Goal: Contribute content: Contribute content

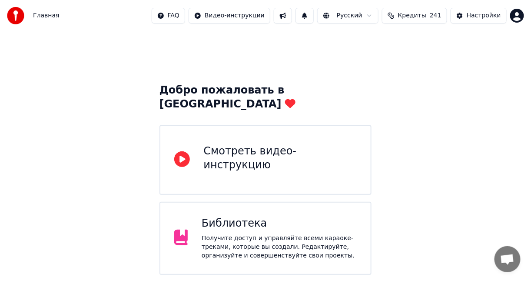
click at [327, 216] on div "Библиотека" at bounding box center [279, 223] width 155 height 14
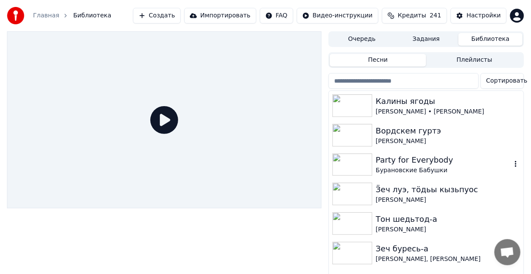
click at [407, 159] on div "Party for Everybody" at bounding box center [444, 160] width 136 height 12
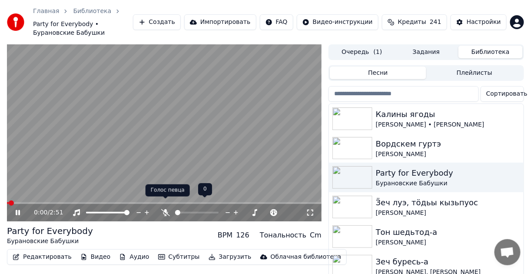
click at [163, 209] on icon at bounding box center [165, 212] width 9 height 7
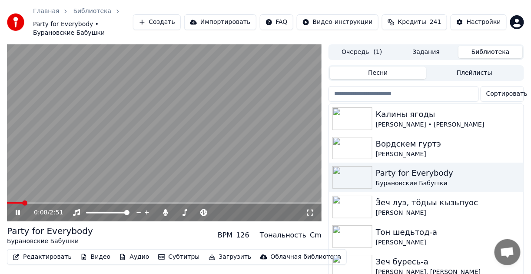
click at [16, 210] on icon at bounding box center [18, 212] width 4 height 5
click at [46, 251] on button "Редактировать" at bounding box center [42, 257] width 66 height 12
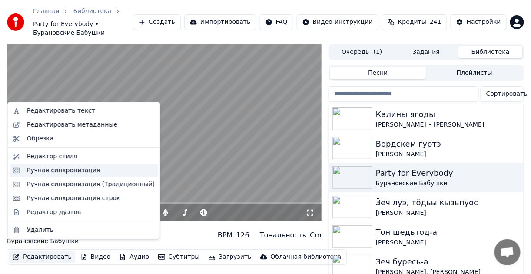
click at [87, 172] on div "Ручная синхронизация" at bounding box center [63, 170] width 73 height 9
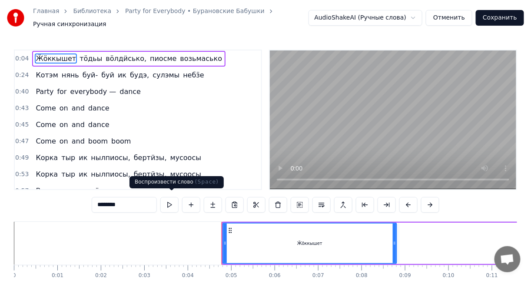
click at [169, 199] on button at bounding box center [169, 205] width 18 height 16
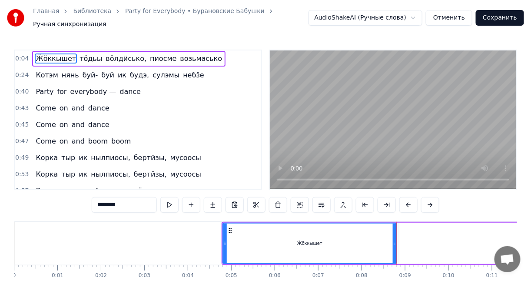
click at [61, 71] on span "нянь" at bounding box center [70, 75] width 19 height 10
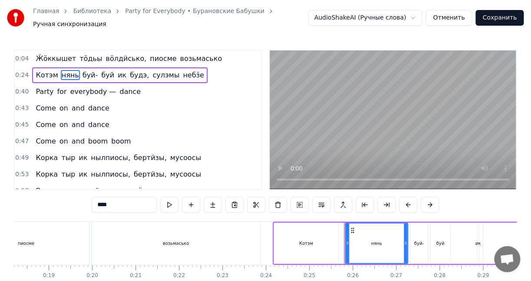
click at [46, 72] on span "Котэм" at bounding box center [47, 75] width 24 height 10
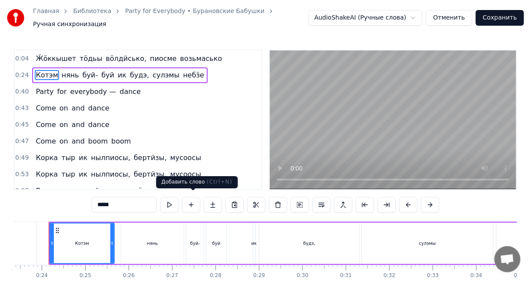
scroll to position [0, 1006]
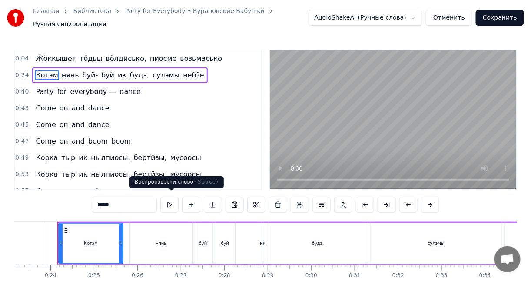
click at [174, 199] on button at bounding box center [169, 205] width 18 height 16
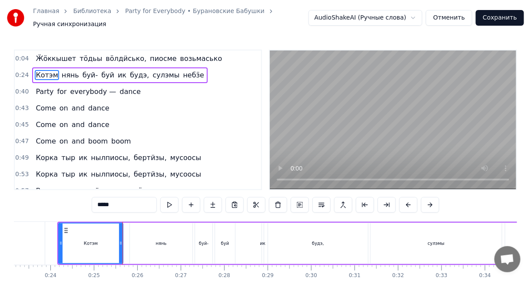
click at [53, 57] on span "Ӝӧккышет" at bounding box center [56, 58] width 42 height 10
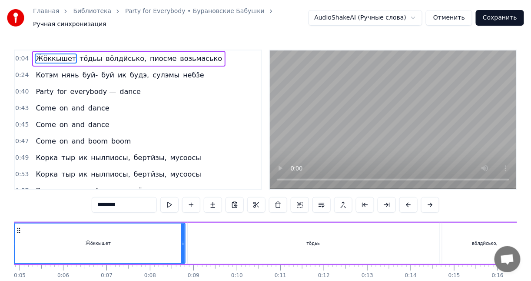
scroll to position [0, 164]
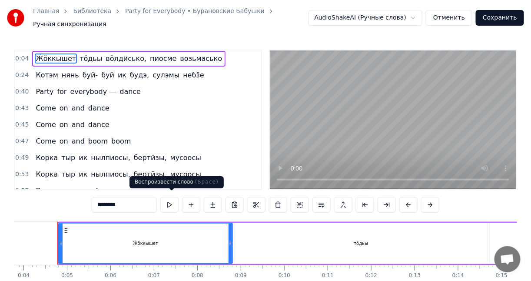
click at [165, 197] on button at bounding box center [169, 205] width 18 height 16
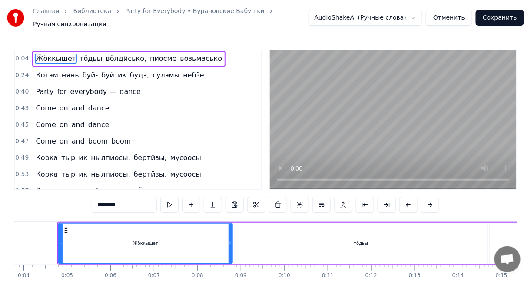
click at [79, 53] on span "тӧдьы" at bounding box center [91, 58] width 24 height 10
type input "*****"
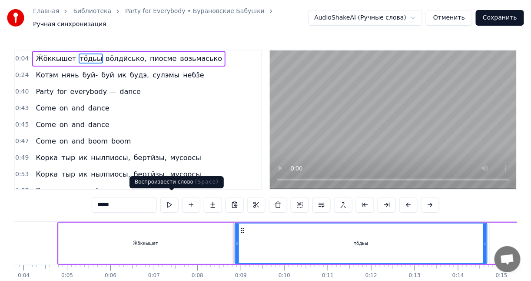
click at [175, 197] on button at bounding box center [169, 205] width 18 height 16
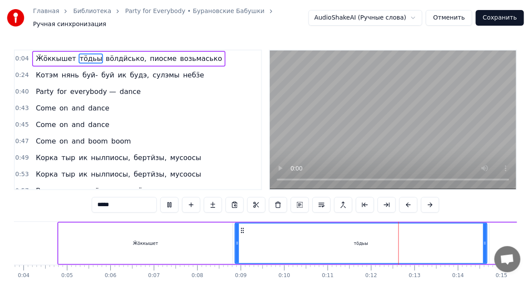
click at [177, 200] on button at bounding box center [169, 205] width 18 height 16
click at [278, 225] on div "тӧдьы" at bounding box center [360, 243] width 251 height 40
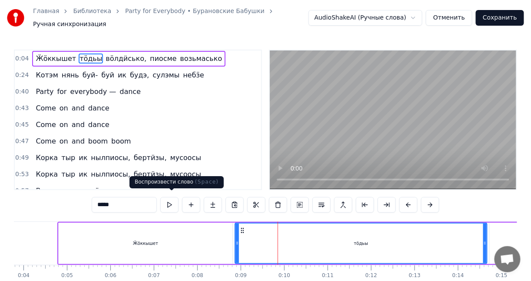
click at [167, 203] on button at bounding box center [169, 205] width 18 height 16
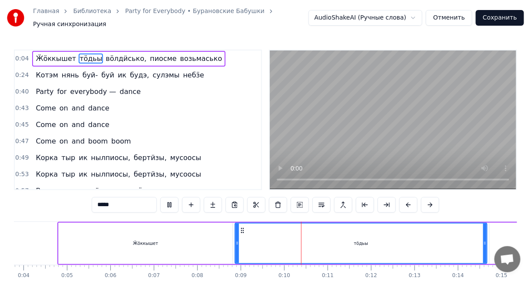
click at [172, 201] on button at bounding box center [169, 205] width 18 height 16
drag, startPoint x: 158, startPoint y: 236, endPoint x: 296, endPoint y: 238, distance: 138.1
click at [296, 238] on div "Ӝӧккышет тӧдьы вӧлдӥсько, пиосме возьмасько" at bounding box center [472, 243] width 831 height 43
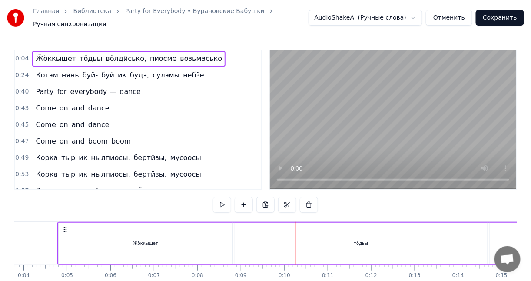
click at [213, 237] on div "Ӝӧккышет" at bounding box center [146, 242] width 174 height 41
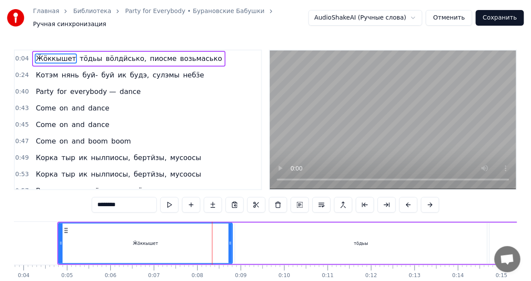
drag, startPoint x: 179, startPoint y: 233, endPoint x: 265, endPoint y: 233, distance: 86.9
click at [265, 233] on div "Ӝӧккышет тӧдьы вӧлдӥсько, пиосме возьмасько" at bounding box center [472, 243] width 831 height 43
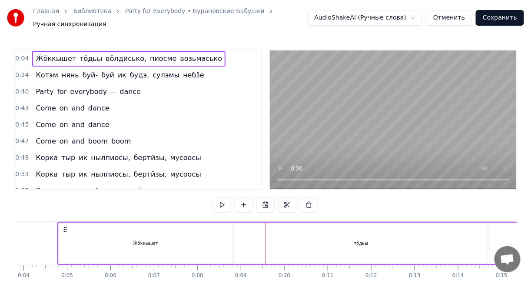
click at [274, 233] on div "тӧдьы" at bounding box center [361, 242] width 252 height 41
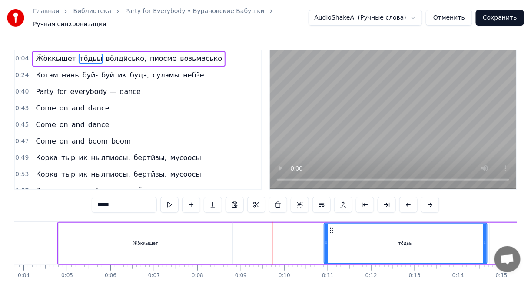
drag, startPoint x: 238, startPoint y: 240, endPoint x: 314, endPoint y: 240, distance: 75.6
click at [328, 239] on icon at bounding box center [325, 242] width 3 height 7
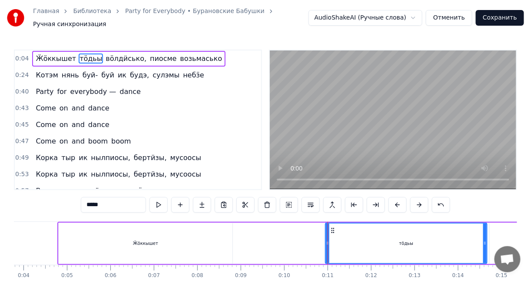
click at [192, 239] on div "Ӝӧккышет" at bounding box center [146, 242] width 174 height 41
type input "********"
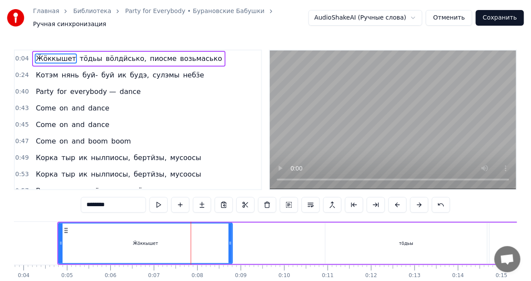
drag, startPoint x: 116, startPoint y: 235, endPoint x: 191, endPoint y: 236, distance: 75.6
click at [191, 236] on div "Ӝӧккышет" at bounding box center [145, 243] width 173 height 40
drag, startPoint x: 61, startPoint y: 237, endPoint x: 120, endPoint y: 238, distance: 58.6
click at [115, 239] on icon at bounding box center [112, 242] width 3 height 7
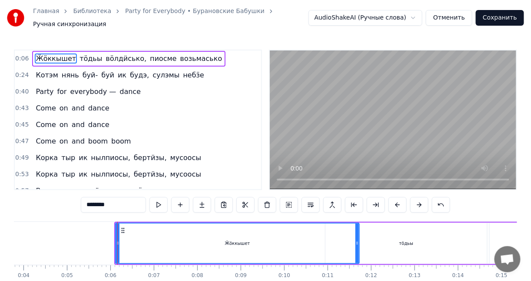
drag, startPoint x: 231, startPoint y: 236, endPoint x: 358, endPoint y: 237, distance: 126.8
click at [358, 239] on icon at bounding box center [356, 242] width 3 height 7
click at [280, 232] on div "Ӝӧккышет" at bounding box center [237, 243] width 243 height 40
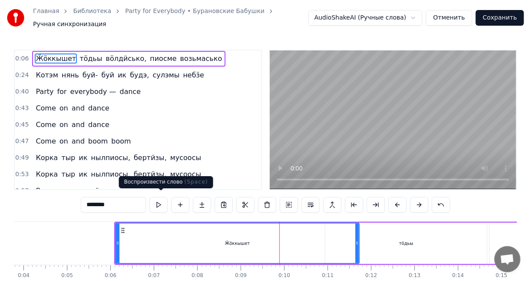
click at [164, 201] on button at bounding box center [158, 205] width 18 height 16
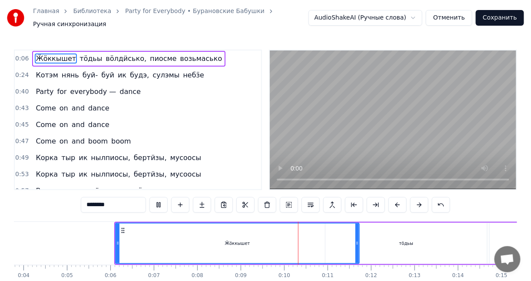
click at [168, 200] on button at bounding box center [158, 205] width 18 height 16
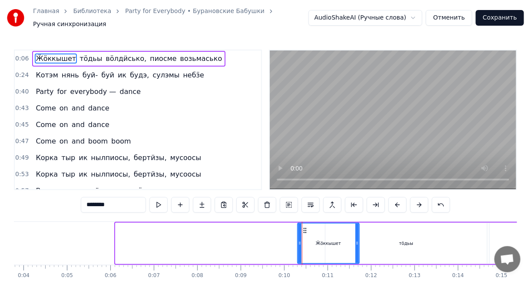
drag, startPoint x: 117, startPoint y: 238, endPoint x: 299, endPoint y: 242, distance: 182.0
click at [299, 242] on div at bounding box center [299, 243] width 3 height 40
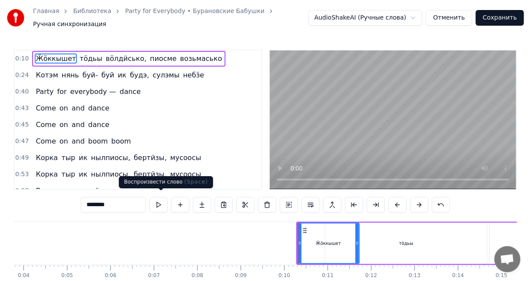
click at [161, 203] on button at bounding box center [158, 205] width 18 height 16
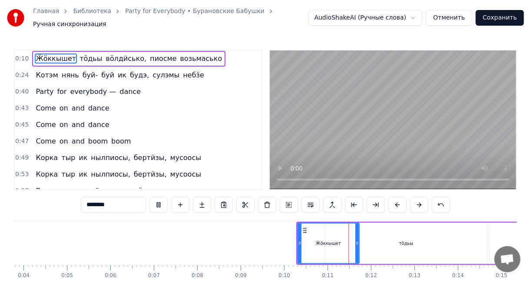
click at [161, 203] on button at bounding box center [158, 205] width 18 height 16
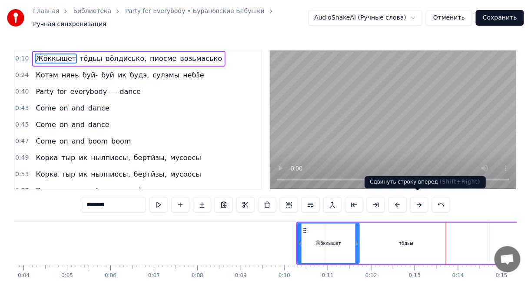
click at [413, 198] on button at bounding box center [419, 205] width 18 height 16
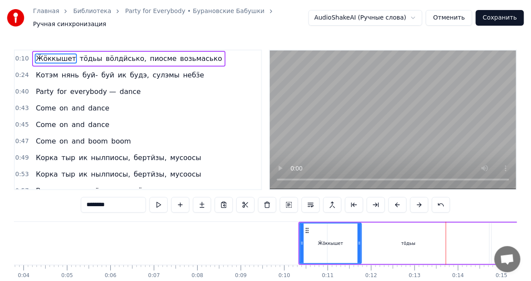
click at [413, 198] on button at bounding box center [419, 205] width 18 height 16
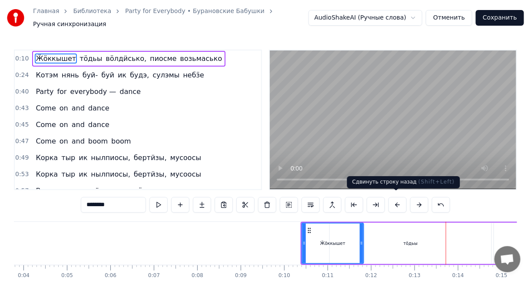
click at [396, 203] on button at bounding box center [397, 205] width 18 height 16
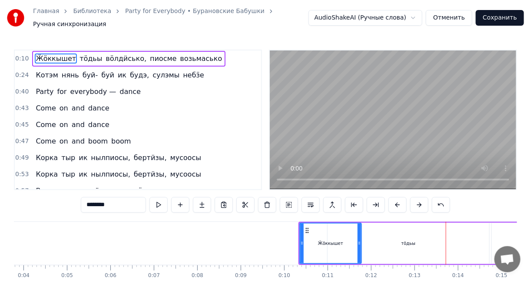
click at [396, 203] on button at bounding box center [397, 205] width 18 height 16
click at [396, 202] on button at bounding box center [397, 205] width 18 height 16
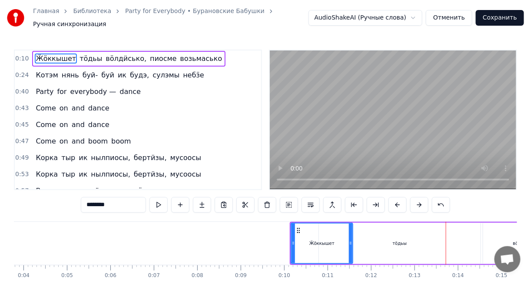
click at [396, 202] on button at bounding box center [397, 205] width 18 height 16
click at [394, 240] on div "тӧдьы" at bounding box center [395, 243] width 14 height 7
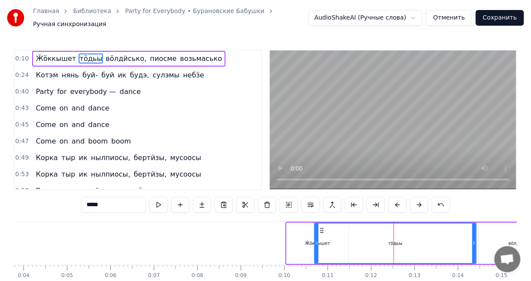
click at [413, 202] on button at bounding box center [419, 205] width 18 height 16
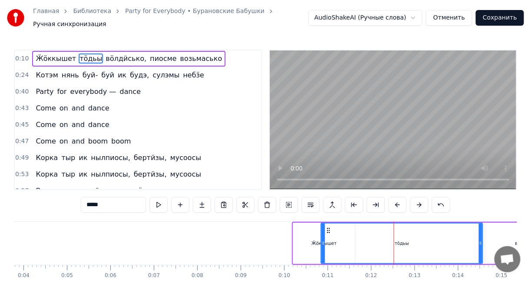
click at [413, 202] on button at bounding box center [419, 205] width 18 height 16
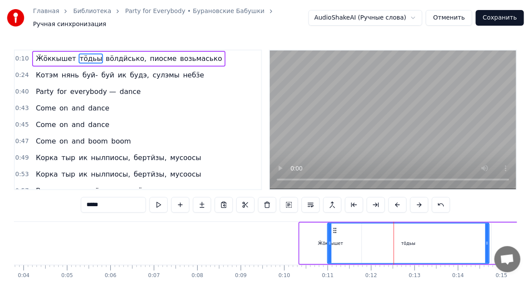
click at [308, 234] on div "Ӝӧккышет" at bounding box center [331, 242] width 62 height 41
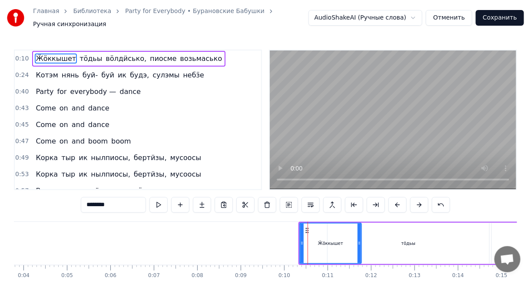
click at [360, 225] on div at bounding box center [358, 243] width 3 height 40
click at [322, 231] on div "Ӝӧккышет" at bounding box center [330, 243] width 61 height 40
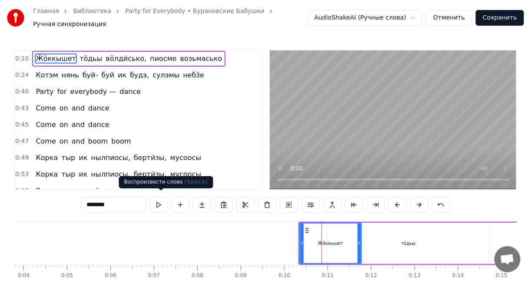
click at [158, 202] on button at bounding box center [158, 205] width 18 height 16
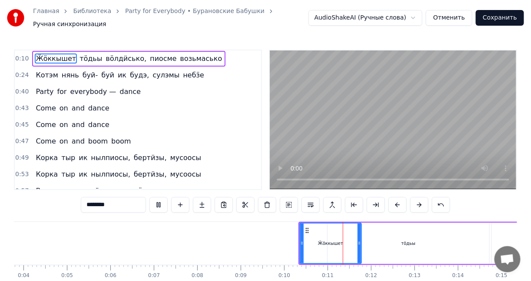
click at [158, 202] on button at bounding box center [158, 205] width 18 height 16
drag, startPoint x: 360, startPoint y: 236, endPoint x: 387, endPoint y: 235, distance: 27.0
click at [388, 234] on div at bounding box center [386, 243] width 3 height 40
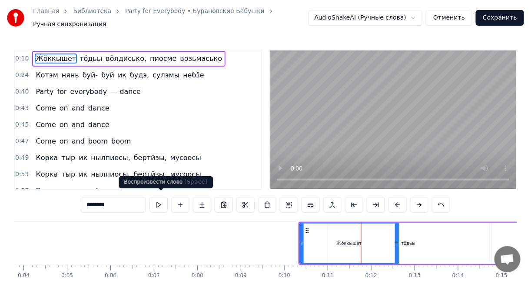
click at [161, 204] on button at bounding box center [158, 205] width 18 height 16
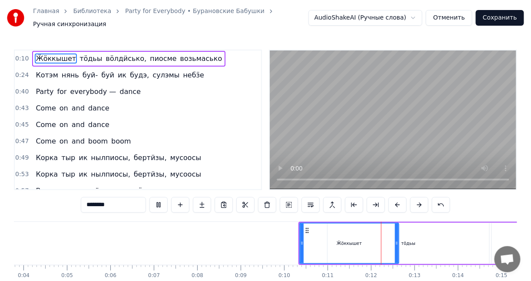
click at [161, 203] on button at bounding box center [158, 205] width 18 height 16
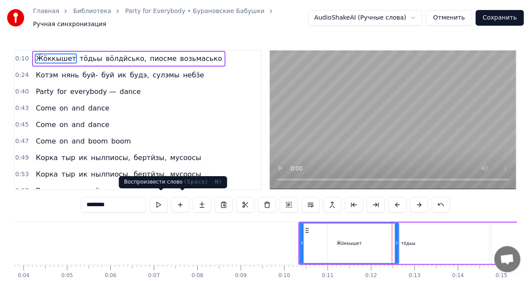
click at [165, 202] on button at bounding box center [158, 205] width 18 height 16
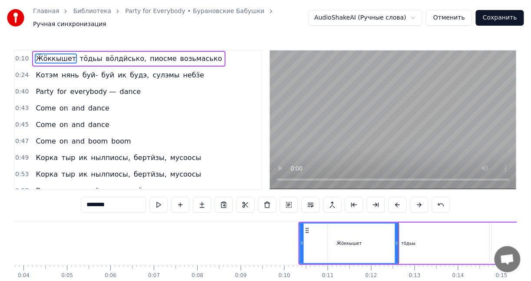
click at [446, 239] on div "тӧдьы" at bounding box center [408, 242] width 162 height 41
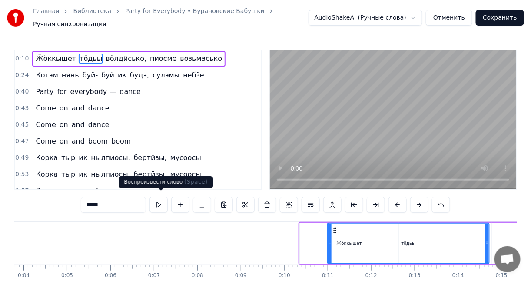
click at [162, 198] on button at bounding box center [158, 205] width 18 height 16
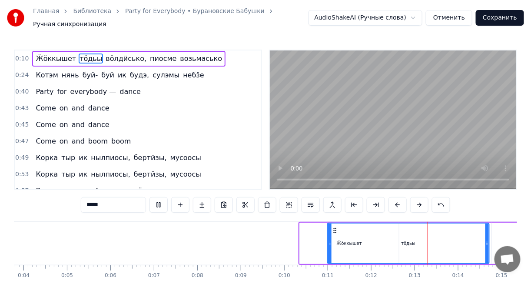
click at [162, 198] on button at bounding box center [158, 205] width 18 height 16
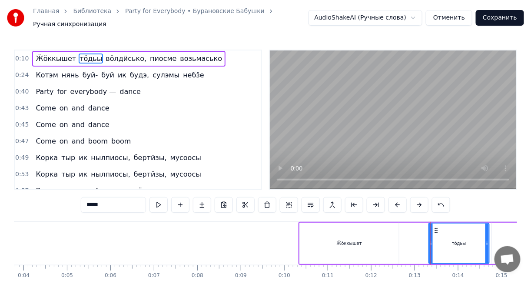
drag, startPoint x: 329, startPoint y: 238, endPoint x: 430, endPoint y: 238, distance: 101.2
click at [430, 239] on icon at bounding box center [430, 242] width 3 height 7
click at [380, 242] on div "Ӝӧккышет" at bounding box center [349, 242] width 99 height 41
type input "********"
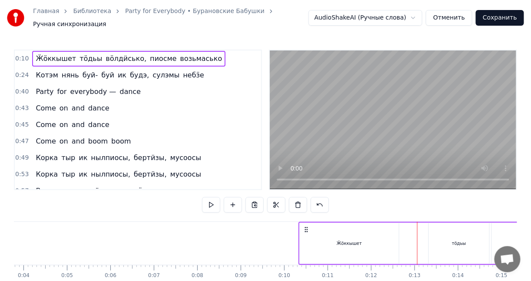
click at [428, 234] on div "тӧдьы" at bounding box center [458, 242] width 61 height 41
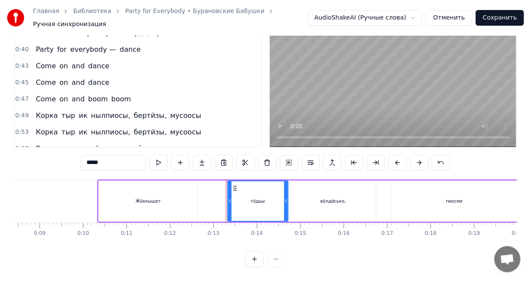
scroll to position [0, 408]
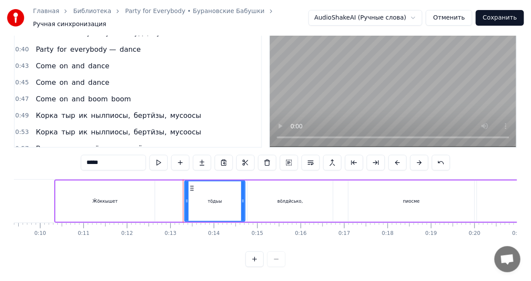
click at [324, 203] on div "вӧлдӥсько," at bounding box center [290, 200] width 85 height 41
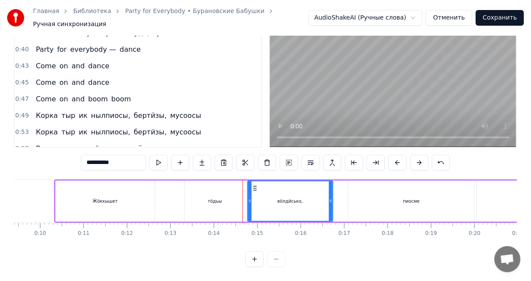
scroll to position [0, 481]
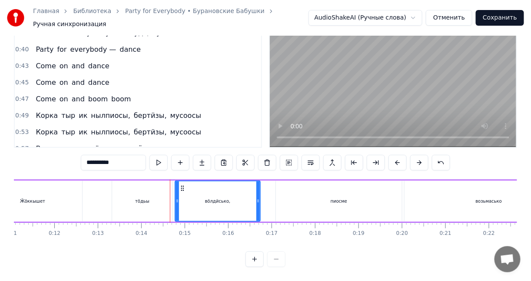
click at [429, 185] on div "возьмасько" at bounding box center [488, 200] width 169 height 41
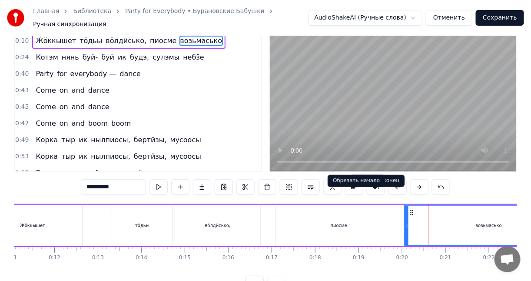
scroll to position [0, 0]
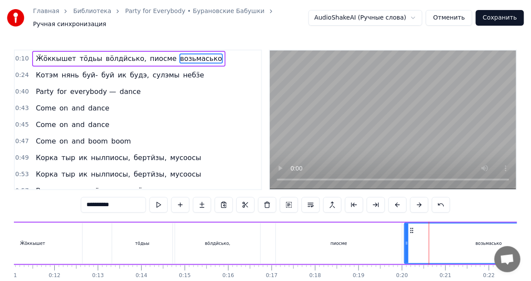
click at [319, 230] on div "пиосме" at bounding box center [339, 242] width 126 height 41
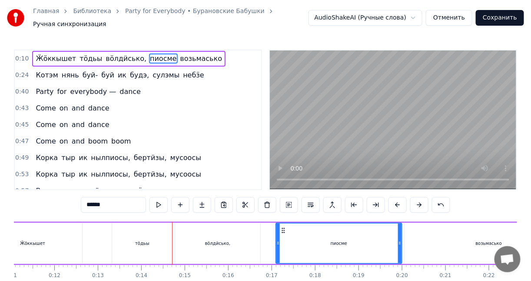
drag, startPoint x: 309, startPoint y: 232, endPoint x: 385, endPoint y: 230, distance: 76.0
click at [385, 230] on div "пиосме" at bounding box center [338, 243] width 125 height 40
drag, startPoint x: 326, startPoint y: 227, endPoint x: 386, endPoint y: 231, distance: 60.5
click at [386, 231] on div "пиосме" at bounding box center [338, 243] width 125 height 40
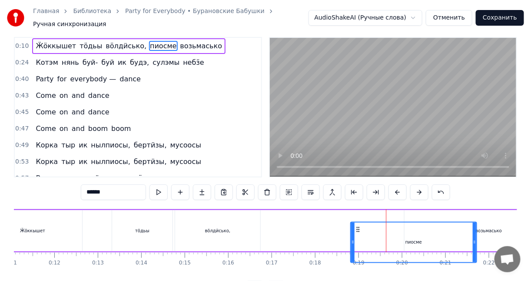
scroll to position [18, 0]
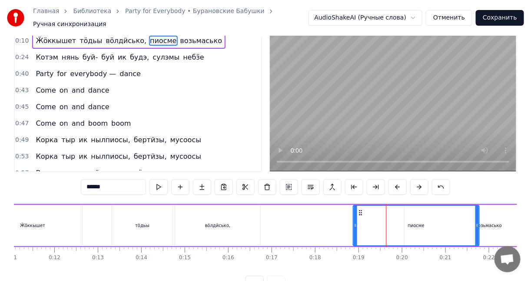
drag, startPoint x: 281, startPoint y: 225, endPoint x: 360, endPoint y: 201, distance: 81.7
click at [360, 205] on div "пиосме" at bounding box center [415, 225] width 125 height 40
click at [245, 213] on div "вӧлдӥсько," at bounding box center [217, 225] width 85 height 41
type input "**********"
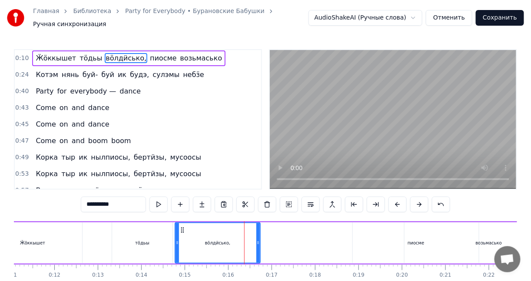
scroll to position [0, 0]
click at [287, 231] on div "Ӝӧккышет тӧдьы вӧлдӥсько, пиосме возьмасько" at bounding box center [278, 243] width 592 height 43
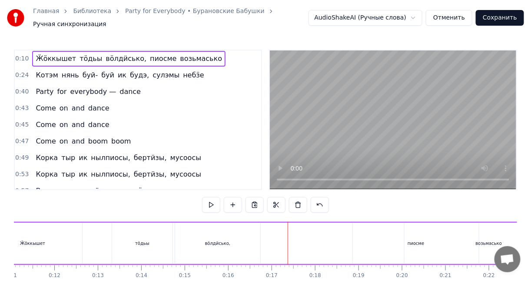
click at [255, 234] on div "вӧлдӥсько," at bounding box center [217, 242] width 85 height 41
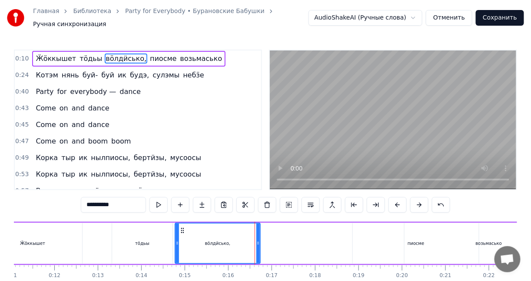
drag, startPoint x: 205, startPoint y: 228, endPoint x: 245, endPoint y: 230, distance: 40.4
click at [256, 228] on div "вӧлдӥсько," at bounding box center [217, 243] width 84 height 40
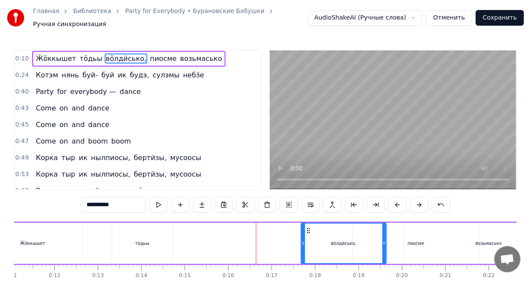
drag, startPoint x: 182, startPoint y: 224, endPoint x: 307, endPoint y: 227, distance: 125.6
click at [307, 227] on icon at bounding box center [308, 230] width 7 height 7
click at [186, 234] on div "Ӝӧккышет тӧдьы вӧлдӥсько, пиосме возьмасько" at bounding box center [278, 243] width 592 height 43
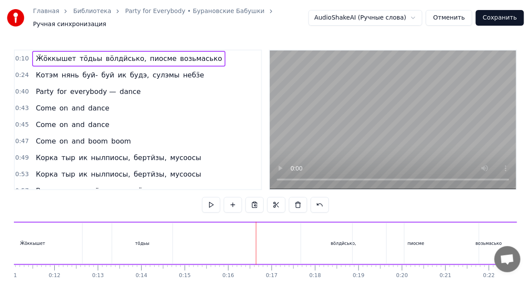
click at [210, 231] on div "Ӝӧккышет тӧдьы вӧлдӥсько, пиосме возьмасько" at bounding box center [278, 243] width 592 height 43
click at [235, 230] on div "Ӝӧккышет тӧдьы вӧлдӥсько, пиосме возьмасько" at bounding box center [278, 243] width 592 height 43
click at [290, 230] on div "Ӝӧккышет тӧдьы вӧлдӥсько, пиосме возьмасько" at bounding box center [278, 243] width 592 height 43
click at [134, 232] on div "тӧдьы" at bounding box center [142, 242] width 60 height 41
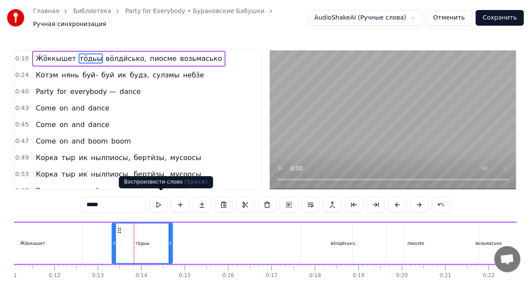
click at [160, 202] on button at bounding box center [158, 205] width 18 height 16
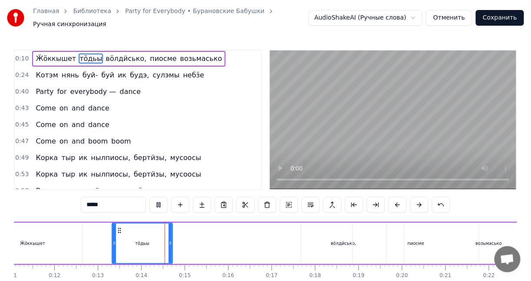
click at [160, 202] on button at bounding box center [158, 205] width 18 height 16
drag, startPoint x: 171, startPoint y: 230, endPoint x: 184, endPoint y: 229, distance: 13.5
click at [180, 229] on div at bounding box center [178, 243] width 3 height 40
click at [146, 232] on div "тӧдьы" at bounding box center [148, 243] width 73 height 40
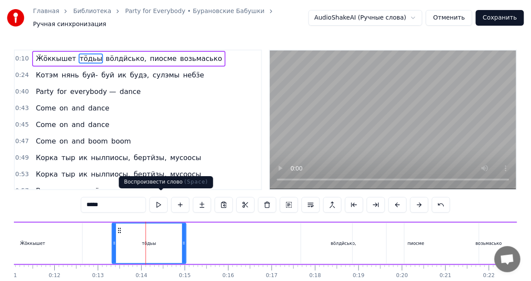
click at [158, 204] on button at bounding box center [158, 205] width 18 height 16
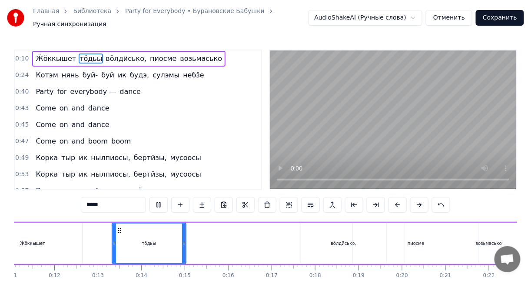
click at [158, 204] on button at bounding box center [158, 205] width 18 height 16
drag, startPoint x: 182, startPoint y: 228, endPoint x: 173, endPoint y: 230, distance: 9.7
click at [174, 230] on div at bounding box center [175, 243] width 3 height 40
click at [139, 228] on div "тӧдьы" at bounding box center [143, 243] width 63 height 40
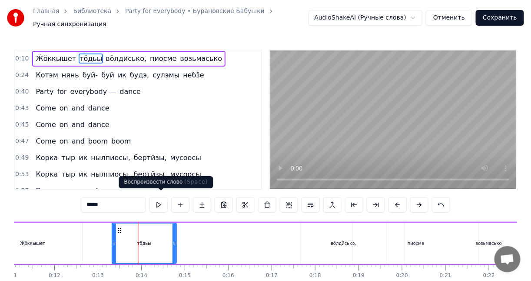
click at [162, 204] on button at bounding box center [158, 205] width 18 height 16
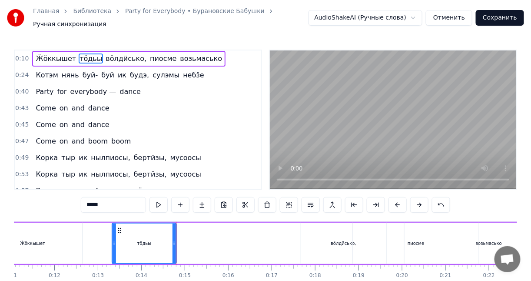
click at [162, 204] on button at bounding box center [158, 205] width 18 height 16
click at [354, 228] on div "пиосме" at bounding box center [416, 242] width 126 height 41
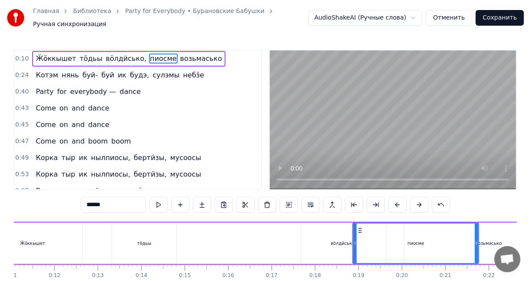
click at [328, 231] on div "вӧлдӥсько," at bounding box center [343, 242] width 85 height 41
type input "**********"
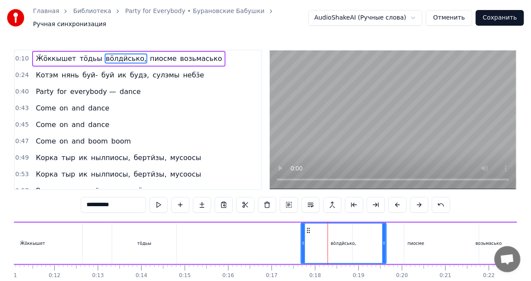
drag, startPoint x: 330, startPoint y: 231, endPoint x: 253, endPoint y: 233, distance: 77.3
click at [253, 233] on div "Ӝӧккышет тӧдьы вӧлдӥсько, пиосме возьмасько" at bounding box center [278, 243] width 592 height 43
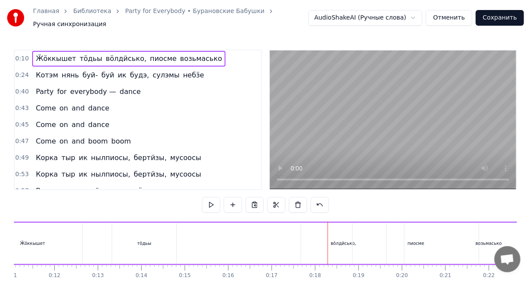
click at [321, 229] on div "вӧлдӥсько," at bounding box center [343, 242] width 85 height 41
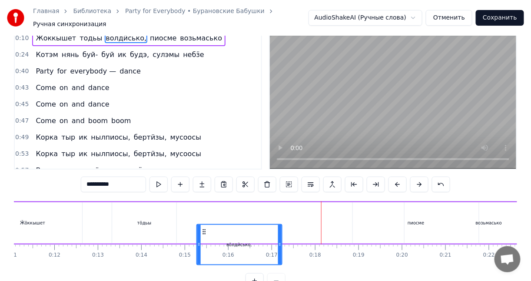
scroll to position [21, 0]
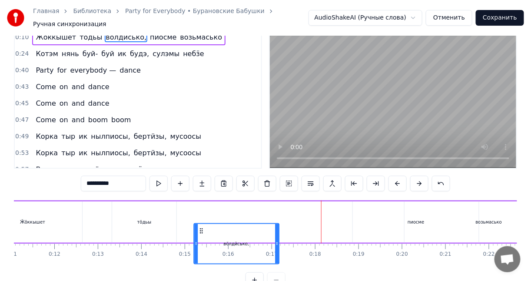
drag, startPoint x: 307, startPoint y: 224, endPoint x: 200, endPoint y: 193, distance: 111.7
click at [200, 193] on div "0:10 Ӝӧккышет тӧдьы вӧлдӥсько, пиосме возьмасько 0:24 Котэм нянь буй- буй ик бу…" at bounding box center [265, 157] width 503 height 259
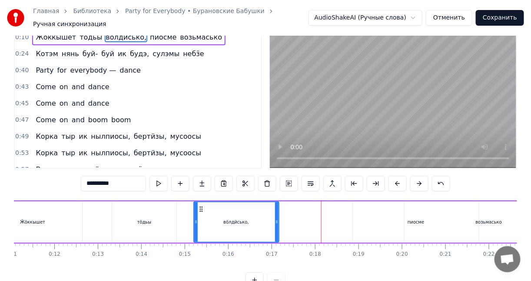
click at [165, 205] on div "тӧдьы" at bounding box center [144, 221] width 64 height 41
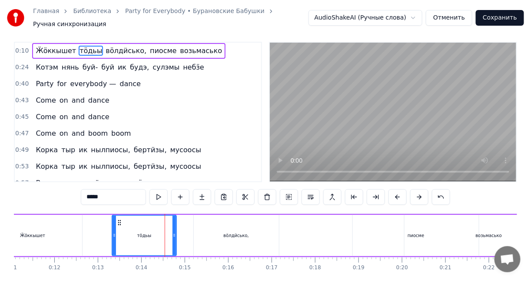
scroll to position [0, 0]
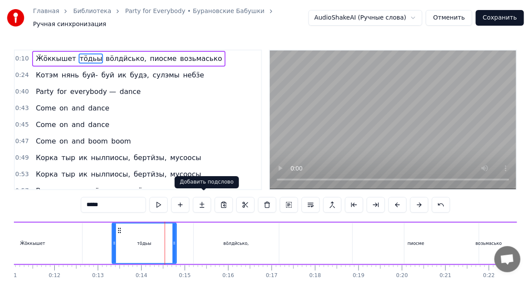
click at [209, 230] on div "вӧлдӥсько," at bounding box center [236, 242] width 85 height 41
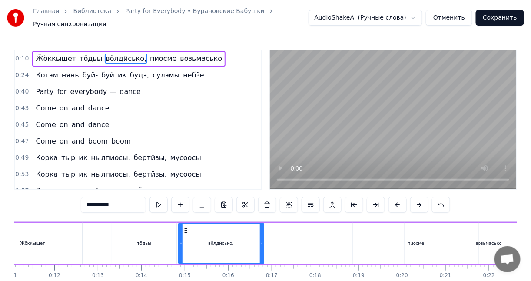
drag, startPoint x: 200, startPoint y: 225, endPoint x: 184, endPoint y: 225, distance: 15.6
click at [184, 227] on icon at bounding box center [185, 230] width 7 height 7
click at [133, 225] on div "тӧдьы" at bounding box center [144, 242] width 64 height 41
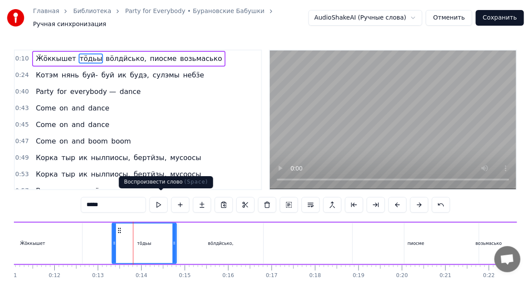
click at [165, 200] on button at bounding box center [158, 205] width 18 height 16
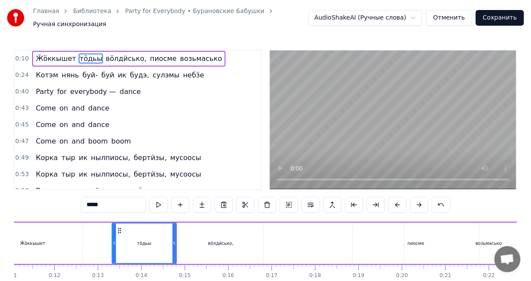
click at [199, 229] on div "вӧлдӥсько," at bounding box center [220, 242] width 85 height 41
type input "**********"
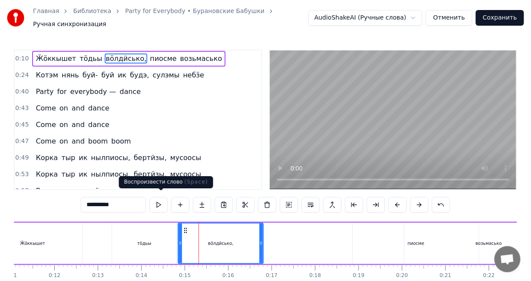
click at [164, 202] on button at bounding box center [158, 205] width 18 height 16
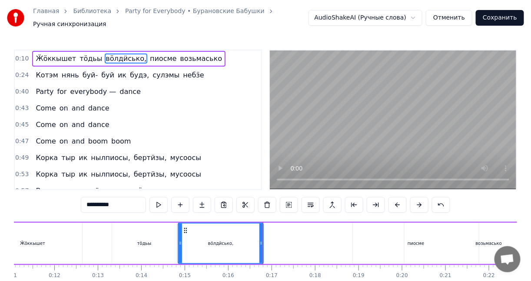
click at [275, 225] on div "Ӝӧккышет тӧдьы вӧлдӥсько, пиосме возьмасько" at bounding box center [278, 243] width 592 height 43
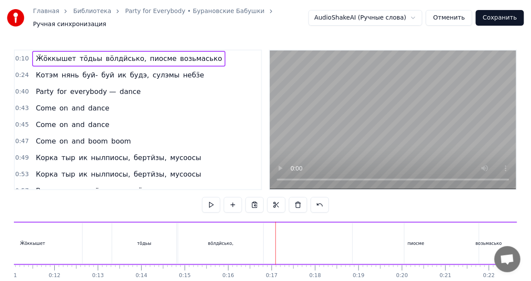
click at [232, 225] on div "вӧлдӥсько," at bounding box center [220, 242] width 85 height 41
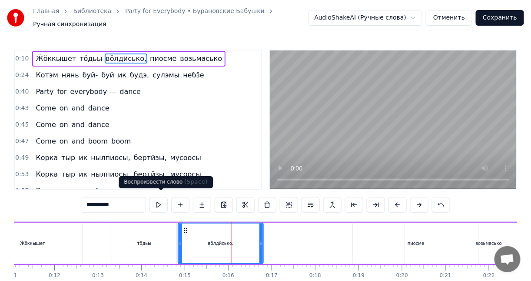
click at [158, 197] on button at bounding box center [158, 205] width 18 height 16
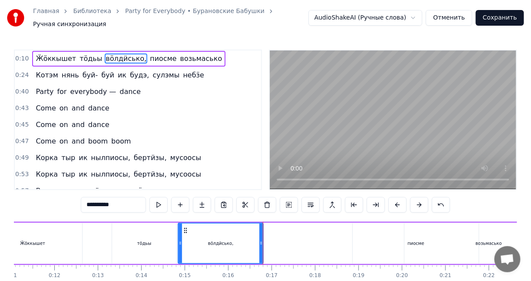
click at [220, 231] on div "вӧлдӥсько," at bounding box center [221, 243] width 84 height 40
drag, startPoint x: 265, startPoint y: 228, endPoint x: 277, endPoint y: 228, distance: 11.7
click at [277, 228] on div at bounding box center [277, 243] width 3 height 40
click at [295, 226] on div "Ӝӧккышет тӧдьы вӧлдӥсько, пиосме возьмасько" at bounding box center [278, 243] width 592 height 43
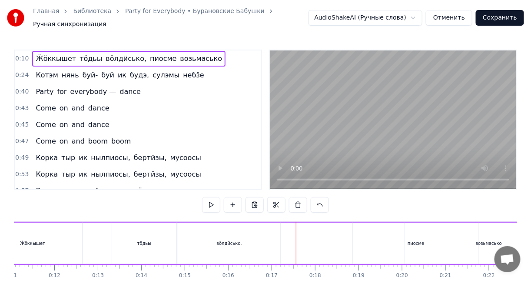
click at [361, 231] on div "пиосме" at bounding box center [416, 242] width 126 height 41
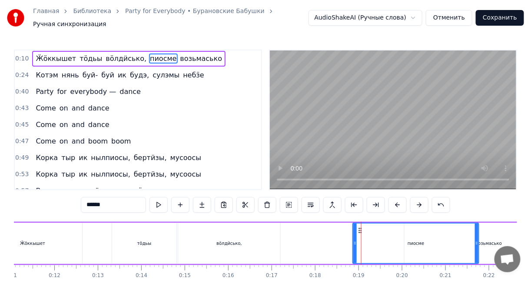
click at [303, 229] on div "Ӝӧккышет тӧдьы вӧлдӥсько, пиосме возьмасько" at bounding box center [278, 243] width 592 height 43
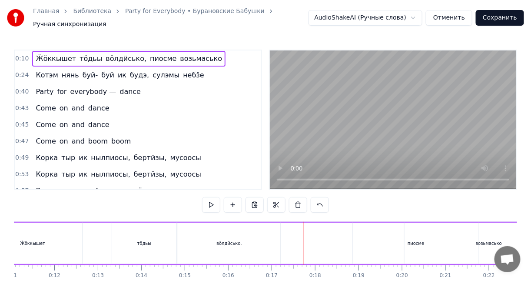
click at [238, 227] on div "вӧлдӥсько," at bounding box center [229, 242] width 102 height 41
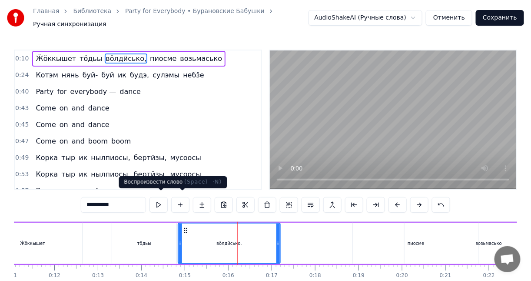
click at [156, 200] on button at bounding box center [158, 205] width 18 height 16
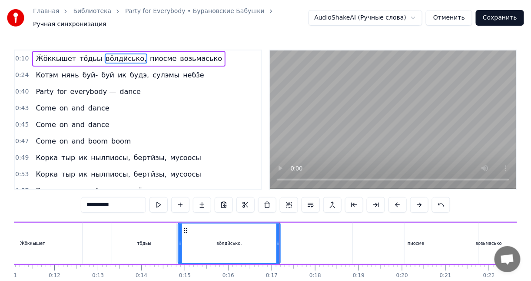
click at [393, 235] on div "пиосме" at bounding box center [416, 242] width 126 height 41
type input "******"
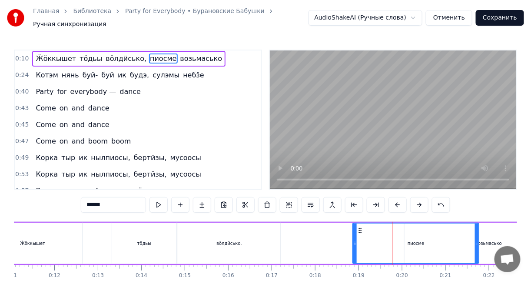
drag, startPoint x: 378, startPoint y: 235, endPoint x: 321, endPoint y: 239, distance: 57.5
click at [321, 239] on div "Ӝӧккышет тӧдьы вӧлдӥсько, пиосме возьмасько" at bounding box center [278, 243] width 592 height 43
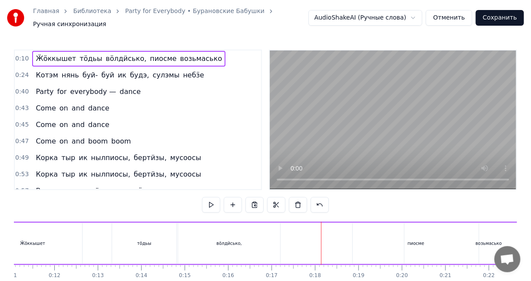
click at [360, 232] on div "пиосме" at bounding box center [416, 242] width 126 height 41
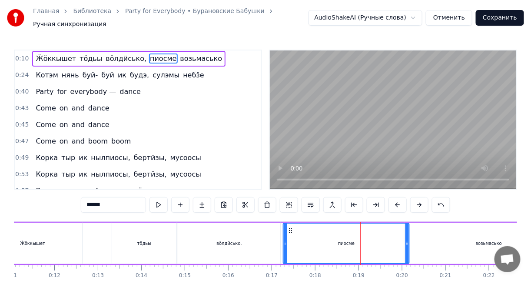
drag, startPoint x: 357, startPoint y: 225, endPoint x: 288, endPoint y: 227, distance: 69.5
click at [288, 227] on icon at bounding box center [290, 230] width 7 height 7
click at [235, 228] on div "вӧлдӥсько," at bounding box center [229, 242] width 102 height 41
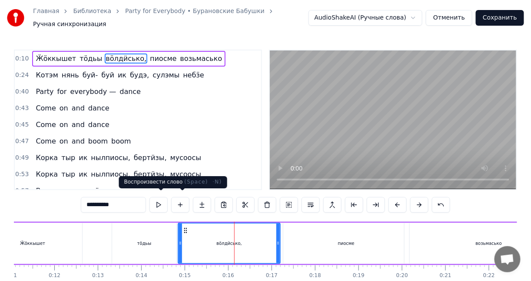
click at [164, 200] on button at bounding box center [158, 205] width 18 height 16
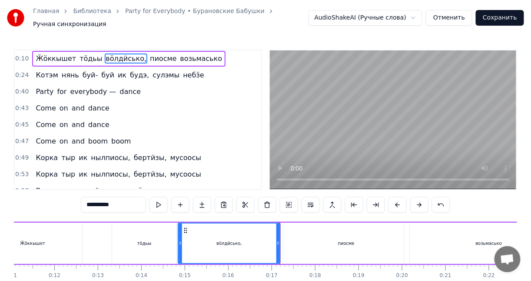
click at [251, 230] on div "вӧлдӥсько," at bounding box center [229, 243] width 101 height 40
drag, startPoint x: 278, startPoint y: 225, endPoint x: 270, endPoint y: 225, distance: 7.8
click at [270, 225] on div at bounding box center [270, 243] width 3 height 40
click at [301, 226] on div "пиосме" at bounding box center [346, 242] width 126 height 41
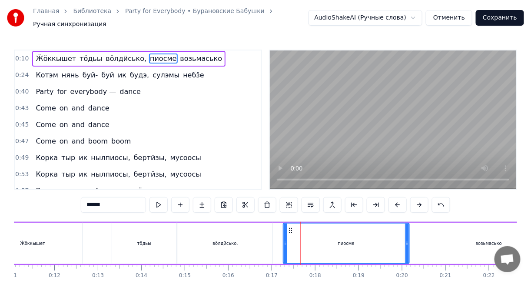
drag, startPoint x: 304, startPoint y: 226, endPoint x: 290, endPoint y: 227, distance: 13.5
click at [290, 227] on div "пиосме" at bounding box center [346, 243] width 125 height 40
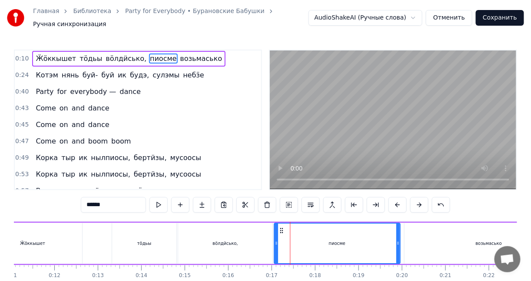
drag, startPoint x: 289, startPoint y: 225, endPoint x: 257, endPoint y: 222, distance: 31.8
click at [279, 227] on icon at bounding box center [281, 230] width 7 height 7
click at [255, 222] on div "вӧлдӥсько," at bounding box center [225, 242] width 94 height 41
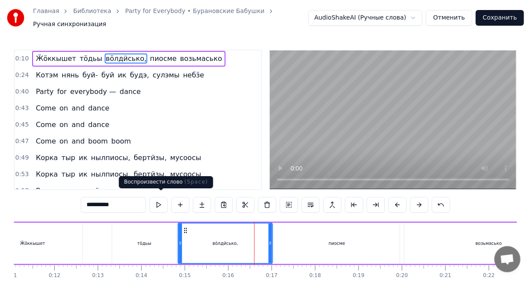
click at [172, 202] on div "**********" at bounding box center [265, 205] width 369 height 16
click at [165, 202] on button at bounding box center [158, 205] width 18 height 16
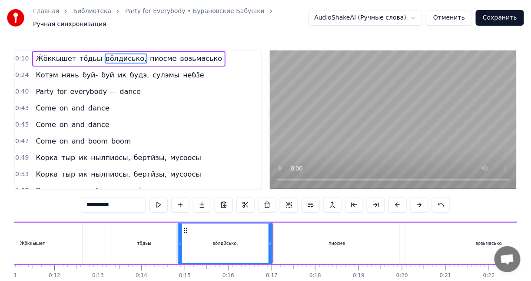
click at [294, 229] on div "пиосме" at bounding box center [337, 242] width 126 height 41
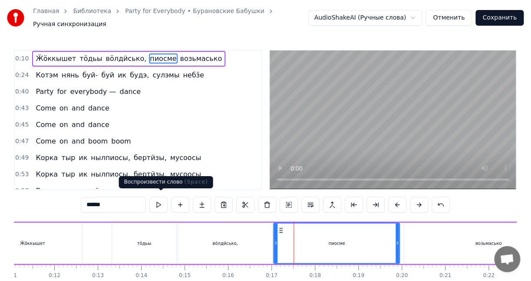
click at [162, 200] on button at bounding box center [158, 205] width 18 height 16
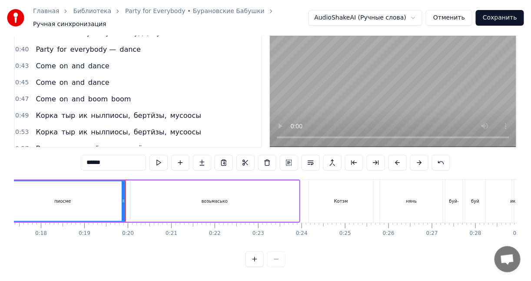
scroll to position [0, 734]
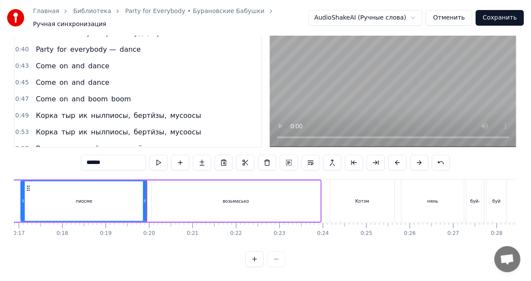
click at [173, 192] on div "возьмасько" at bounding box center [236, 200] width 169 height 41
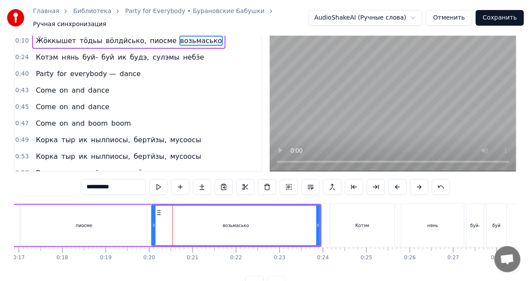
scroll to position [0, 0]
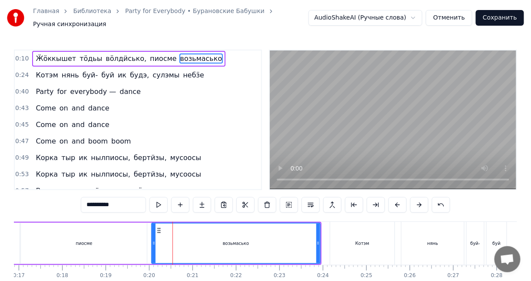
click at [135, 222] on div "пиосме" at bounding box center [84, 242] width 126 height 41
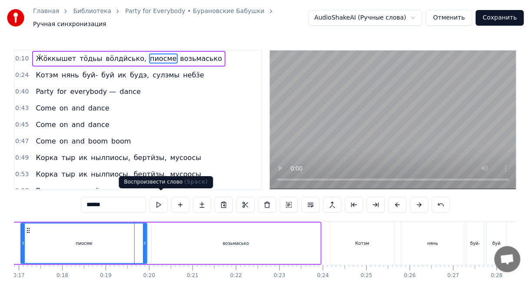
click at [159, 199] on button at bounding box center [158, 205] width 18 height 16
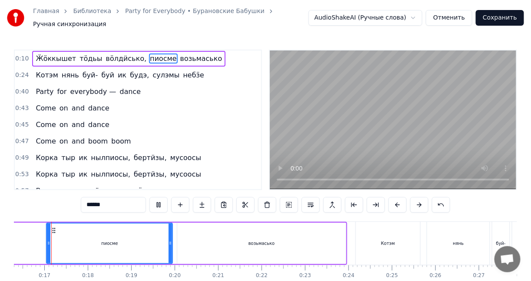
scroll to position [0, 696]
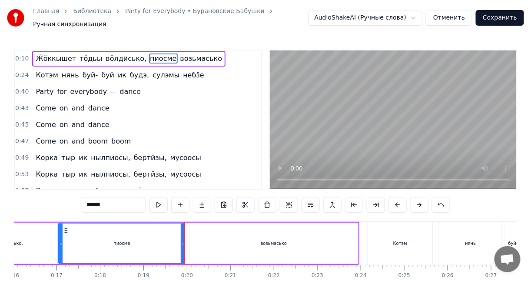
click at [193, 225] on div "возьмасько" at bounding box center [273, 242] width 169 height 41
type input "**********"
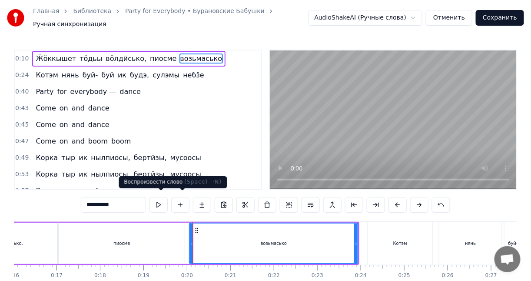
click at [157, 203] on button at bounding box center [158, 205] width 18 height 16
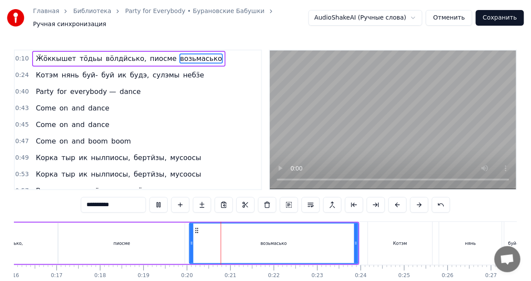
click at [157, 203] on button at bounding box center [158, 205] width 18 height 16
click at [158, 203] on button at bounding box center [158, 205] width 18 height 16
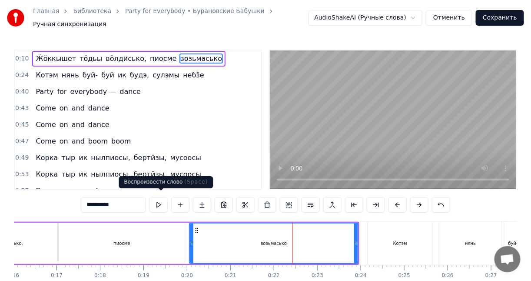
click at [156, 200] on button at bounding box center [158, 205] width 18 height 16
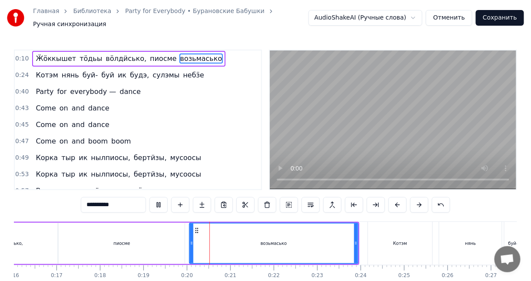
click at [158, 198] on button at bounding box center [158, 205] width 18 height 16
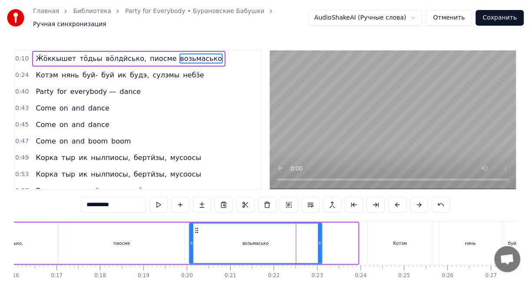
drag, startPoint x: 355, startPoint y: 235, endPoint x: 319, endPoint y: 232, distance: 36.1
click at [319, 232] on div at bounding box center [319, 243] width 3 height 40
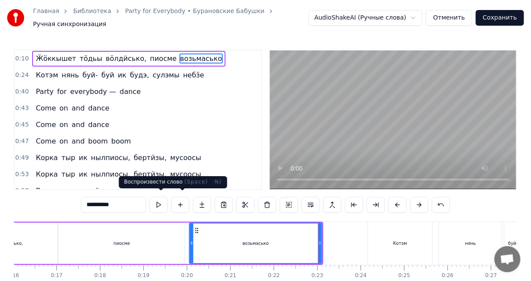
click at [166, 202] on button at bounding box center [158, 205] width 18 height 16
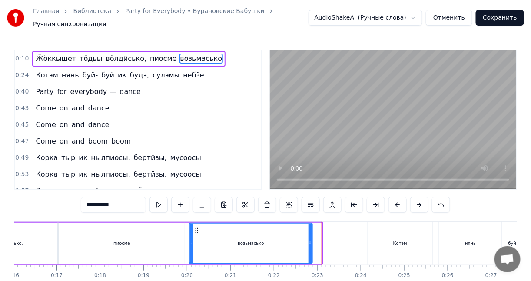
drag, startPoint x: 319, startPoint y: 231, endPoint x: 307, endPoint y: 230, distance: 11.3
click at [308, 230] on div at bounding box center [309, 243] width 3 height 40
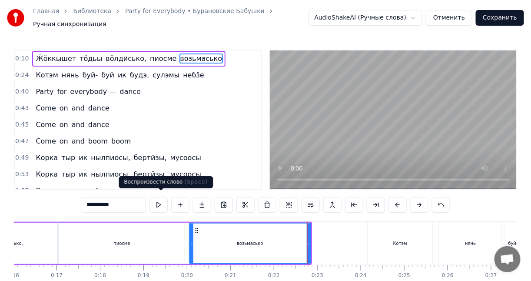
click at [165, 200] on button at bounding box center [158, 205] width 18 height 16
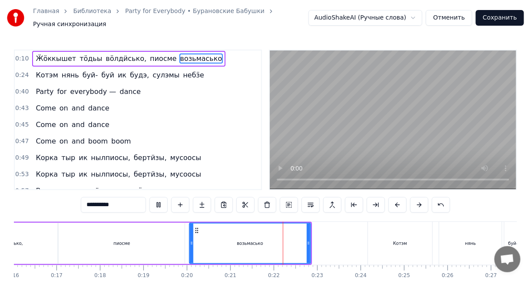
click at [165, 200] on button at bounding box center [158, 205] width 18 height 16
drag, startPoint x: 307, startPoint y: 230, endPoint x: 296, endPoint y: 230, distance: 11.3
click at [296, 230] on div at bounding box center [296, 243] width 3 height 40
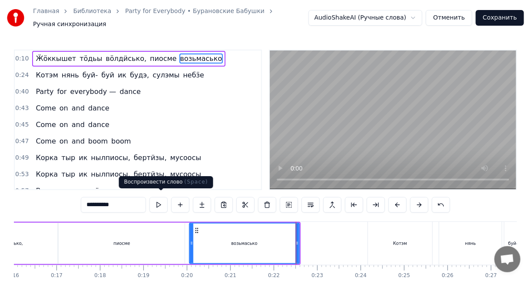
click at [167, 201] on button at bounding box center [158, 205] width 18 height 16
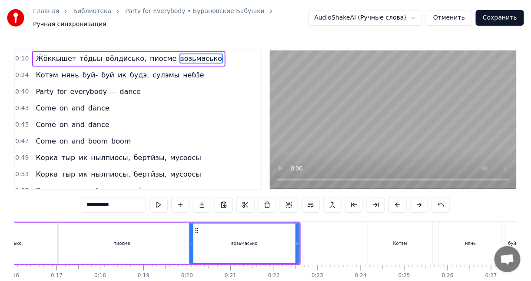
click at [205, 212] on div "0:10 Ӝӧккышет тӧдьы вӧлдӥсько, пиосме возьмасько 0:24 Котэм нянь буй- буй ик бу…" at bounding box center [265, 179] width 503 height 259
click at [323, 215] on div "0:10 Ӝӧккышет тӧдьы вӧлдӥсько, пиосме возьмасько 0:24 Котэм нянь буй- буй ик бу…" at bounding box center [265, 179] width 503 height 259
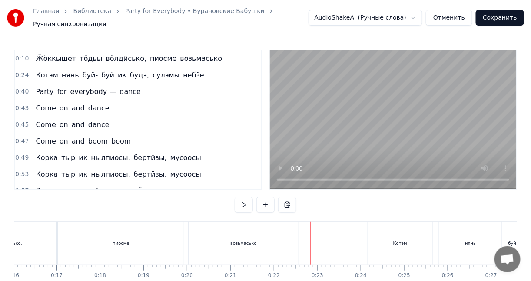
click at [247, 203] on button at bounding box center [244, 205] width 18 height 16
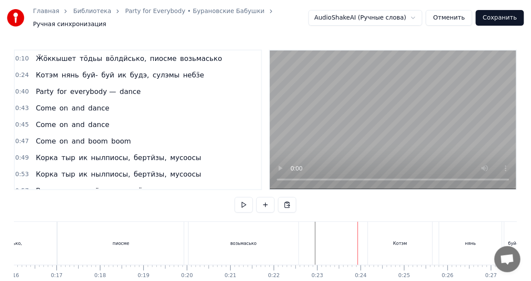
click at [377, 223] on div "Котэм" at bounding box center [400, 243] width 64 height 43
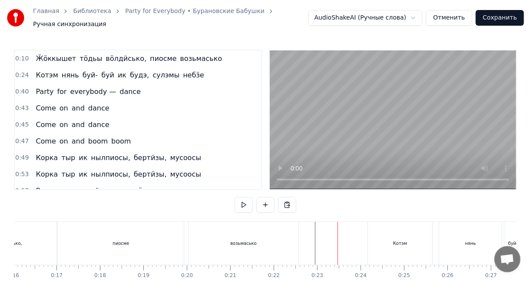
click at [377, 225] on div "Котэм" at bounding box center [400, 243] width 64 height 43
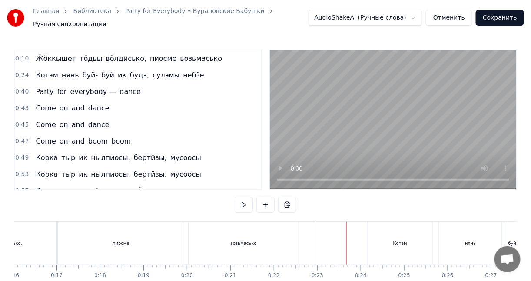
click at [370, 224] on div "Котэм" at bounding box center [400, 243] width 64 height 43
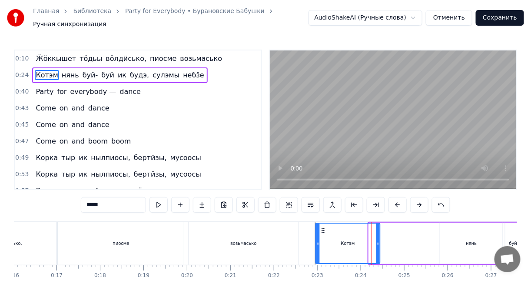
drag, startPoint x: 376, startPoint y: 225, endPoint x: 322, endPoint y: 224, distance: 53.4
click at [322, 227] on icon at bounding box center [322, 230] width 7 height 7
click at [298, 222] on div "Ӝӧккышет тӧдьы вӧлдӥсько, пиосме возьмасько" at bounding box center [34, 243] width 534 height 43
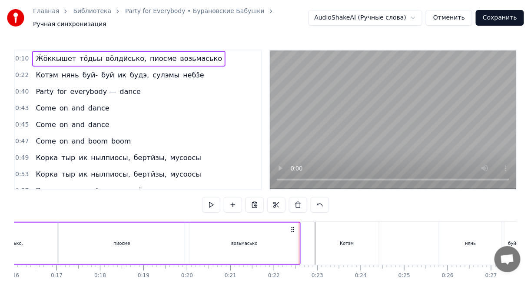
click at [298, 214] on div "0:10 Ӝӧккышет тӧдьы вӧлдӥсько, пиосме возьмасько 0:22 Котэм нянь буй- буй ик бу…" at bounding box center [265, 179] width 503 height 259
click at [306, 212] on div "0:10 Ӝӧккышет тӧдьы вӧлдӥсько, пиосме возьмасько 0:22 Котэм нянь буй- буй ик бу…" at bounding box center [265, 179] width 503 height 259
click at [332, 222] on div "Котэм" at bounding box center [346, 243] width 64 height 43
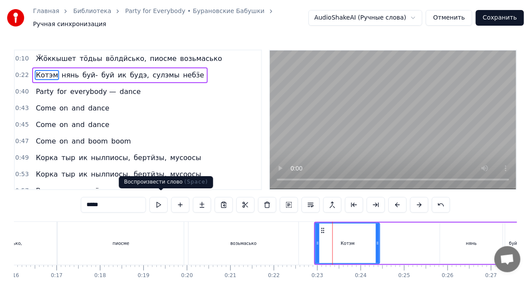
click at [164, 202] on button at bounding box center [158, 205] width 18 height 16
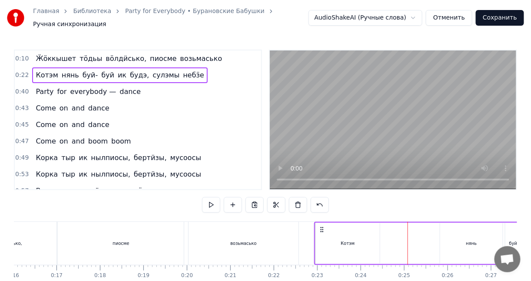
click at [371, 231] on div "Котэм" at bounding box center [347, 242] width 64 height 41
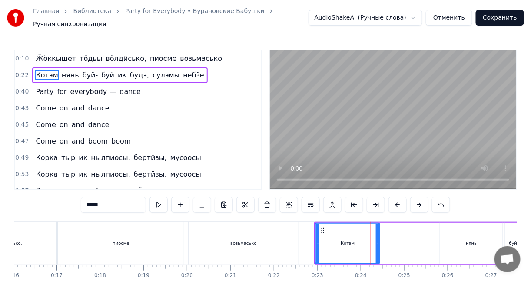
drag, startPoint x: 352, startPoint y: 228, endPoint x: 374, endPoint y: 229, distance: 22.2
click at [374, 229] on div "Котэм" at bounding box center [347, 243] width 63 height 40
click at [292, 225] on div "возьмасько" at bounding box center [243, 243] width 110 height 43
type input "**********"
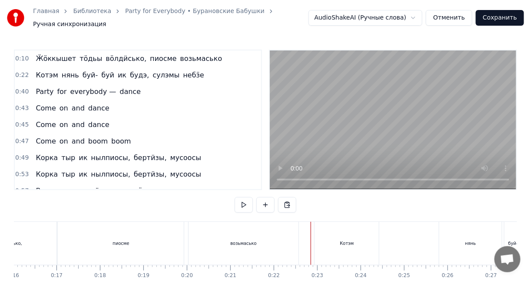
click at [330, 223] on div "Котэм" at bounding box center [346, 243] width 64 height 43
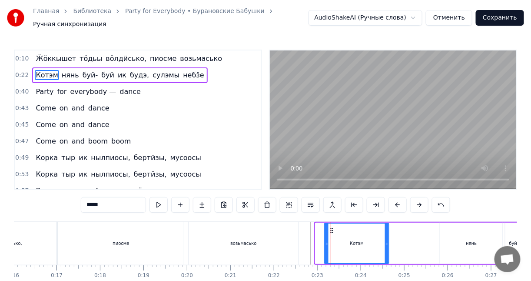
drag, startPoint x: 321, startPoint y: 225, endPoint x: 330, endPoint y: 225, distance: 9.1
click at [278, 222] on div "возьмасько" at bounding box center [243, 243] width 110 height 43
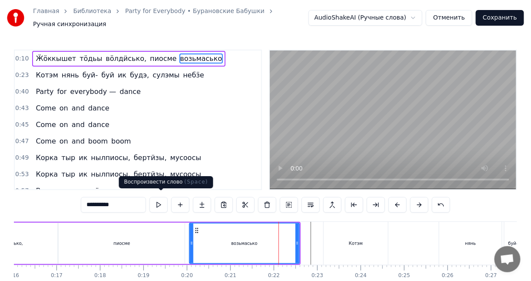
click at [158, 201] on button at bounding box center [158, 205] width 18 height 16
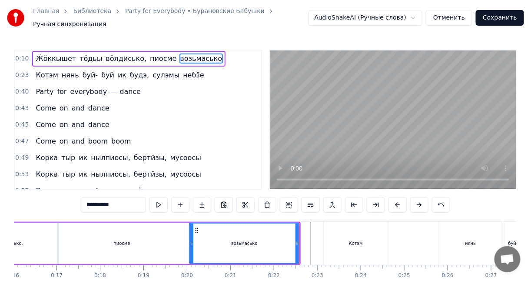
click at [158, 201] on button at bounding box center [158, 205] width 18 height 16
click at [159, 201] on button at bounding box center [158, 205] width 18 height 16
click at [288, 236] on div "возьмасько" at bounding box center [244, 243] width 109 height 40
drag, startPoint x: 298, startPoint y: 227, endPoint x: 309, endPoint y: 226, distance: 11.3
click at [309, 226] on div at bounding box center [307, 243] width 3 height 40
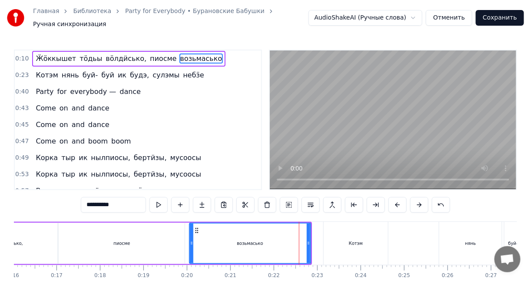
click at [253, 223] on div "возьмасько" at bounding box center [250, 243] width 120 height 40
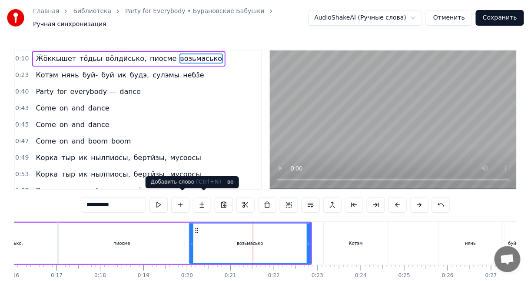
click at [163, 202] on button at bounding box center [158, 205] width 18 height 16
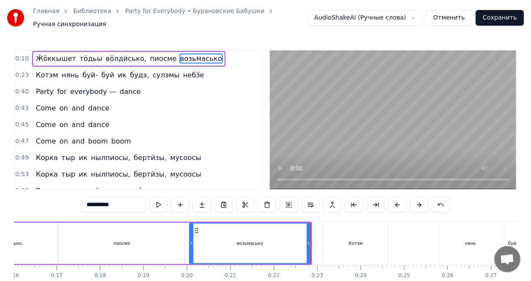
click at [335, 237] on div "Котэм" at bounding box center [356, 243] width 64 height 43
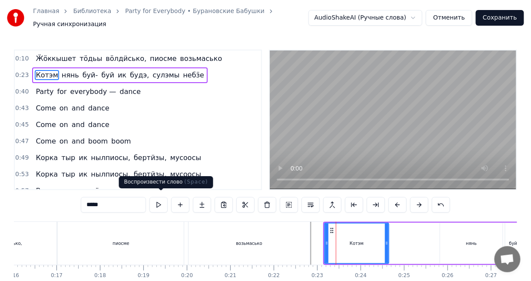
click at [159, 202] on button at bounding box center [158, 205] width 18 height 16
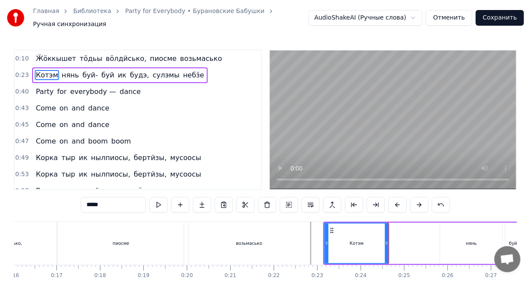
click at [301, 225] on div "возьмасько" at bounding box center [248, 243] width 121 height 43
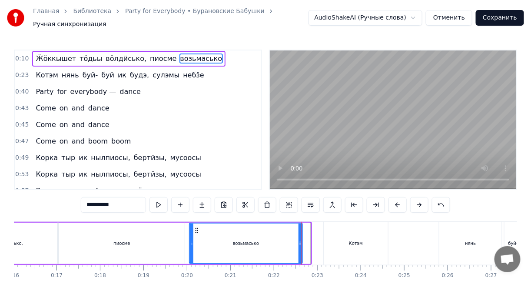
drag, startPoint x: 308, startPoint y: 227, endPoint x: 300, endPoint y: 227, distance: 8.3
click at [300, 227] on div at bounding box center [299, 243] width 3 height 40
click at [284, 228] on div "возьмасько" at bounding box center [246, 243] width 112 height 40
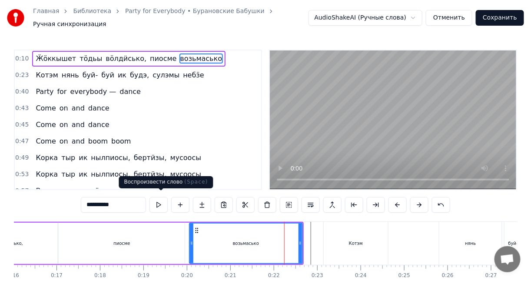
click at [167, 201] on button at bounding box center [158, 205] width 18 height 16
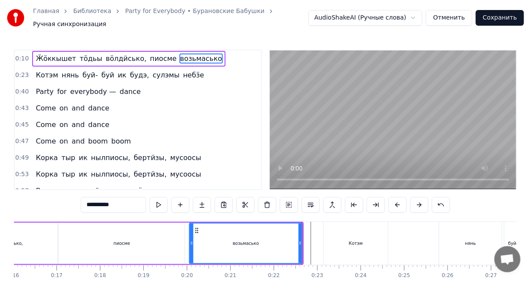
click at [347, 225] on div "Котэм" at bounding box center [356, 243] width 64 height 43
type input "*****"
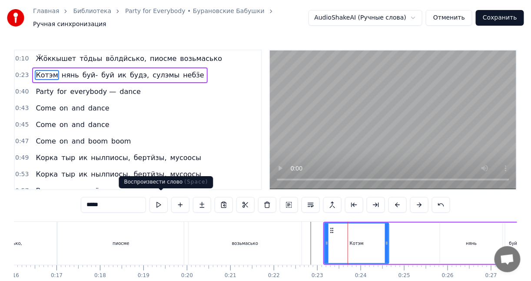
click at [163, 200] on button at bounding box center [158, 205] width 18 height 16
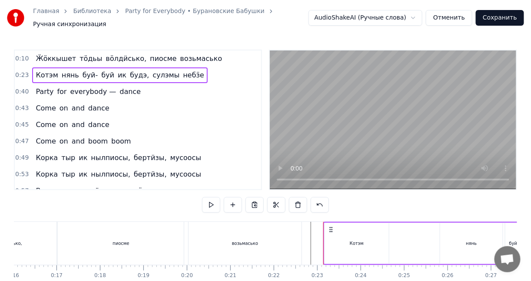
click at [325, 238] on div "Котэм" at bounding box center [356, 242] width 64 height 41
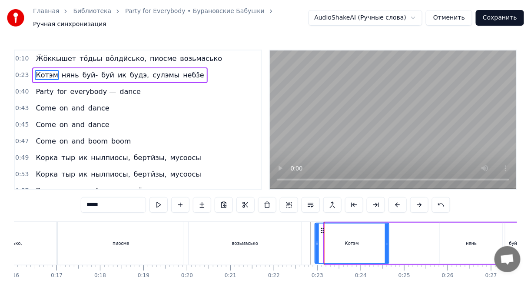
drag, startPoint x: 326, startPoint y: 238, endPoint x: 316, endPoint y: 237, distance: 10.0
click at [316, 239] on icon at bounding box center [316, 242] width 3 height 7
click at [443, 239] on div "нянь" at bounding box center [471, 242] width 63 height 41
type input "****"
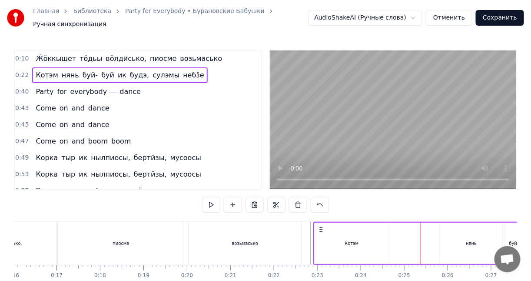
click at [360, 230] on div "Котэм" at bounding box center [351, 242] width 74 height 41
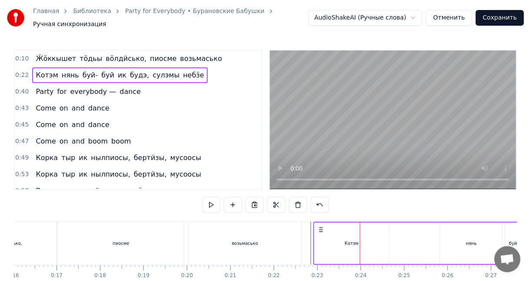
click at [462, 229] on div "нянь" at bounding box center [471, 242] width 63 height 41
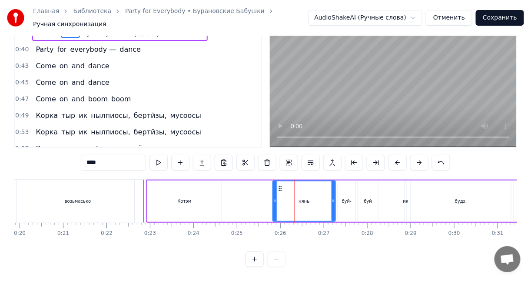
scroll to position [0, 906]
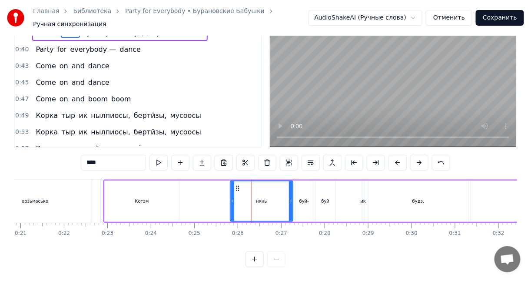
click at [276, 257] on div at bounding box center [265, 259] width 40 height 16
click at [277, 257] on div at bounding box center [265, 259] width 40 height 16
click at [392, 188] on div "будэ," at bounding box center [418, 200] width 100 height 41
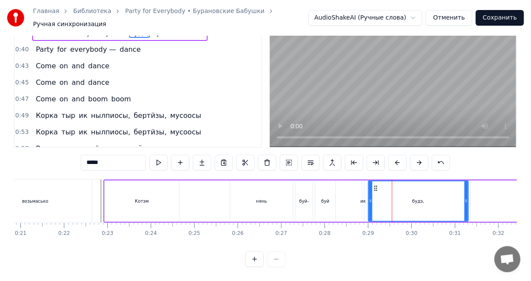
scroll to position [0, 0]
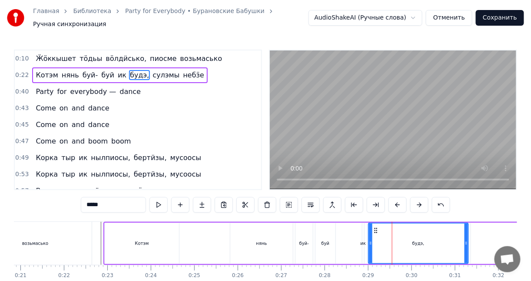
click at [248, 223] on div "нянь" at bounding box center [261, 242] width 63 height 41
type input "****"
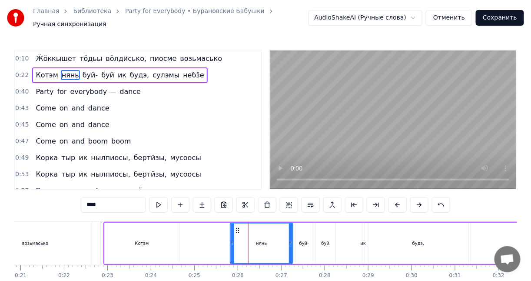
drag, startPoint x: 257, startPoint y: 226, endPoint x: 302, endPoint y: 232, distance: 46.1
click at [302, 232] on div "Котэм нянь буй- буй ик будэ, сулэмы небӟе" at bounding box center [442, 243] width 678 height 43
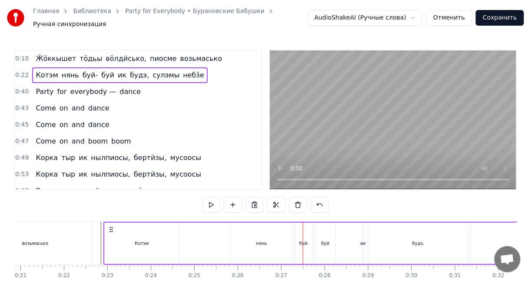
click at [257, 222] on div "нянь" at bounding box center [261, 242] width 63 height 41
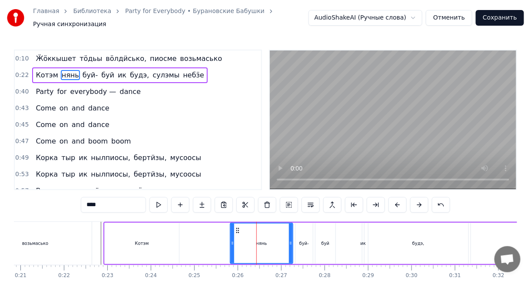
drag, startPoint x: 246, startPoint y: 224, endPoint x: 286, endPoint y: 227, distance: 40.0
click at [286, 227] on div "нянь" at bounding box center [262, 243] width 62 height 40
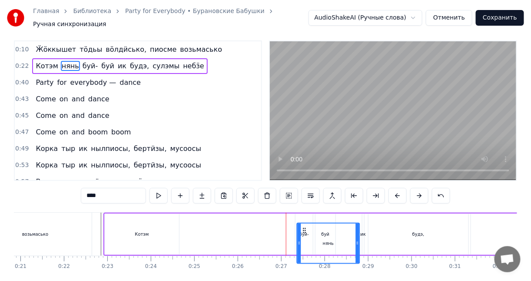
scroll to position [19, 0]
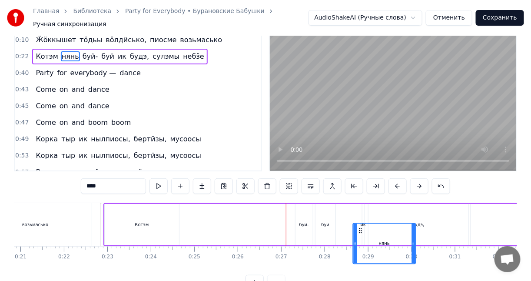
drag, startPoint x: 237, startPoint y: 224, endPoint x: 359, endPoint y: 198, distance: 125.0
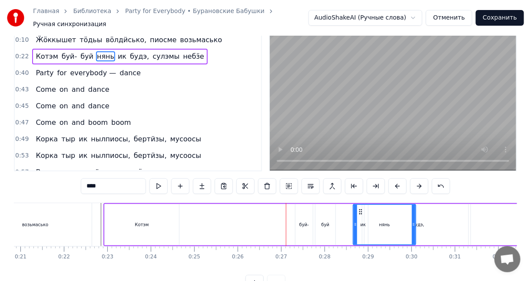
click at [120, 205] on div "Котэм" at bounding box center [142, 224] width 74 height 41
type input "*****"
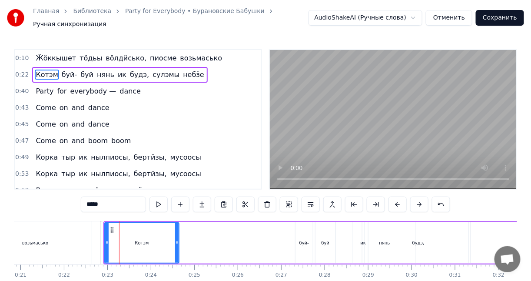
scroll to position [0, 0]
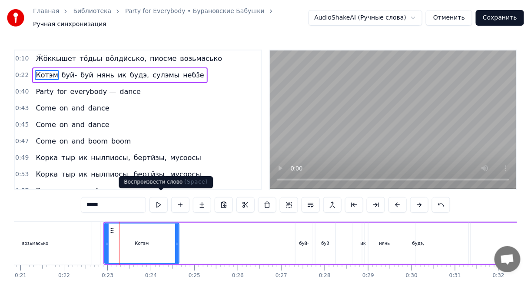
click at [166, 202] on button at bounding box center [158, 205] width 18 height 16
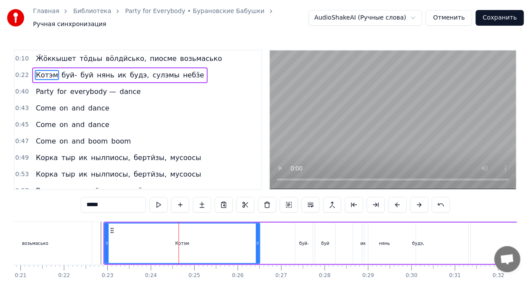
drag, startPoint x: 176, startPoint y: 234, endPoint x: 257, endPoint y: 242, distance: 81.2
click at [257, 242] on div at bounding box center [257, 243] width 3 height 40
click at [114, 223] on div "Котэм" at bounding box center [182, 243] width 154 height 40
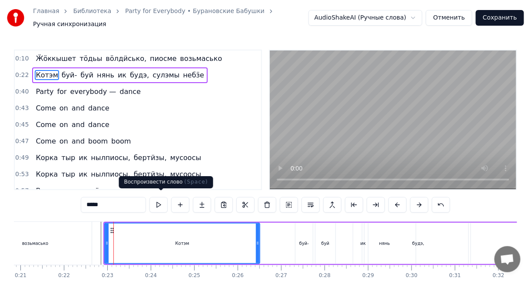
click at [163, 201] on button at bounding box center [158, 205] width 18 height 16
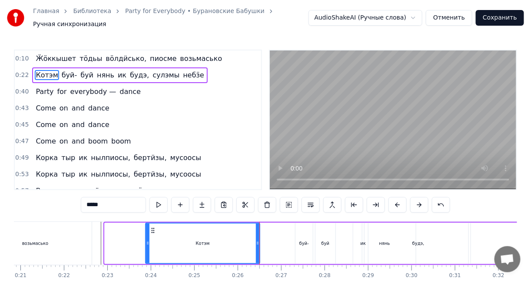
drag, startPoint x: 107, startPoint y: 236, endPoint x: 149, endPoint y: 235, distance: 42.1
click at [149, 235] on div at bounding box center [147, 243] width 3 height 40
click at [114, 213] on div "0:10 Ӝӧккышет тӧдьы вӧлдӥсько, пиосме возьмасько 0:23 Котэм буй- буй нянь ик бу…" at bounding box center [265, 179] width 503 height 259
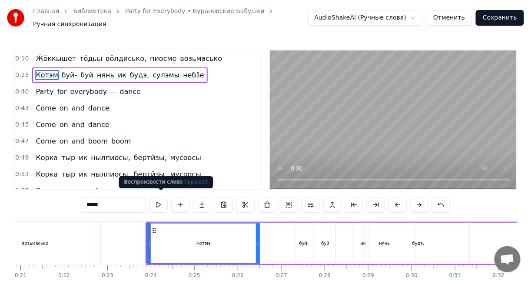
click at [159, 202] on button at bounding box center [158, 205] width 18 height 16
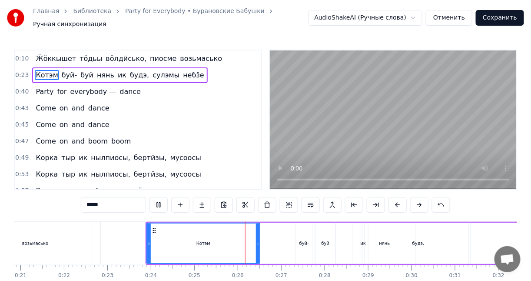
click at [159, 202] on button at bounding box center [158, 205] width 18 height 16
drag, startPoint x: 256, startPoint y: 238, endPoint x: 241, endPoint y: 237, distance: 15.7
click at [242, 239] on icon at bounding box center [243, 242] width 3 height 7
click at [106, 212] on div "0:10 Ӝӧккышет тӧдьы вӧлдӥсько, пиосме возьмасько 0:23 Котэм буй- буй нянь ик бу…" at bounding box center [265, 179] width 503 height 259
click at [123, 214] on div "0:10 Ӝӧккышет тӧдьы вӧлдӥсько, пиосме возьмасько 0:23 Котэм буй- буй нянь ик бу…" at bounding box center [265, 179] width 503 height 259
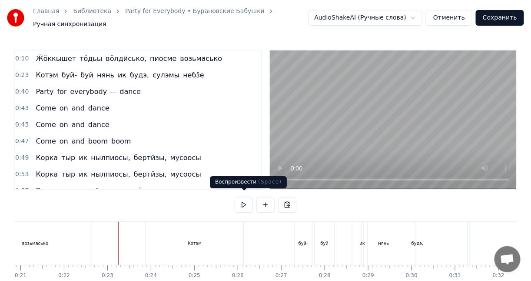
click at [244, 200] on button at bounding box center [244, 205] width 18 height 16
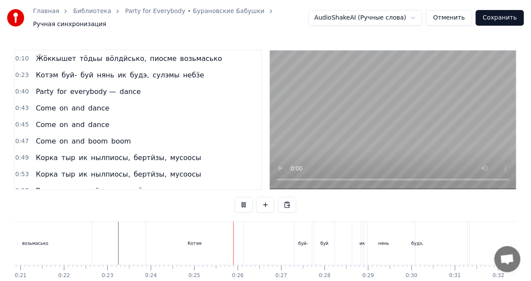
click at [244, 200] on button at bounding box center [244, 205] width 18 height 16
click at [255, 228] on div "Котэм буй- буй нянь ик будэ, сулэмы небӟе" at bounding box center [463, 243] width 636 height 43
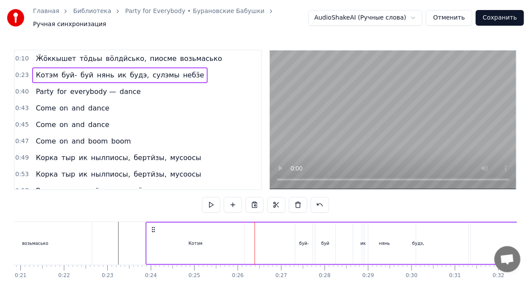
click at [390, 232] on div "будэ," at bounding box center [418, 242] width 100 height 41
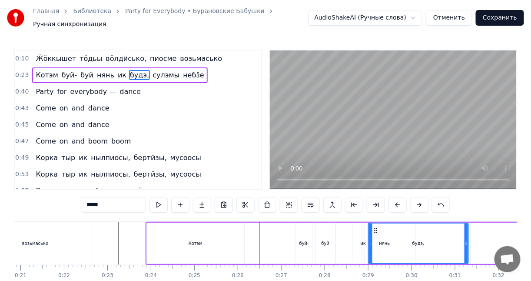
drag, startPoint x: 387, startPoint y: 225, endPoint x: 311, endPoint y: 223, distance: 75.6
click at [298, 223] on div "Котэм буй- буй нянь ик будэ, сулэмы небӟе" at bounding box center [463, 243] width 636 height 43
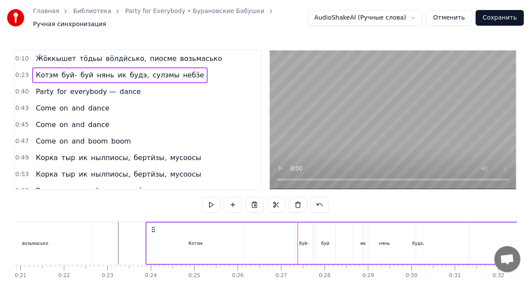
click at [382, 223] on div "будэ," at bounding box center [418, 242] width 100 height 41
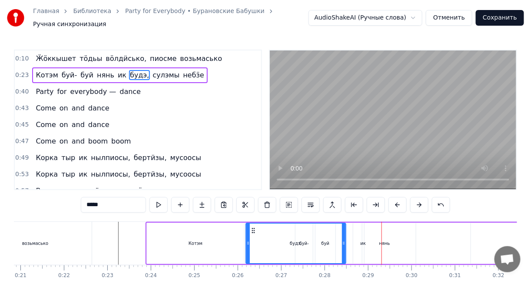
drag, startPoint x: 373, startPoint y: 226, endPoint x: 250, endPoint y: 219, distance: 123.1
click at [250, 223] on div "будэ," at bounding box center [295, 243] width 99 height 40
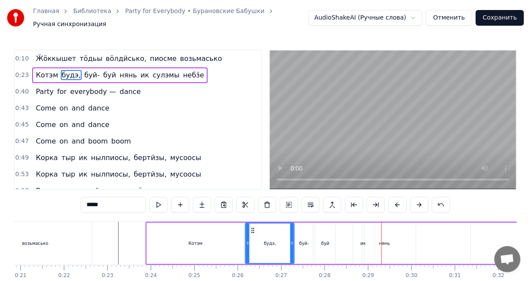
drag, startPoint x: 344, startPoint y: 227, endPoint x: 292, endPoint y: 225, distance: 51.3
click at [292, 225] on div at bounding box center [291, 243] width 3 height 40
click at [212, 211] on div "0:10 Ӝӧккышет тӧдьы вӧлдӥсько, пиосме возьмасько 0:23 Котэм будэ, буй- буй нянь…" at bounding box center [265, 179] width 503 height 259
click at [288, 231] on div "будэ," at bounding box center [270, 243] width 48 height 40
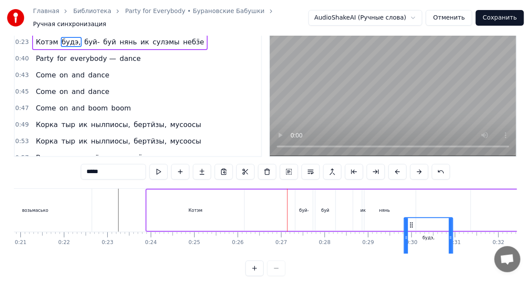
scroll to position [0, 909]
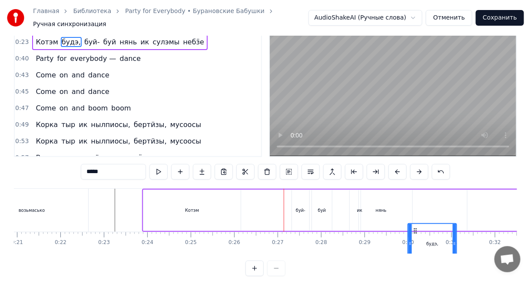
drag, startPoint x: 254, startPoint y: 225, endPoint x: 417, endPoint y: 199, distance: 164.5
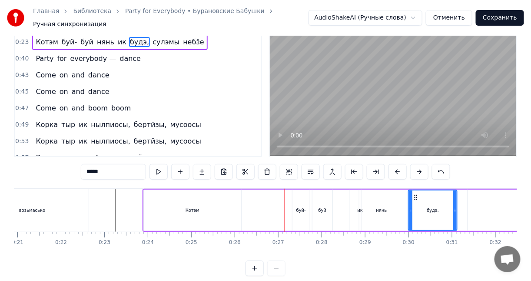
click at [395, 207] on div "нянь" at bounding box center [381, 209] width 63 height 41
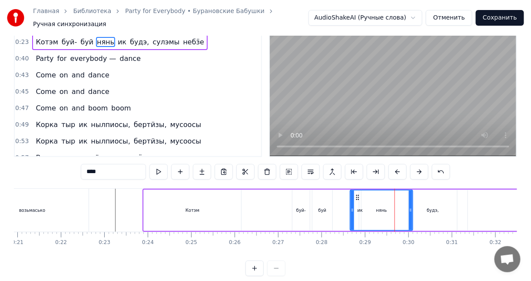
scroll to position [0, 0]
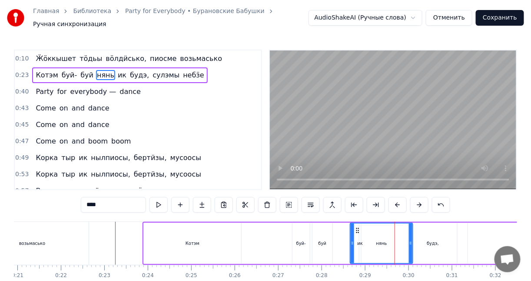
click at [362, 226] on div "нянь" at bounding box center [381, 243] width 62 height 40
click at [395, 235] on div "нянь" at bounding box center [381, 243] width 62 height 40
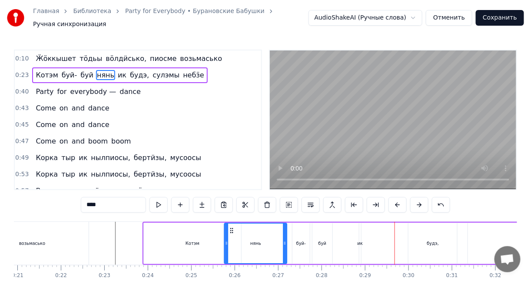
drag, startPoint x: 356, startPoint y: 224, endPoint x: 225, endPoint y: 222, distance: 131.2
click at [230, 223] on div "нянь" at bounding box center [256, 243] width 62 height 40
click at [204, 222] on div "Котэм" at bounding box center [192, 242] width 97 height 41
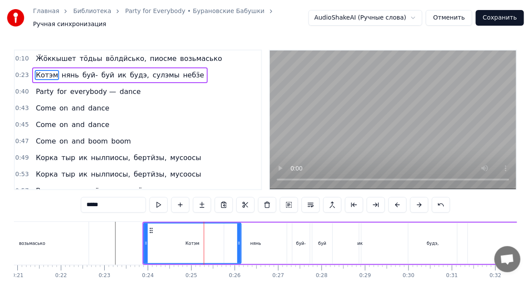
click at [271, 226] on div "нянь" at bounding box center [255, 242] width 63 height 41
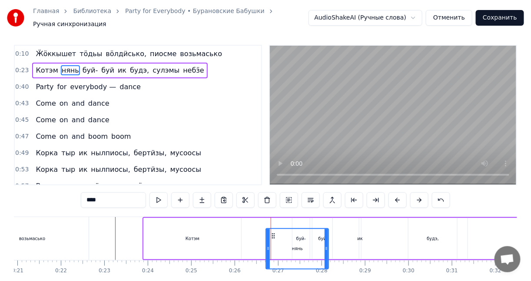
scroll to position [16, 0]
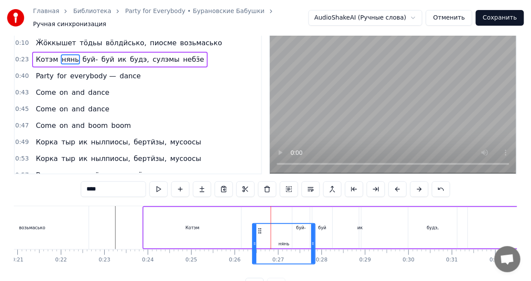
drag, startPoint x: 231, startPoint y: 225, endPoint x: 260, endPoint y: 207, distance: 33.6
click at [260, 207] on div "нянь" at bounding box center [255, 227] width 63 height 41
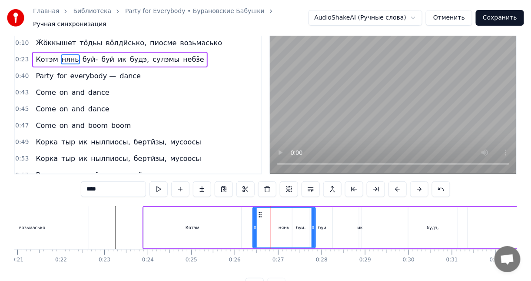
click at [198, 197] on div "0:10 Ӝӧккышет тӧдьы вӧлдӥсько, пиосме возьмасько 0:23 Котэм нянь буй- буй ик бу…" at bounding box center [265, 163] width 503 height 259
click at [188, 208] on div "Котэм" at bounding box center [192, 227] width 97 height 41
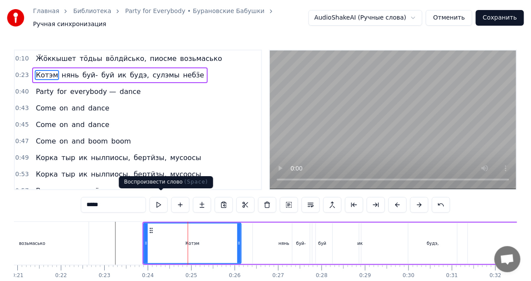
click at [163, 200] on button at bounding box center [158, 205] width 18 height 16
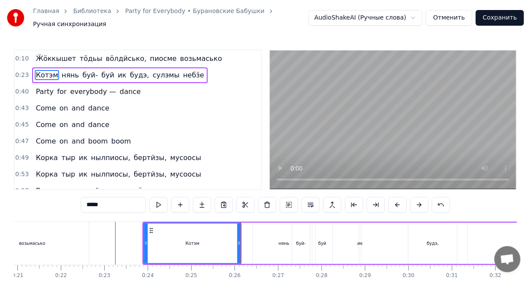
click at [262, 229] on div "нянь" at bounding box center [284, 242] width 63 height 41
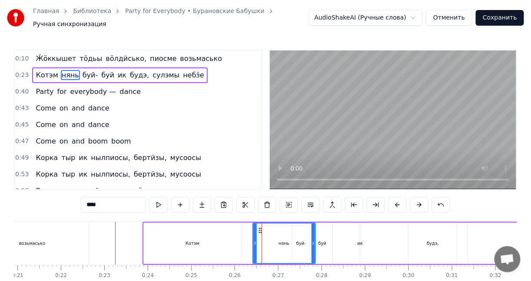
click at [229, 234] on div "Котэм" at bounding box center [192, 242] width 97 height 41
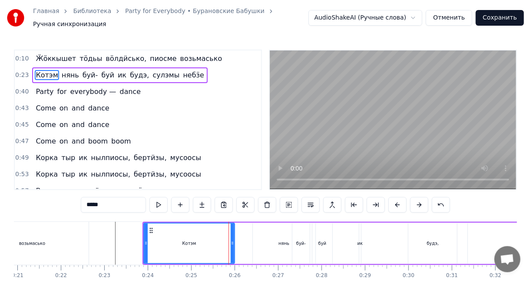
drag, startPoint x: 236, startPoint y: 233, endPoint x: 230, endPoint y: 233, distance: 6.5
click at [231, 233] on div at bounding box center [232, 243] width 3 height 40
click at [261, 231] on div "нянь" at bounding box center [284, 242] width 63 height 41
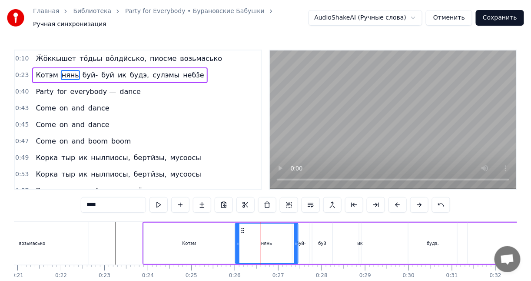
drag, startPoint x: 258, startPoint y: 225, endPoint x: 241, endPoint y: 224, distance: 17.4
click at [241, 227] on icon at bounding box center [242, 230] width 7 height 7
click at [202, 212] on div "0:10 Ӝӧккышет тӧдьы вӧлдӥсько, пиосме возьмасько 0:23 Котэм нянь буй- буй ик бу…" at bounding box center [265, 179] width 503 height 259
click at [181, 222] on div "Котэм" at bounding box center [189, 242] width 91 height 41
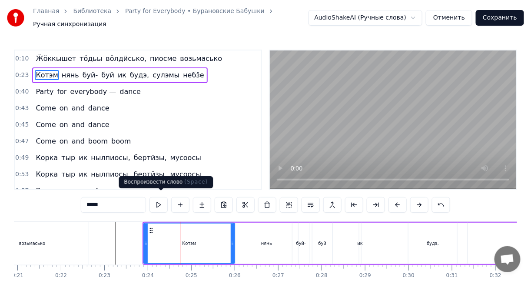
click at [164, 200] on button at bounding box center [158, 205] width 18 height 16
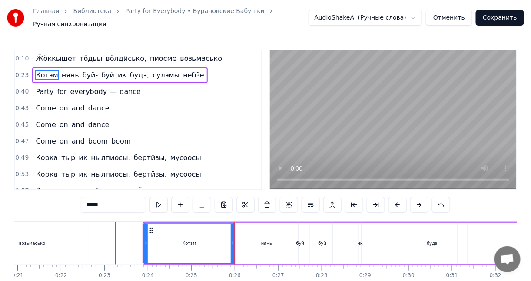
click at [246, 222] on div "нянь" at bounding box center [266, 242] width 63 height 41
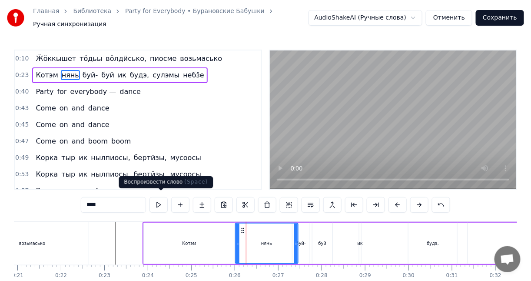
click at [164, 201] on button at bounding box center [158, 205] width 18 height 16
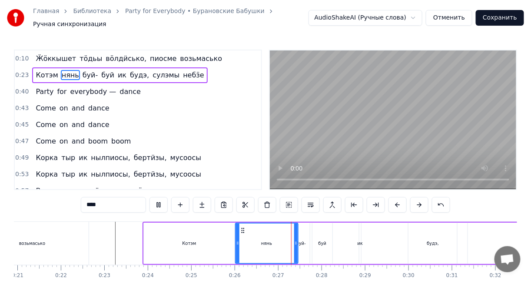
click at [164, 201] on button at bounding box center [158, 205] width 18 height 16
click at [302, 230] on div "буй-" at bounding box center [300, 242] width 17 height 41
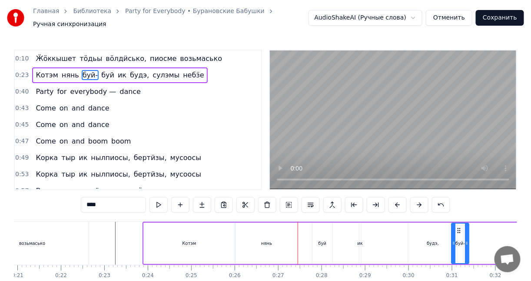
drag, startPoint x: 300, startPoint y: 223, endPoint x: 469, endPoint y: 225, distance: 169.4
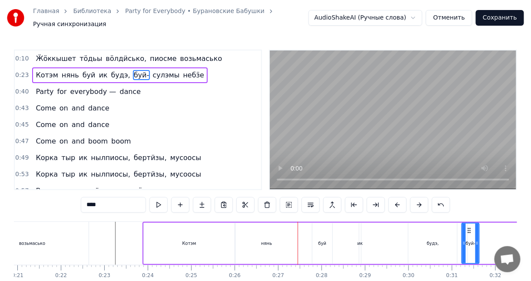
click at [427, 230] on div "будэ," at bounding box center [432, 242] width 49 height 41
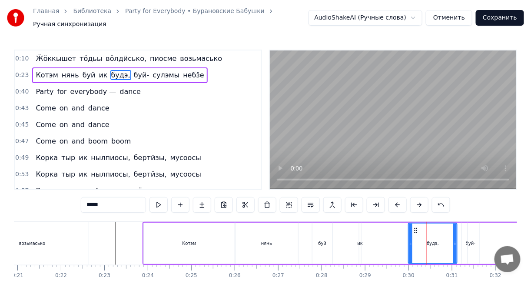
drag, startPoint x: 316, startPoint y: 225, endPoint x: 323, endPoint y: 225, distance: 6.9
click at [323, 225] on div "буй" at bounding box center [322, 242] width 20 height 41
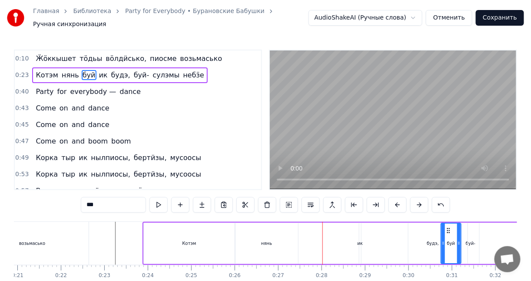
drag, startPoint x: 317, startPoint y: 223, endPoint x: 446, endPoint y: 225, distance: 129.0
click at [359, 225] on div "ик" at bounding box center [360, 242] width 2 height 41
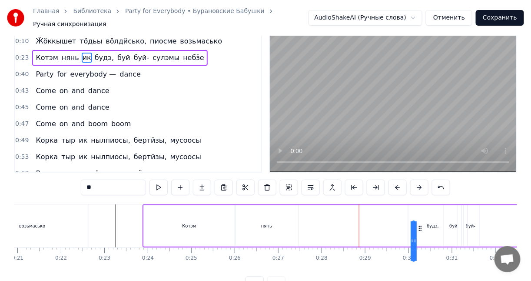
scroll to position [24, 0]
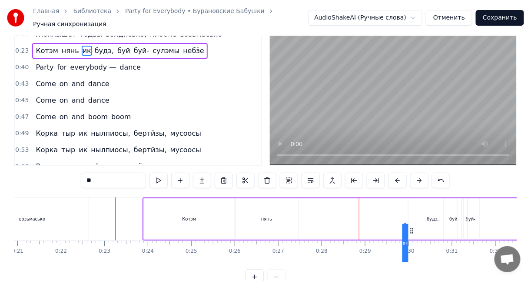
drag, startPoint x: 365, startPoint y: 225, endPoint x: 410, endPoint y: 214, distance: 46.1
click at [410, 214] on div "[PERSON_NAME] ик будэ, буй буй- сулэмы небӟе" at bounding box center [460, 218] width 636 height 43
click at [422, 212] on div "будэ," at bounding box center [432, 218] width 49 height 41
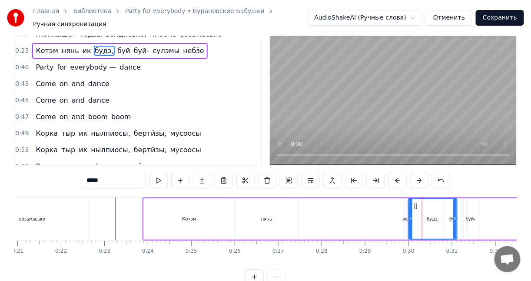
scroll to position [0, 0]
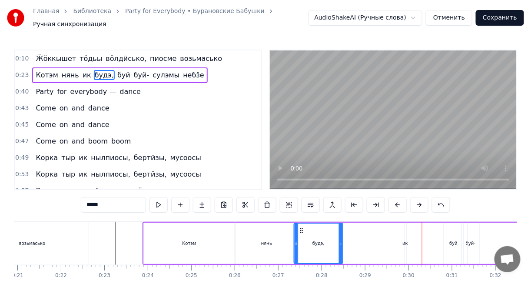
drag, startPoint x: 415, startPoint y: 223, endPoint x: 301, endPoint y: 218, distance: 114.8
click at [301, 222] on div "будэ," at bounding box center [319, 242] width 50 height 41
click at [251, 222] on div "нянь" at bounding box center [266, 242] width 63 height 41
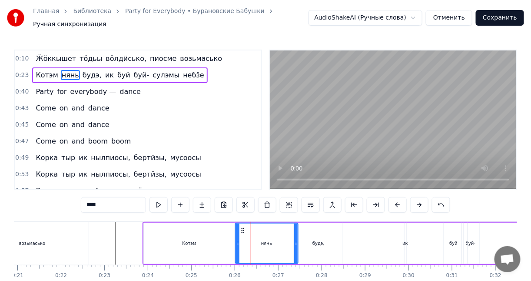
click at [318, 226] on div "будэ," at bounding box center [318, 242] width 49 height 41
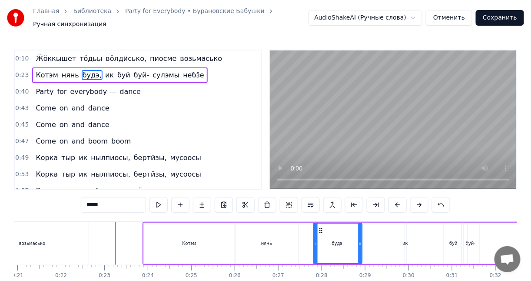
drag, startPoint x: 299, startPoint y: 225, endPoint x: 313, endPoint y: 225, distance: 13.5
click at [317, 227] on icon at bounding box center [320, 230] width 7 height 7
click at [277, 222] on div "нянь" at bounding box center [266, 242] width 63 height 41
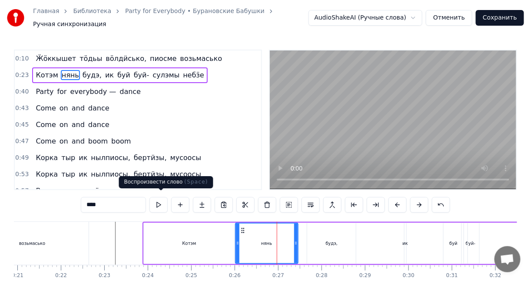
click at [161, 199] on button at bounding box center [158, 205] width 18 height 16
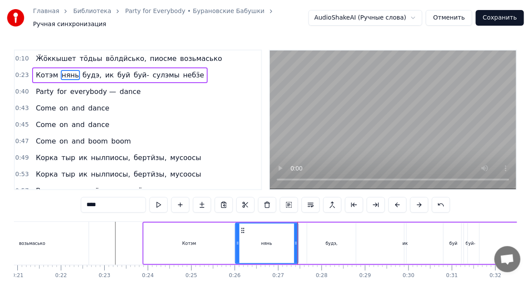
click at [308, 225] on div "будэ," at bounding box center [331, 242] width 49 height 41
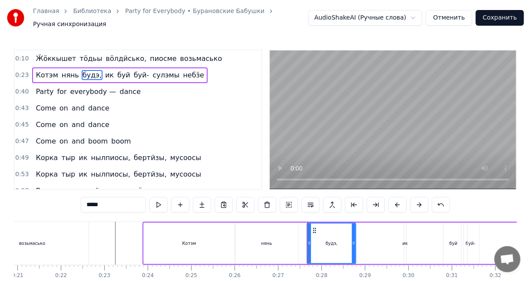
drag, startPoint x: 324, startPoint y: 225, endPoint x: 320, endPoint y: 225, distance: 4.8
click at [320, 225] on div "будэ," at bounding box center [331, 243] width 48 height 40
click at [288, 227] on div "нянь" at bounding box center [266, 242] width 63 height 41
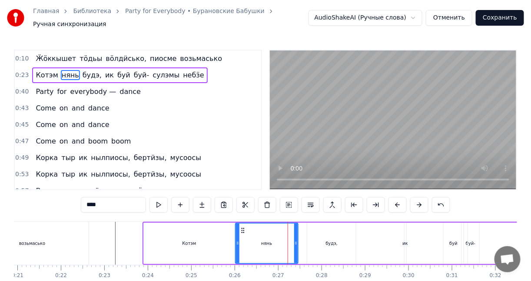
click at [313, 222] on div "будэ," at bounding box center [331, 242] width 49 height 41
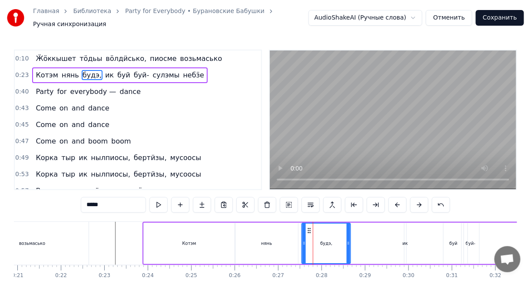
drag, startPoint x: 314, startPoint y: 223, endPoint x: 309, endPoint y: 223, distance: 5.2
click at [309, 227] on icon at bounding box center [309, 230] width 7 height 7
click at [269, 222] on div "нянь" at bounding box center [266, 242] width 63 height 41
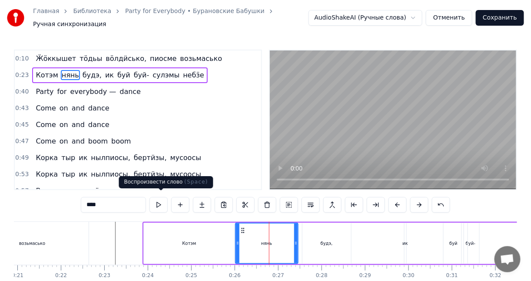
click at [158, 200] on button at bounding box center [158, 205] width 18 height 16
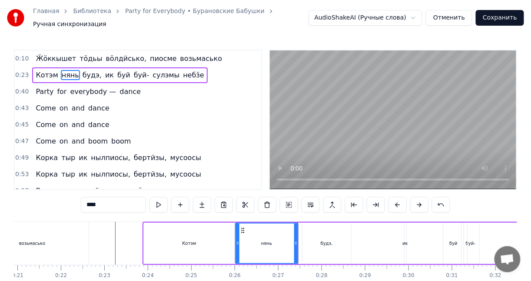
click at [302, 224] on div "будэ," at bounding box center [327, 242] width 50 height 41
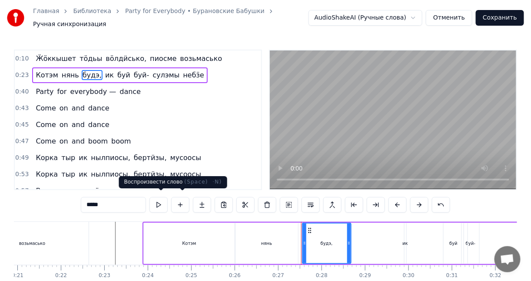
click at [162, 201] on button at bounding box center [158, 205] width 18 height 16
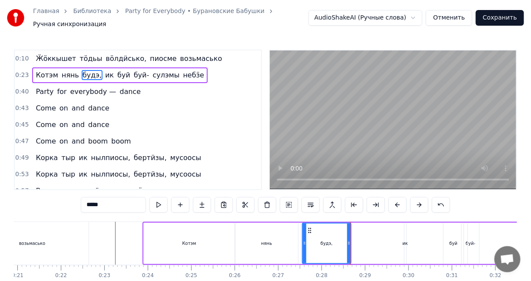
click at [104, 71] on span "ик" at bounding box center [109, 75] width 10 height 10
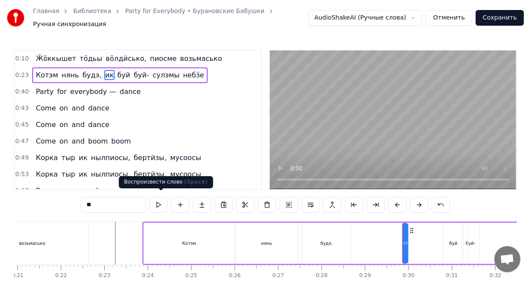
click at [161, 202] on button at bounding box center [158, 205] width 18 height 16
click at [116, 74] on span "буй" at bounding box center [123, 75] width 15 height 10
type input "***"
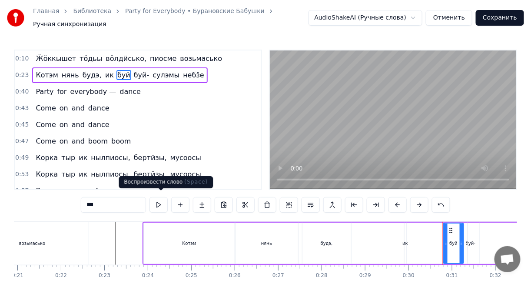
click at [164, 198] on button at bounding box center [158, 205] width 18 height 16
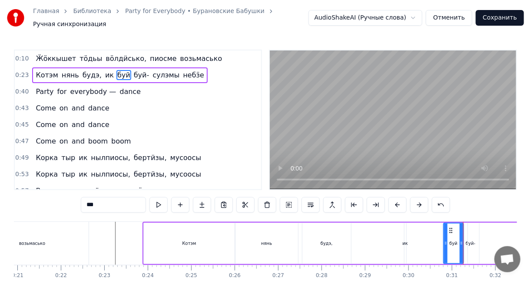
click at [164, 198] on button at bounding box center [158, 205] width 18 height 16
click at [166, 199] on button at bounding box center [158, 205] width 18 height 16
click at [501, 15] on button "Сохранить" at bounding box center [500, 18] width 48 height 16
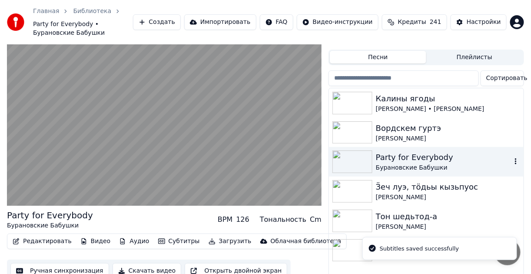
scroll to position [31, 0]
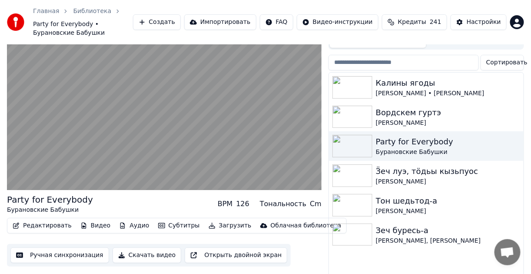
click at [149, 103] on video at bounding box center [164, 101] width 314 height 177
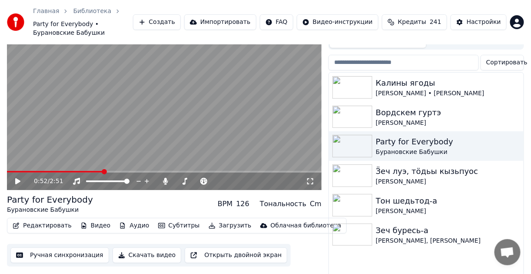
click at [50, 219] on button "Редактировать" at bounding box center [42, 225] width 66 height 12
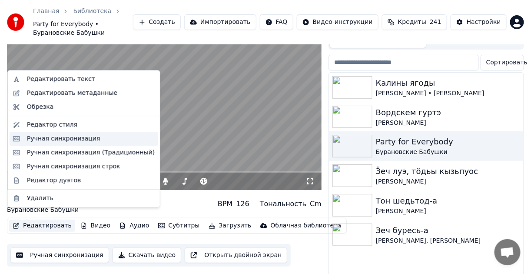
click at [52, 142] on div "Ручная синхронизация" at bounding box center [63, 138] width 73 height 9
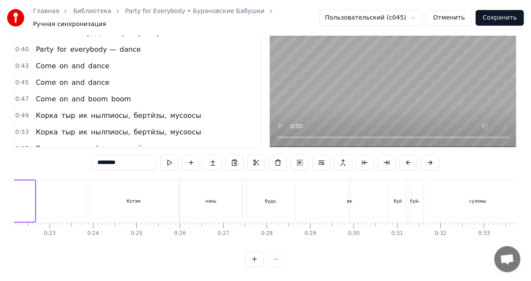
scroll to position [0, 981]
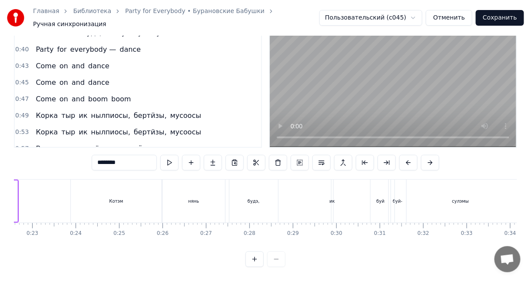
click at [181, 188] on div "нянь" at bounding box center [193, 200] width 63 height 43
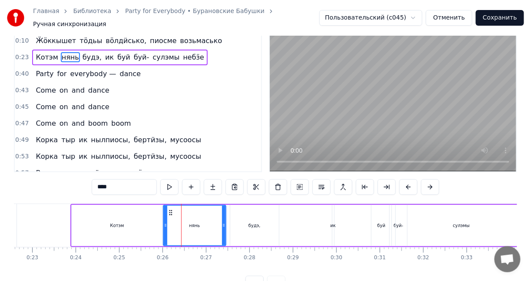
scroll to position [0, 0]
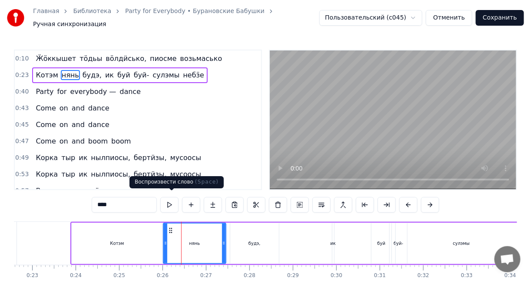
click at [173, 198] on button at bounding box center [169, 205] width 18 height 16
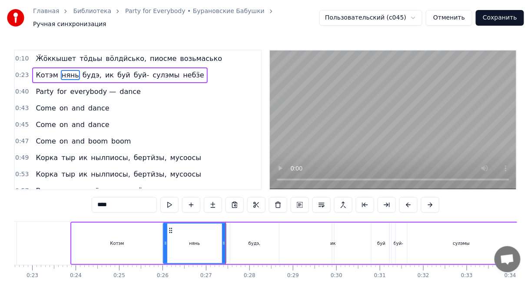
click at [223, 223] on div at bounding box center [223, 243] width 3 height 40
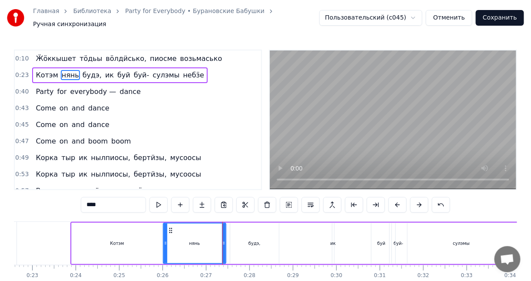
click at [238, 223] on div "будэ," at bounding box center [254, 242] width 49 height 41
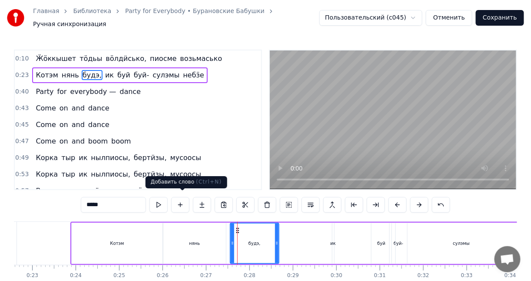
click at [159, 201] on button at bounding box center [158, 205] width 18 height 16
click at [208, 230] on div "нянь" at bounding box center [194, 242] width 63 height 41
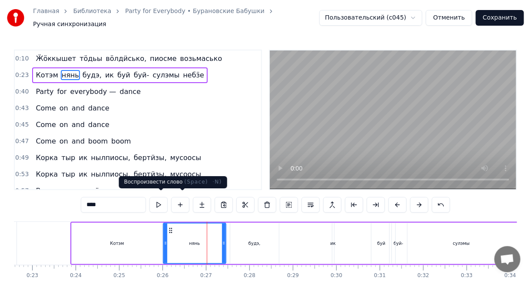
click at [165, 202] on button at bounding box center [158, 205] width 18 height 16
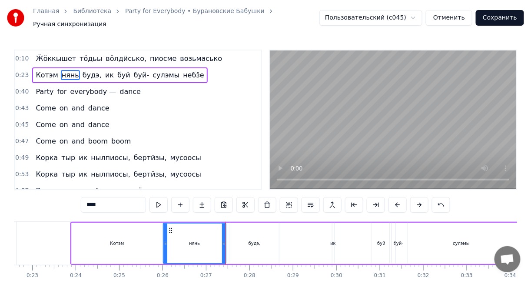
click at [238, 230] on div "будэ," at bounding box center [254, 242] width 49 height 41
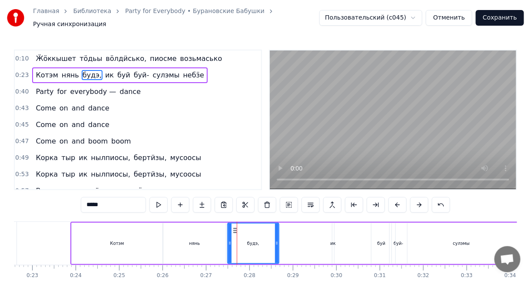
click at [228, 235] on div at bounding box center [229, 243] width 3 height 40
click at [211, 228] on div "нянь" at bounding box center [194, 242] width 63 height 41
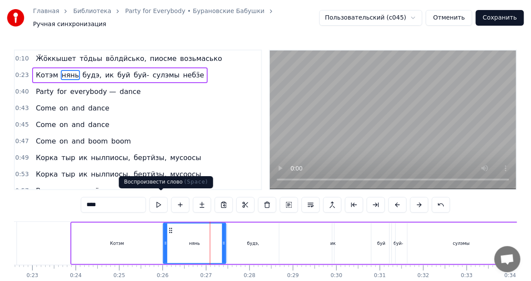
click at [153, 197] on button at bounding box center [158, 205] width 18 height 16
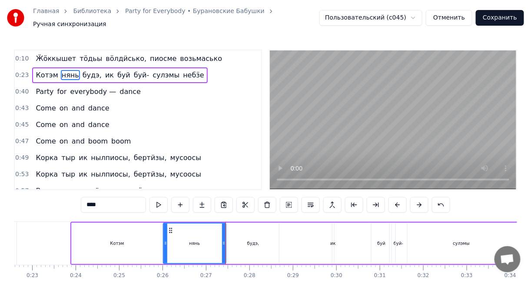
click at [229, 222] on div "будэ," at bounding box center [253, 242] width 51 height 41
type input "*****"
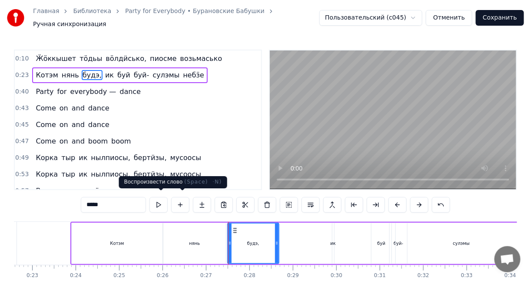
click at [166, 202] on button at bounding box center [158, 205] width 18 height 16
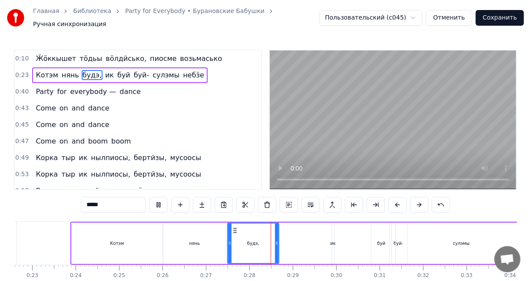
click at [166, 202] on button at bounding box center [158, 205] width 18 height 16
drag, startPoint x: 83, startPoint y: 72, endPoint x: 119, endPoint y: 72, distance: 36.9
click at [119, 73] on div "Котэм нянь будэ, ик буй буй- сулэмы небӟе" at bounding box center [119, 75] width 175 height 16
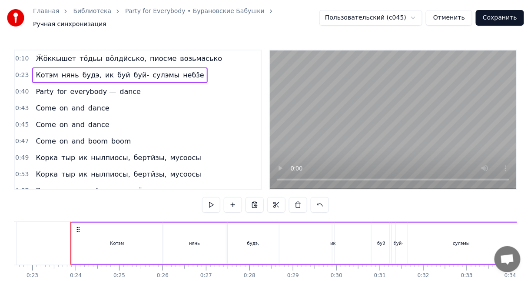
click at [268, 240] on div "будэ," at bounding box center [253, 242] width 51 height 41
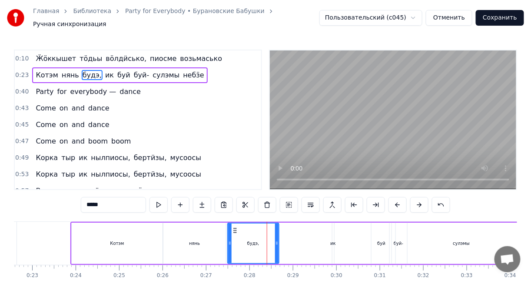
drag, startPoint x: 257, startPoint y: 235, endPoint x: 369, endPoint y: 227, distance: 112.3
click at [369, 227] on div "Котэм нянь будэ, ик буй буй- сулэмы небӟе" at bounding box center [388, 243] width 636 height 43
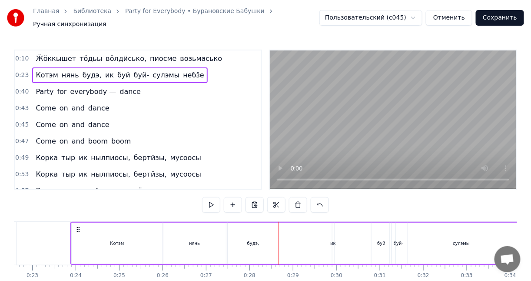
click at [264, 235] on div "будэ," at bounding box center [253, 242] width 51 height 41
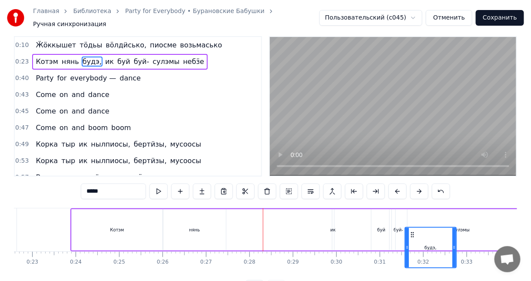
scroll to position [19, 0]
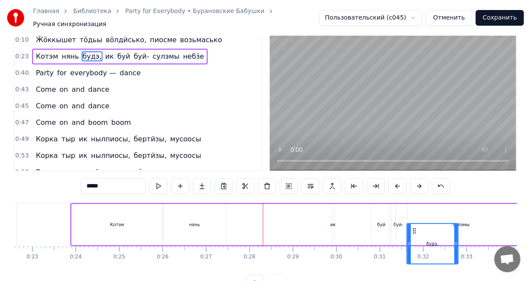
drag, startPoint x: 235, startPoint y: 226, endPoint x: 416, endPoint y: 212, distance: 181.7
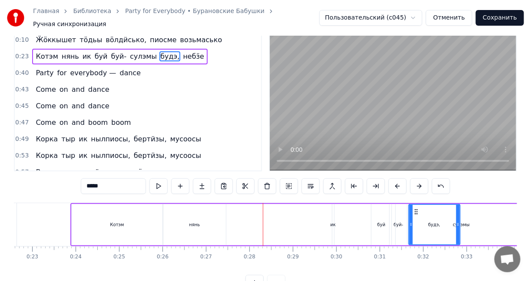
click at [383, 214] on div "буй" at bounding box center [381, 224] width 20 height 41
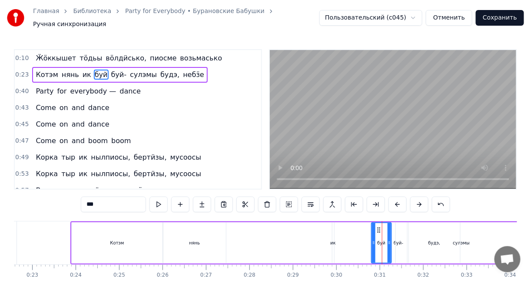
scroll to position [0, 0]
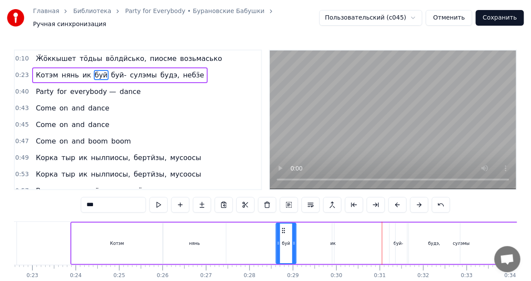
drag, startPoint x: 379, startPoint y: 225, endPoint x: 278, endPoint y: 227, distance: 100.4
click at [280, 227] on icon at bounding box center [283, 230] width 7 height 7
click at [397, 222] on div "сулэмы" at bounding box center [461, 242] width 131 height 41
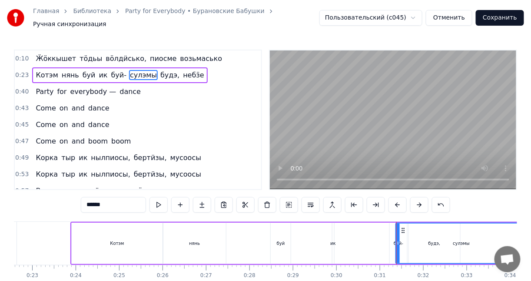
click at [389, 225] on div "буй-" at bounding box center [398, 242] width 18 height 41
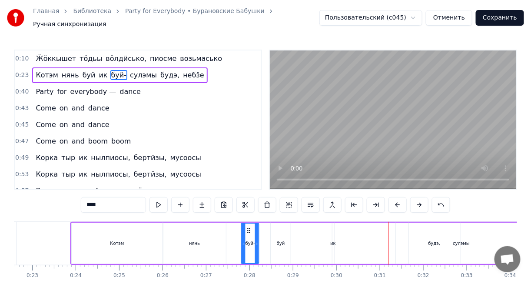
drag, startPoint x: 396, startPoint y: 225, endPoint x: 248, endPoint y: 224, distance: 148.5
click at [248, 227] on icon at bounding box center [248, 230] width 7 height 7
click at [207, 223] on div "нянь" at bounding box center [194, 242] width 63 height 41
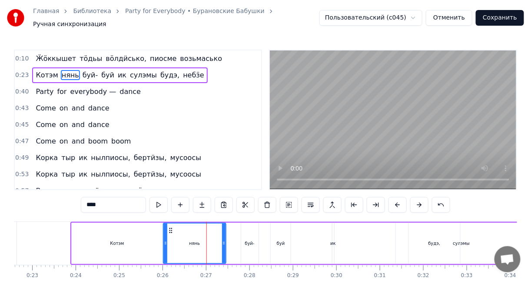
click at [251, 224] on div "буй-" at bounding box center [249, 242] width 17 height 41
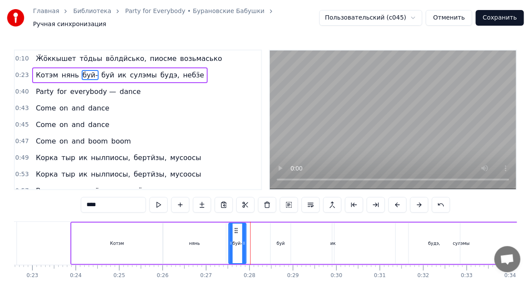
drag, startPoint x: 247, startPoint y: 226, endPoint x: 235, endPoint y: 225, distance: 12.6
click at [235, 230] on circle at bounding box center [235, 230] width 0 height 0
click at [218, 228] on div "нянь" at bounding box center [194, 242] width 63 height 41
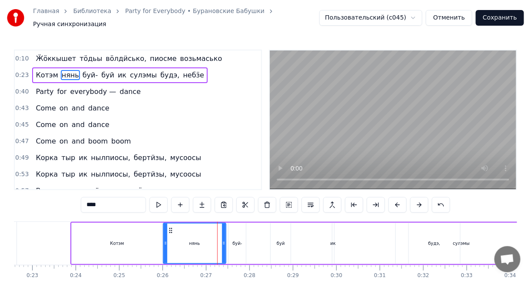
click at [235, 226] on div "буй-" at bounding box center [236, 242] width 17 height 41
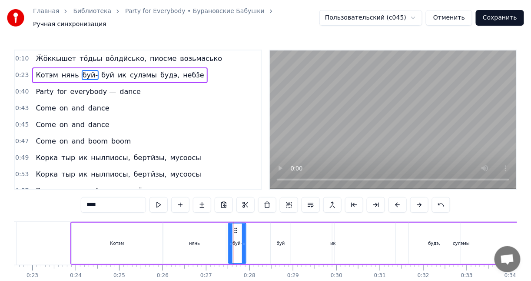
click at [217, 227] on div "нянь" at bounding box center [194, 242] width 63 height 41
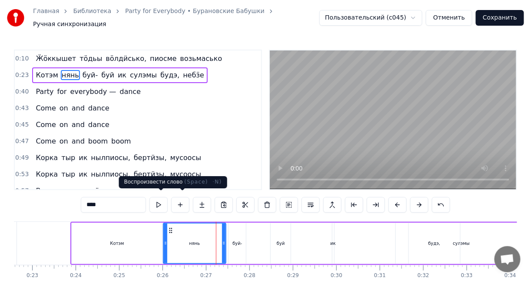
click at [162, 202] on button at bounding box center [158, 205] width 18 height 16
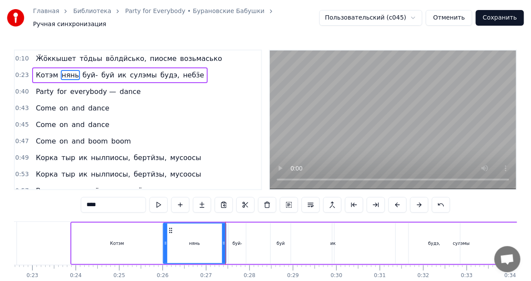
click at [239, 230] on div "буй-" at bounding box center [236, 242] width 17 height 41
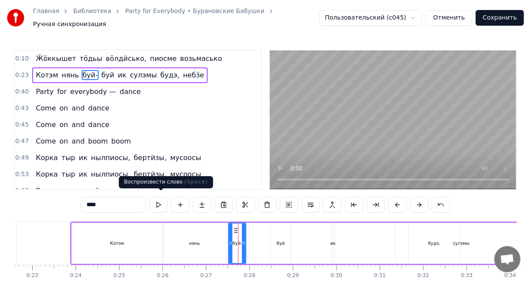
click at [159, 200] on button at bounding box center [158, 205] width 18 height 16
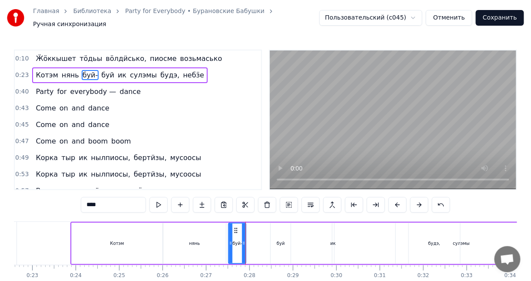
click at [279, 234] on div "буй" at bounding box center [281, 242] width 20 height 41
type input "***"
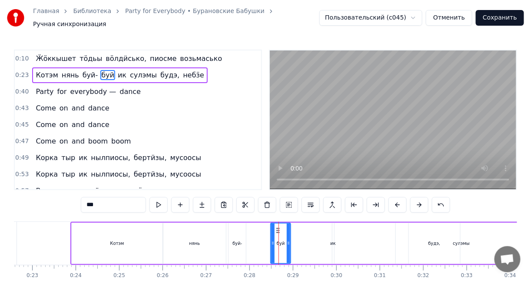
drag, startPoint x: 278, startPoint y: 230, endPoint x: 255, endPoint y: 232, distance: 23.1
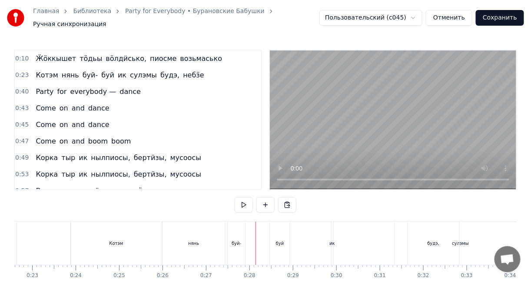
click at [278, 226] on div "буй" at bounding box center [280, 243] width 20 height 43
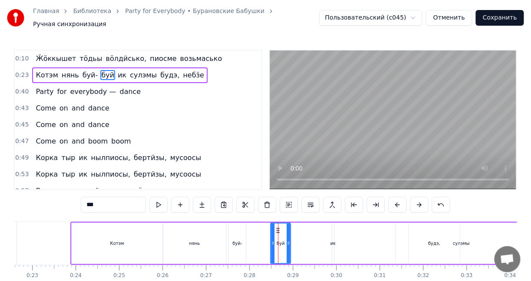
drag, startPoint x: 274, startPoint y: 226, endPoint x: 255, endPoint y: 226, distance: 18.7
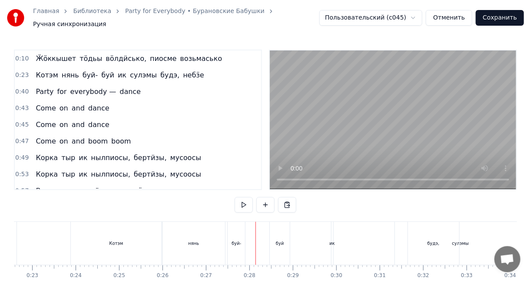
click at [278, 226] on div "буй" at bounding box center [280, 243] width 20 height 43
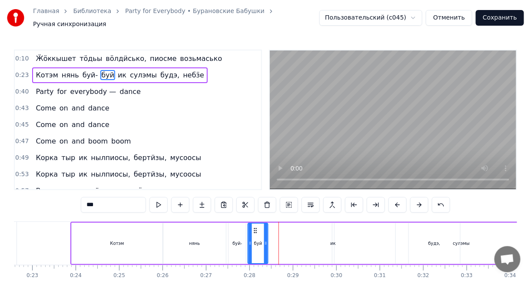
drag, startPoint x: 277, startPoint y: 224, endPoint x: 254, endPoint y: 224, distance: 22.6
click at [254, 227] on icon at bounding box center [255, 230] width 7 height 7
click at [241, 225] on div "буй-" at bounding box center [236, 242] width 17 height 41
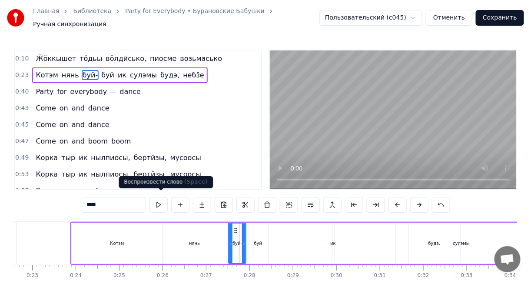
click at [165, 203] on button at bounding box center [158, 205] width 18 height 16
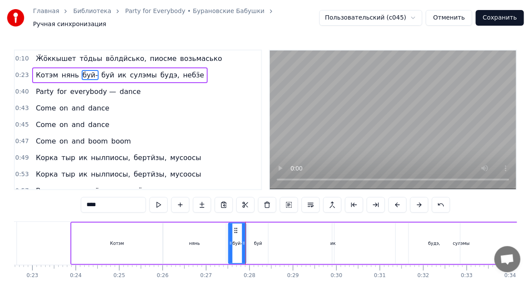
click at [264, 229] on div "буй" at bounding box center [258, 242] width 20 height 41
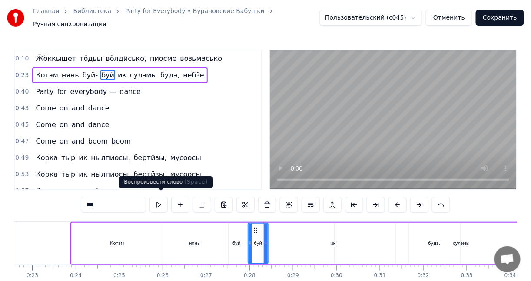
click at [162, 201] on button at bounding box center [158, 205] width 18 height 16
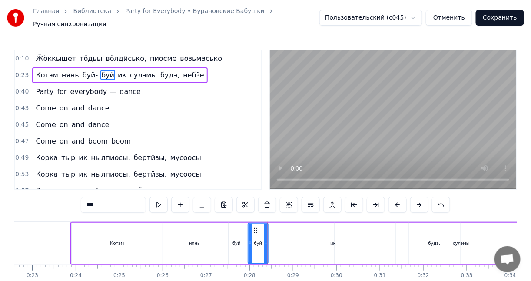
click at [333, 228] on div "ик" at bounding box center [333, 242] width 2 height 41
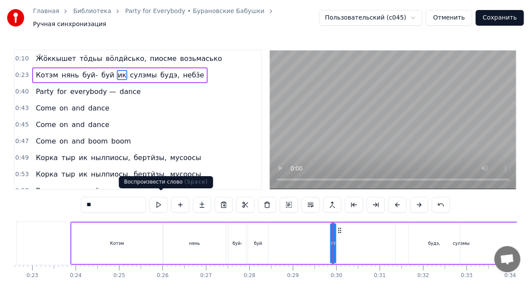
click at [159, 202] on button at bounding box center [158, 205] width 18 height 16
click at [103, 228] on div "Котэм" at bounding box center [117, 242] width 91 height 41
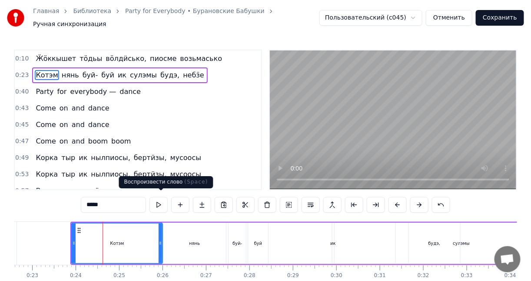
click at [163, 201] on button at bounding box center [158, 205] width 18 height 16
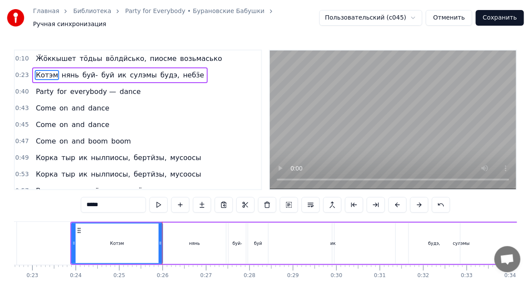
click at [172, 227] on div "нянь" at bounding box center [194, 242] width 63 height 41
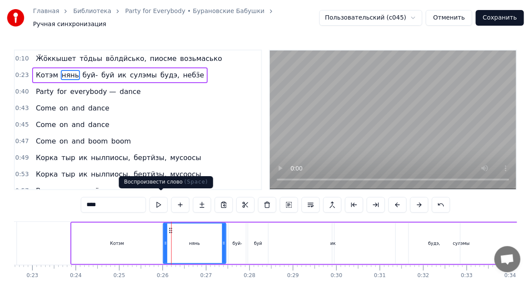
click at [156, 198] on button at bounding box center [158, 205] width 18 height 16
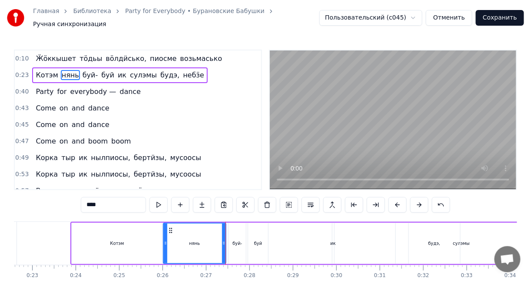
click at [232, 226] on div "буй-" at bounding box center [236, 242] width 17 height 41
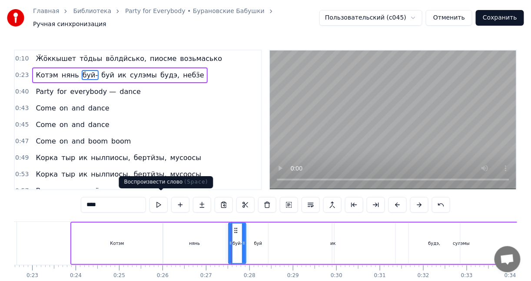
click at [154, 200] on button at bounding box center [158, 205] width 18 height 16
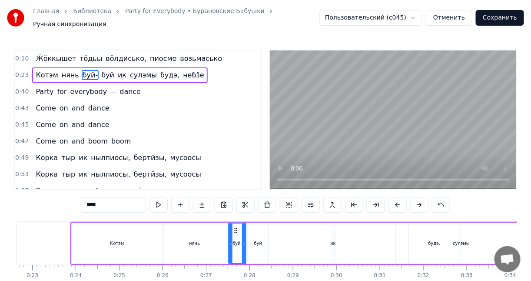
click at [251, 227] on div "буй" at bounding box center [258, 242] width 20 height 41
type input "***"
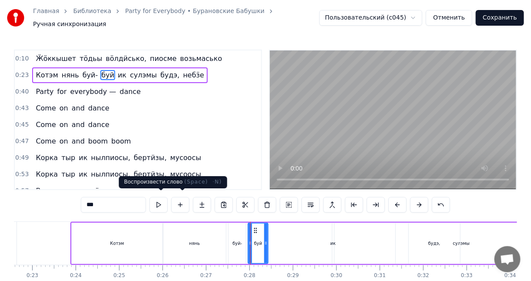
click at [167, 204] on button at bounding box center [158, 205] width 18 height 16
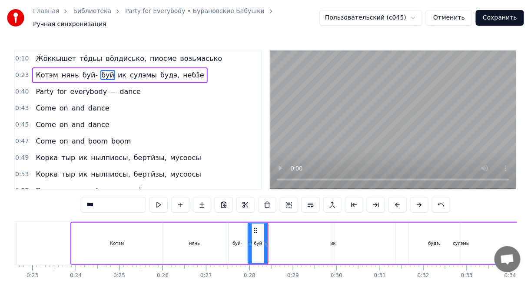
drag, startPoint x: 333, startPoint y: 227, endPoint x: 301, endPoint y: 227, distance: 32.1
click at [301, 227] on div "Котэм нянь буй- буй ик сулэмы будэ, небӟе" at bounding box center [388, 243] width 636 height 43
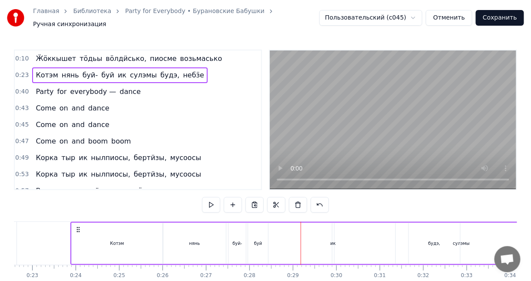
click at [333, 231] on div "ик" at bounding box center [333, 242] width 3 height 41
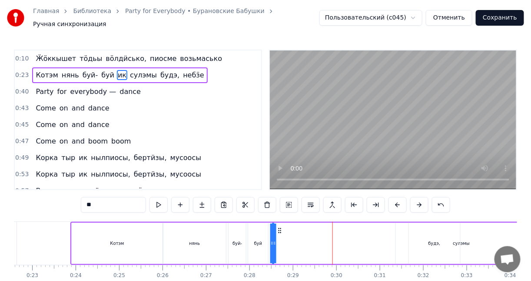
drag, startPoint x: 340, startPoint y: 225, endPoint x: 280, endPoint y: 225, distance: 59.9
click at [280, 227] on icon at bounding box center [279, 230] width 7 height 7
click at [418, 228] on div "будэ," at bounding box center [434, 242] width 51 height 41
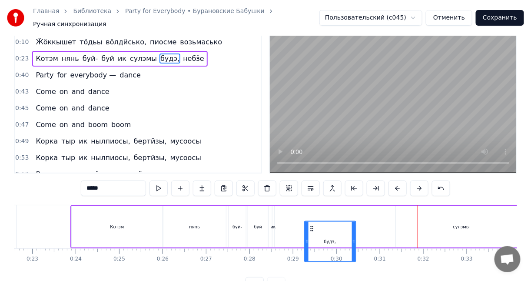
scroll to position [17, 0]
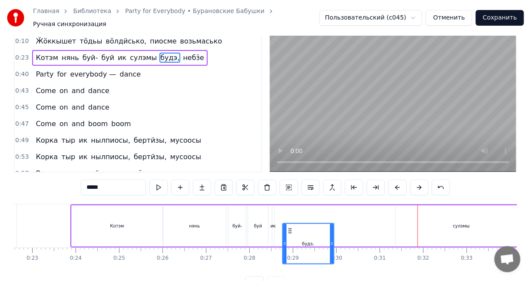
drag, startPoint x: 415, startPoint y: 226, endPoint x: 289, endPoint y: 205, distance: 127.7
click at [289, 205] on div "Котэм нянь буй- буй ик сулэмы будэ, небӟе" at bounding box center [388, 225] width 636 height 43
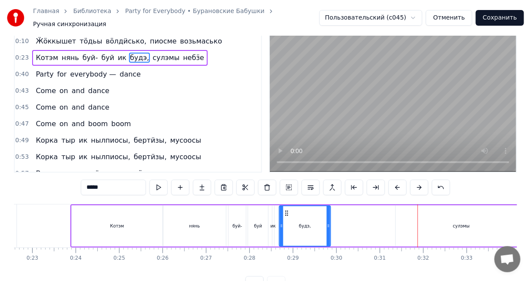
click at [286, 206] on div "будэ," at bounding box center [305, 226] width 50 height 40
click at [285, 206] on div "будэ," at bounding box center [305, 226] width 50 height 40
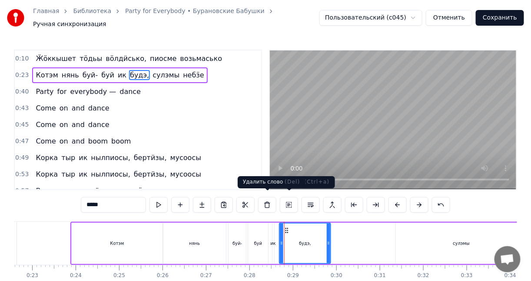
scroll to position [0, 0]
click at [272, 222] on div "ик" at bounding box center [273, 242] width 2 height 41
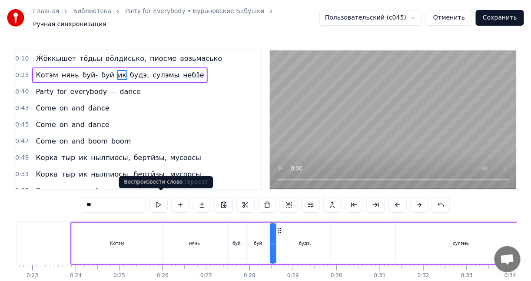
click at [161, 199] on button at bounding box center [158, 205] width 18 height 16
click at [314, 228] on div "будэ," at bounding box center [304, 242] width 51 height 41
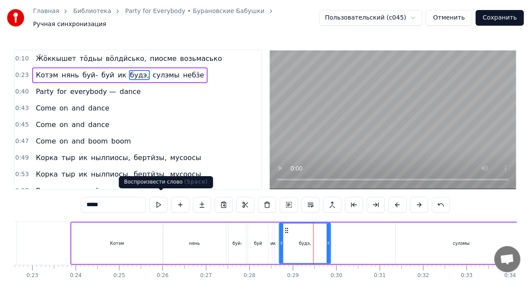
click at [161, 204] on button at bounding box center [158, 205] width 18 height 16
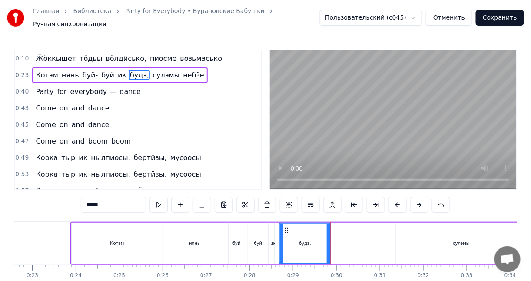
click at [442, 232] on div "сулэмы" at bounding box center [461, 242] width 131 height 41
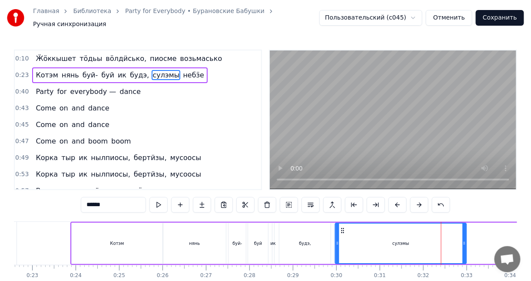
drag, startPoint x: 400, startPoint y: 224, endPoint x: 341, endPoint y: 224, distance: 59.5
click at [341, 227] on icon at bounding box center [342, 230] width 7 height 7
click at [384, 237] on div "сулэмы" at bounding box center [401, 243] width 130 height 40
click at [152, 71] on span "сулэмы" at bounding box center [166, 75] width 29 height 10
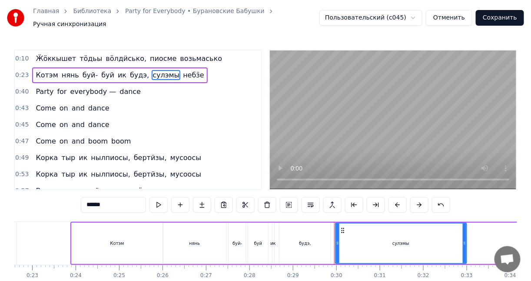
click at [152, 71] on span "сулэмы" at bounding box center [166, 75] width 29 height 10
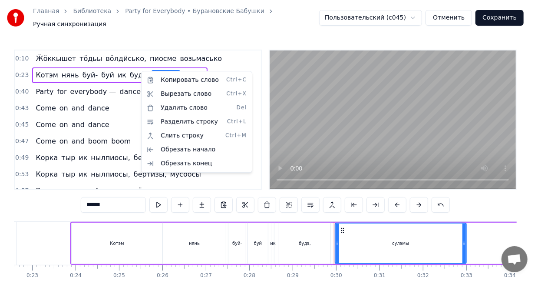
click at [142, 67] on html "Главная Библиотека Party for Everybody • Бурановские Бабушки Ручная синхронизац…" at bounding box center [269, 161] width 538 height 323
click at [152, 70] on span "сулэмы" at bounding box center [166, 75] width 29 height 10
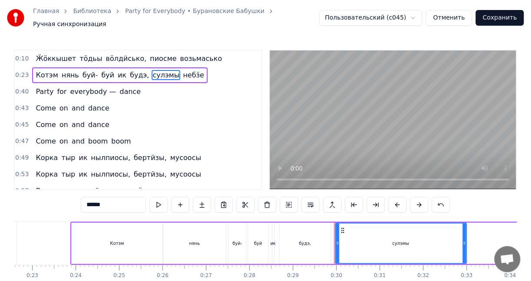
click at [152, 70] on span "сулэмы" at bounding box center [166, 75] width 29 height 10
click at [152, 71] on span "сулэмы" at bounding box center [166, 75] width 29 height 10
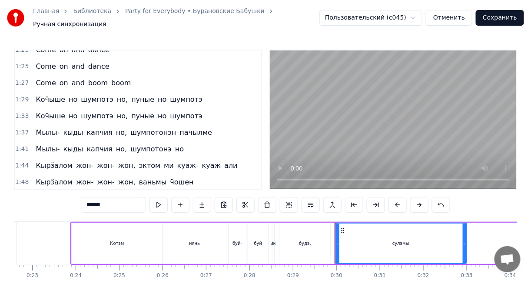
click at [94, 200] on input "******" at bounding box center [113, 205] width 65 height 16
click at [354, 225] on div "сюлэмы" at bounding box center [401, 243] width 130 height 40
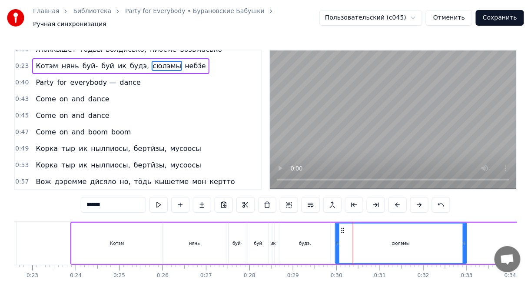
scroll to position [0, 0]
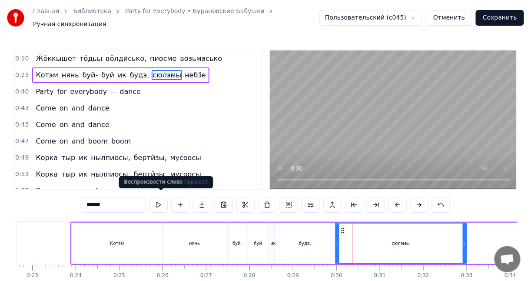
click at [158, 199] on button at bounding box center [158, 205] width 18 height 16
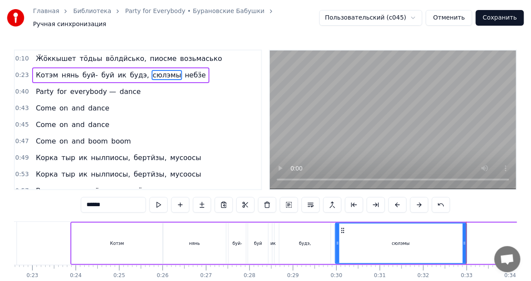
click at [318, 229] on div "будэ," at bounding box center [304, 242] width 51 height 41
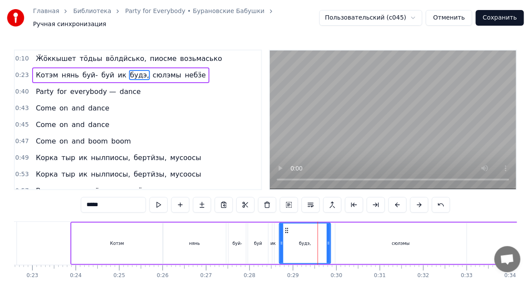
click at [272, 229] on div "ик" at bounding box center [273, 242] width 3 height 41
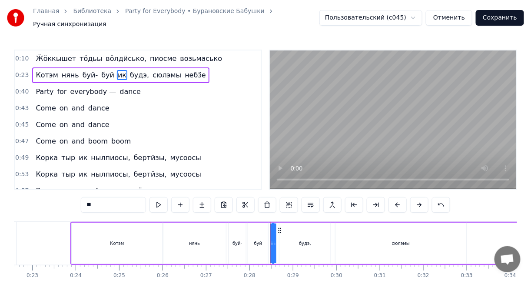
click at [149, 54] on span "пиосме" at bounding box center [163, 58] width 28 height 10
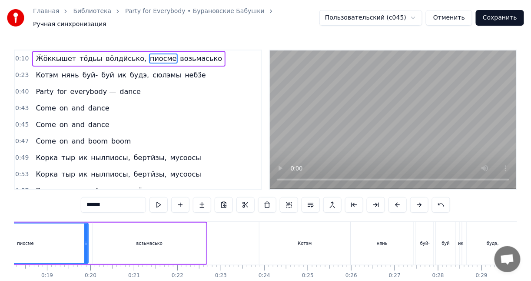
scroll to position [0, 696]
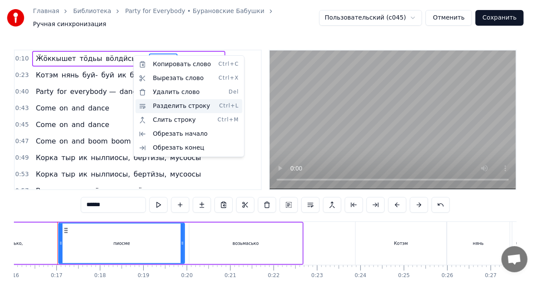
click at [164, 102] on div "Разделить строку Ctrl+L" at bounding box center [189, 106] width 107 height 14
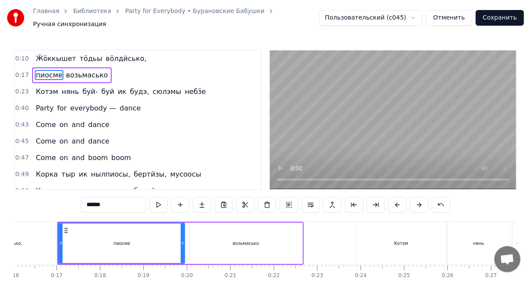
click at [152, 86] on span "сюлэмы" at bounding box center [167, 91] width 30 height 10
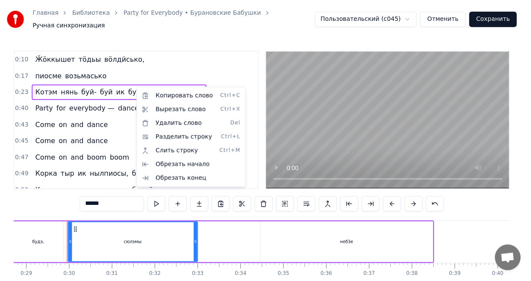
scroll to position [0, 1257]
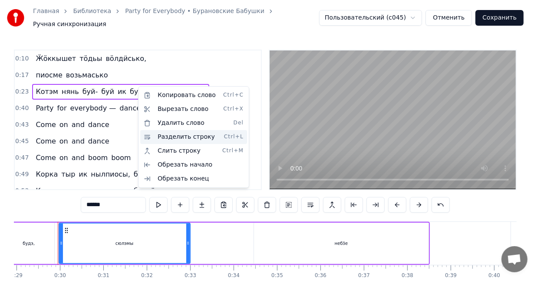
click at [163, 133] on div "Разделить строку Ctrl+L" at bounding box center [193, 137] width 107 height 14
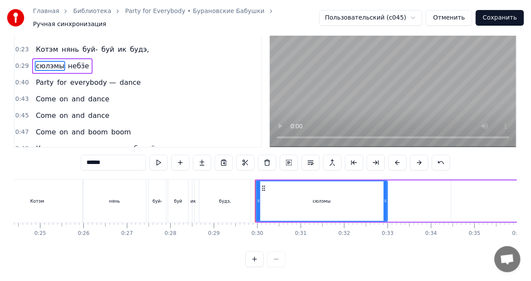
scroll to position [0, 1047]
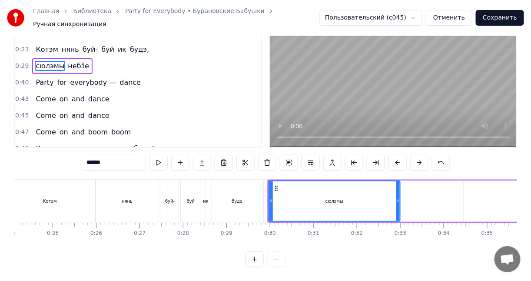
click at [223, 194] on div "будэ," at bounding box center [237, 200] width 51 height 43
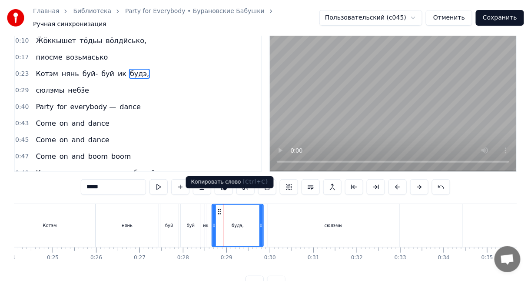
scroll to position [0, 0]
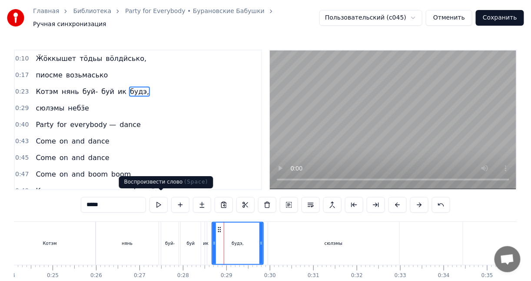
click at [161, 201] on button at bounding box center [158, 205] width 18 height 16
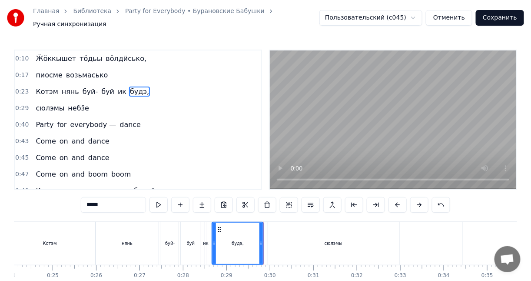
click at [271, 223] on div "сюлэмы" at bounding box center [333, 243] width 131 height 43
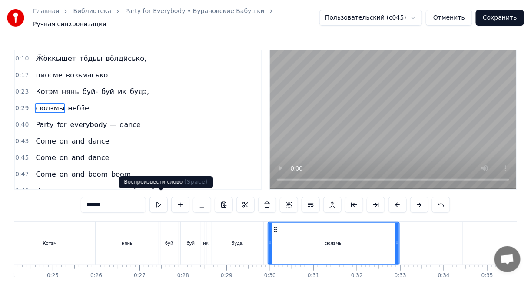
click at [156, 201] on button at bounding box center [158, 205] width 18 height 16
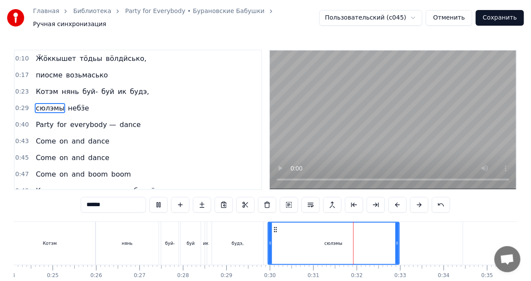
click at [156, 201] on button at bounding box center [158, 205] width 18 height 16
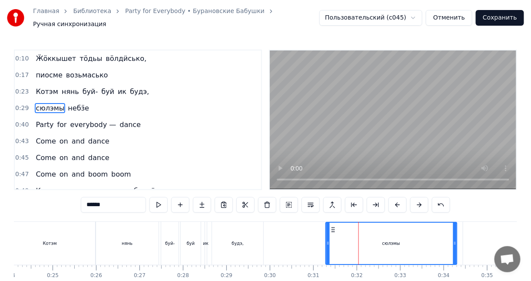
drag, startPoint x: 276, startPoint y: 223, endPoint x: 335, endPoint y: 222, distance: 59.1
click at [335, 226] on icon at bounding box center [332, 229] width 7 height 7
click at [245, 228] on div "будэ," at bounding box center [237, 243] width 51 height 43
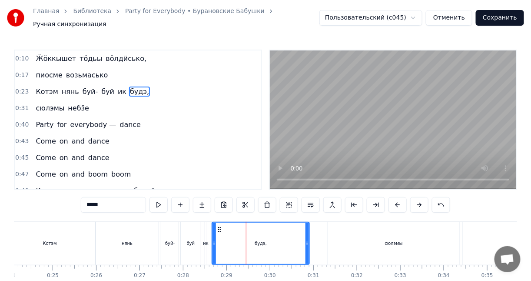
drag, startPoint x: 262, startPoint y: 234, endPoint x: 312, endPoint y: 232, distance: 50.0
click at [309, 232] on div at bounding box center [306, 242] width 3 height 41
click at [343, 226] on div "сюлэмы" at bounding box center [393, 243] width 131 height 43
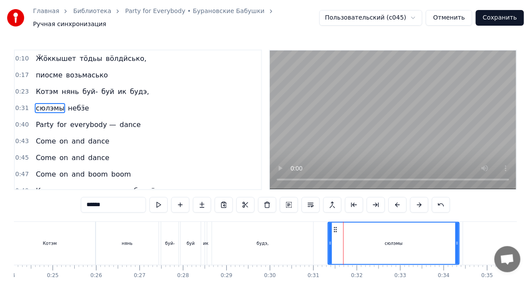
click at [303, 236] on div "будэ," at bounding box center [262, 243] width 101 height 43
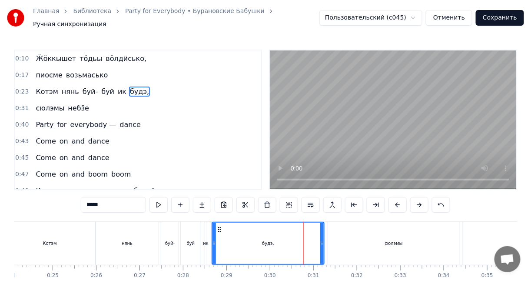
drag, startPoint x: 310, startPoint y: 235, endPoint x: 321, endPoint y: 235, distance: 10.9
click at [321, 239] on icon at bounding box center [321, 242] width 3 height 7
click at [234, 230] on div "будэ," at bounding box center [267, 242] width 111 height 41
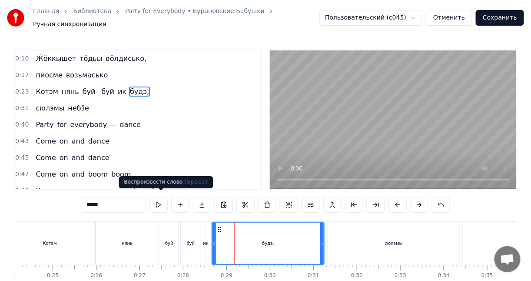
click at [162, 202] on button at bounding box center [158, 205] width 18 height 16
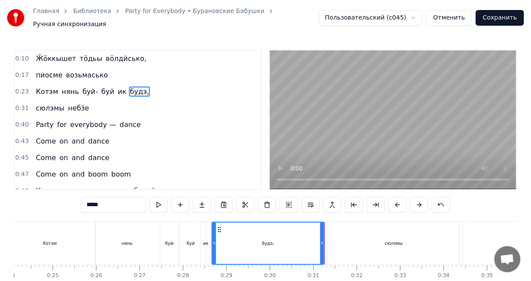
click at [343, 225] on div "сюлэмы" at bounding box center [393, 243] width 131 height 43
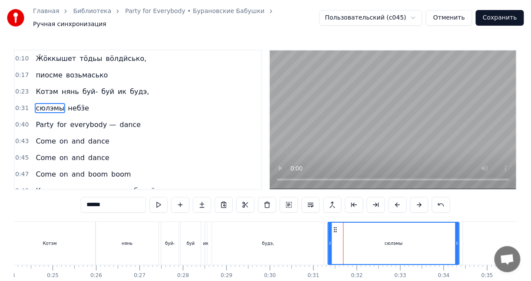
click at [337, 228] on icon at bounding box center [335, 229] width 7 height 7
click at [333, 229] on circle at bounding box center [333, 229] width 0 height 0
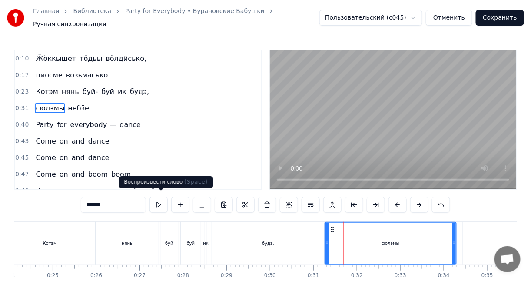
click at [159, 200] on button at bounding box center [158, 205] width 18 height 16
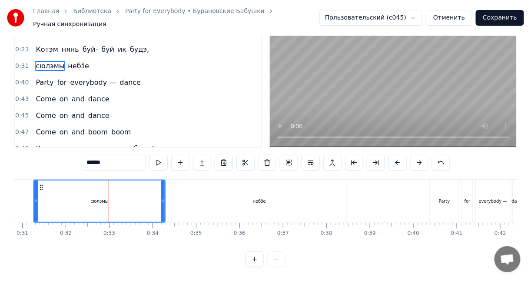
scroll to position [0, 1266]
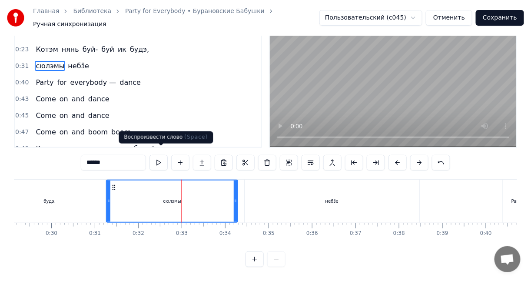
click at [161, 155] on button at bounding box center [158, 163] width 18 height 16
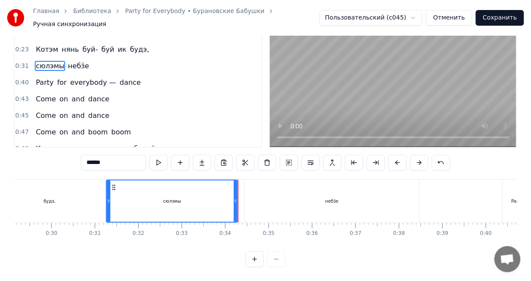
click at [279, 184] on div "небӟе" at bounding box center [332, 200] width 175 height 43
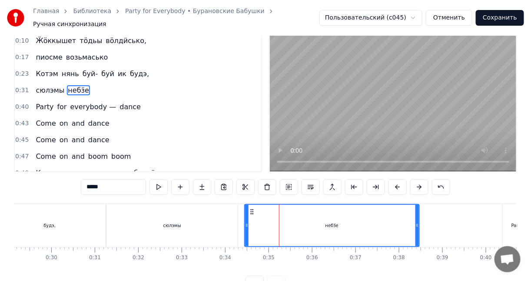
scroll to position [0, 0]
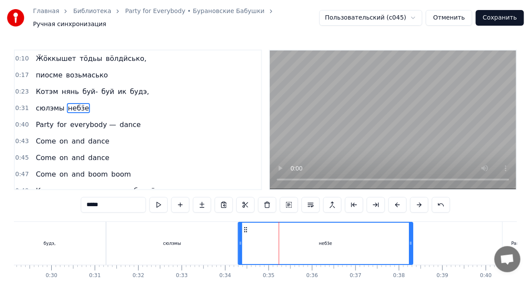
click at [245, 226] on icon at bounding box center [245, 229] width 7 height 7
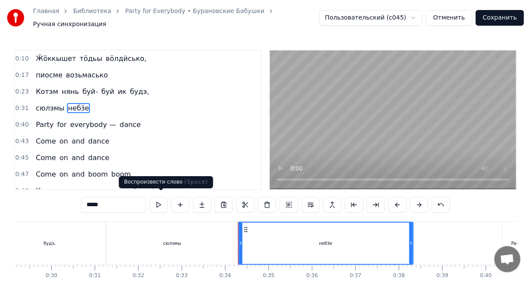
click at [167, 203] on button at bounding box center [158, 205] width 18 height 16
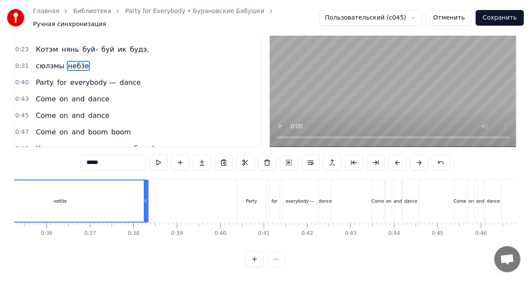
scroll to position [0, 1561]
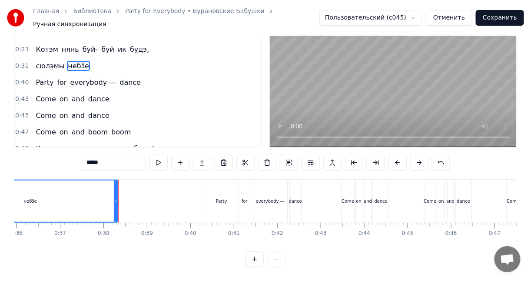
click at [208, 186] on div "Party" at bounding box center [221, 200] width 29 height 43
type input "*****"
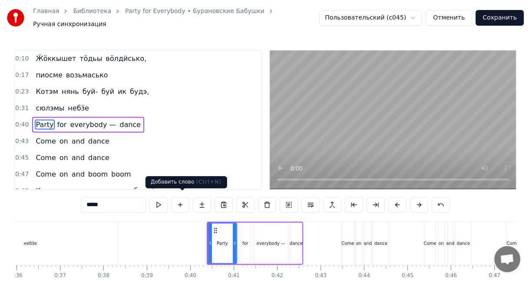
scroll to position [3, 0]
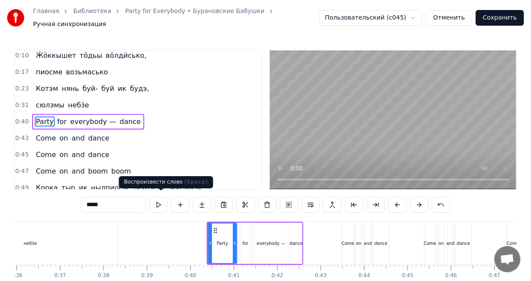
click at [157, 201] on button at bounding box center [158, 205] width 18 height 16
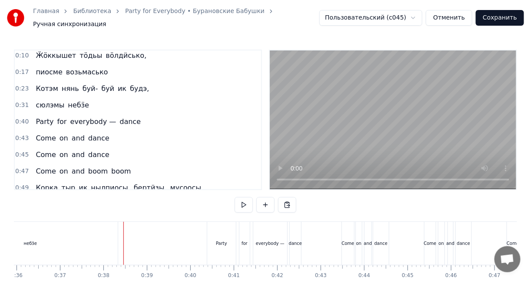
click at [242, 201] on button at bounding box center [244, 205] width 18 height 16
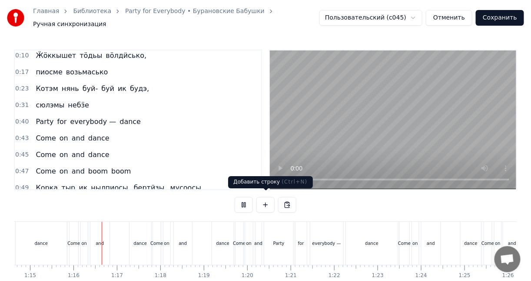
scroll to position [0, 3262]
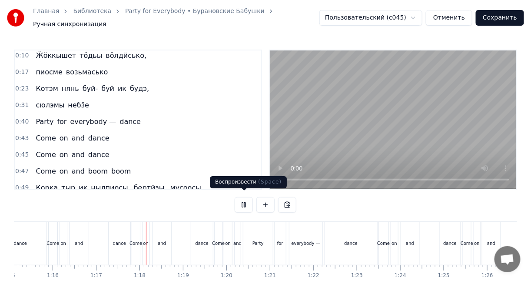
click at [240, 197] on button at bounding box center [244, 205] width 18 height 16
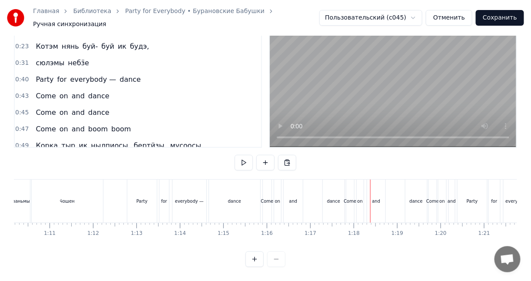
scroll to position [0, 3035]
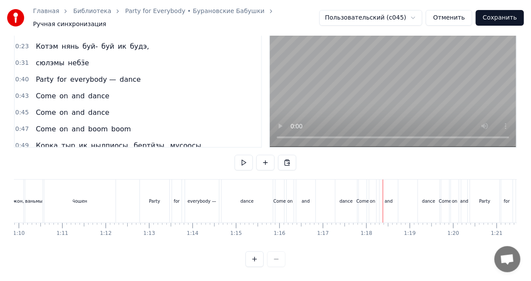
click at [237, 195] on div "dance" at bounding box center [247, 200] width 51 height 43
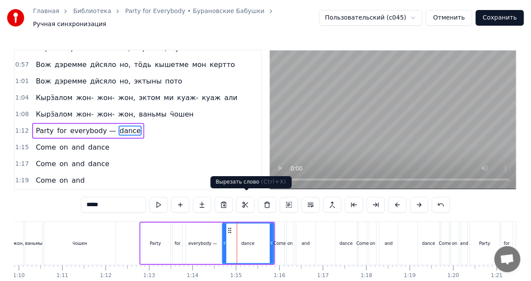
scroll to position [164, 0]
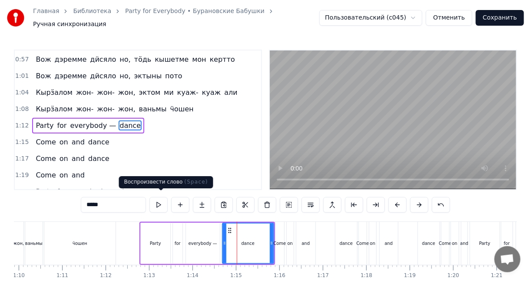
click at [161, 201] on button at bounding box center [158, 205] width 18 height 16
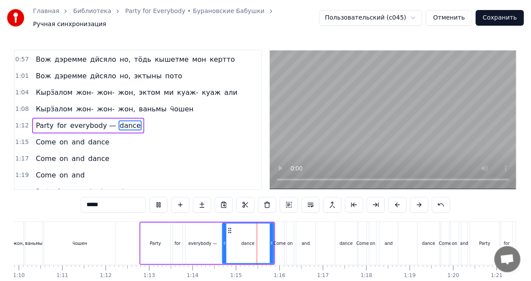
click at [161, 201] on button at bounding box center [158, 205] width 18 height 16
drag, startPoint x: 271, startPoint y: 227, endPoint x: 260, endPoint y: 228, distance: 10.5
click at [260, 228] on div at bounding box center [260, 243] width 3 height 40
click at [236, 223] on div "dance" at bounding box center [243, 243] width 40 height 40
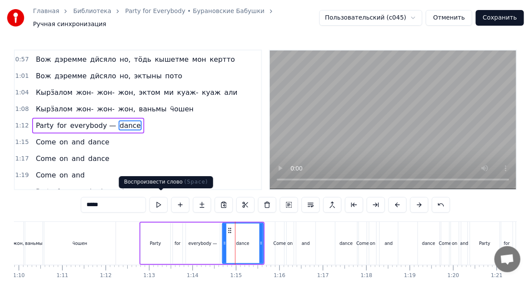
click at [163, 202] on button at bounding box center [158, 205] width 18 height 16
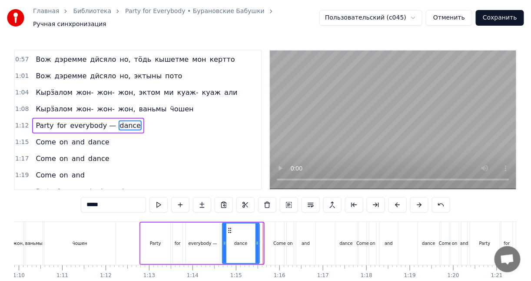
drag, startPoint x: 260, startPoint y: 230, endPoint x: 255, endPoint y: 230, distance: 4.8
click at [255, 230] on div at bounding box center [256, 243] width 3 height 40
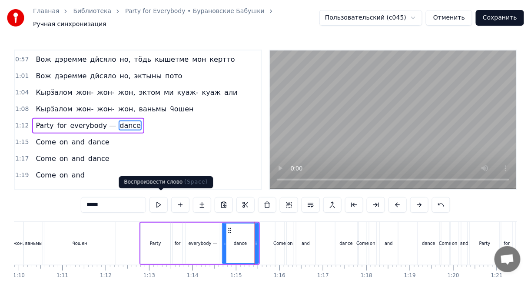
click at [162, 202] on button at bounding box center [158, 205] width 18 height 16
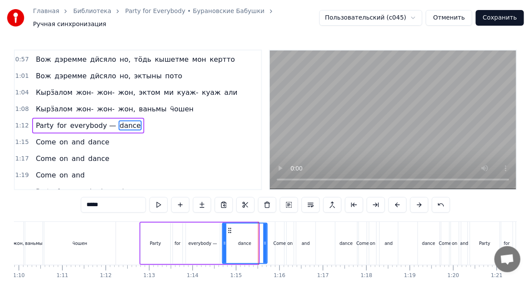
drag, startPoint x: 255, startPoint y: 235, endPoint x: 263, endPoint y: 235, distance: 8.7
click at [263, 239] on icon at bounding box center [264, 242] width 3 height 7
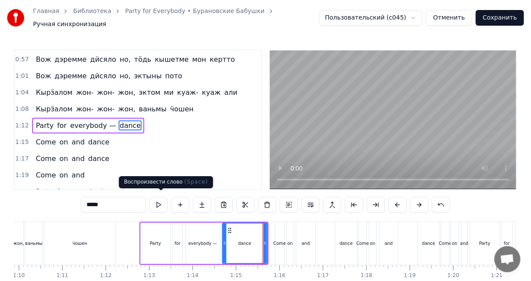
click at [159, 202] on button at bounding box center [158, 205] width 18 height 16
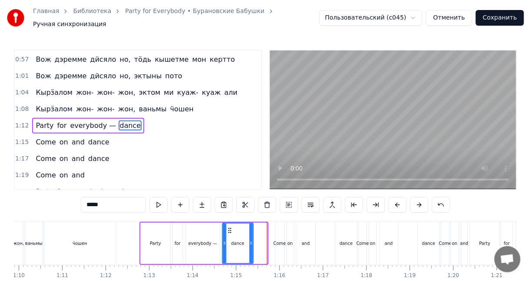
drag, startPoint x: 263, startPoint y: 236, endPoint x: 248, endPoint y: 235, distance: 15.2
click at [249, 239] on icon at bounding box center [250, 242] width 3 height 7
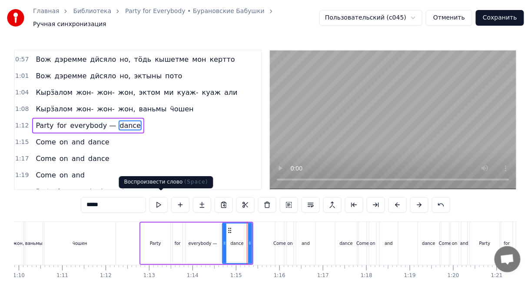
click at [163, 202] on button at bounding box center [158, 205] width 18 height 16
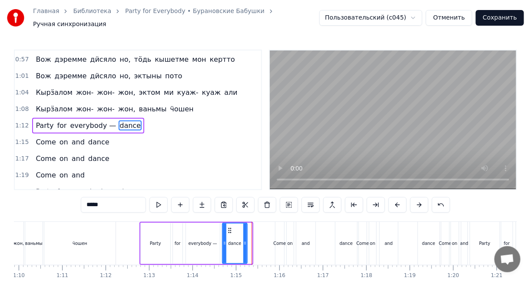
drag, startPoint x: 248, startPoint y: 232, endPoint x: 242, endPoint y: 232, distance: 5.2
click at [242, 232] on div "dance" at bounding box center [235, 243] width 24 height 40
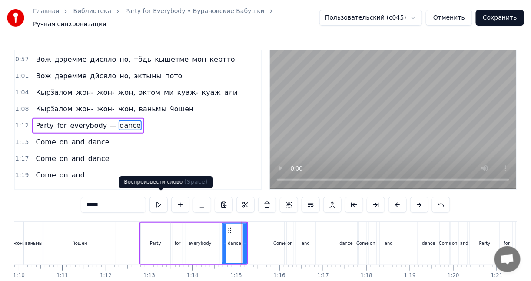
click at [162, 203] on button at bounding box center [158, 205] width 18 height 16
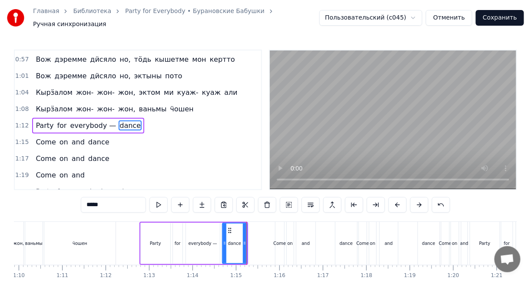
click at [241, 235] on div "dance" at bounding box center [234, 243] width 23 height 40
drag, startPoint x: 243, startPoint y: 235, endPoint x: 237, endPoint y: 235, distance: 5.6
click at [238, 239] on icon at bounding box center [239, 242] width 3 height 7
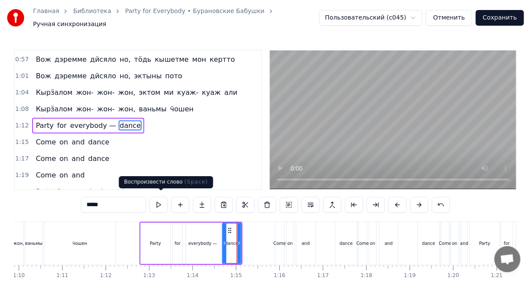
click at [160, 201] on button at bounding box center [158, 205] width 18 height 16
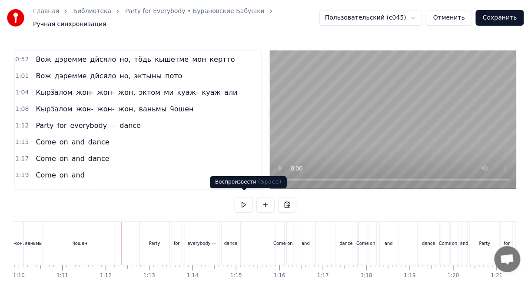
click at [248, 203] on button at bounding box center [244, 205] width 18 height 16
click at [249, 202] on button at bounding box center [244, 205] width 18 height 16
click at [245, 202] on button at bounding box center [244, 205] width 18 height 16
click at [299, 228] on div "and" at bounding box center [305, 243] width 19 height 43
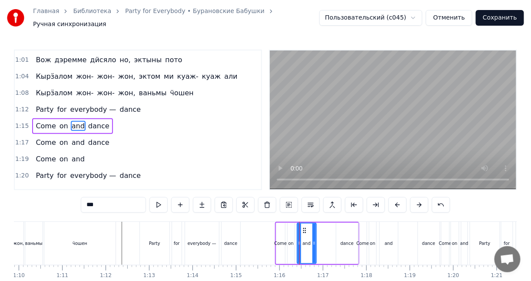
scroll to position [181, 0]
click at [165, 201] on button at bounding box center [158, 205] width 18 height 16
click at [283, 228] on div "Come" at bounding box center [280, 242] width 9 height 41
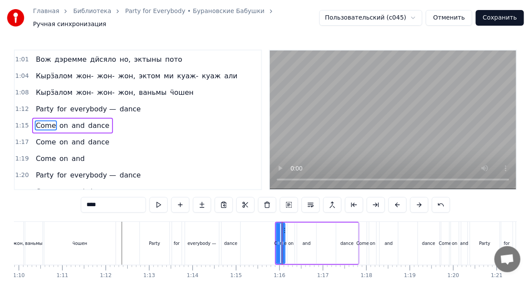
click at [292, 226] on div "on" at bounding box center [291, 242] width 7 height 41
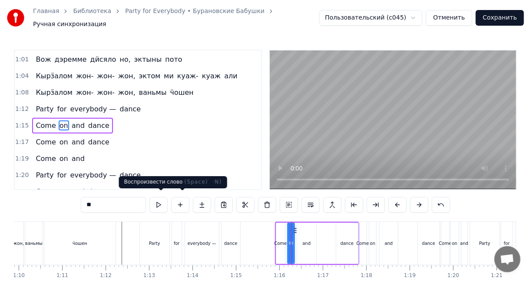
click at [161, 202] on button at bounding box center [158, 205] width 18 height 16
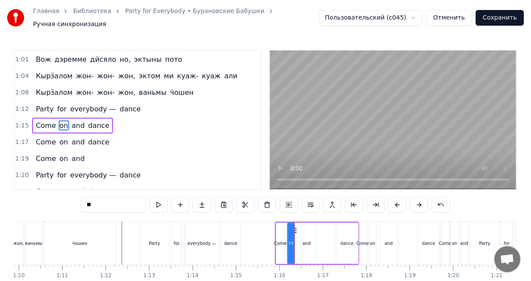
click at [303, 229] on div "and" at bounding box center [306, 242] width 19 height 41
type input "***"
click at [311, 230] on div at bounding box center [309, 243] width 3 height 40
click at [331, 230] on div "Come on and dance" at bounding box center [317, 243] width 84 height 43
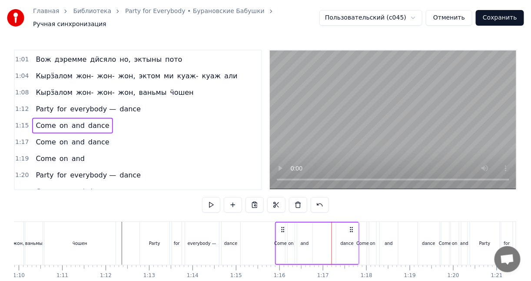
click at [344, 231] on div "dance" at bounding box center [347, 242] width 22 height 41
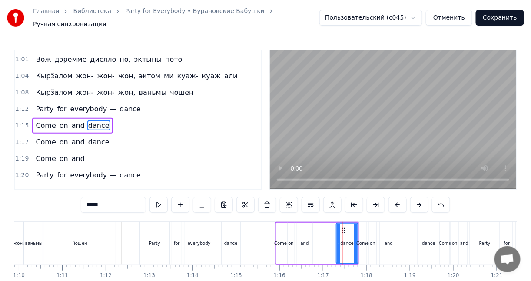
click at [330, 231] on div "Come on and dance" at bounding box center [317, 243] width 84 height 43
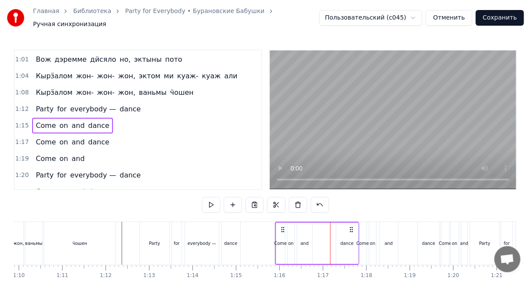
click at [324, 231] on div "Come on and dance" at bounding box center [317, 243] width 84 height 43
click at [341, 229] on div "dance" at bounding box center [347, 242] width 22 height 41
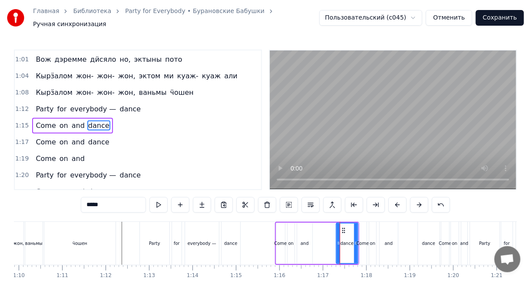
click at [321, 229] on div "Come on and dance" at bounding box center [317, 243] width 84 height 43
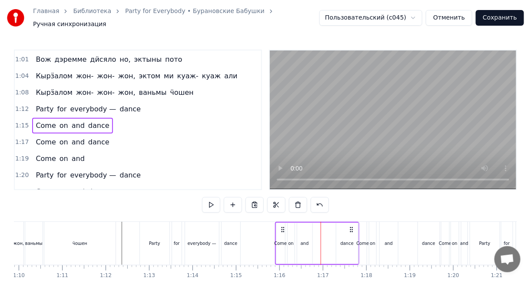
click at [342, 229] on div "dance" at bounding box center [347, 242] width 22 height 41
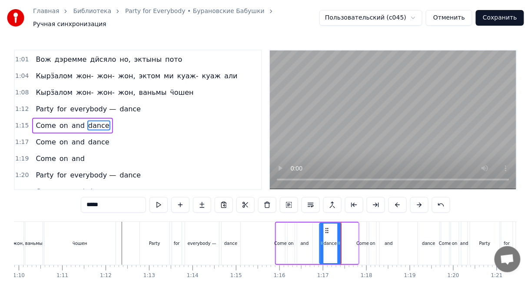
drag, startPoint x: 344, startPoint y: 226, endPoint x: 327, endPoint y: 226, distance: 16.5
click at [327, 227] on icon at bounding box center [327, 230] width 7 height 7
click at [304, 226] on div "and" at bounding box center [304, 242] width 15 height 41
type input "***"
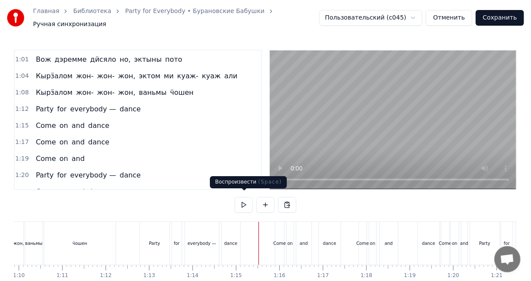
click at [243, 198] on button at bounding box center [244, 205] width 18 height 16
click at [325, 224] on div "dance" at bounding box center [330, 243] width 22 height 43
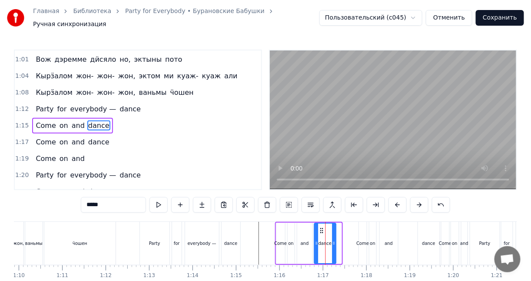
drag, startPoint x: 326, startPoint y: 224, endPoint x: 321, endPoint y: 225, distance: 5.4
click at [321, 227] on icon at bounding box center [321, 230] width 7 height 7
drag, startPoint x: 333, startPoint y: 231, endPoint x: 328, endPoint y: 231, distance: 5.2
click at [328, 231] on div at bounding box center [328, 243] width 3 height 40
click at [259, 215] on div "0:10 Ӝӧккышет тӧдьы вӧлдӥсько, 0:17 пиосме возьмасько 0:23 Котэм нянь буй- буй …" at bounding box center [265, 179] width 503 height 259
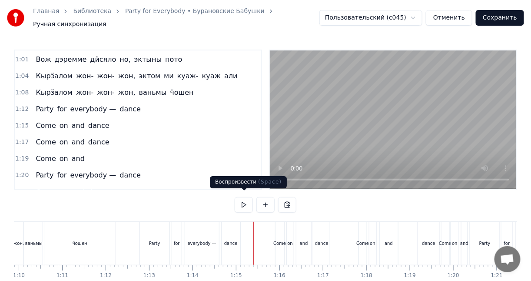
click at [243, 200] on button at bounding box center [244, 205] width 18 height 16
click at [244, 200] on button at bounding box center [244, 205] width 18 height 16
click at [240, 216] on div "0:10 Ӝӧккышет тӧдьы вӧлдӥсько, 0:17 пиосме возьмасько 0:23 Котэм нянь буй- буй …" at bounding box center [265, 179] width 503 height 259
click at [241, 222] on div "Party for everybody — dance" at bounding box center [190, 243] width 103 height 43
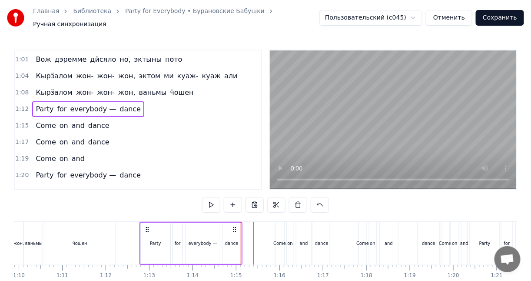
click at [252, 216] on div "0:10 Ӝӧккышет тӧдьы вӧлдӥсько, 0:17 пиосме возьмасько 0:23 Котэм нянь буй- буй …" at bounding box center [265, 179] width 503 height 259
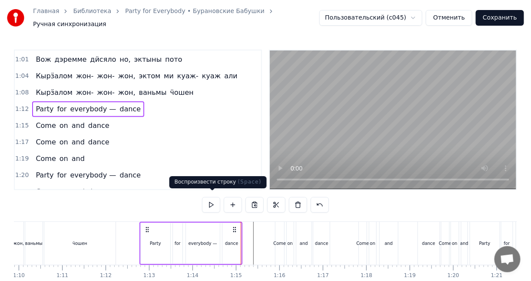
click at [208, 204] on button at bounding box center [211, 205] width 18 height 16
click at [204, 197] on button at bounding box center [211, 205] width 18 height 16
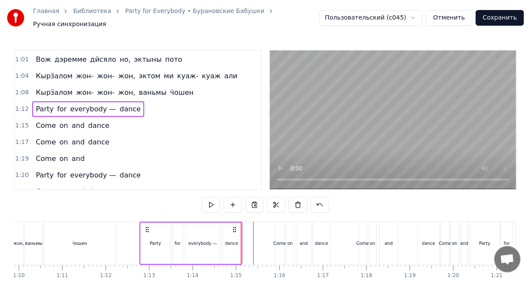
click at [208, 198] on button at bounding box center [211, 205] width 18 height 16
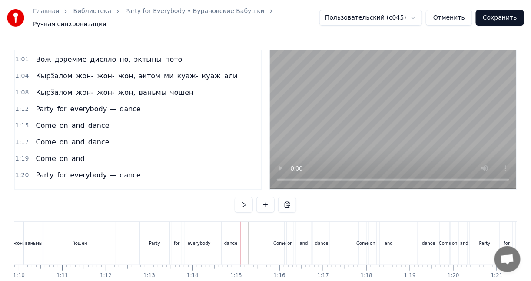
click at [243, 203] on button at bounding box center [244, 205] width 18 height 16
drag, startPoint x: 426, startPoint y: 225, endPoint x: 411, endPoint y: 225, distance: 14.4
click at [411, 225] on div "Come on and dance" at bounding box center [399, 243] width 83 height 43
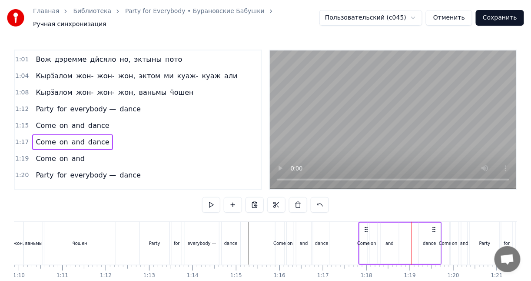
click at [419, 225] on div "dance" at bounding box center [430, 242] width 22 height 41
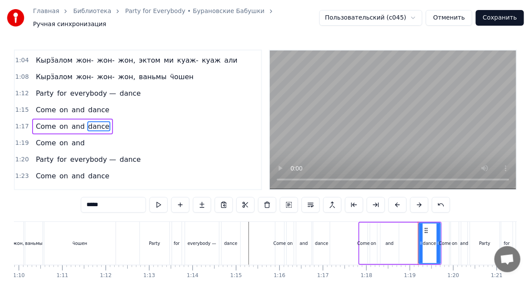
scroll to position [196, 0]
drag, startPoint x: 425, startPoint y: 225, endPoint x: 406, endPoint y: 225, distance: 19.1
click at [406, 230] on circle at bounding box center [406, 230] width 0 height 0
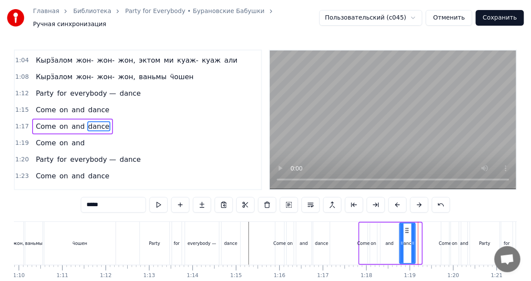
drag, startPoint x: 418, startPoint y: 224, endPoint x: 412, endPoint y: 225, distance: 6.1
click at [412, 225] on div at bounding box center [412, 243] width 3 height 40
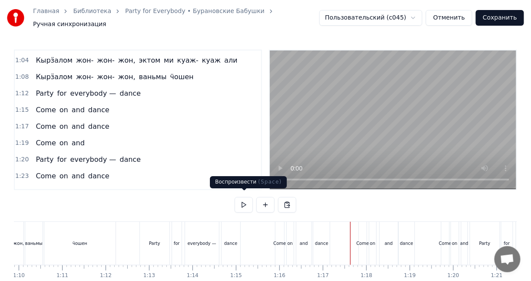
click at [241, 200] on button at bounding box center [244, 205] width 18 height 16
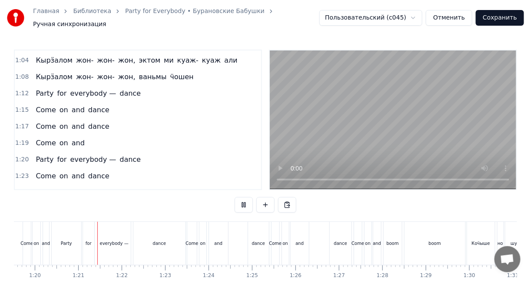
scroll to position [0, 3463]
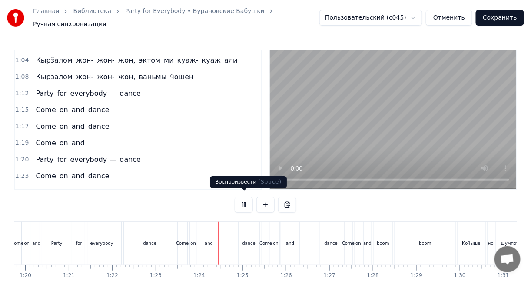
click at [247, 200] on button at bounding box center [244, 205] width 18 height 16
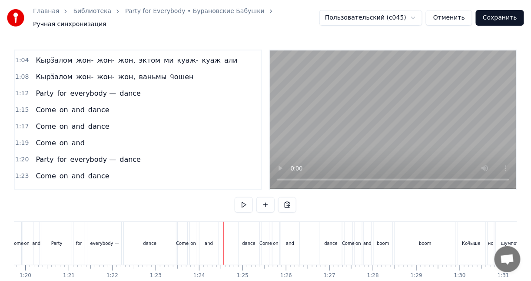
click at [144, 230] on div "dance" at bounding box center [150, 243] width 52 height 43
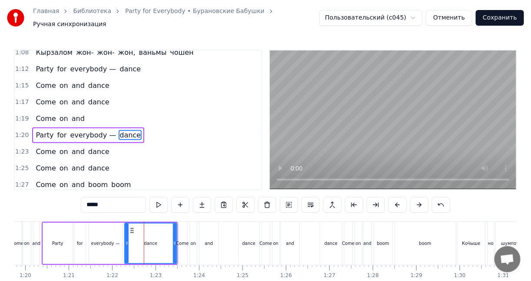
scroll to position [229, 0]
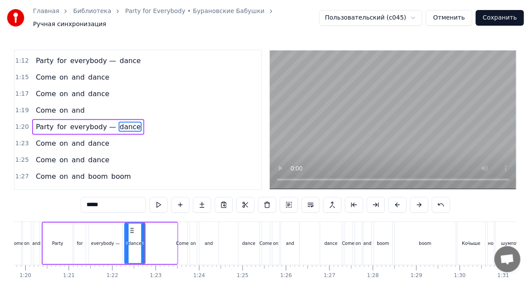
drag, startPoint x: 173, startPoint y: 230, endPoint x: 140, endPoint y: 228, distance: 32.6
click at [141, 228] on div at bounding box center [142, 243] width 3 height 40
click at [114, 213] on div "0:10 Ӝӧккышет тӧдьы вӧлдӥсько, 0:17 пиосме возьмасько 0:23 Котэм нянь буй- буй …" at bounding box center [265, 179] width 503 height 259
click at [149, 216] on div "0:10 Ӝӧккышет тӧдьы вӧлдӥсько, 0:17 пиосме возьмасько 0:23 Котэм нянь буй- буй …" at bounding box center [265, 179] width 503 height 259
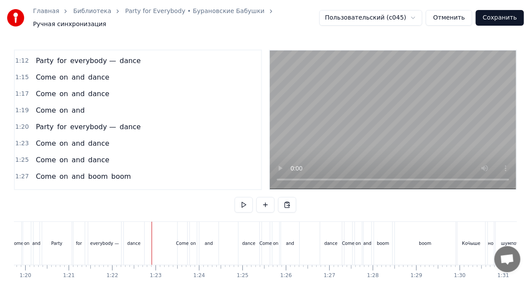
click at [72, 222] on div "Party for everybody — dance" at bounding box center [94, 243] width 105 height 43
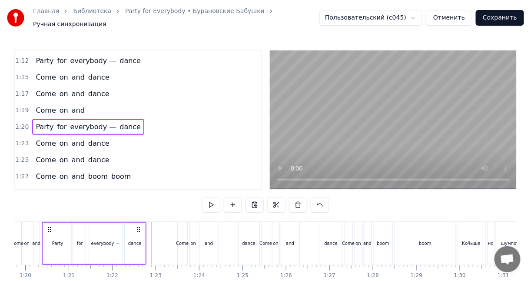
click at [73, 212] on div "0:10 Ӝӧккышет тӧдьы вӧлдӥсько, 0:17 пиосме возьмасько 0:23 Котэм нянь буй- буй …" at bounding box center [265, 179] width 503 height 259
click at [72, 223] on div at bounding box center [72, 243] width 0 height 43
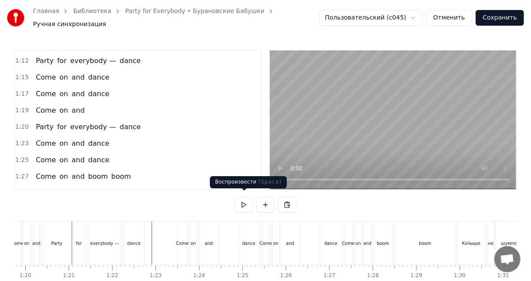
click at [242, 200] on button at bounding box center [244, 205] width 18 height 16
click at [243, 229] on div "dance" at bounding box center [248, 243] width 21 height 43
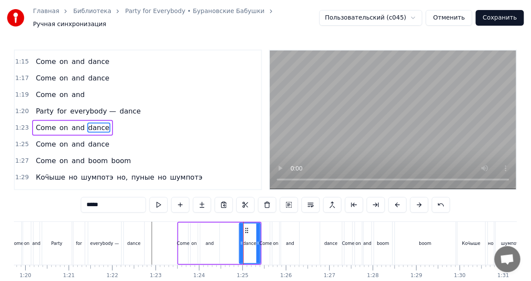
scroll to position [245, 0]
drag, startPoint x: 245, startPoint y: 229, endPoint x: 238, endPoint y: 228, distance: 6.5
click at [239, 228] on div "dance" at bounding box center [250, 242] width 22 height 41
click at [245, 232] on circle at bounding box center [245, 232] width 0 height 0
click at [279, 232] on div "on" at bounding box center [276, 243] width 8 height 43
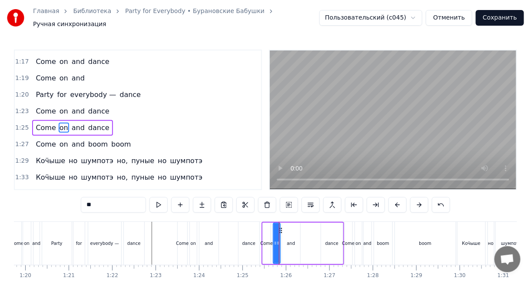
click at [257, 232] on div "dance" at bounding box center [248, 243] width 21 height 43
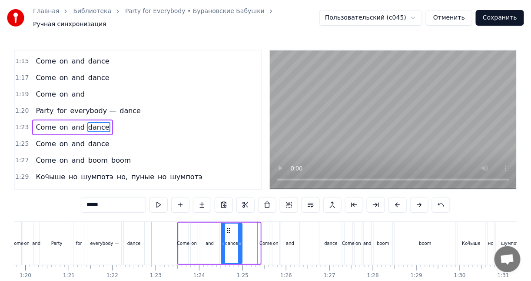
drag, startPoint x: 245, startPoint y: 225, endPoint x: 227, endPoint y: 225, distance: 18.7
click at [227, 227] on icon at bounding box center [228, 230] width 7 height 7
click at [216, 225] on div "and" at bounding box center [209, 242] width 19 height 41
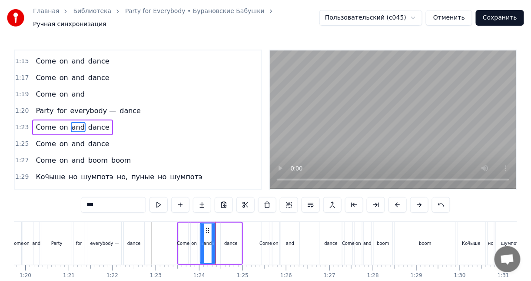
click at [212, 226] on div at bounding box center [213, 243] width 3 height 40
click at [230, 225] on div "dance" at bounding box center [231, 242] width 21 height 41
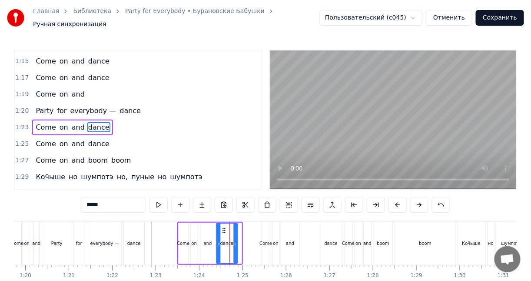
drag, startPoint x: 226, startPoint y: 226, endPoint x: 222, endPoint y: 225, distance: 4.4
click at [222, 227] on icon at bounding box center [223, 230] width 7 height 7
click at [211, 226] on div "and" at bounding box center [207, 242] width 15 height 41
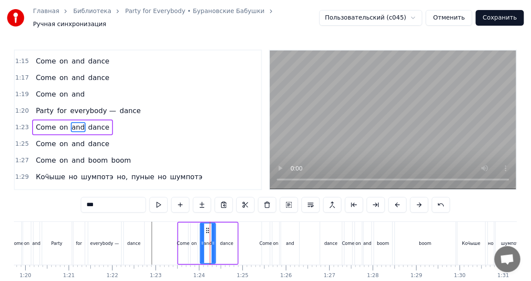
click at [223, 226] on div "dance" at bounding box center [226, 242] width 21 height 41
type input "*****"
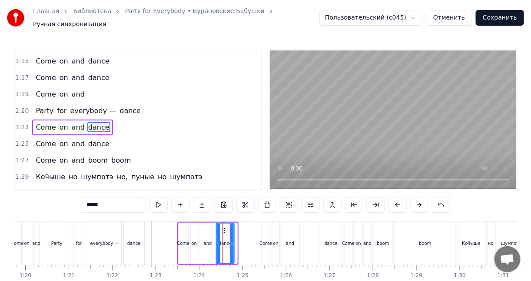
click at [232, 228] on div at bounding box center [231, 243] width 3 height 40
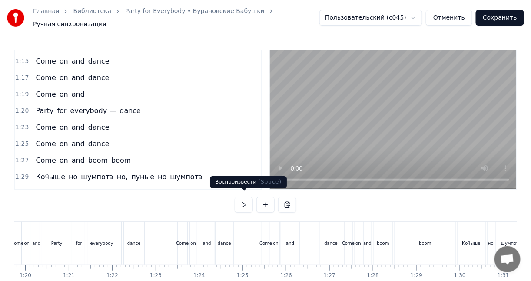
click at [241, 201] on button at bounding box center [244, 205] width 18 height 16
click at [328, 225] on div "dance" at bounding box center [331, 243] width 22 height 43
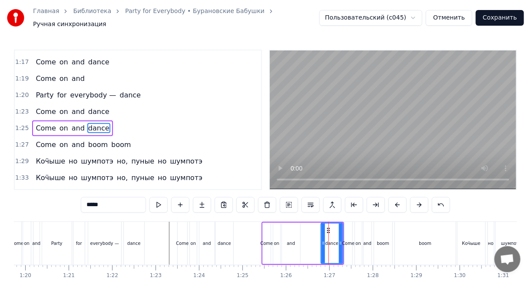
scroll to position [261, 0]
drag, startPoint x: 327, startPoint y: 224, endPoint x: 307, endPoint y: 223, distance: 19.6
click at [307, 227] on icon at bounding box center [308, 230] width 7 height 7
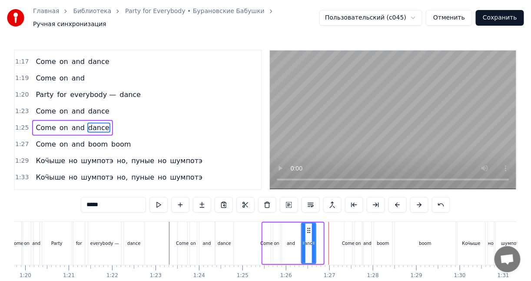
drag, startPoint x: 321, startPoint y: 227, endPoint x: 314, endPoint y: 227, distance: 7.4
click at [314, 227] on div at bounding box center [313, 243] width 3 height 40
click at [254, 222] on div at bounding box center [282, 243] width 7463 height 43
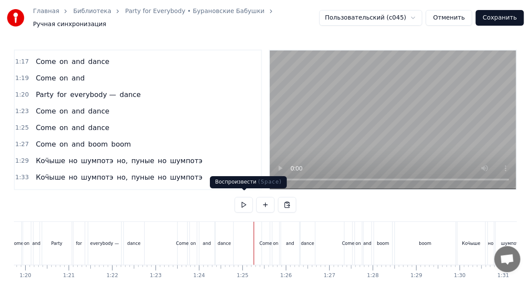
click at [246, 202] on button at bounding box center [244, 205] width 18 height 16
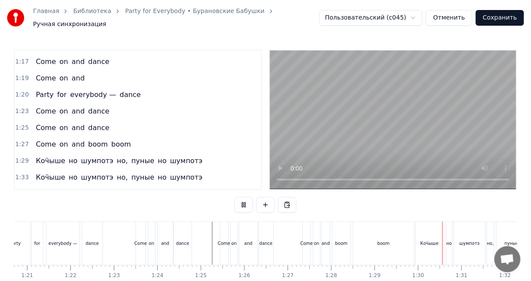
click at [246, 202] on button at bounding box center [244, 205] width 18 height 16
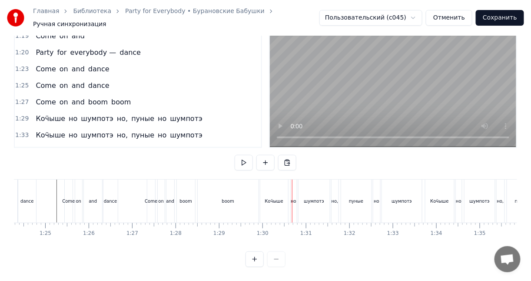
scroll to position [0, 3605]
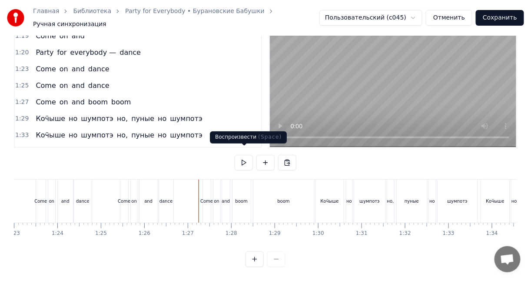
click at [243, 156] on button at bounding box center [244, 163] width 18 height 16
click at [291, 189] on div "boom" at bounding box center [283, 200] width 61 height 43
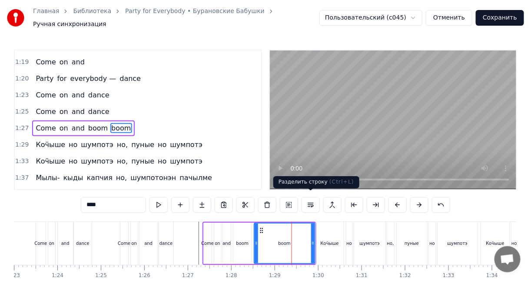
scroll to position [277, 0]
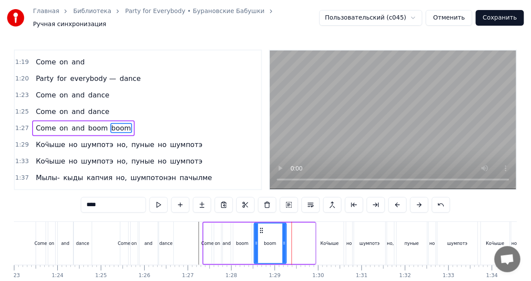
drag, startPoint x: 313, startPoint y: 232, endPoint x: 283, endPoint y: 232, distance: 30.0
click at [283, 232] on div at bounding box center [283, 243] width 3 height 40
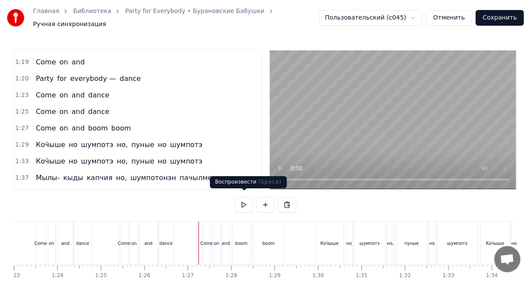
click at [240, 202] on button at bounding box center [244, 205] width 18 height 16
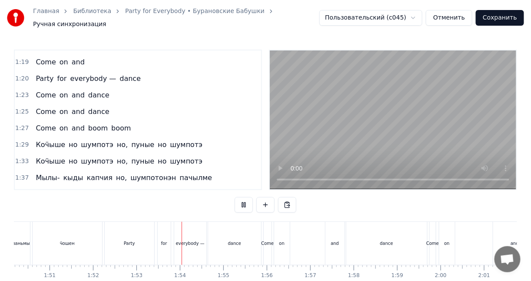
scroll to position [0, 4886]
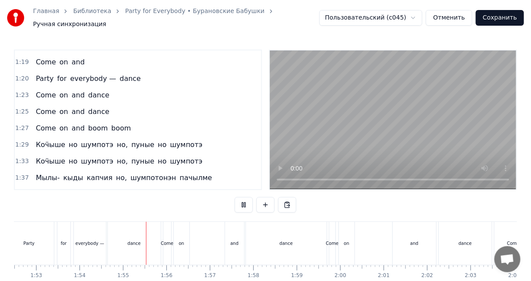
click at [248, 198] on button at bounding box center [244, 205] width 18 height 16
click at [155, 233] on div "dance" at bounding box center [134, 243] width 53 height 43
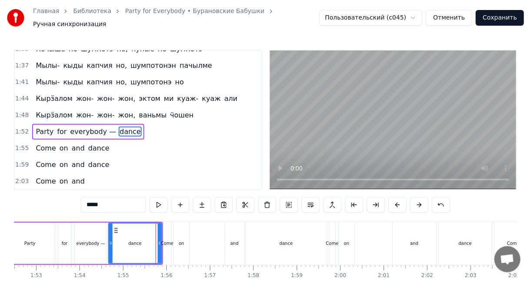
scroll to position [390, 0]
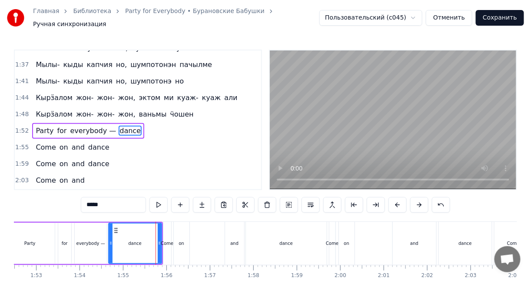
drag, startPoint x: 161, startPoint y: 230, endPoint x: 142, endPoint y: 230, distance: 18.2
click at [142, 230] on div "dance" at bounding box center [135, 242] width 54 height 41
drag, startPoint x: 160, startPoint y: 236, endPoint x: 127, endPoint y: 235, distance: 33.5
click at [127, 235] on div at bounding box center [127, 243] width 3 height 40
click at [95, 212] on div "0:10 Ӝӧккышет тӧдьы вӧлдӥсько, 0:17 пиосме возьмасько 0:23 Котэм нянь буй- буй …" at bounding box center [265, 179] width 503 height 259
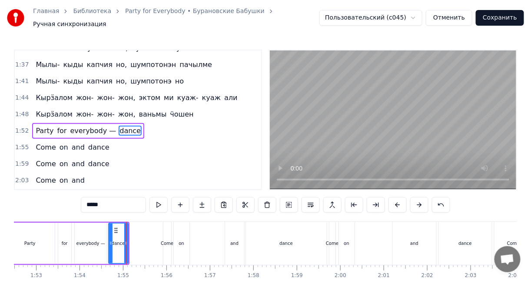
click at [96, 216] on div "0:10 Ӝӧккышет тӧдьы вӧлдӥсько, 0:17 пиосме возьмасько 0:23 Котэм нянь буй- буй …" at bounding box center [265, 179] width 503 height 259
click at [92, 215] on div "0:10 Ӝӧккышет тӧдьы вӧлдӥсько, 0:17 пиосме возьмасько 0:23 Котэм нянь буй- буй …" at bounding box center [265, 179] width 503 height 259
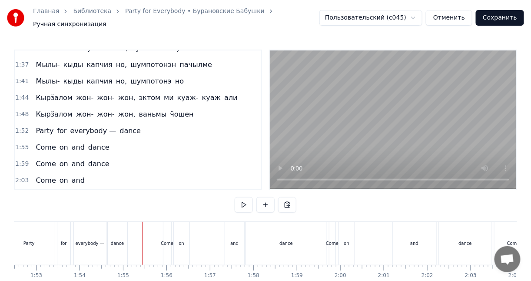
click at [61, 222] on div "for" at bounding box center [63, 243] width 13 height 43
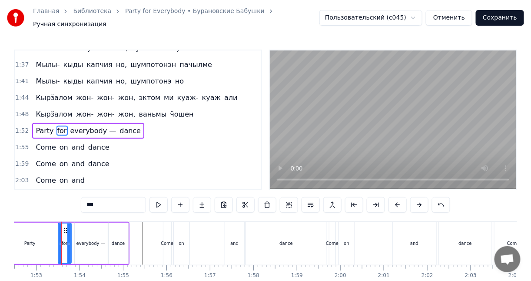
click at [89, 214] on div "0:10 Ӝӧккышет тӧдьы вӧлдӥсько, 0:17 пиосме возьмасько 0:23 Котэм нянь буй- буй …" at bounding box center [265, 179] width 503 height 259
click at [89, 224] on div "everybody —" at bounding box center [91, 242] width 32 height 41
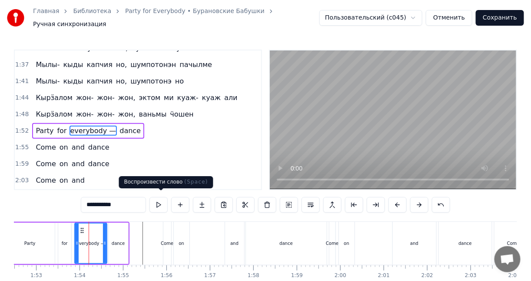
click at [156, 199] on button at bounding box center [158, 205] width 18 height 16
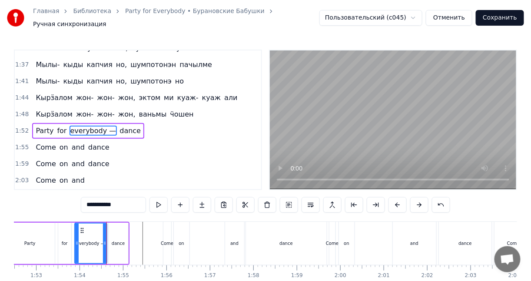
click at [35, 214] on div "0:10 Ӝӧккышет тӧдьы вӧлдӥсько, 0:17 пиосме возьмасько 0:23 Котэм нянь буй- буй …" at bounding box center [265, 179] width 503 height 259
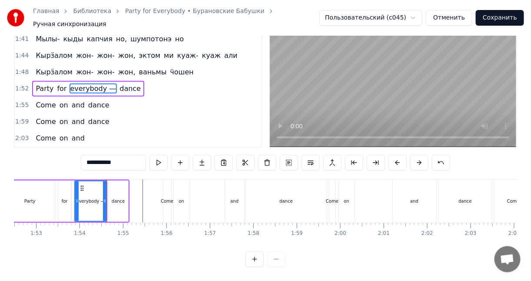
click at [63, 212] on div "for" at bounding box center [64, 200] width 13 height 41
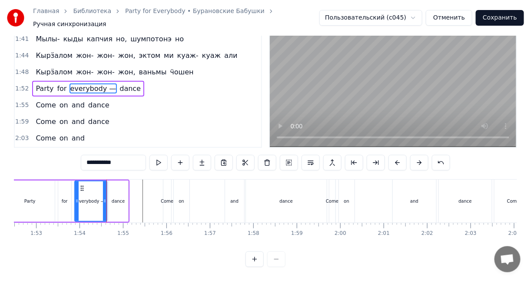
type input "***"
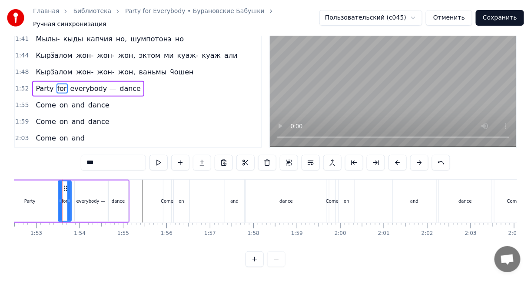
scroll to position [0, 0]
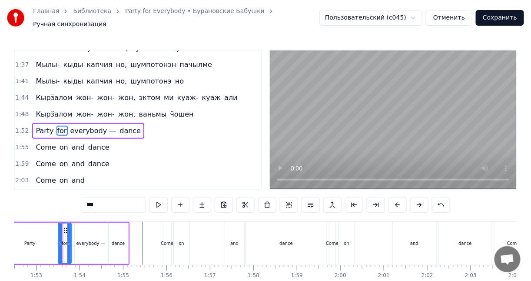
click at [56, 226] on div "Party for everybody — dance" at bounding box center [67, 243] width 126 height 43
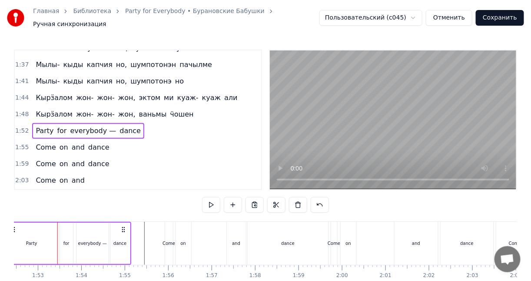
click at [57, 227] on div at bounding box center [57, 243] width 0 height 43
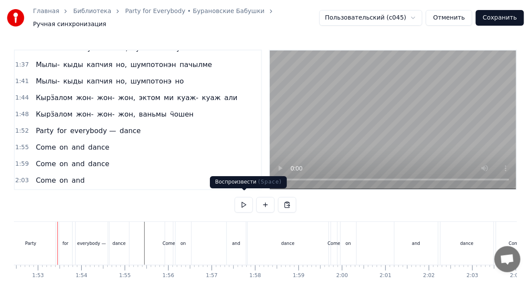
click at [248, 200] on button at bounding box center [244, 205] width 18 height 16
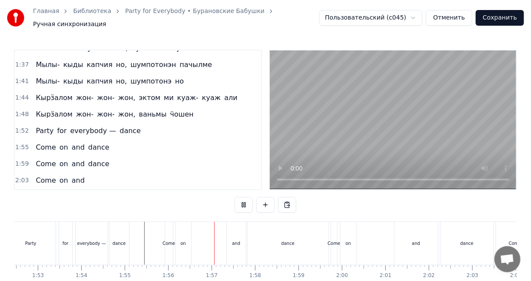
click at [248, 200] on button at bounding box center [244, 205] width 18 height 16
click at [236, 234] on div "and" at bounding box center [236, 243] width 19 height 43
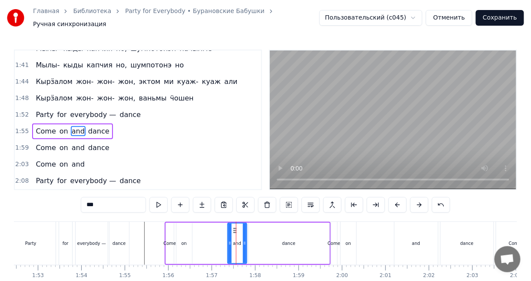
scroll to position [407, 0]
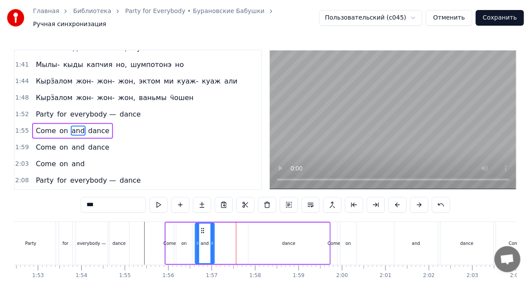
drag, startPoint x: 233, startPoint y: 224, endPoint x: 201, endPoint y: 223, distance: 32.2
click at [201, 227] on icon at bounding box center [202, 230] width 7 height 7
click at [187, 225] on div "on" at bounding box center [184, 242] width 16 height 41
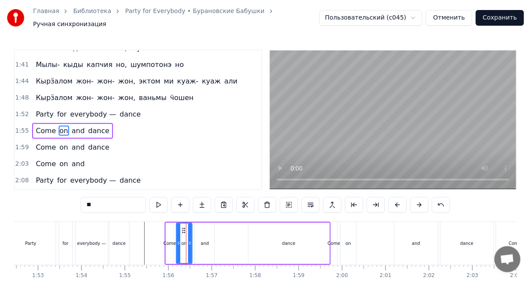
click at [198, 225] on div "and" at bounding box center [204, 242] width 19 height 41
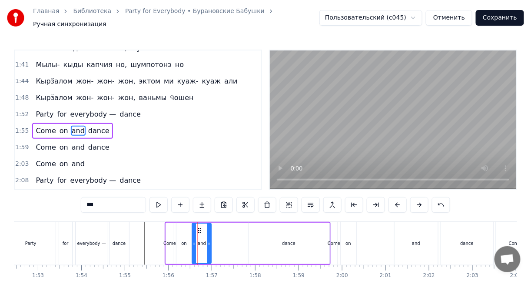
click at [200, 230] on circle at bounding box center [200, 230] width 0 height 0
click at [269, 224] on div "dance" at bounding box center [288, 242] width 81 height 41
type input "*****"
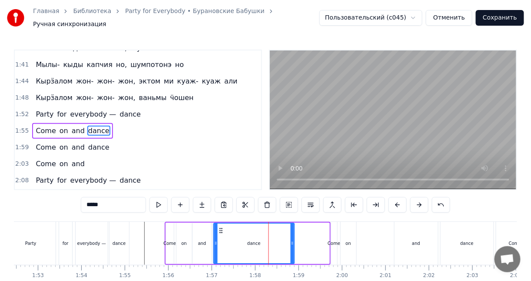
drag, startPoint x: 254, startPoint y: 224, endPoint x: 219, endPoint y: 226, distance: 34.8
click at [219, 227] on icon at bounding box center [221, 230] width 7 height 7
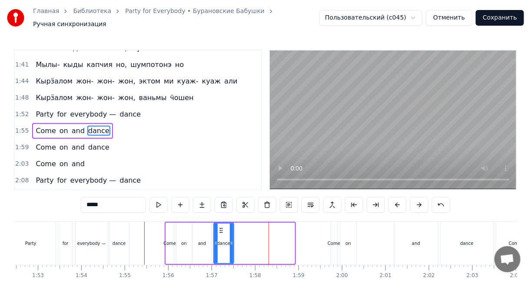
drag, startPoint x: 291, startPoint y: 229, endPoint x: 230, endPoint y: 230, distance: 61.2
click at [230, 230] on div at bounding box center [231, 243] width 3 height 40
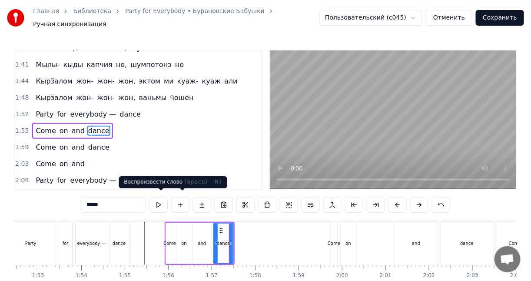
click at [163, 199] on button at bounding box center [158, 205] width 18 height 16
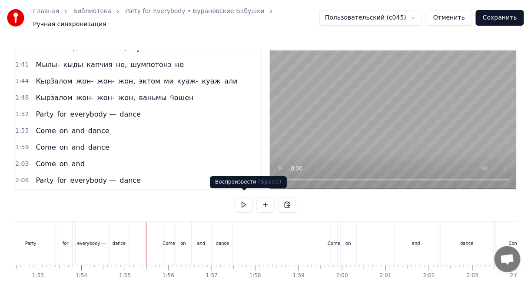
click at [244, 197] on button at bounding box center [244, 205] width 18 height 16
click at [225, 225] on div "dance" at bounding box center [223, 243] width 20 height 43
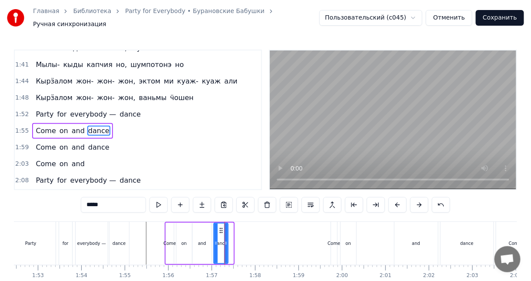
drag, startPoint x: 231, startPoint y: 230, endPoint x: 226, endPoint y: 230, distance: 5.2
click at [226, 230] on div at bounding box center [225, 243] width 3 height 40
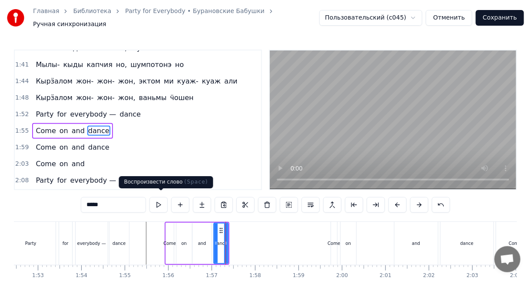
click at [161, 199] on button at bounding box center [158, 205] width 18 height 16
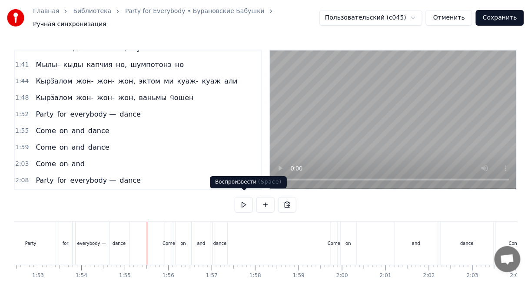
click at [245, 200] on button at bounding box center [244, 205] width 18 height 16
click at [148, 215] on div "0:10 Ӝӧккышет тӧдьы вӧлдӥсько, 0:17 пиосме возьмасько 0:23 Котэм нянь буй- буй …" at bounding box center [265, 179] width 503 height 259
click at [242, 201] on button at bounding box center [244, 205] width 18 height 16
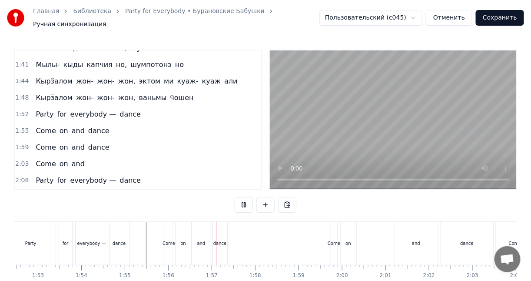
click at [242, 201] on button at bounding box center [244, 205] width 18 height 16
click at [221, 231] on div "dance" at bounding box center [220, 243] width 14 height 43
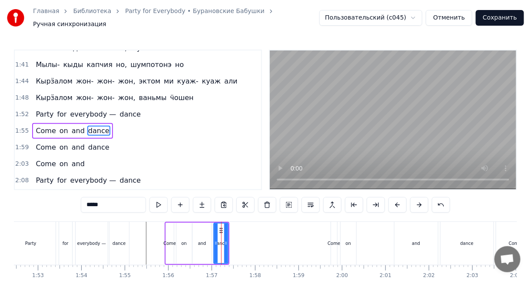
click at [210, 234] on div "and" at bounding box center [201, 242] width 19 height 41
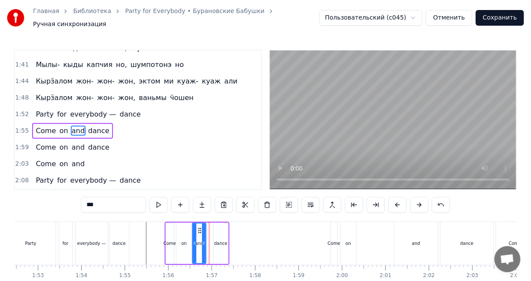
drag, startPoint x: 210, startPoint y: 234, endPoint x: 204, endPoint y: 230, distance: 6.9
click at [204, 230] on div at bounding box center [203, 243] width 3 height 40
click at [221, 228] on div "dance" at bounding box center [221, 242] width 14 height 41
type input "*****"
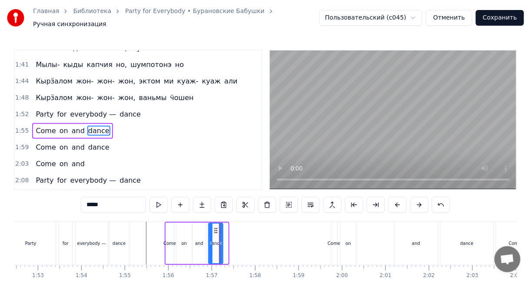
drag, startPoint x: 221, startPoint y: 224, endPoint x: 215, endPoint y: 223, distance: 5.7
click at [215, 227] on icon at bounding box center [215, 230] width 7 height 7
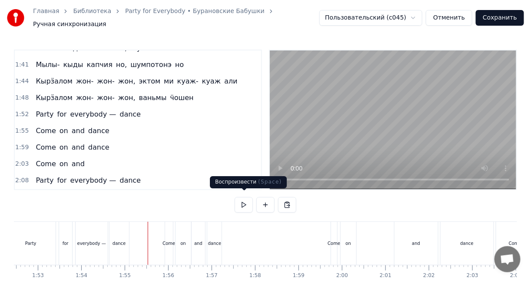
click at [248, 197] on button at bounding box center [244, 205] width 18 height 16
click at [332, 228] on div "Come" at bounding box center [334, 243] width 6 height 43
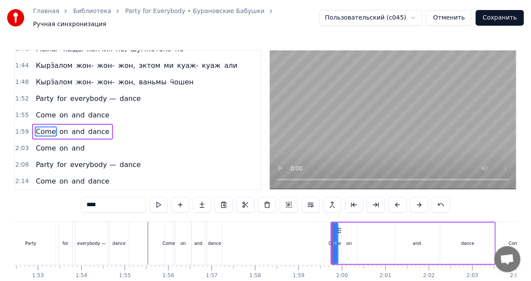
scroll to position [422, 0]
drag, startPoint x: 339, startPoint y: 225, endPoint x: 332, endPoint y: 225, distance: 7.0
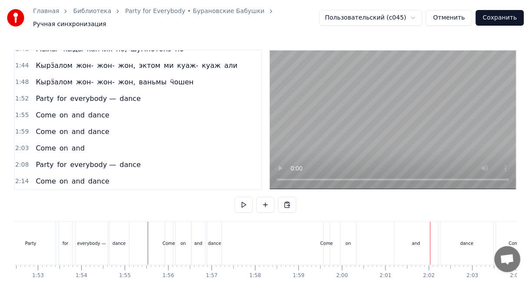
click at [324, 225] on div "Come" at bounding box center [327, 243] width 6 height 43
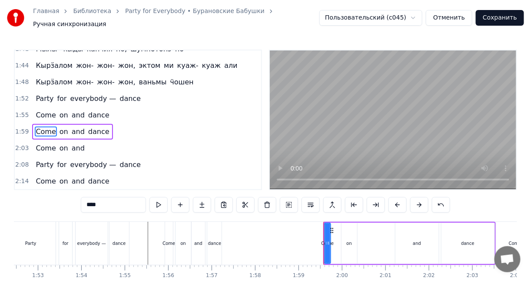
click at [337, 222] on div "Come on and dance" at bounding box center [409, 243] width 172 height 43
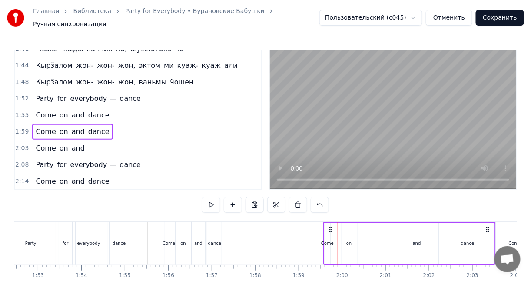
click at [330, 227] on circle at bounding box center [330, 227] width 0 height 0
click at [326, 227] on div "Come" at bounding box center [327, 242] width 6 height 41
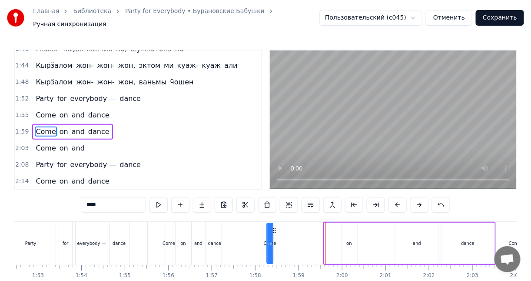
drag, startPoint x: 332, startPoint y: 225, endPoint x: 270, endPoint y: 223, distance: 62.1
click at [271, 227] on icon at bounding box center [274, 230] width 7 height 7
click at [241, 216] on div "0:10 Ӝӧккышет тӧдьы вӧлдӥсько, 0:17 пиосме возьмасько 0:23 Котэм нянь буй- буй …" at bounding box center [265, 179] width 503 height 259
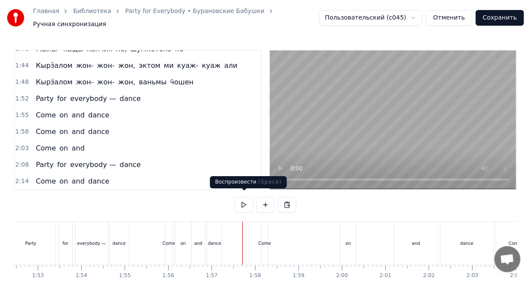
click at [241, 200] on button at bounding box center [244, 205] width 18 height 16
click at [263, 232] on div "Come" at bounding box center [264, 243] width 6 height 43
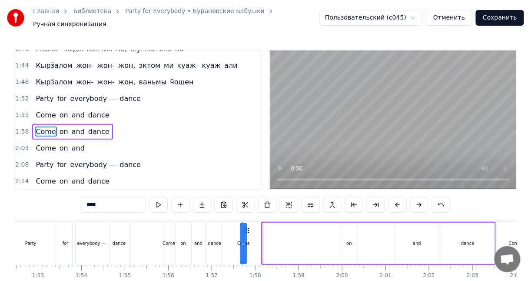
drag, startPoint x: 270, startPoint y: 226, endPoint x: 248, endPoint y: 222, distance: 22.1
click at [248, 227] on icon at bounding box center [248, 230] width 7 height 7
click at [349, 232] on div "on" at bounding box center [349, 242] width 16 height 41
type input "**"
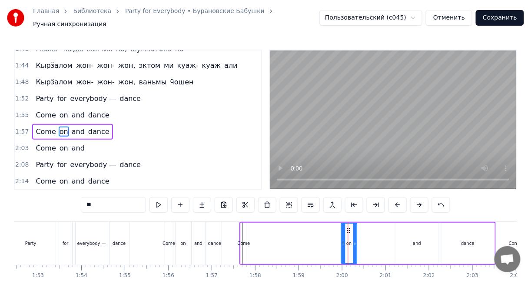
click at [350, 227] on icon at bounding box center [348, 230] width 7 height 7
drag, startPoint x: 348, startPoint y: 225, endPoint x: 289, endPoint y: 226, distance: 58.6
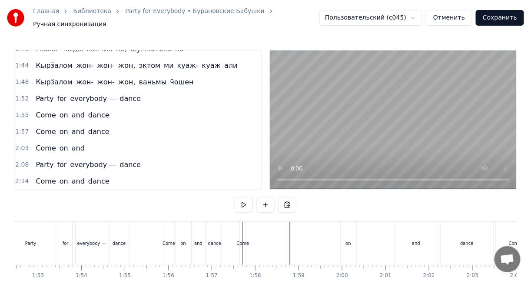
click at [346, 225] on div "on" at bounding box center [349, 243] width 16 height 43
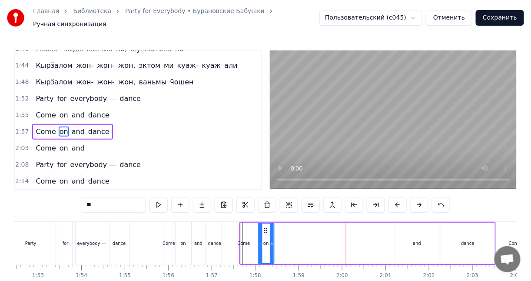
drag, startPoint x: 347, startPoint y: 224, endPoint x: 264, endPoint y: 224, distance: 83.0
click at [264, 228] on circle at bounding box center [264, 228] width 0 height 0
click at [253, 226] on div "Come on and dance" at bounding box center [367, 243] width 256 height 43
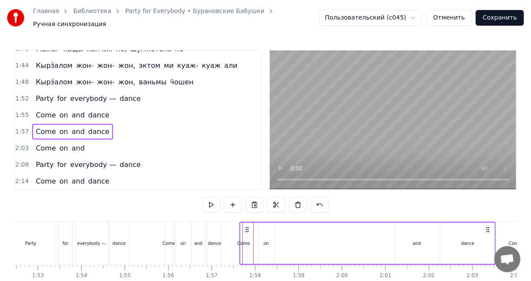
click at [249, 227] on icon at bounding box center [247, 229] width 7 height 7
click at [245, 226] on icon at bounding box center [247, 229] width 7 height 7
click at [245, 232] on div "Come" at bounding box center [244, 242] width 6 height 41
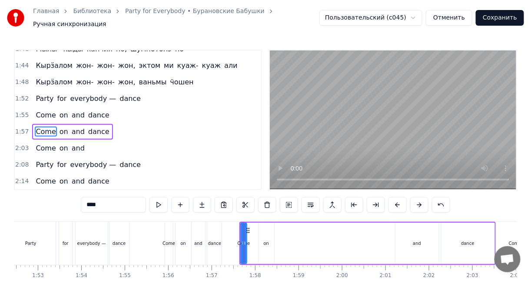
click at [263, 228] on div "on" at bounding box center [266, 242] width 16 height 41
drag, startPoint x: 264, startPoint y: 225, endPoint x: 252, endPoint y: 223, distance: 12.3
click at [252, 227] on icon at bounding box center [254, 230] width 7 height 7
click at [411, 224] on div "and" at bounding box center [416, 242] width 43 height 41
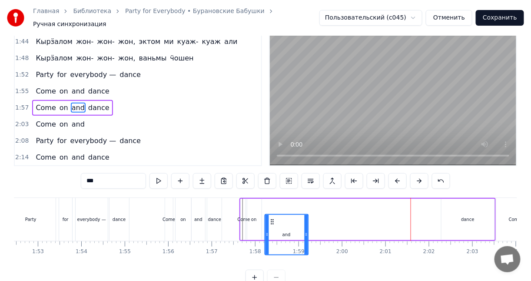
scroll to position [29, 0]
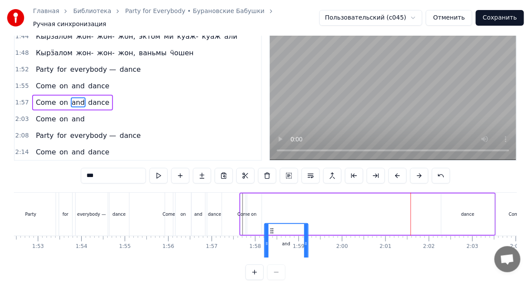
drag, startPoint x: 401, startPoint y: 224, endPoint x: 271, endPoint y: 203, distance: 132.0
click at [271, 203] on div "Come on and dance" at bounding box center [367, 213] width 256 height 43
drag, startPoint x: 304, startPoint y: 207, endPoint x: 279, endPoint y: 207, distance: 25.6
click at [279, 210] on icon at bounding box center [279, 213] width 3 height 7
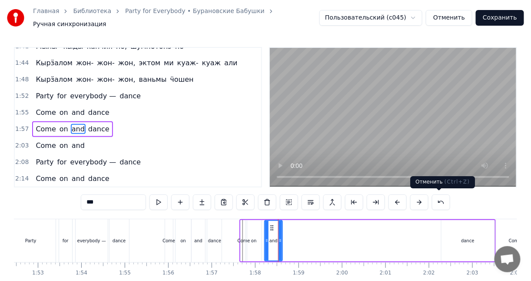
scroll to position [0, 0]
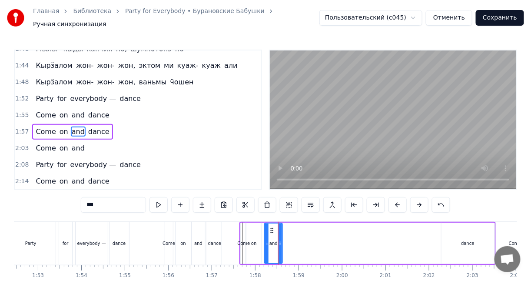
click at [464, 226] on div "dance" at bounding box center [467, 242] width 53 height 41
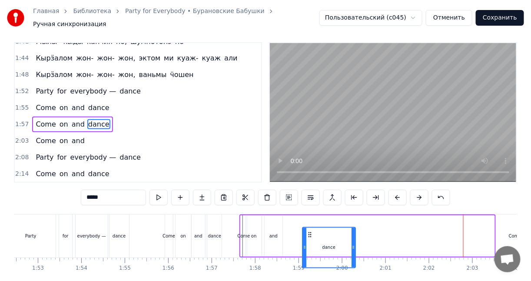
scroll to position [13, 0]
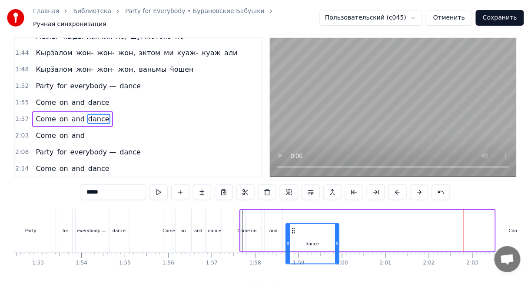
drag, startPoint x: 447, startPoint y: 224, endPoint x: 292, endPoint y: 215, distance: 155.3
click at [292, 215] on div "Come on and dance" at bounding box center [367, 230] width 256 height 43
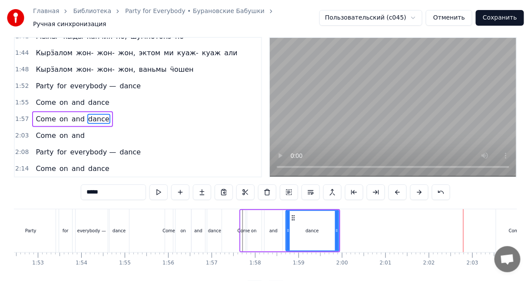
click at [278, 219] on div "and" at bounding box center [273, 230] width 18 height 41
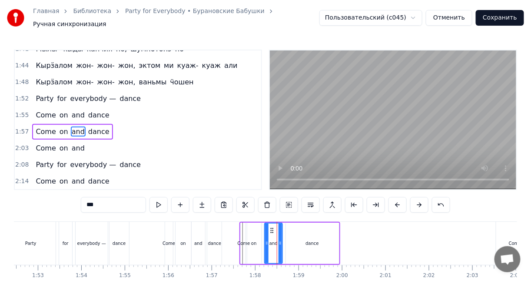
click at [303, 225] on div "dance" at bounding box center [312, 242] width 53 height 41
type input "*****"
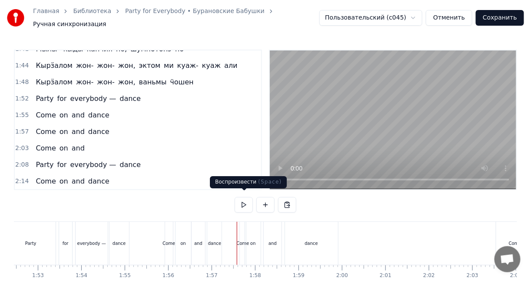
click at [250, 202] on button at bounding box center [244, 205] width 18 height 16
click at [311, 228] on div "dance" at bounding box center [311, 243] width 53 height 43
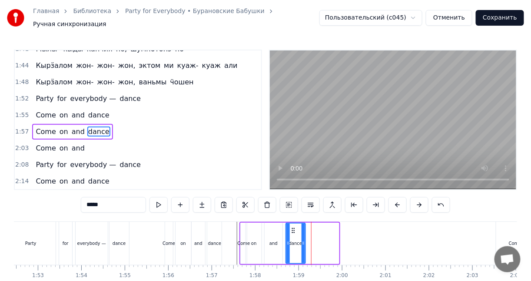
drag, startPoint x: 335, startPoint y: 235, endPoint x: 301, endPoint y: 235, distance: 33.4
click at [301, 235] on div at bounding box center [302, 243] width 3 height 40
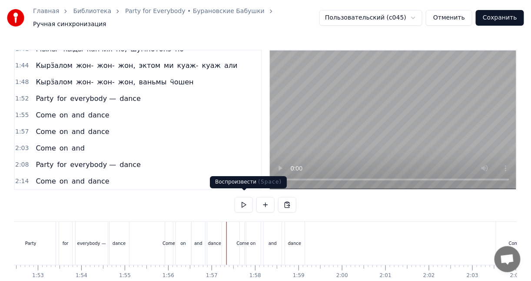
click at [244, 203] on button at bounding box center [244, 205] width 18 height 16
click at [290, 228] on div "dance" at bounding box center [295, 243] width 20 height 43
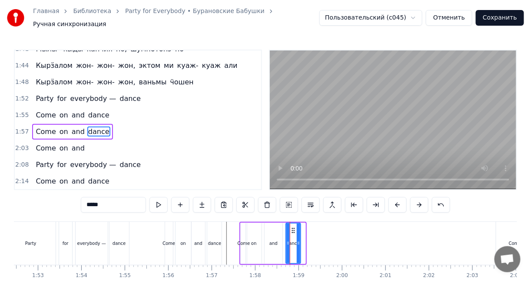
drag, startPoint x: 304, startPoint y: 230, endPoint x: 300, endPoint y: 230, distance: 4.8
click at [300, 230] on div "dance" at bounding box center [293, 242] width 16 height 41
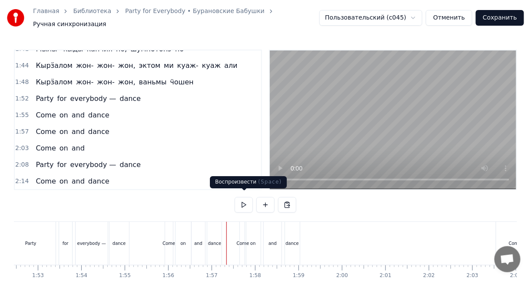
click at [239, 204] on button at bounding box center [244, 205] width 18 height 16
click at [242, 200] on button at bounding box center [244, 205] width 18 height 16
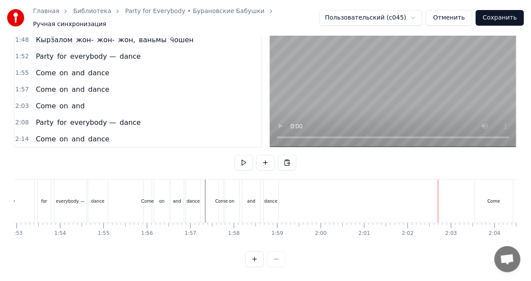
scroll to position [0, 4922]
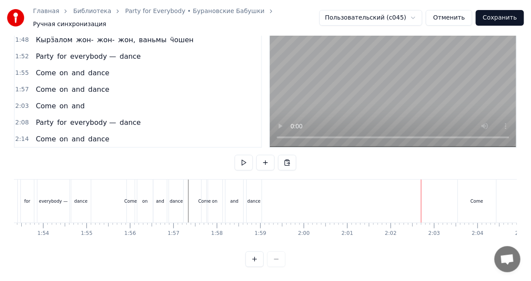
click at [239, 155] on button at bounding box center [244, 163] width 18 height 16
click at [471, 185] on div "Come" at bounding box center [477, 200] width 38 height 43
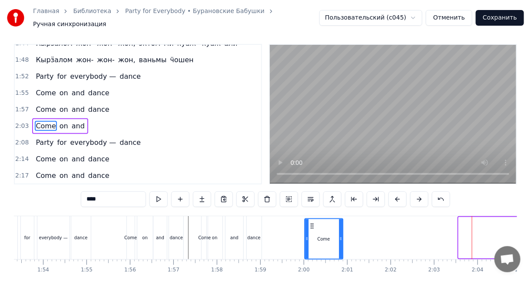
scroll to position [11, 0]
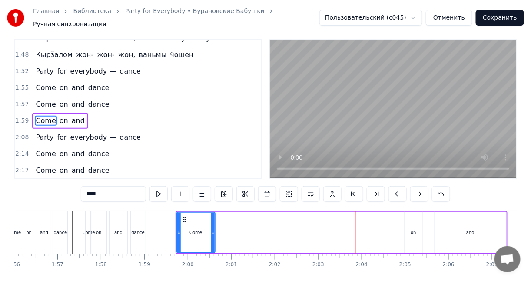
scroll to position [0, 5042]
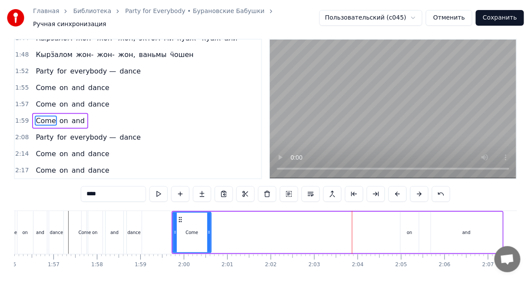
click at [405, 226] on div "on" at bounding box center [409, 232] width 18 height 41
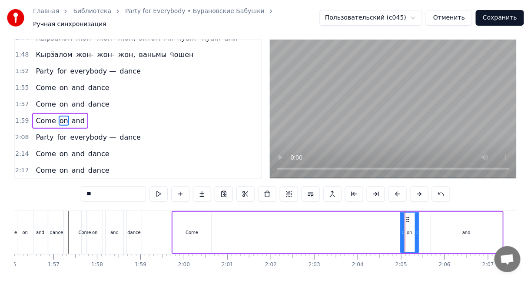
scroll to position [0, 0]
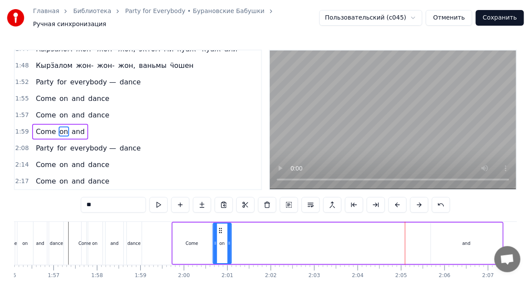
drag, startPoint x: 406, startPoint y: 226, endPoint x: 218, endPoint y: 226, distance: 187.2
click at [218, 227] on icon at bounding box center [220, 230] width 7 height 7
click at [452, 230] on div "and" at bounding box center [466, 242] width 71 height 41
type input "***"
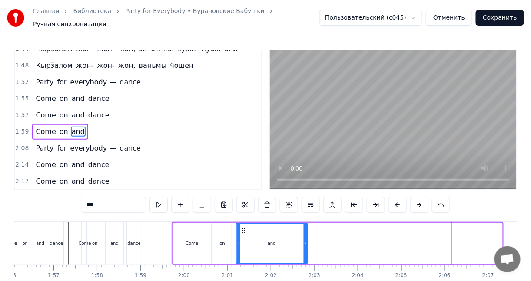
drag, startPoint x: 436, startPoint y: 224, endPoint x: 269, endPoint y: 228, distance: 166.8
click at [246, 228] on icon at bounding box center [243, 230] width 7 height 7
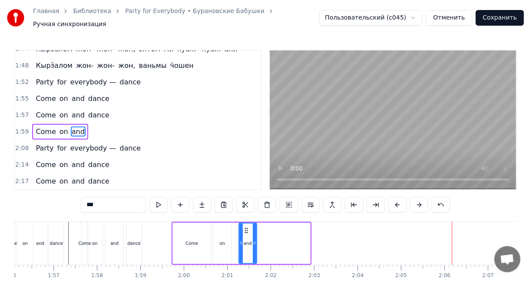
drag, startPoint x: 308, startPoint y: 235, endPoint x: 257, endPoint y: 235, distance: 51.2
click at [255, 235] on div at bounding box center [254, 243] width 3 height 40
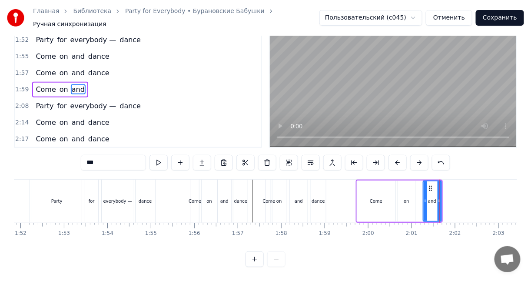
scroll to position [0, 4871]
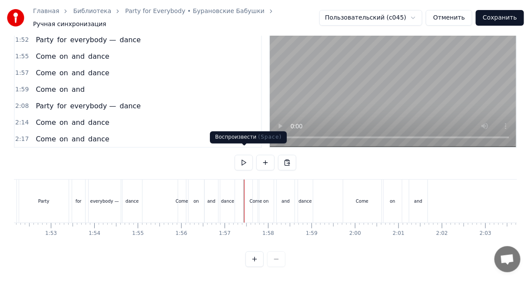
click at [246, 157] on button at bounding box center [244, 163] width 18 height 16
click at [247, 157] on button at bounding box center [244, 163] width 18 height 16
click at [300, 187] on div "dance" at bounding box center [305, 200] width 15 height 43
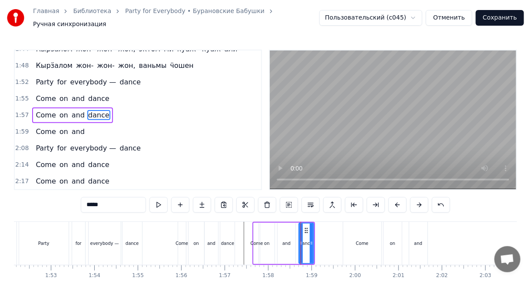
scroll to position [422, 0]
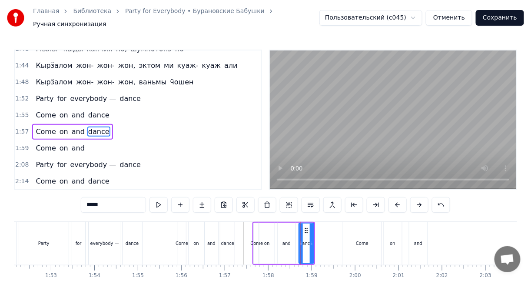
click at [270, 229] on div "on" at bounding box center [267, 242] width 16 height 41
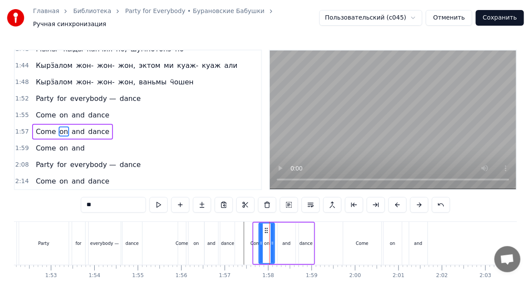
click at [258, 229] on div "Come" at bounding box center [257, 242] width 6 height 41
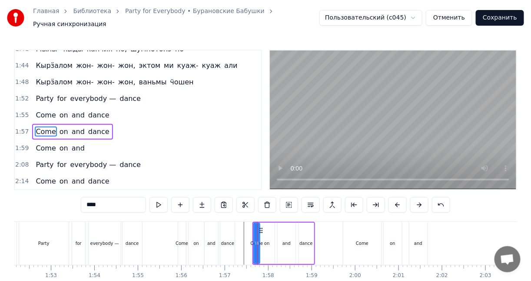
click at [271, 229] on div "on" at bounding box center [267, 242] width 16 height 41
type input "**"
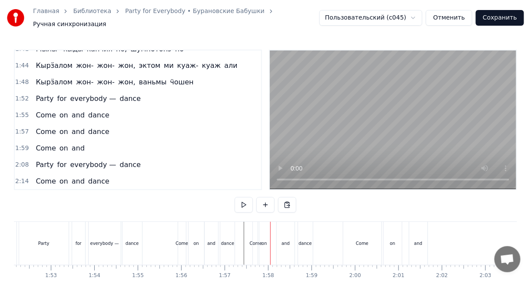
click at [278, 228] on div "and" at bounding box center [286, 243] width 18 height 43
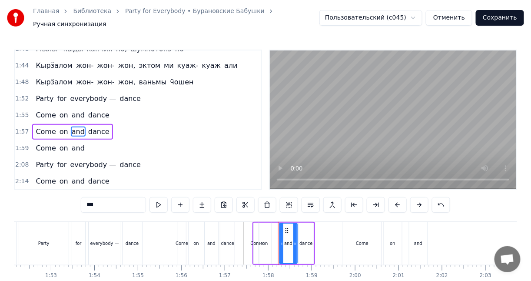
click at [287, 227] on icon at bounding box center [287, 230] width 7 height 7
click at [271, 230] on div "on" at bounding box center [264, 242] width 13 height 41
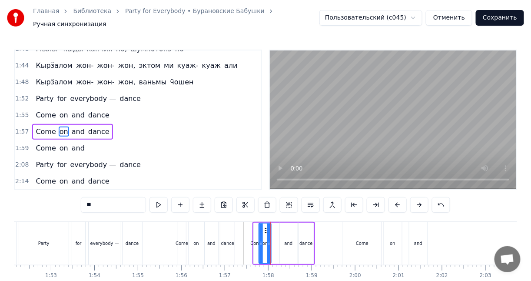
click at [283, 226] on div "and" at bounding box center [289, 242] width 18 height 41
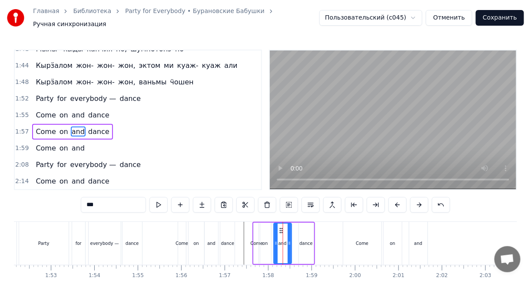
drag, startPoint x: 284, startPoint y: 225, endPoint x: 278, endPoint y: 223, distance: 6.0
click at [278, 227] on icon at bounding box center [281, 230] width 7 height 7
click at [306, 225] on div "dance" at bounding box center [306, 242] width 15 height 41
type input "*****"
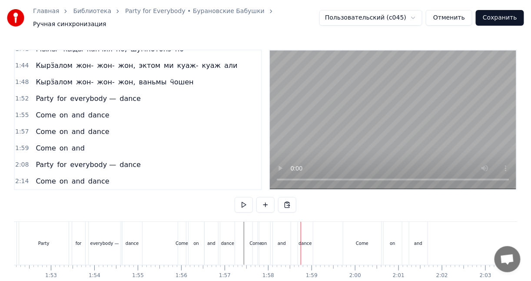
click at [304, 226] on div "dance" at bounding box center [305, 243] width 15 height 43
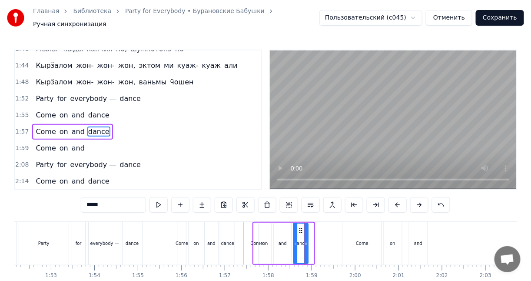
drag, startPoint x: 307, startPoint y: 225, endPoint x: 301, endPoint y: 225, distance: 5.7
click at [301, 227] on icon at bounding box center [300, 230] width 7 height 7
click at [236, 216] on div "0:10 Ӝӧккышет тӧдьы вӧлдӥсько, 0:17 пиосме возьмасько 0:23 Котэм нянь буй- буй …" at bounding box center [265, 179] width 503 height 259
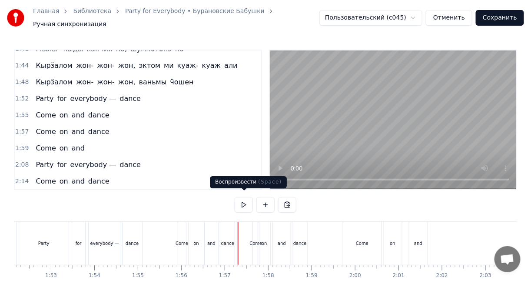
click at [245, 202] on button at bounding box center [244, 205] width 18 height 16
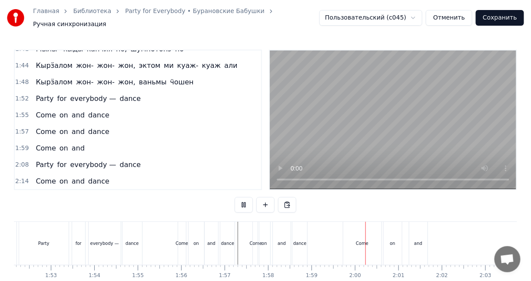
click at [245, 202] on button at bounding box center [244, 205] width 18 height 16
click at [393, 240] on div "on" at bounding box center [392, 243] width 5 height 7
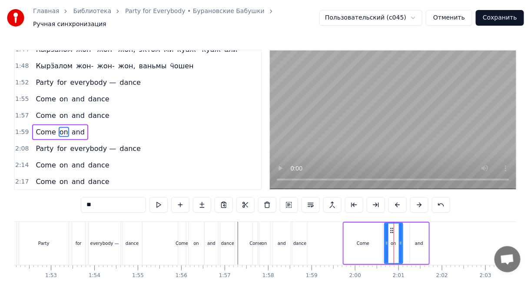
scroll to position [439, 0]
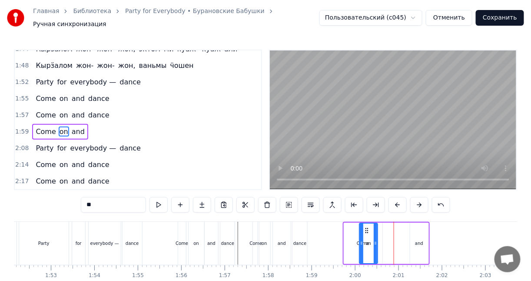
drag, startPoint x: 391, startPoint y: 225, endPoint x: 367, endPoint y: 225, distance: 24.8
click at [367, 227] on icon at bounding box center [366, 230] width 7 height 7
click at [417, 226] on div "and" at bounding box center [419, 242] width 18 height 41
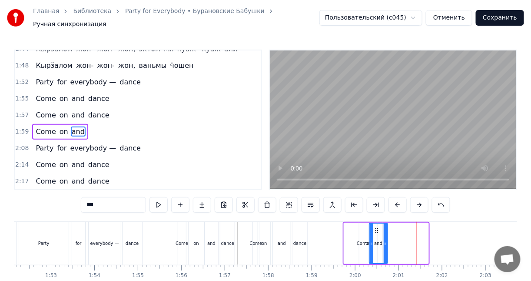
drag, startPoint x: 417, startPoint y: 224, endPoint x: 371, endPoint y: 226, distance: 45.7
click at [376, 227] on icon at bounding box center [376, 230] width 7 height 7
click at [349, 228] on div "Come" at bounding box center [363, 242] width 38 height 41
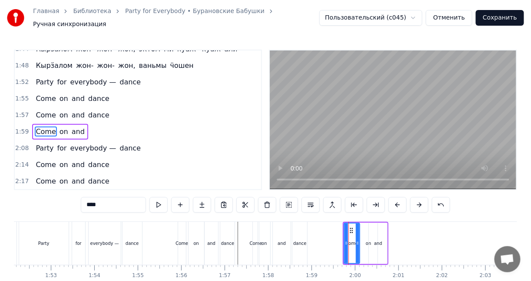
drag, startPoint x: 380, startPoint y: 231, endPoint x: 358, endPoint y: 230, distance: 22.6
click at [358, 230] on div at bounding box center [357, 243] width 3 height 40
click at [367, 229] on div "on" at bounding box center [368, 242] width 18 height 41
type input "**"
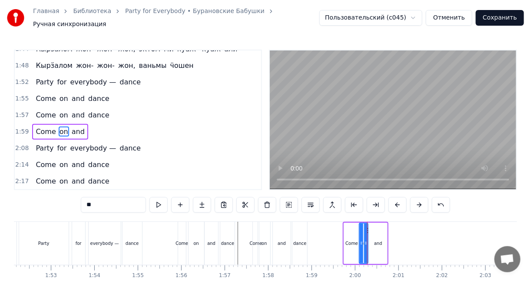
drag, startPoint x: 376, startPoint y: 230, endPoint x: 366, endPoint y: 229, distance: 9.6
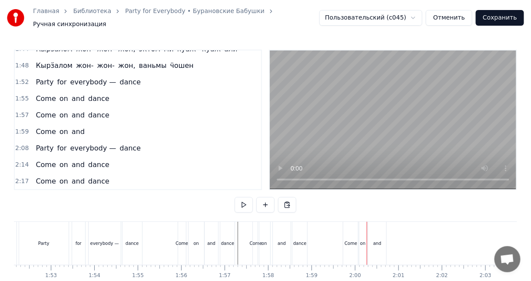
click at [380, 227] on div "and" at bounding box center [377, 243] width 18 height 43
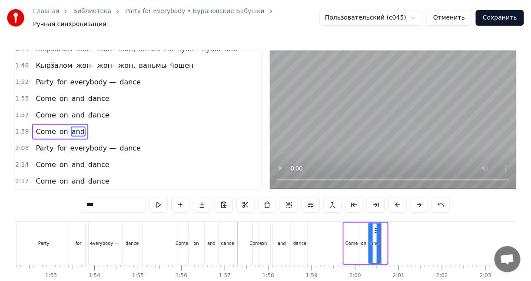
drag, startPoint x: 385, startPoint y: 229, endPoint x: 378, endPoint y: 229, distance: 6.5
click at [378, 229] on div at bounding box center [378, 243] width 3 height 40
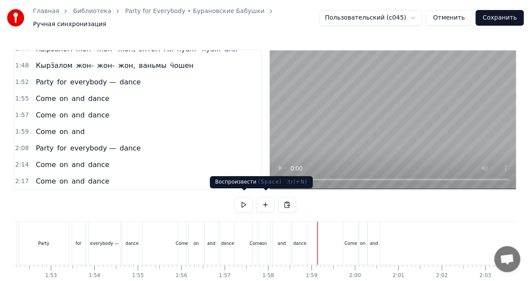
click at [238, 200] on button at bounding box center [244, 205] width 18 height 16
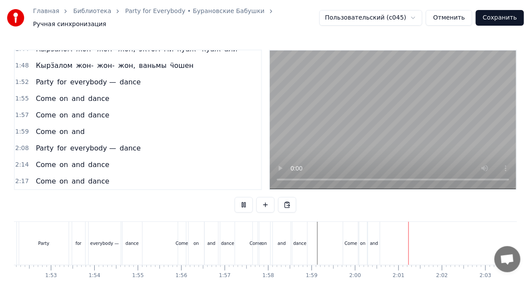
click at [243, 198] on button at bounding box center [244, 205] width 18 height 16
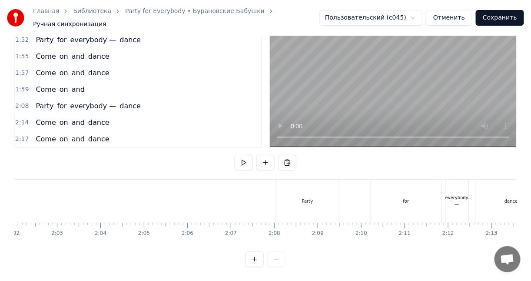
scroll to position [0, 5316]
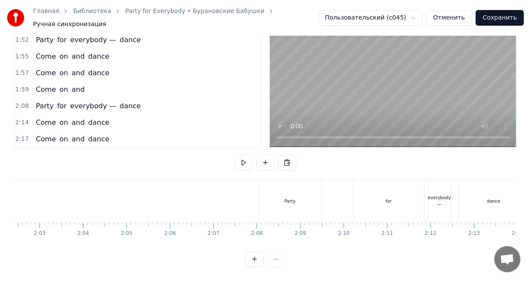
click at [297, 197] on div "Party" at bounding box center [290, 200] width 63 height 43
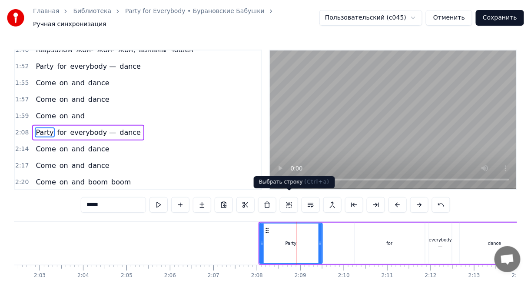
scroll to position [455, 0]
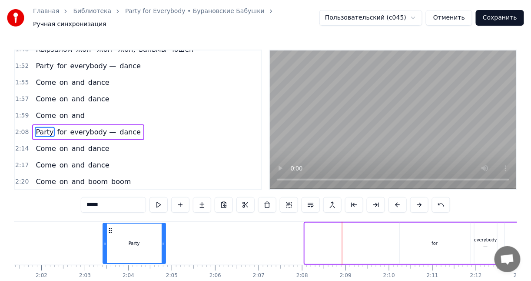
drag, startPoint x: 266, startPoint y: 223, endPoint x: 95, endPoint y: 224, distance: 171.1
click at [106, 227] on icon at bounding box center [109, 230] width 7 height 7
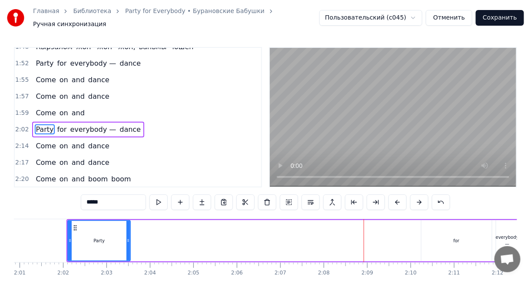
scroll to position [45, 0]
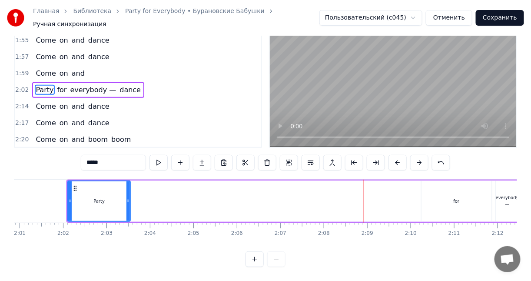
click at [283, 256] on div at bounding box center [265, 259] width 40 height 16
click at [278, 258] on div at bounding box center [265, 259] width 40 height 16
click at [462, 185] on div "for" at bounding box center [456, 200] width 70 height 41
type input "***"
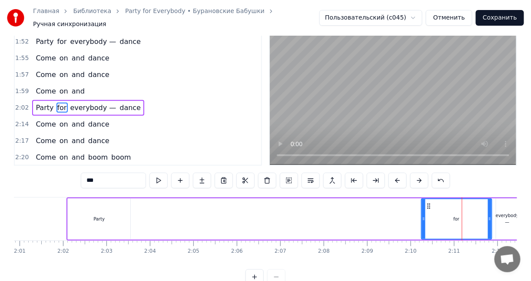
scroll to position [0, 0]
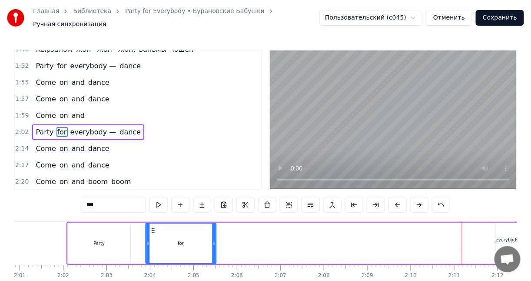
drag, startPoint x: 426, startPoint y: 224, endPoint x: 149, endPoint y: 224, distance: 276.7
click at [149, 227] on icon at bounding box center [152, 230] width 7 height 7
click at [475, 224] on div "Party for everybody — dance" at bounding box center [331, 243] width 531 height 43
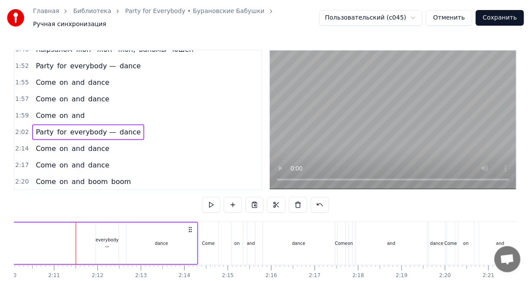
scroll to position [0, 5667]
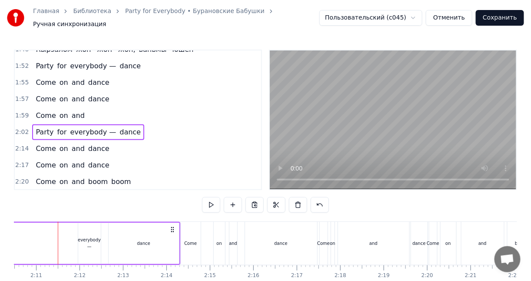
click at [87, 228] on div "everybody —" at bounding box center [89, 242] width 23 height 41
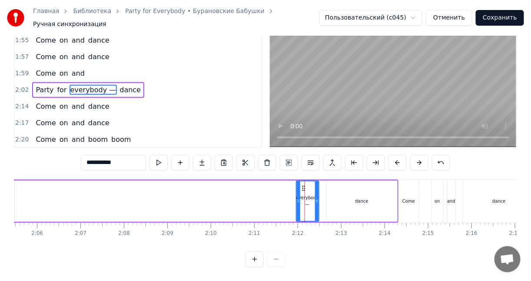
scroll to position [0, 5363]
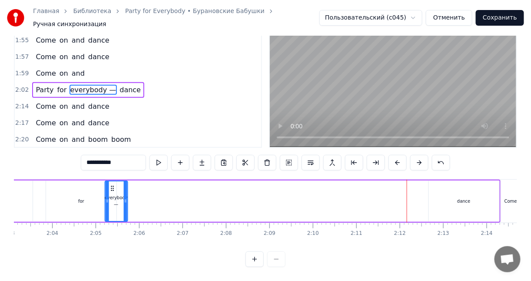
drag, startPoint x: 386, startPoint y: 181, endPoint x: 110, endPoint y: 192, distance: 276.0
click at [110, 192] on div "everybody —" at bounding box center [116, 201] width 22 height 40
click at [479, 195] on div "dance" at bounding box center [468, 200] width 70 height 41
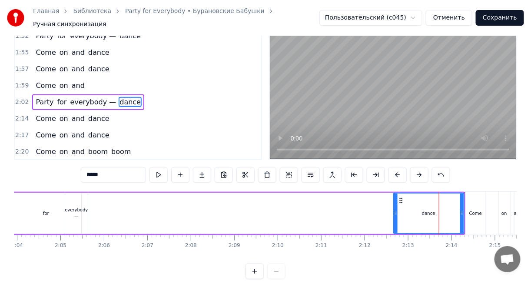
scroll to position [0, 5374]
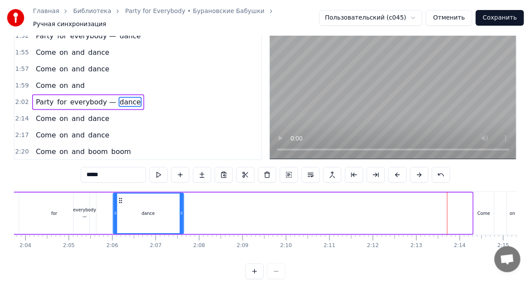
drag, startPoint x: 407, startPoint y: 195, endPoint x: 119, endPoint y: 203, distance: 288.9
click at [119, 203] on div "dance" at bounding box center [147, 213] width 69 height 40
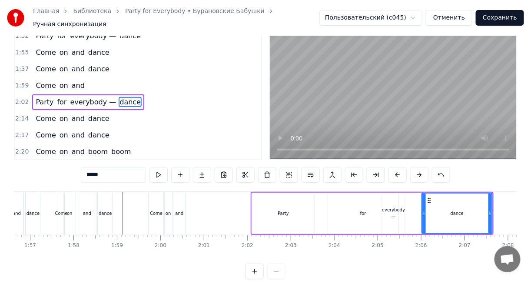
scroll to position [0, 5053]
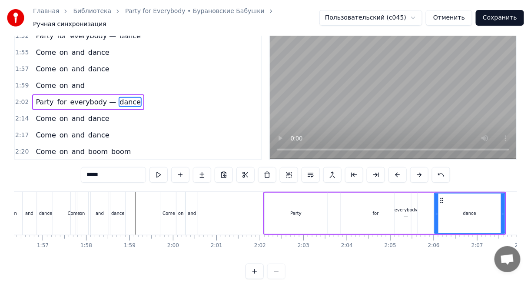
click at [271, 202] on div "Party" at bounding box center [295, 212] width 63 height 41
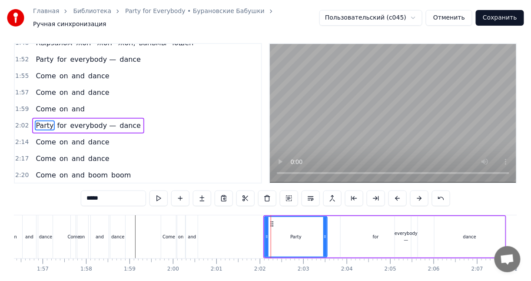
scroll to position [0, 0]
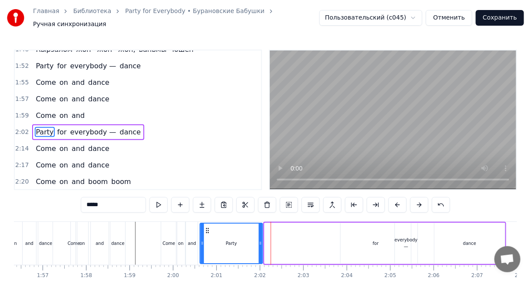
drag, startPoint x: 270, startPoint y: 224, endPoint x: 205, endPoint y: 222, distance: 64.8
click at [205, 223] on div "Party" at bounding box center [231, 243] width 62 height 40
click at [188, 222] on div "and" at bounding box center [192, 243] width 12 height 43
type input "***"
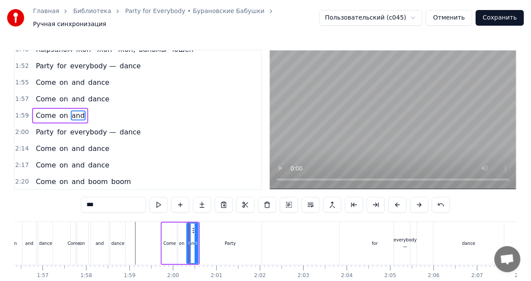
scroll to position [439, 0]
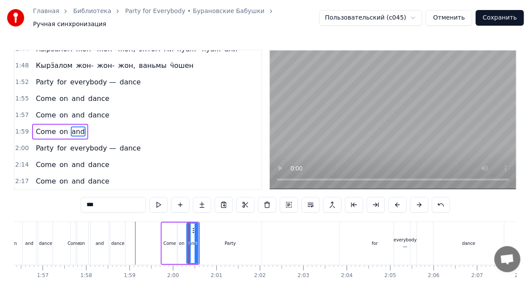
click at [188, 212] on div "0:10 Ӝӧккышет тӧдьы вӧлдӥсько, 0:17 пиосме возьмасько 0:23 Котэм нянь буй- буй …" at bounding box center [265, 179] width 503 height 259
click at [164, 214] on div "0:10 Ӝӧккышет тӧдьы вӧлдӥсько, 0:17 пиосме возьмасько 0:23 Котэм нянь буй- буй …" at bounding box center [265, 179] width 503 height 259
click at [150, 216] on div "0:10 Ӝӧккышет тӧдьы вӧлдӥсько, 0:17 пиосме возьмасько 0:23 Котэм нянь буй- буй …" at bounding box center [265, 179] width 503 height 259
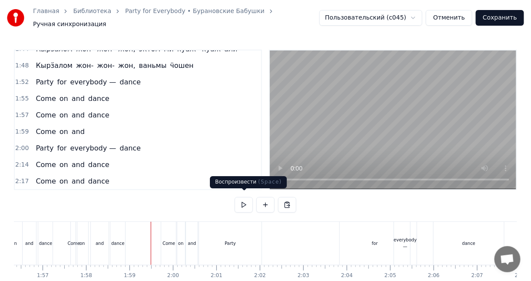
click at [242, 201] on button at bounding box center [244, 205] width 18 height 16
click at [241, 239] on div "Party" at bounding box center [230, 243] width 63 height 43
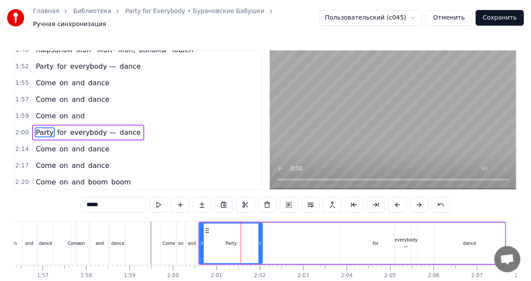
scroll to position [455, 0]
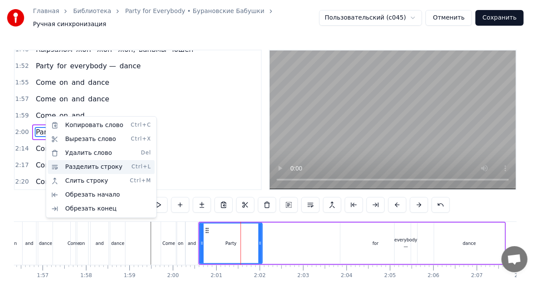
click at [79, 164] on div "Разделить строку Ctrl+L" at bounding box center [101, 167] width 107 height 14
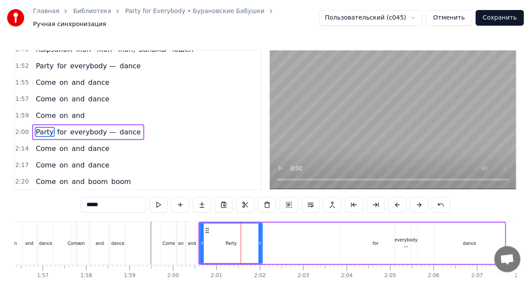
click at [192, 222] on div "and" at bounding box center [192, 243] width 12 height 43
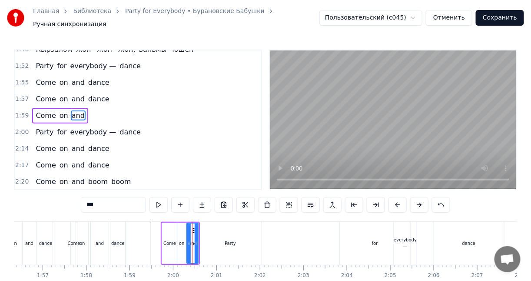
scroll to position [439, 0]
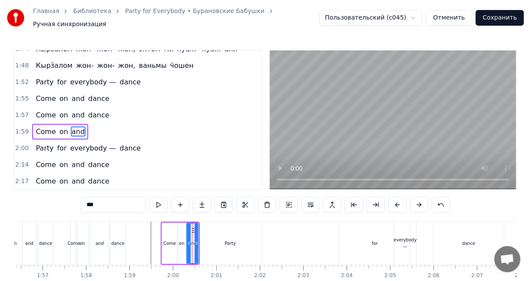
click at [195, 215] on div "0:10 Ӝӧккышет тӧдьы вӧлдӥсько, 0:17 пиосме возьмасько 0:23 Котэм нянь буй- буй …" at bounding box center [265, 179] width 503 height 259
click at [198, 212] on div "0:10 Ӝӧккышет тӧдьы вӧлдӥсько, 0:17 пиосме возьмасько 0:23 Котэм нянь буй- буй …" at bounding box center [265, 179] width 503 height 259
click at [202, 222] on div "Party" at bounding box center [230, 243] width 63 height 43
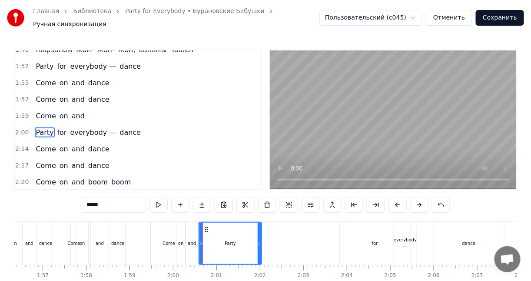
scroll to position [455, 0]
click at [200, 222] on div at bounding box center [200, 242] width 3 height 41
click at [196, 222] on div "and" at bounding box center [192, 243] width 12 height 43
type input "***"
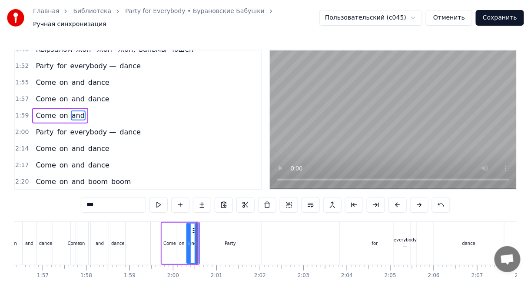
scroll to position [439, 0]
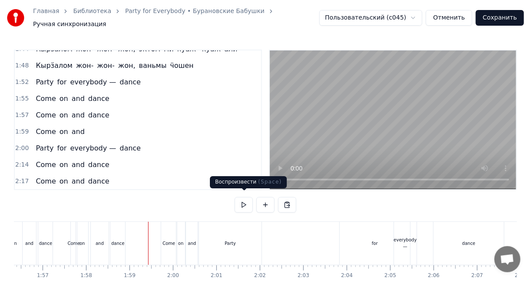
click at [241, 203] on button at bounding box center [244, 205] width 18 height 16
click at [46, 143] on span "Party" at bounding box center [45, 148] width 20 height 10
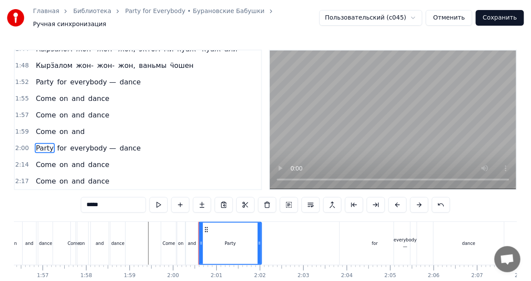
scroll to position [455, 0]
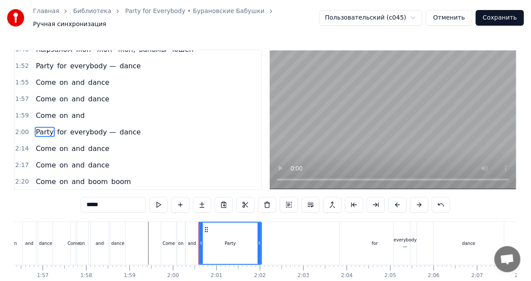
click at [51, 110] on span "Come" at bounding box center [46, 115] width 22 height 10
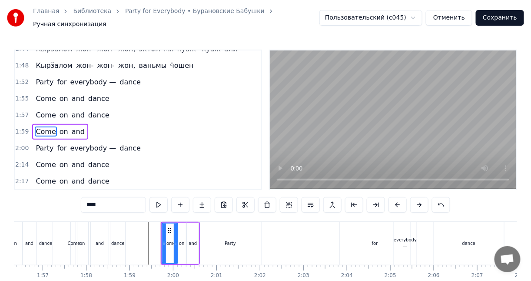
click at [75, 126] on span "and" at bounding box center [78, 131] width 15 height 10
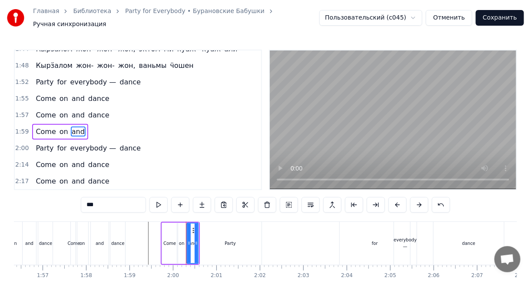
click at [39, 143] on span "Party" at bounding box center [45, 148] width 20 height 10
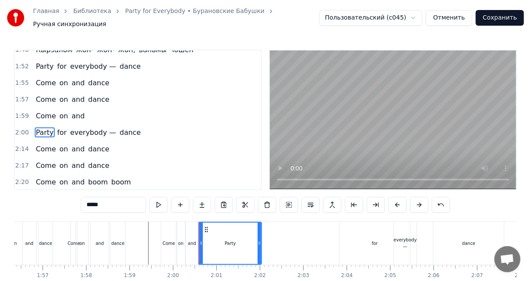
scroll to position [455, 0]
click at [59, 127] on span "for" at bounding box center [61, 132] width 11 height 10
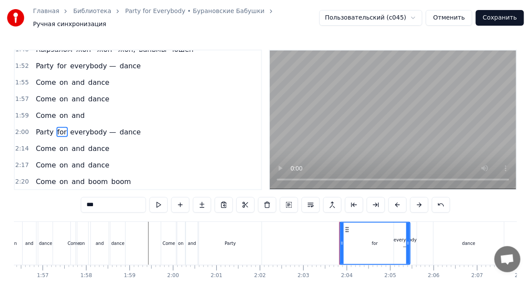
click at [39, 127] on span "Party" at bounding box center [45, 132] width 20 height 10
type input "*****"
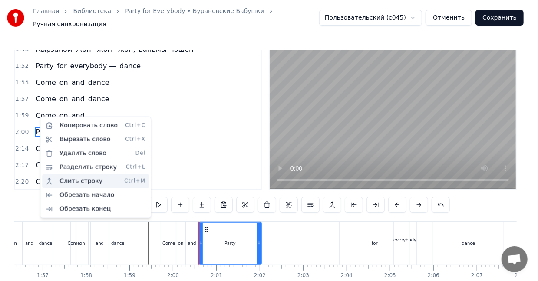
click at [69, 180] on div "Слить строку Ctrl+M" at bounding box center [95, 181] width 107 height 14
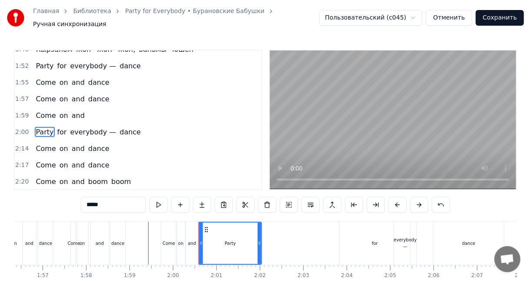
click at [211, 225] on div "Party" at bounding box center [230, 242] width 62 height 41
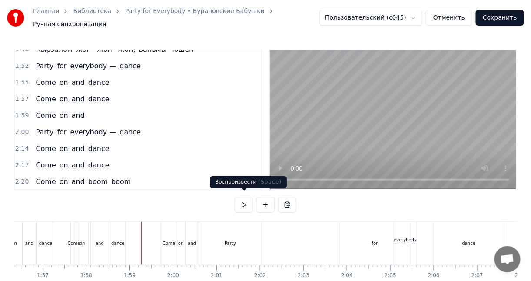
click at [236, 199] on button at bounding box center [244, 205] width 18 height 16
click at [221, 227] on div "Party" at bounding box center [230, 243] width 63 height 43
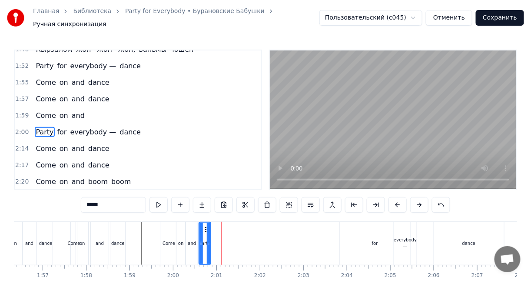
drag, startPoint x: 258, startPoint y: 233, endPoint x: 207, endPoint y: 231, distance: 50.8
click at [207, 231] on div at bounding box center [208, 242] width 3 height 41
click at [361, 239] on div "for" at bounding box center [375, 243] width 70 height 43
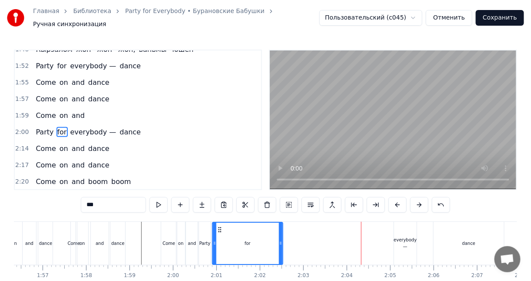
drag, startPoint x: 347, startPoint y: 224, endPoint x: 220, endPoint y: 224, distance: 127.7
click at [220, 226] on icon at bounding box center [219, 229] width 7 height 7
click at [205, 226] on div "Party" at bounding box center [205, 243] width 12 height 43
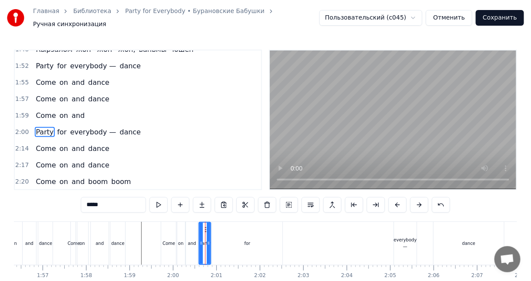
click at [260, 230] on div "for" at bounding box center [247, 243] width 70 height 43
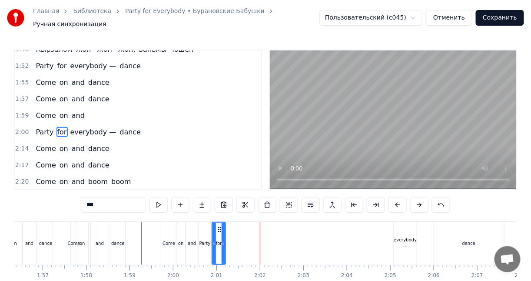
drag, startPoint x: 279, startPoint y: 233, endPoint x: 222, endPoint y: 234, distance: 56.9
click at [222, 234] on div at bounding box center [223, 242] width 3 height 41
click at [395, 231] on div "everybody —" at bounding box center [405, 243] width 23 height 43
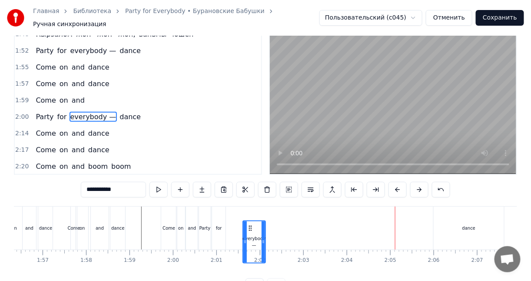
scroll to position [17, 0]
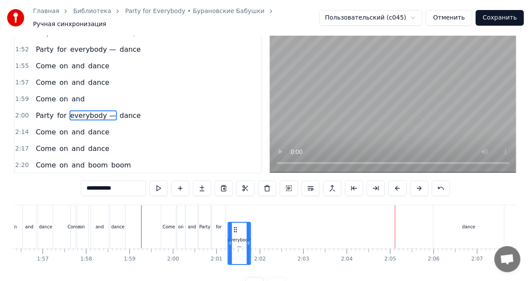
drag, startPoint x: 400, startPoint y: 225, endPoint x: 234, endPoint y: 214, distance: 166.3
click at [234, 214] on div "Party for everybody — dance" at bounding box center [351, 226] width 307 height 43
click at [222, 209] on div "for" at bounding box center [218, 226] width 13 height 43
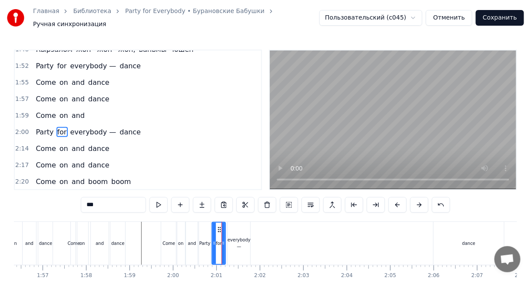
click at [238, 226] on div "everybody —" at bounding box center [239, 243] width 23 height 43
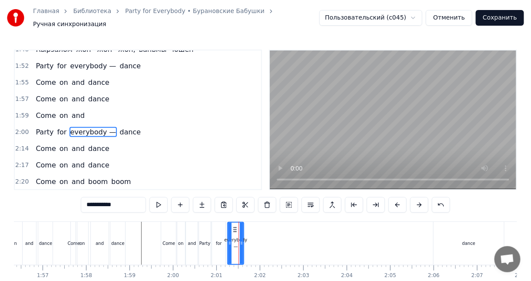
drag, startPoint x: 248, startPoint y: 227, endPoint x: 241, endPoint y: 228, distance: 6.5
click at [241, 228] on div at bounding box center [241, 242] width 3 height 41
click at [472, 235] on div "dance" at bounding box center [468, 243] width 70 height 43
type input "*****"
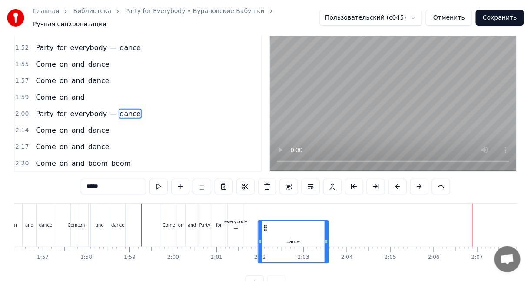
scroll to position [19, 0]
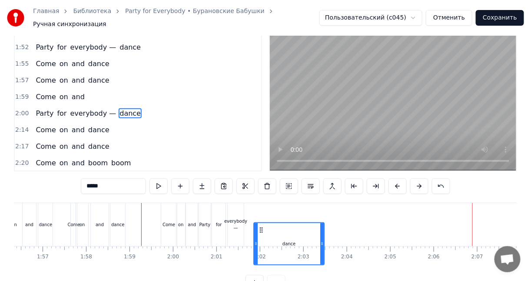
drag, startPoint x: 429, startPoint y: 226, endPoint x: 256, endPoint y: 221, distance: 172.9
click at [256, 223] on div "dance" at bounding box center [288, 243] width 69 height 41
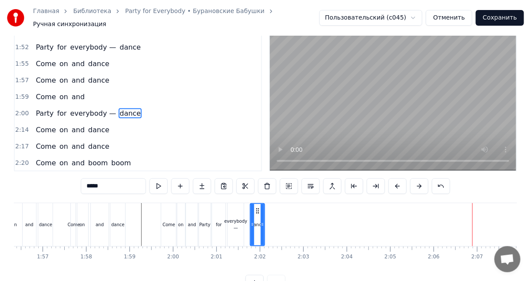
drag, startPoint x: 320, startPoint y: 217, endPoint x: 264, endPoint y: 218, distance: 56.0
click at [264, 221] on icon at bounding box center [262, 224] width 3 height 7
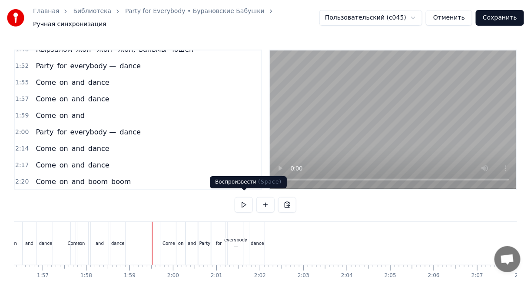
click at [241, 202] on button at bounding box center [244, 205] width 18 height 16
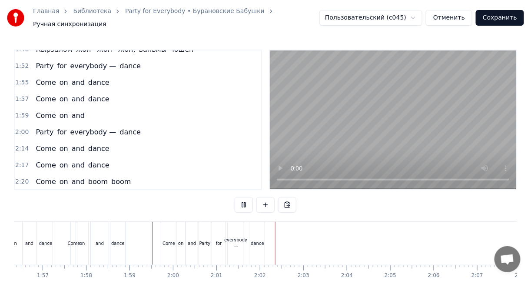
click at [241, 202] on button at bounding box center [244, 205] width 18 height 16
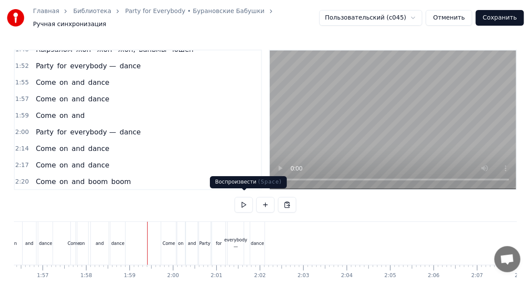
click at [235, 200] on div "0:10 Ӝӧккышет тӧдьы вӧлдӥсько, 0:17 пиосме возьмасько 0:23 Котэм нянь буй- буй …" at bounding box center [265, 179] width 503 height 259
click at [241, 198] on button at bounding box center [244, 205] width 18 height 16
click at [243, 200] on button at bounding box center [244, 205] width 18 height 16
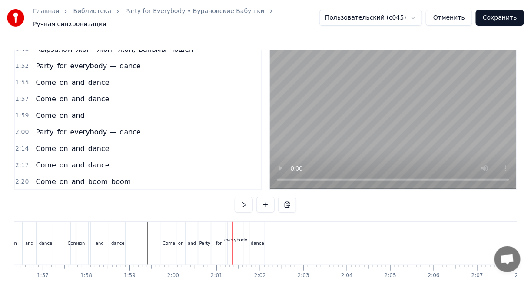
click at [243, 200] on button at bounding box center [244, 205] width 18 height 16
click at [254, 235] on div "dance" at bounding box center [257, 243] width 14 height 43
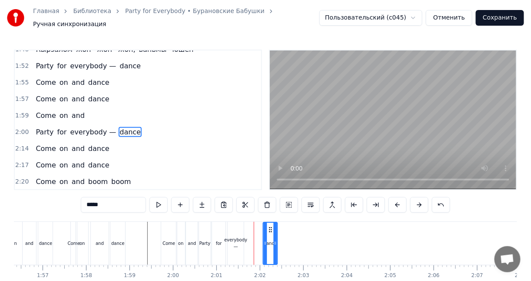
drag, startPoint x: 258, startPoint y: 224, endPoint x: 273, endPoint y: 225, distance: 14.4
click at [271, 229] on circle at bounding box center [271, 229] width 0 height 0
click at [238, 231] on div "everybody —" at bounding box center [236, 243] width 16 height 43
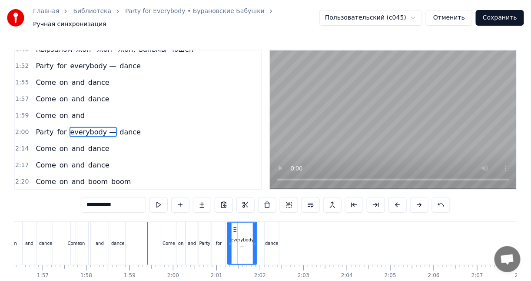
drag, startPoint x: 241, startPoint y: 226, endPoint x: 254, endPoint y: 227, distance: 13.5
click at [254, 227] on div at bounding box center [254, 242] width 3 height 41
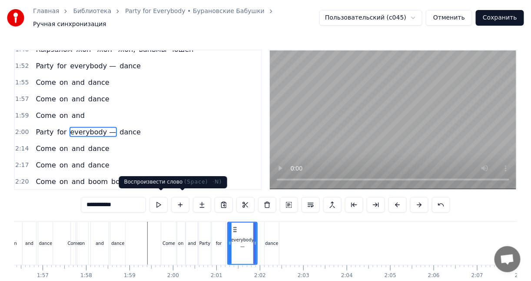
click at [164, 202] on button at bounding box center [158, 205] width 18 height 16
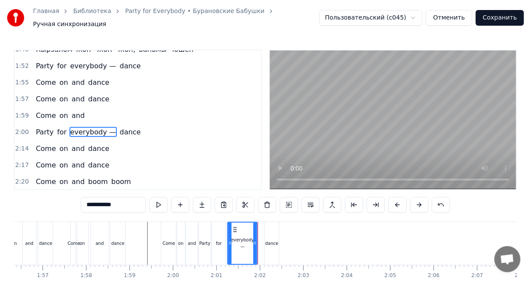
click at [265, 232] on div "dance" at bounding box center [271, 243] width 14 height 43
type input "*****"
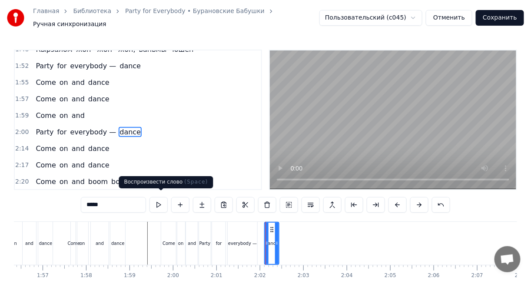
click at [166, 203] on button at bounding box center [158, 205] width 18 height 16
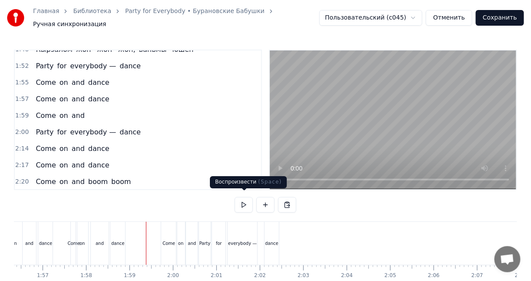
click at [243, 200] on button at bounding box center [244, 205] width 18 height 16
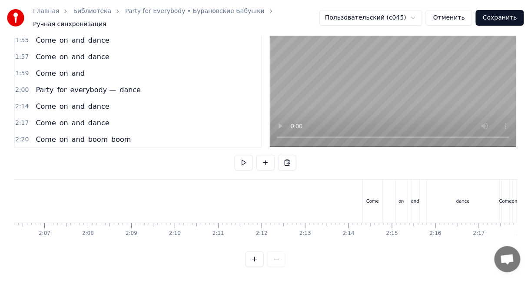
scroll to position [0, 5537]
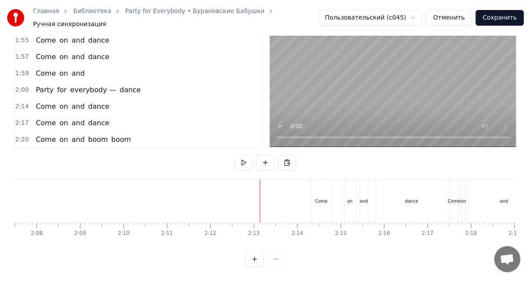
click at [319, 182] on div "Come" at bounding box center [321, 200] width 20 height 43
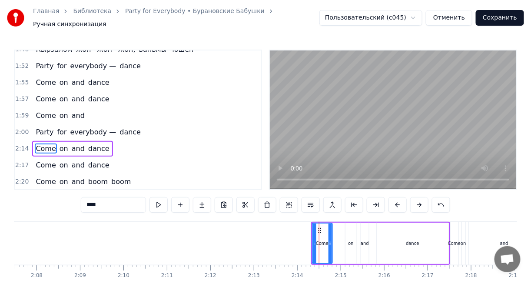
scroll to position [471, 0]
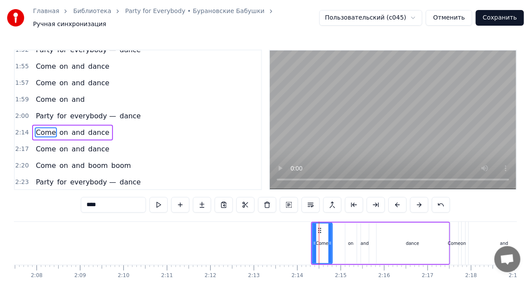
click at [346, 230] on div "on" at bounding box center [350, 242] width 11 height 41
type input "**"
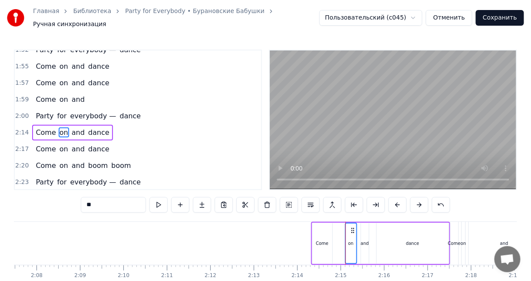
click at [322, 228] on div "Come" at bounding box center [322, 242] width 20 height 41
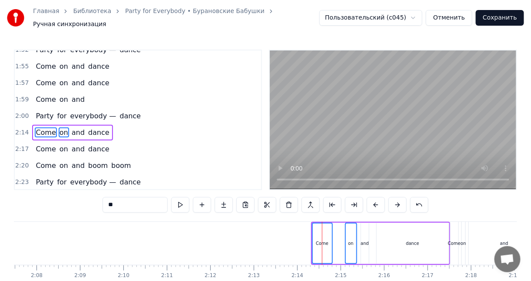
click at [366, 227] on div "and" at bounding box center [365, 242] width 8 height 41
click at [377, 227] on div "dance" at bounding box center [413, 242] width 72 height 41
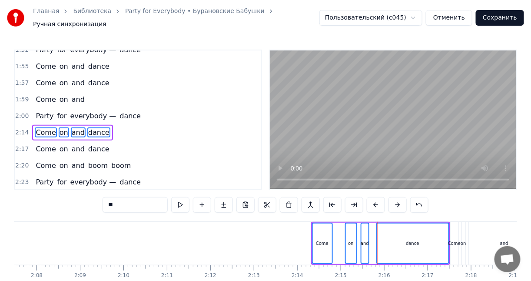
click at [454, 229] on div "Come" at bounding box center [454, 243] width 8 height 43
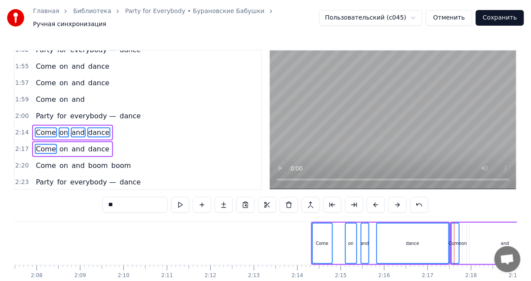
click at [464, 226] on div "on" at bounding box center [464, 242] width 3 height 41
click at [482, 226] on div "and" at bounding box center [504, 242] width 71 height 41
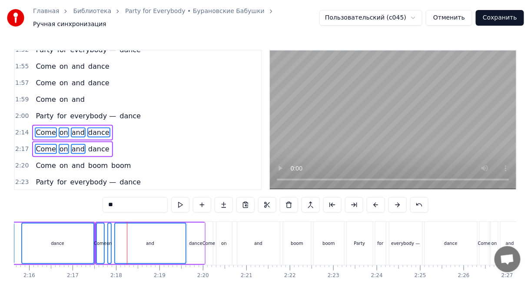
scroll to position [0, 5961]
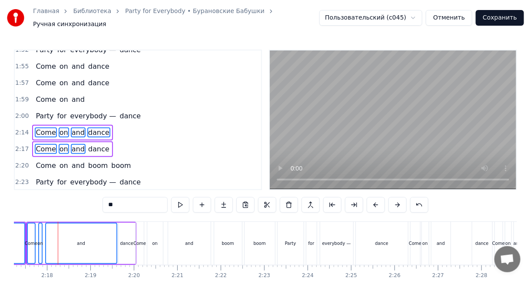
click at [126, 225] on div "dance" at bounding box center [127, 242] width 17 height 41
click at [140, 227] on div "Come" at bounding box center [140, 243] width 8 height 43
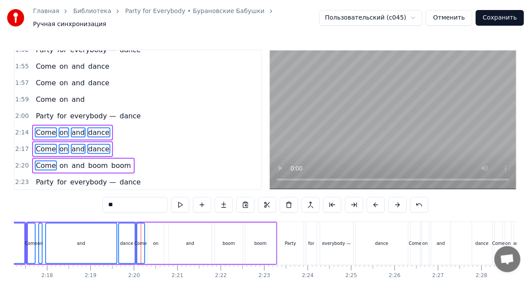
click at [153, 225] on div "on" at bounding box center [156, 242] width 16 height 41
click at [177, 225] on div "and" at bounding box center [190, 242] width 43 height 41
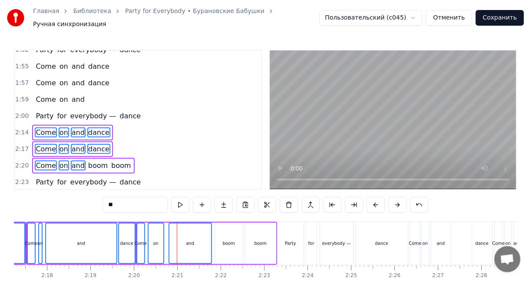
click at [223, 229] on div "boom" at bounding box center [229, 242] width 28 height 41
click at [265, 229] on div "boom" at bounding box center [260, 242] width 30 height 41
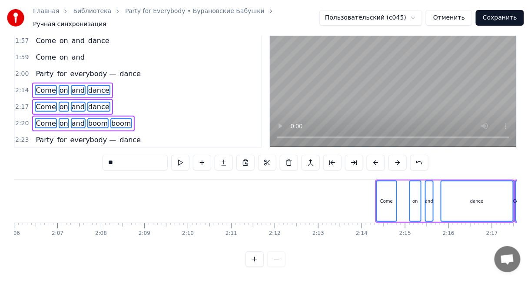
scroll to position [0, 5464]
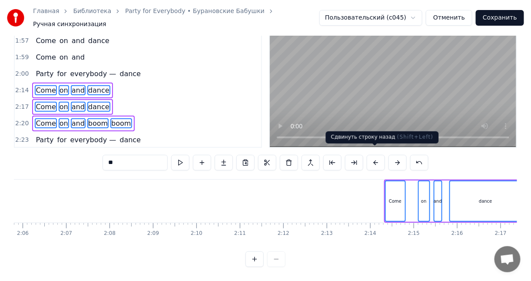
click at [371, 155] on button at bounding box center [376, 163] width 18 height 16
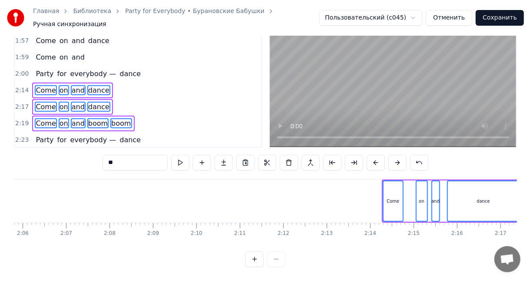
click at [371, 155] on button at bounding box center [376, 163] width 18 height 16
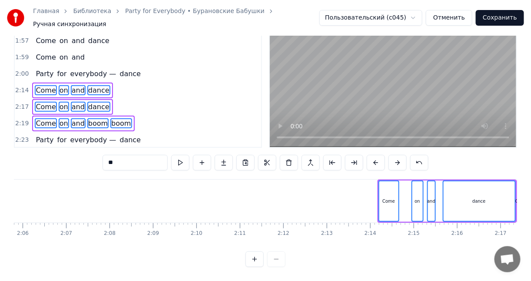
click at [372, 155] on button at bounding box center [376, 163] width 18 height 16
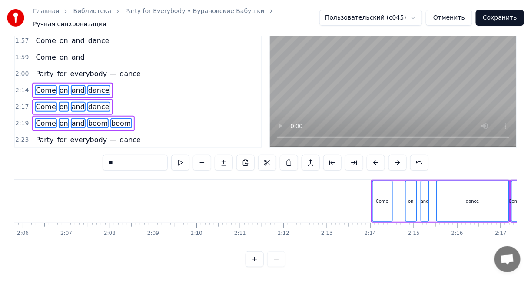
click at [372, 155] on button at bounding box center [376, 163] width 18 height 16
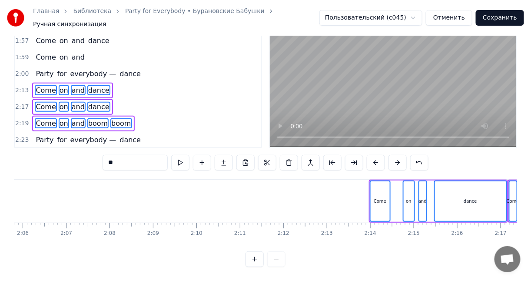
click at [372, 155] on button at bounding box center [376, 163] width 18 height 16
click at [374, 155] on button at bounding box center [376, 163] width 18 height 16
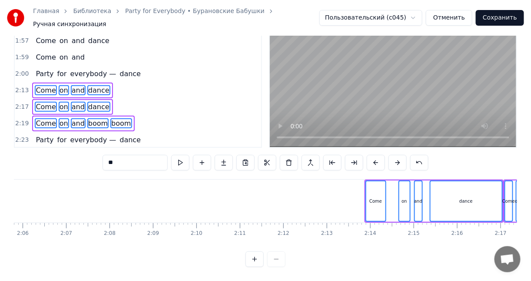
click at [376, 155] on button at bounding box center [376, 163] width 18 height 16
click at [376, 147] on div "0:10 Ӝӧккышет тӧдьы вӧлдӥсько, 0:17 пиосме возьмасько 0:23 Котэм нянь буй- буй …" at bounding box center [265, 136] width 503 height 259
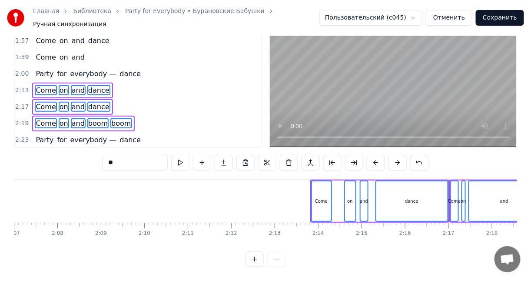
scroll to position [0, 5490]
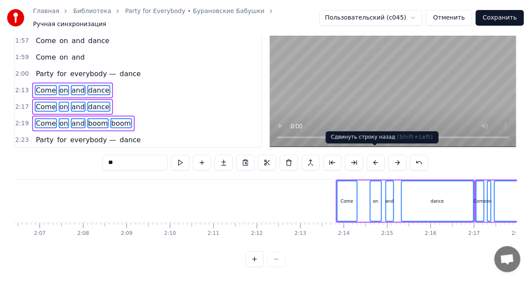
click at [372, 155] on button at bounding box center [376, 163] width 18 height 16
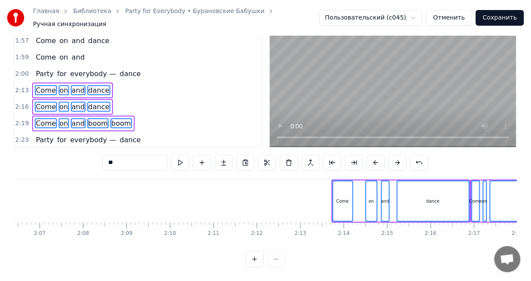
click at [372, 155] on button at bounding box center [376, 163] width 18 height 16
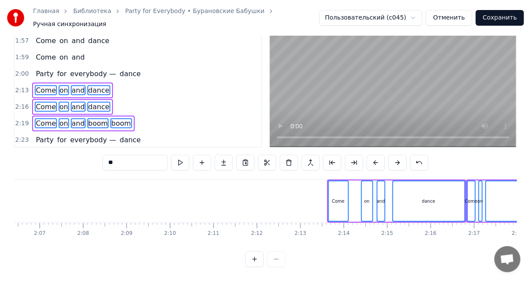
click at [372, 155] on button at bounding box center [376, 163] width 18 height 16
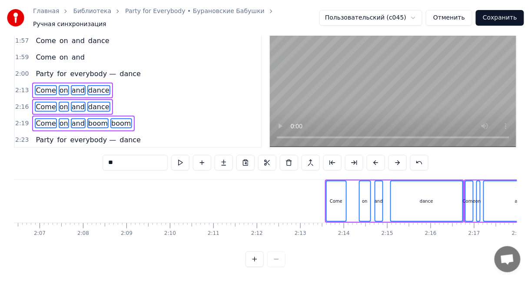
click at [372, 155] on button at bounding box center [376, 163] width 18 height 16
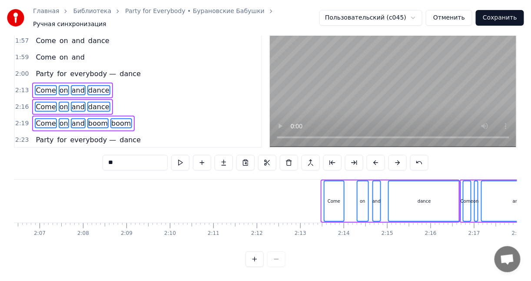
click at [372, 155] on button at bounding box center [376, 163] width 18 height 16
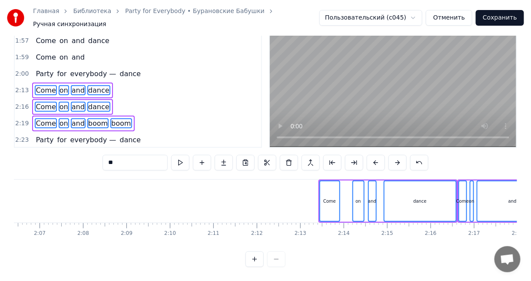
click at [372, 155] on button at bounding box center [376, 163] width 18 height 16
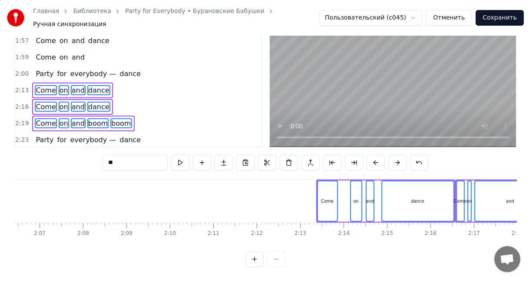
click at [372, 155] on button at bounding box center [376, 163] width 18 height 16
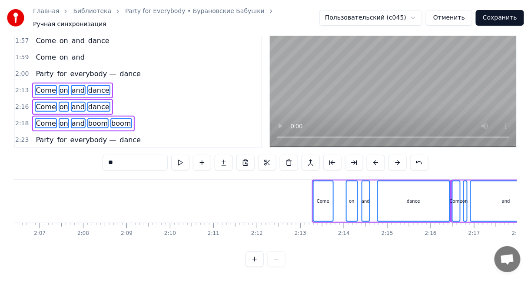
click at [372, 155] on button at bounding box center [376, 163] width 18 height 16
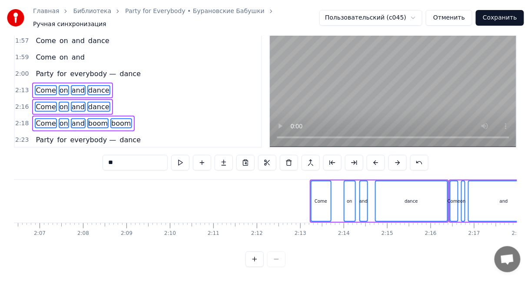
click at [372, 155] on button at bounding box center [376, 163] width 18 height 16
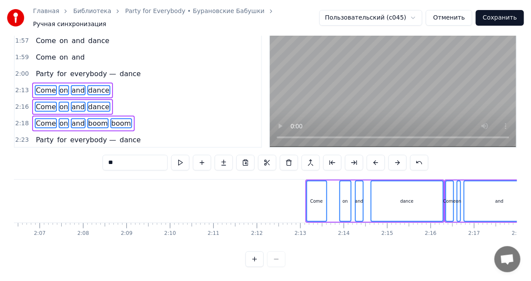
click at [372, 155] on button at bounding box center [376, 163] width 18 height 16
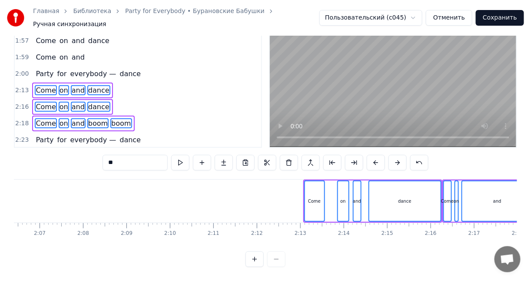
click at [372, 155] on button at bounding box center [376, 163] width 18 height 16
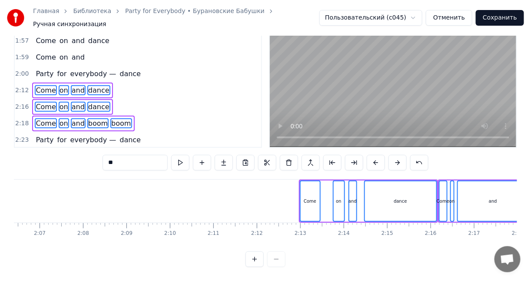
click at [372, 155] on button at bounding box center [376, 163] width 18 height 16
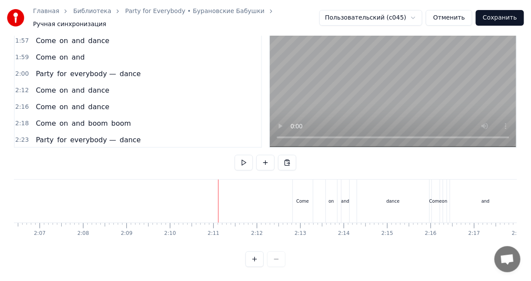
click at [295, 187] on div "Come" at bounding box center [303, 200] width 20 height 43
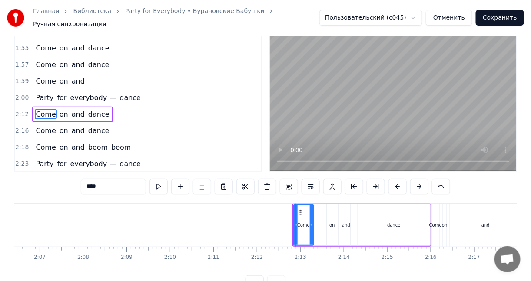
scroll to position [0, 0]
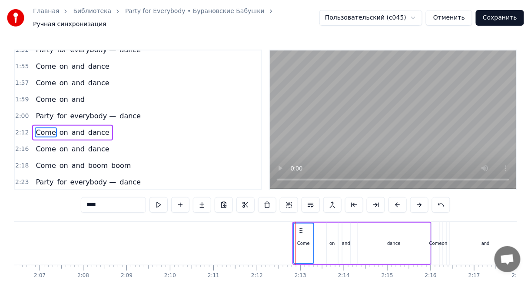
click at [328, 223] on div "on" at bounding box center [332, 242] width 11 height 41
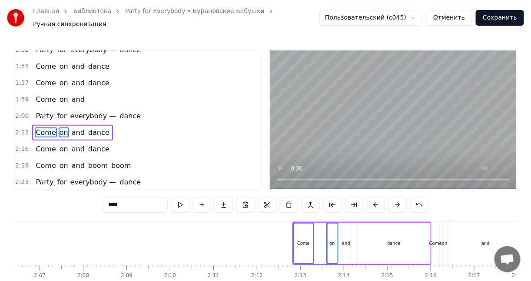
click at [342, 222] on div "and" at bounding box center [346, 242] width 9 height 41
click at [360, 222] on div "dance" at bounding box center [394, 242] width 72 height 41
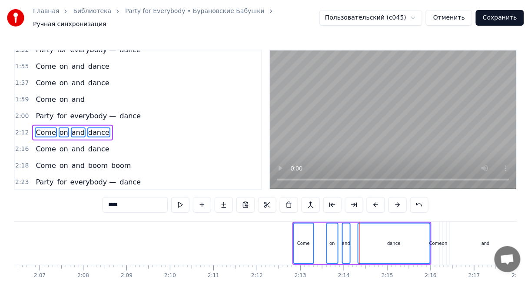
click at [436, 227] on div "Come" at bounding box center [436, 243] width 8 height 43
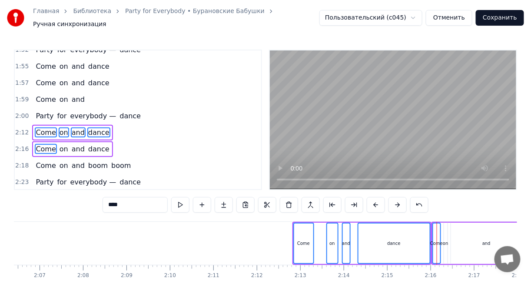
click at [446, 226] on div "on" at bounding box center [445, 242] width 4 height 41
click at [458, 226] on div "and" at bounding box center [486, 242] width 71 height 41
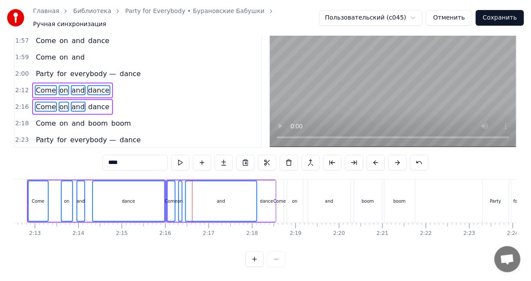
scroll to position [0, 5815]
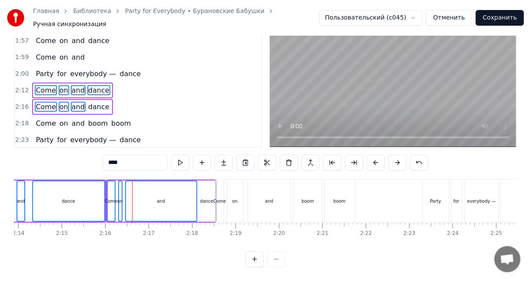
click at [202, 180] on div "dance" at bounding box center [206, 200] width 17 height 41
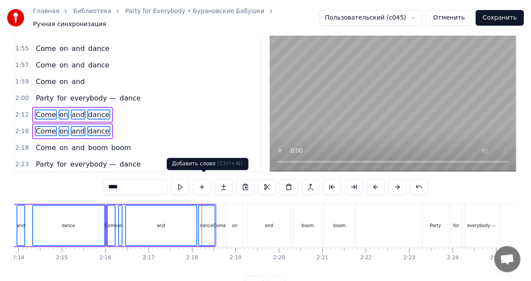
scroll to position [0, 0]
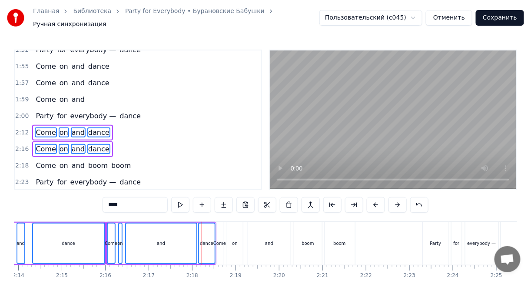
click at [218, 222] on div "Come" at bounding box center [220, 243] width 8 height 43
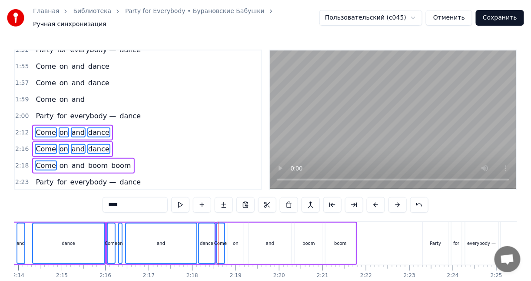
click at [235, 222] on div "on" at bounding box center [236, 242] width 16 height 41
click at [259, 225] on div "and" at bounding box center [270, 242] width 43 height 41
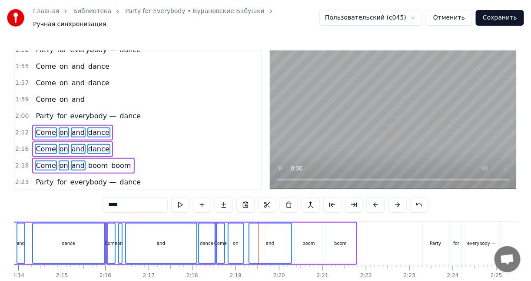
click at [295, 228] on div "boom" at bounding box center [309, 242] width 28 height 41
click at [331, 228] on div "boom" at bounding box center [340, 242] width 30 height 41
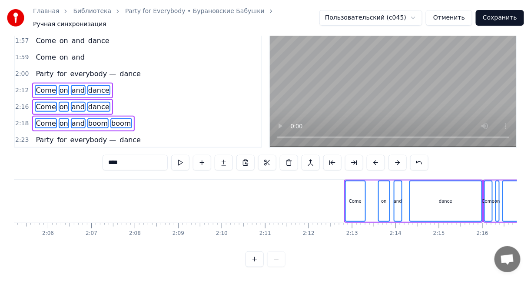
scroll to position [0, 5422]
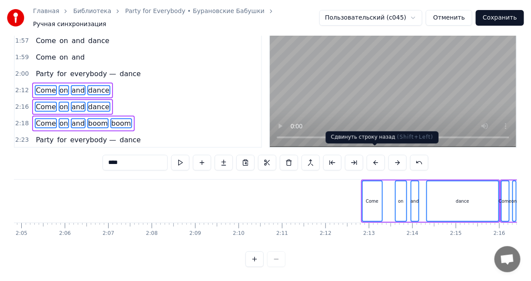
click at [370, 156] on button at bounding box center [376, 163] width 18 height 16
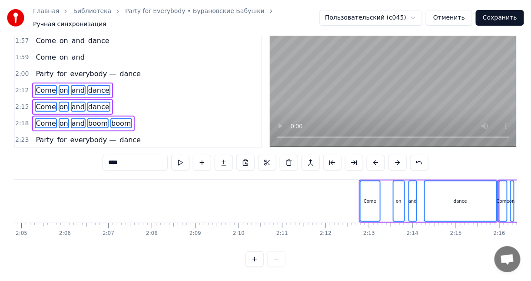
click at [370, 156] on button at bounding box center [376, 163] width 18 height 16
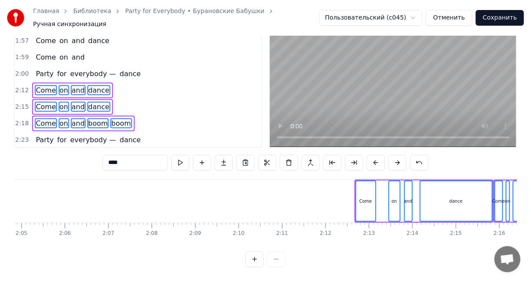
click at [370, 156] on button at bounding box center [376, 163] width 18 height 16
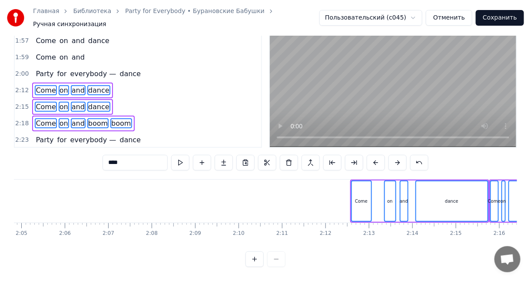
click at [370, 156] on button at bounding box center [376, 163] width 18 height 16
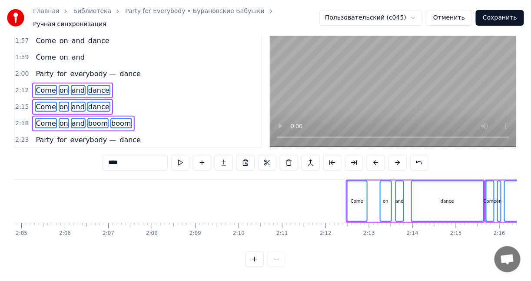
click at [370, 156] on button at bounding box center [376, 163] width 18 height 16
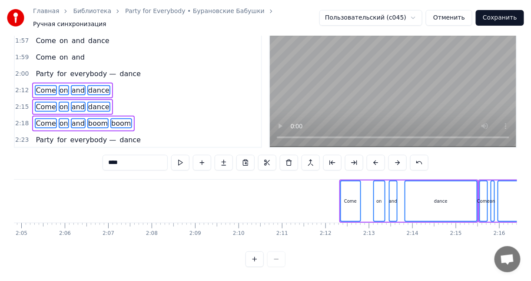
click at [370, 156] on button at bounding box center [376, 163] width 18 height 16
click at [370, 157] on button at bounding box center [376, 163] width 18 height 16
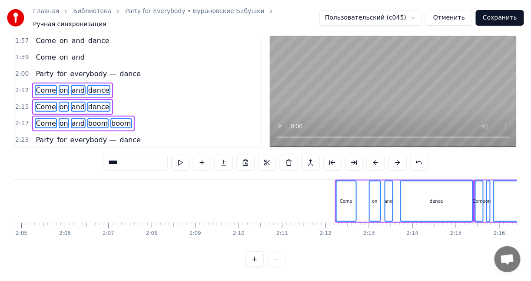
click at [370, 157] on button at bounding box center [376, 163] width 18 height 16
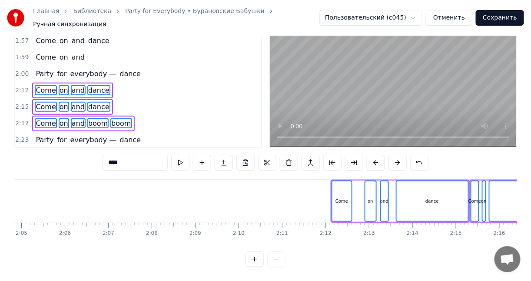
click at [371, 155] on button at bounding box center [376, 163] width 18 height 16
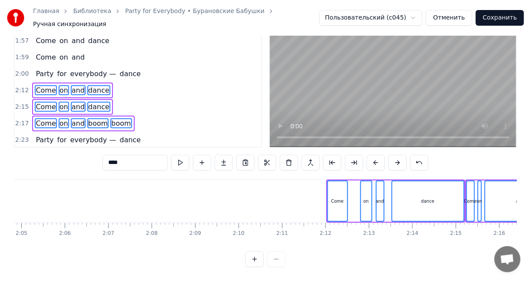
click at [371, 155] on button at bounding box center [376, 163] width 18 height 16
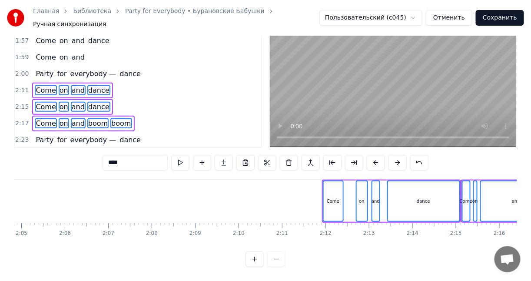
click at [371, 155] on button at bounding box center [376, 163] width 18 height 16
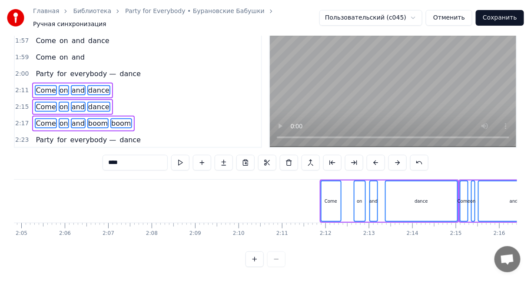
click at [371, 155] on button at bounding box center [376, 163] width 18 height 16
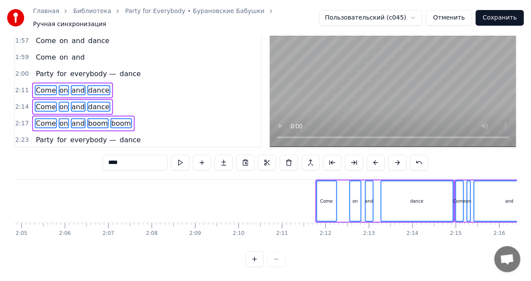
click at [371, 155] on button at bounding box center [376, 163] width 18 height 16
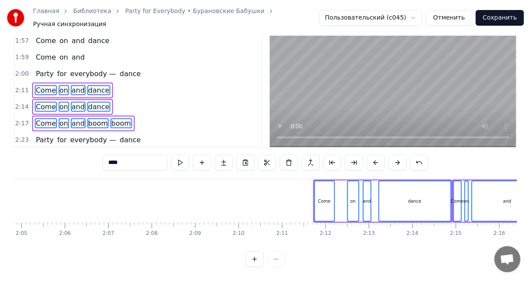
click at [371, 155] on button at bounding box center [376, 163] width 18 height 16
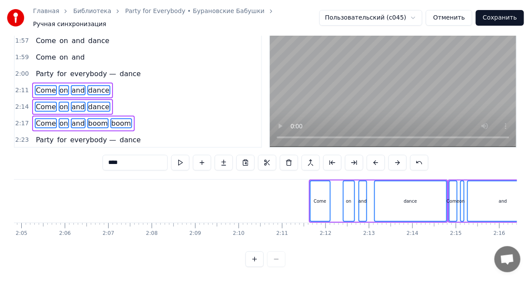
click at [371, 155] on button at bounding box center [376, 163] width 18 height 16
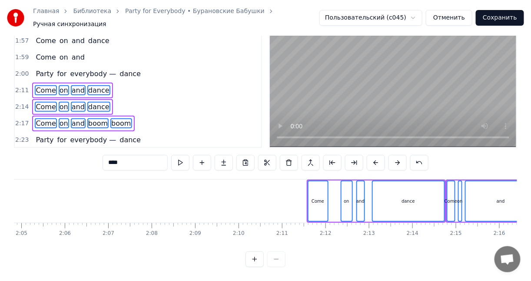
click at [371, 155] on button at bounding box center [376, 163] width 18 height 16
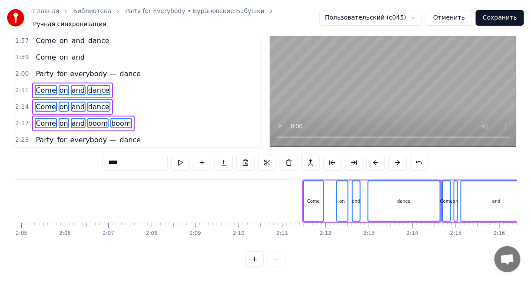
click at [371, 155] on button at bounding box center [376, 163] width 18 height 16
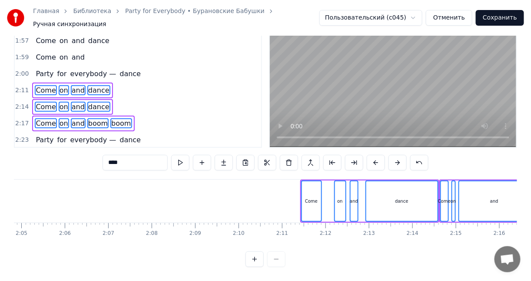
click at [371, 155] on button at bounding box center [376, 163] width 18 height 16
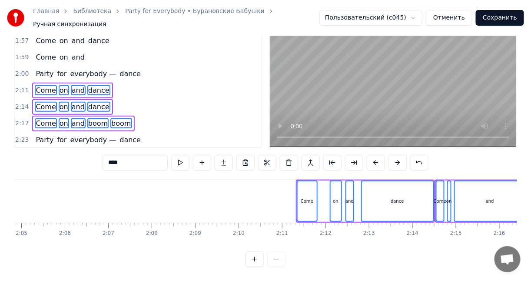
click at [371, 155] on button at bounding box center [376, 163] width 18 height 16
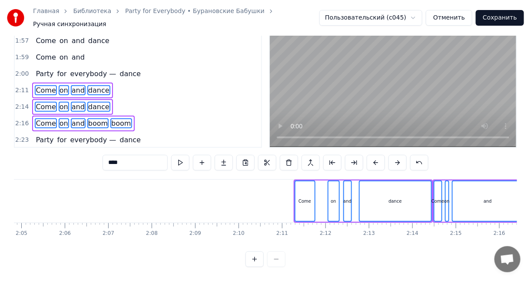
click at [371, 155] on button at bounding box center [376, 163] width 18 height 16
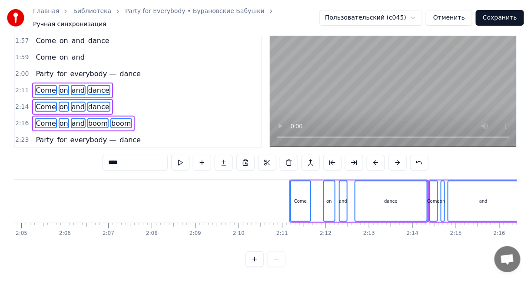
click at [371, 155] on button at bounding box center [376, 163] width 18 height 16
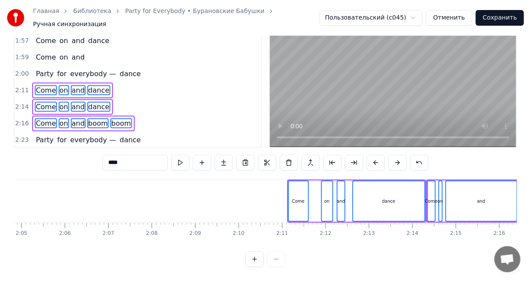
click at [371, 155] on button at bounding box center [376, 163] width 18 height 16
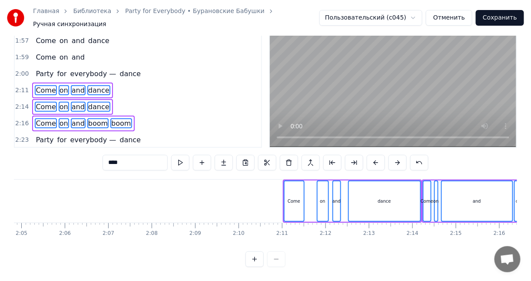
click at [371, 155] on button at bounding box center [376, 163] width 18 height 16
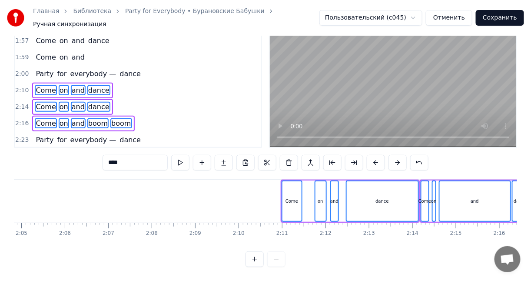
click at [371, 155] on button at bounding box center [376, 163] width 18 height 16
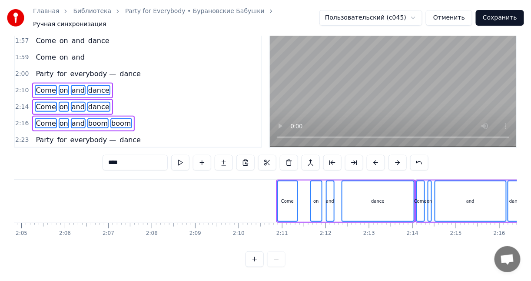
click at [371, 155] on button at bounding box center [376, 163] width 18 height 16
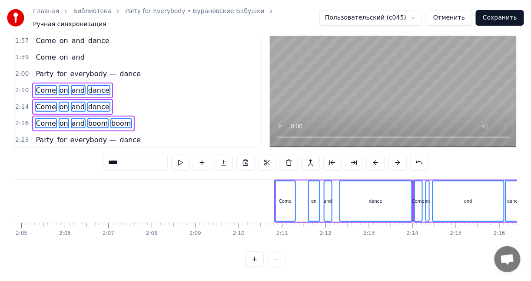
click at [371, 155] on button at bounding box center [376, 163] width 18 height 16
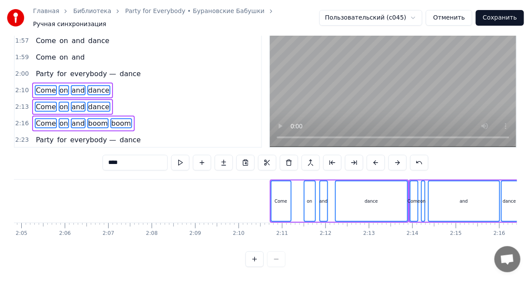
click at [371, 155] on button at bounding box center [376, 163] width 18 height 16
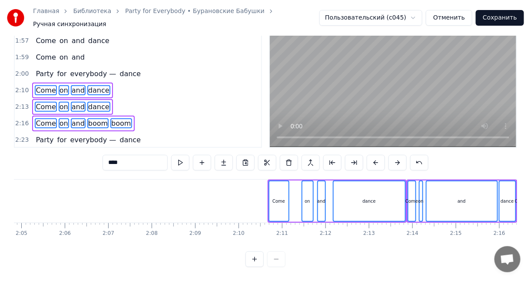
click at [371, 155] on button at bounding box center [376, 163] width 18 height 16
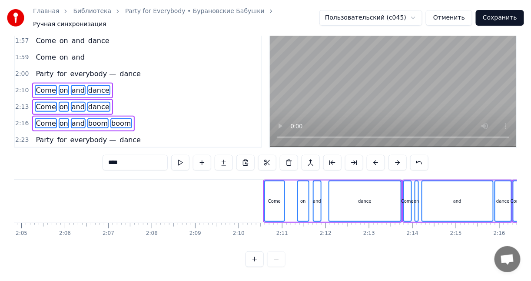
click at [371, 155] on button at bounding box center [376, 163] width 18 height 16
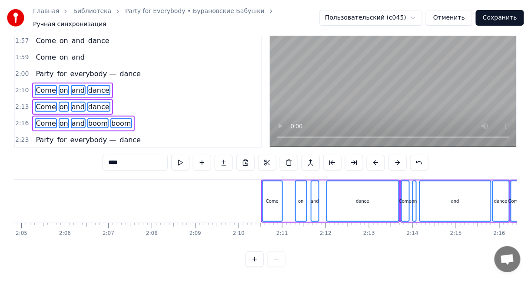
click at [371, 155] on button at bounding box center [376, 163] width 18 height 16
click at [371, 156] on button at bounding box center [376, 163] width 18 height 16
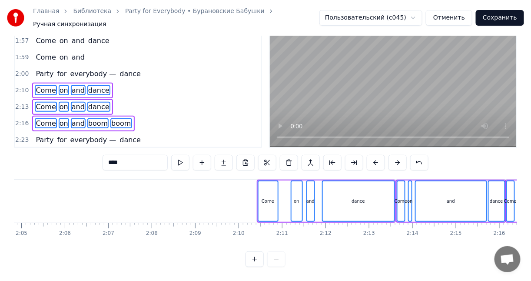
click at [371, 156] on button at bounding box center [376, 163] width 18 height 16
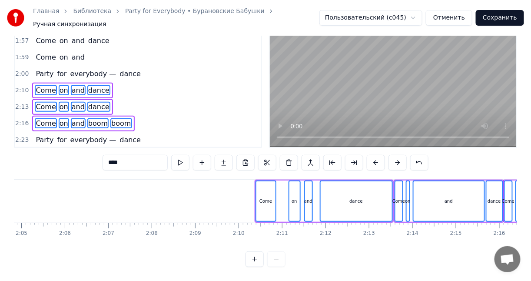
click at [371, 156] on button at bounding box center [376, 163] width 18 height 16
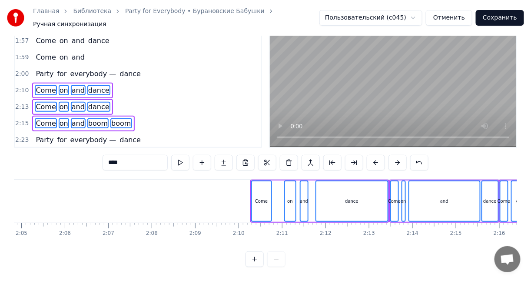
click at [371, 156] on button at bounding box center [376, 163] width 18 height 16
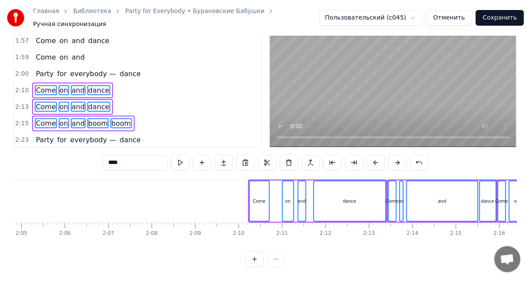
click at [371, 156] on button at bounding box center [376, 163] width 18 height 16
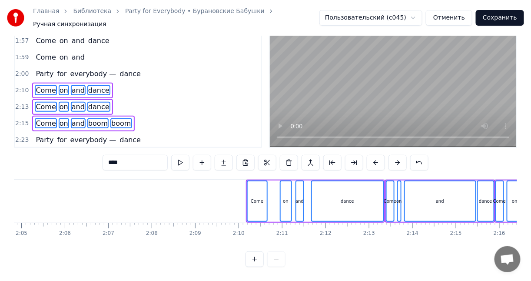
click at [371, 156] on button at bounding box center [376, 163] width 18 height 16
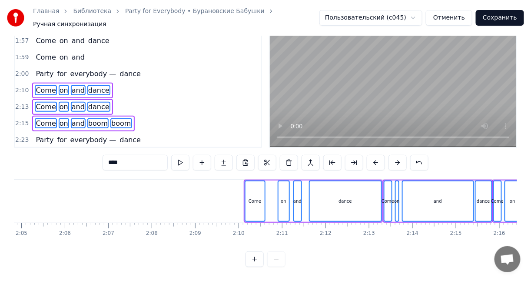
click at [371, 156] on button at bounding box center [376, 163] width 18 height 16
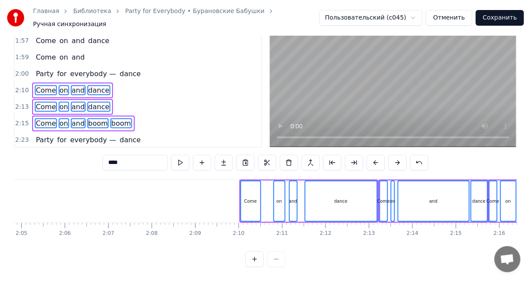
click at [371, 156] on button at bounding box center [376, 163] width 18 height 16
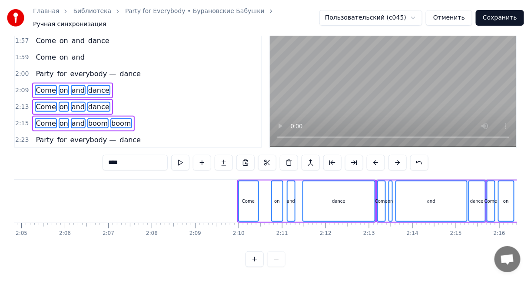
click at [371, 156] on button at bounding box center [376, 163] width 18 height 16
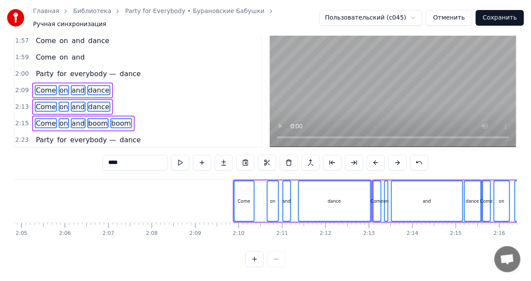
click at [371, 156] on button at bounding box center [376, 163] width 18 height 16
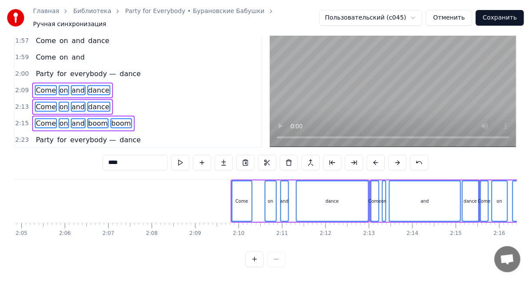
click at [371, 156] on button at bounding box center [376, 163] width 18 height 16
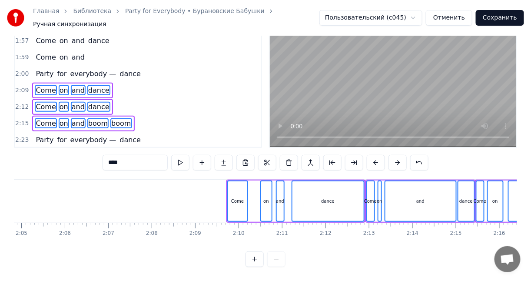
click at [371, 156] on button at bounding box center [376, 163] width 18 height 16
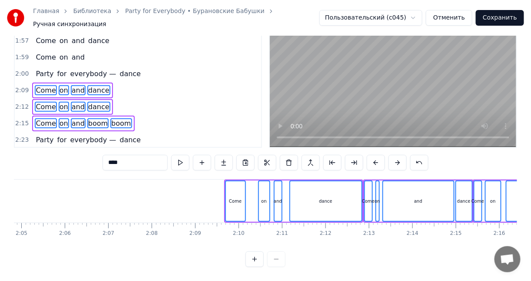
click at [371, 156] on button at bounding box center [376, 163] width 18 height 16
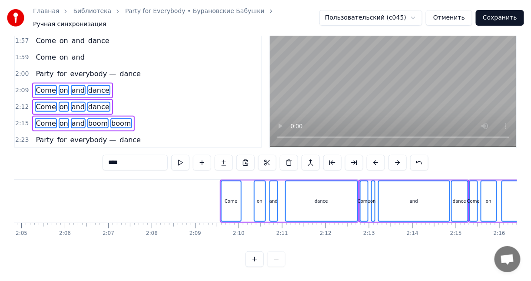
click at [371, 156] on button at bounding box center [376, 163] width 18 height 16
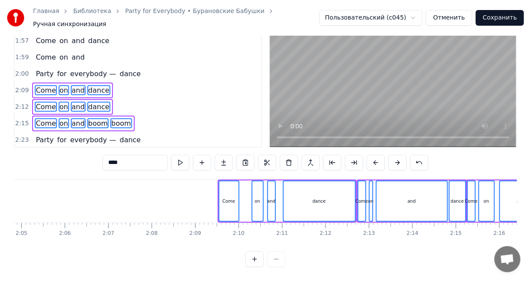
click at [371, 156] on button at bounding box center [376, 163] width 18 height 16
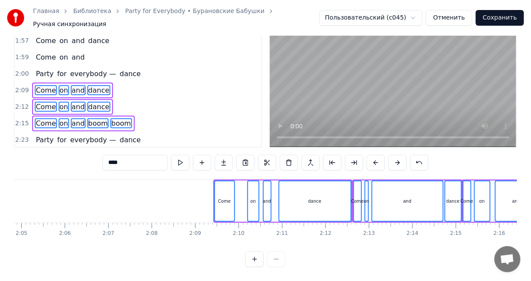
click at [371, 156] on button at bounding box center [376, 163] width 18 height 16
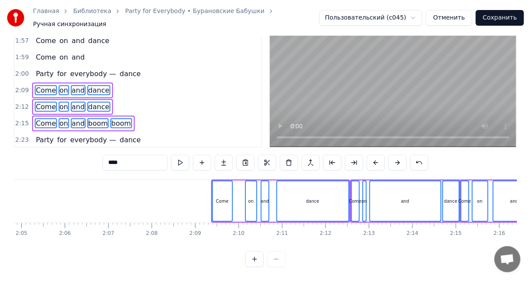
click at [371, 156] on button at bounding box center [376, 163] width 18 height 16
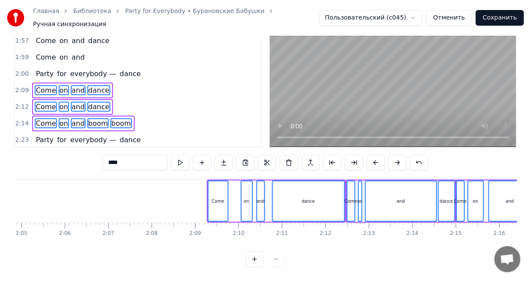
click at [371, 156] on button at bounding box center [376, 163] width 18 height 16
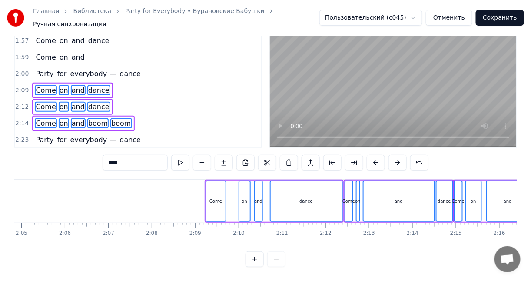
click at [371, 156] on button at bounding box center [376, 163] width 18 height 16
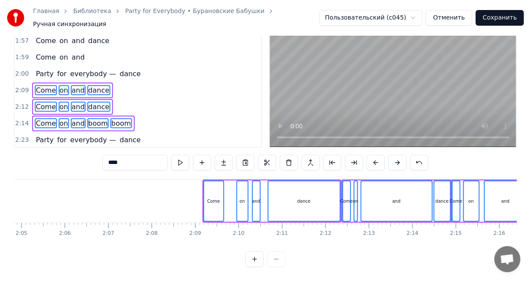
click at [371, 156] on button at bounding box center [376, 163] width 18 height 16
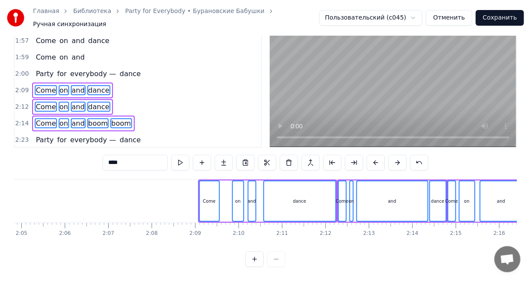
click at [371, 156] on button at bounding box center [376, 163] width 18 height 16
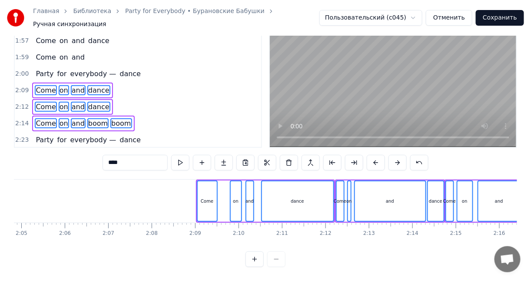
click at [371, 156] on button at bounding box center [376, 163] width 18 height 16
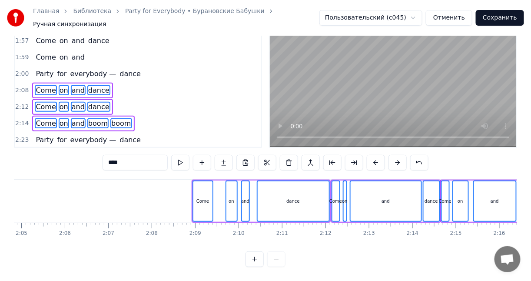
click at [371, 156] on button at bounding box center [376, 163] width 18 height 16
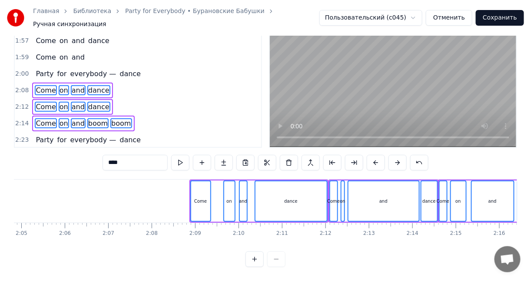
click at [371, 156] on button at bounding box center [376, 163] width 18 height 16
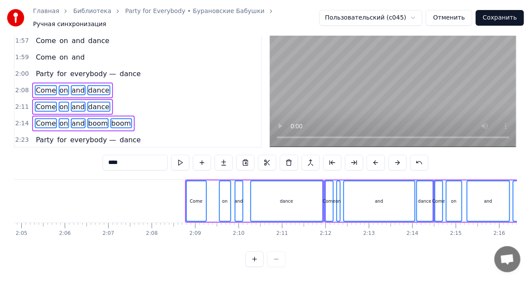
click at [371, 156] on button at bounding box center [376, 163] width 18 height 16
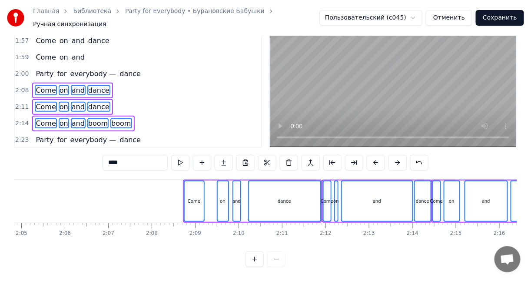
click at [371, 156] on button at bounding box center [376, 163] width 18 height 16
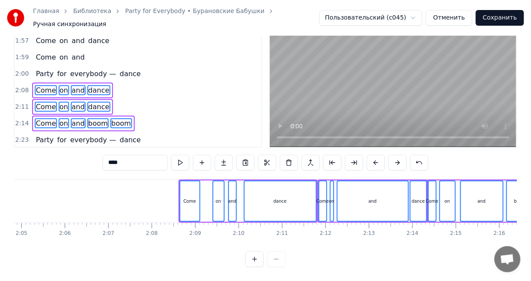
click at [371, 156] on button at bounding box center [376, 163] width 18 height 16
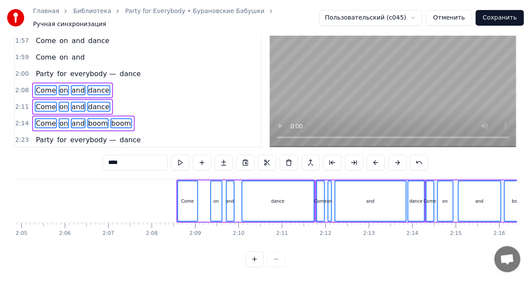
click at [371, 156] on button at bounding box center [376, 163] width 18 height 16
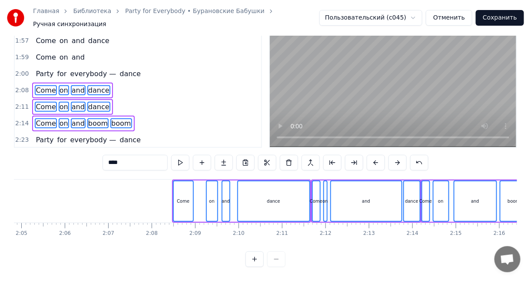
click at [371, 156] on button at bounding box center [376, 163] width 18 height 16
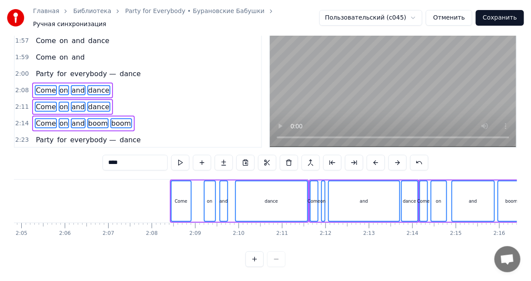
click at [371, 156] on button at bounding box center [376, 163] width 18 height 16
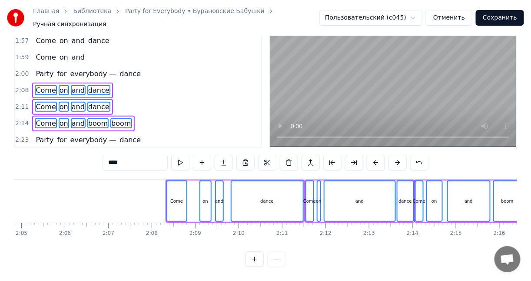
click at [371, 156] on button at bounding box center [376, 163] width 18 height 16
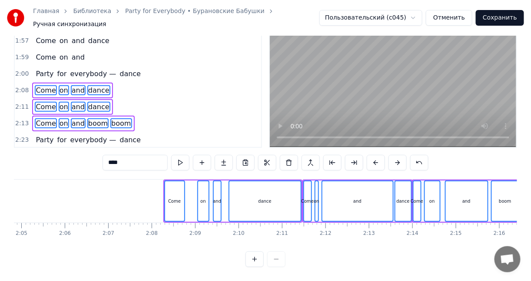
click at [371, 156] on button at bounding box center [376, 163] width 18 height 16
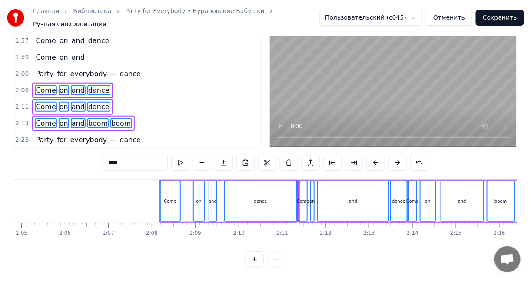
click at [371, 156] on button at bounding box center [376, 163] width 18 height 16
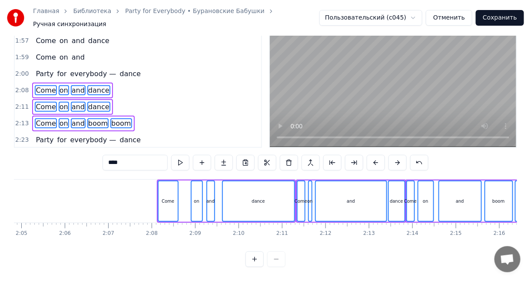
click at [371, 156] on button at bounding box center [376, 163] width 18 height 16
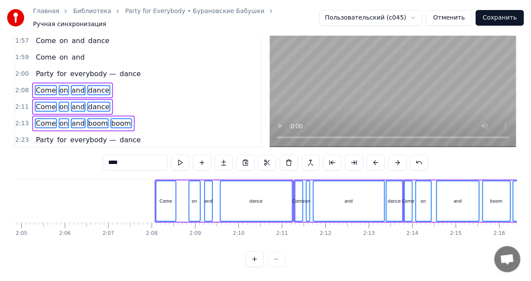
click at [371, 156] on button at bounding box center [376, 163] width 18 height 16
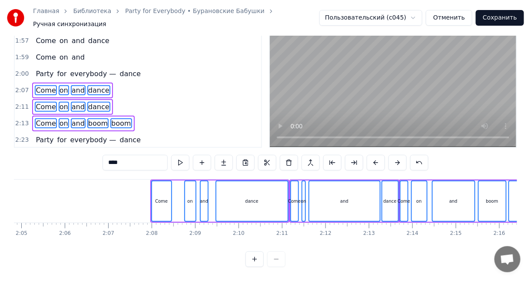
click at [371, 156] on button at bounding box center [376, 163] width 18 height 16
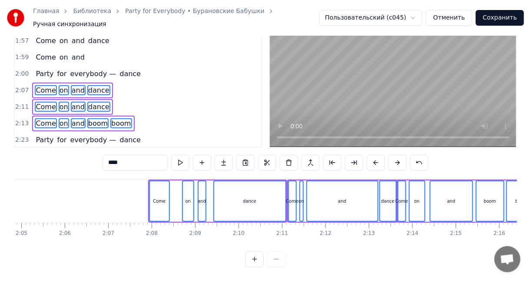
click at [371, 156] on button at bounding box center [376, 163] width 18 height 16
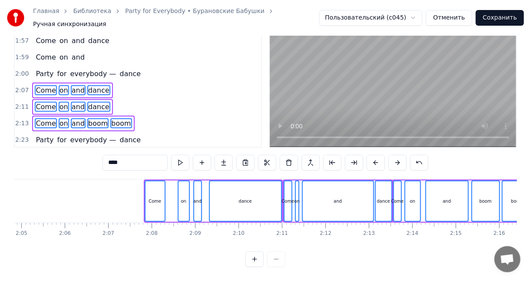
click at [371, 156] on button at bounding box center [376, 163] width 18 height 16
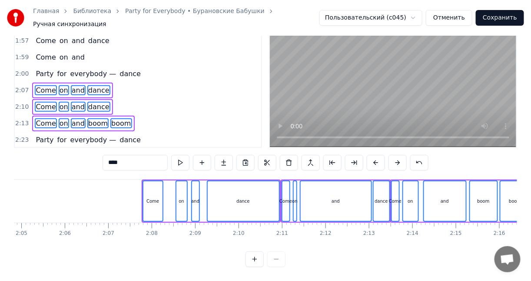
click at [371, 156] on button at bounding box center [376, 163] width 18 height 16
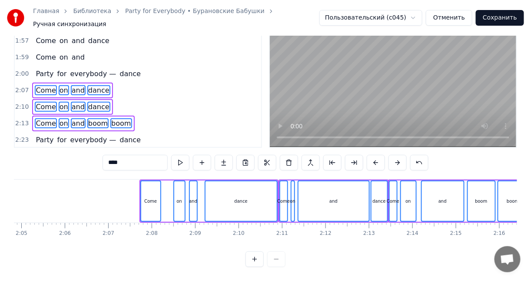
click at [371, 156] on button at bounding box center [376, 163] width 18 height 16
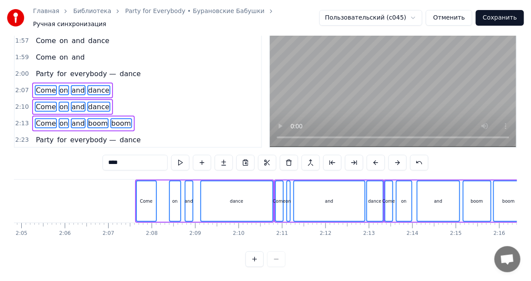
click at [371, 156] on button at bounding box center [376, 163] width 18 height 16
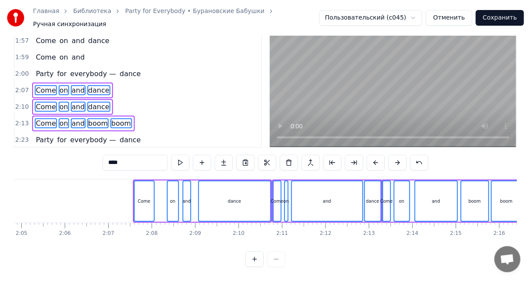
click at [371, 156] on button at bounding box center [376, 163] width 18 height 16
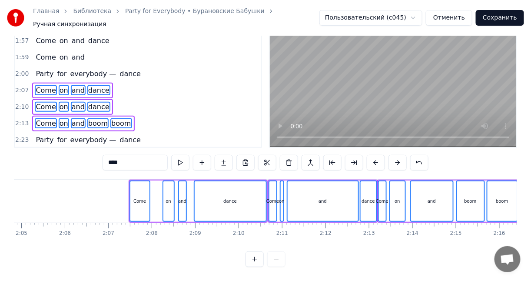
click at [371, 156] on button at bounding box center [376, 163] width 18 height 16
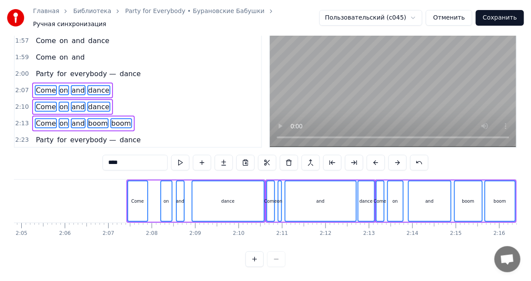
click at [371, 156] on button at bounding box center [376, 163] width 18 height 16
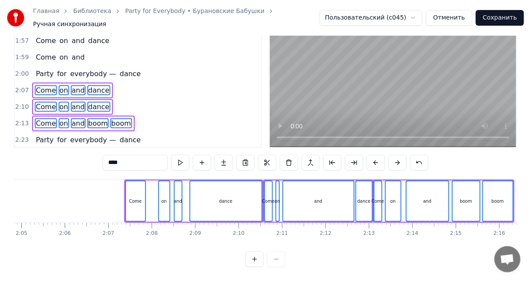
click at [371, 156] on button at bounding box center [376, 163] width 18 height 16
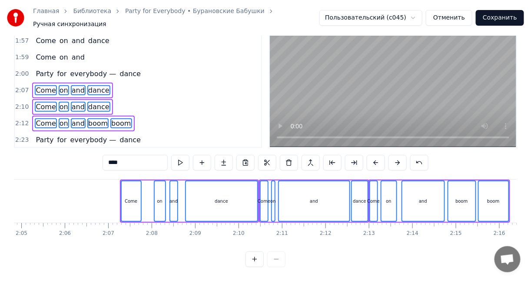
click at [371, 156] on button at bounding box center [376, 163] width 18 height 16
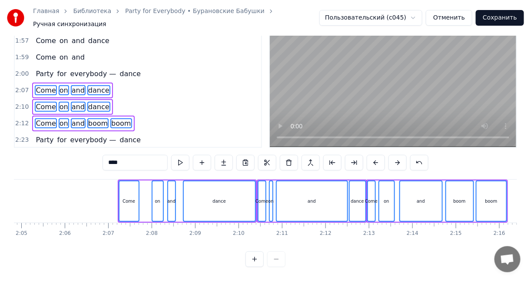
click at [371, 156] on button at bounding box center [376, 163] width 18 height 16
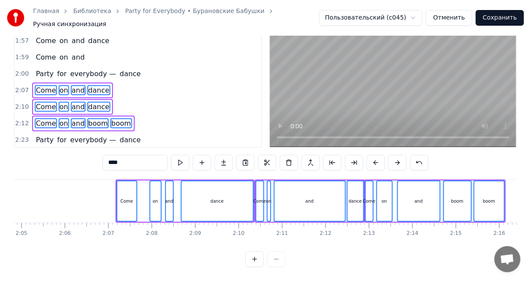
click at [371, 156] on button at bounding box center [376, 163] width 18 height 16
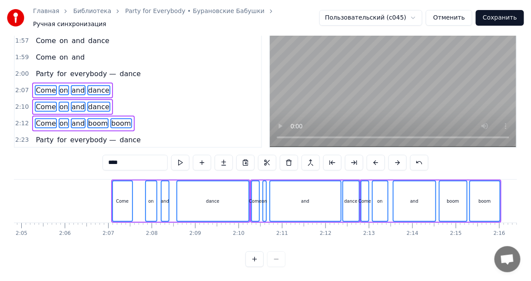
click at [371, 156] on button at bounding box center [376, 163] width 18 height 16
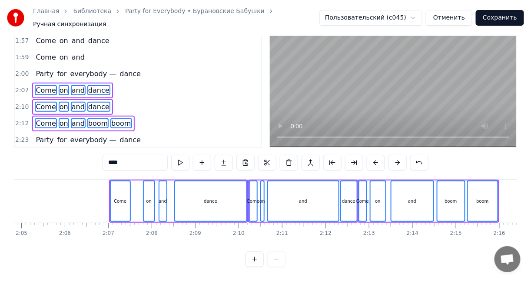
click at [371, 156] on button at bounding box center [376, 163] width 18 height 16
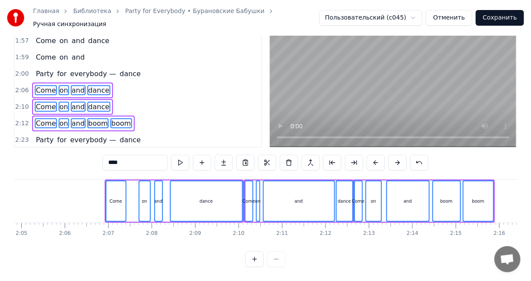
click at [371, 156] on button at bounding box center [376, 163] width 18 height 16
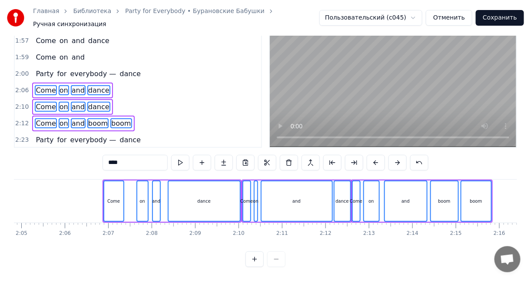
click at [371, 156] on button at bounding box center [376, 163] width 18 height 16
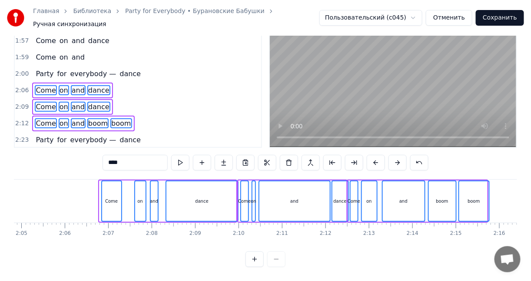
click at [371, 156] on button at bounding box center [376, 163] width 18 height 16
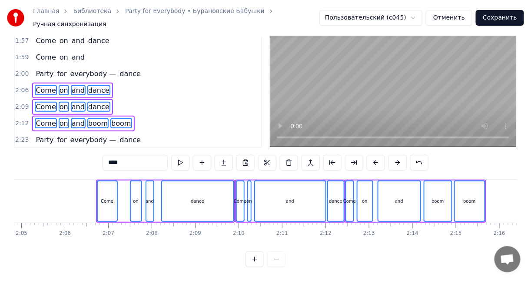
click at [371, 156] on button at bounding box center [376, 163] width 18 height 16
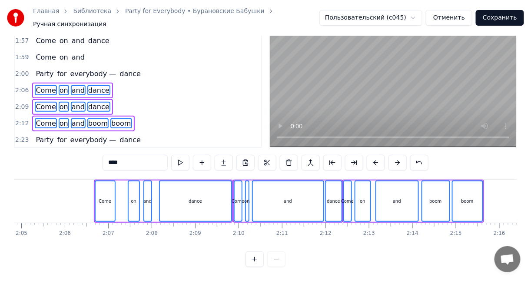
click at [371, 156] on button at bounding box center [376, 163] width 18 height 16
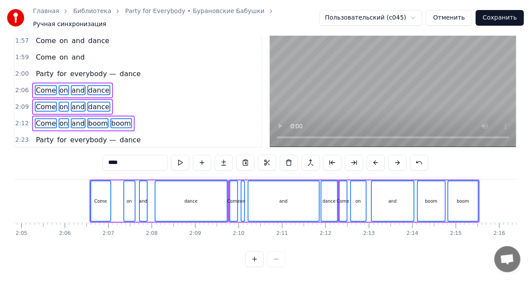
click at [371, 156] on button at bounding box center [376, 163] width 18 height 16
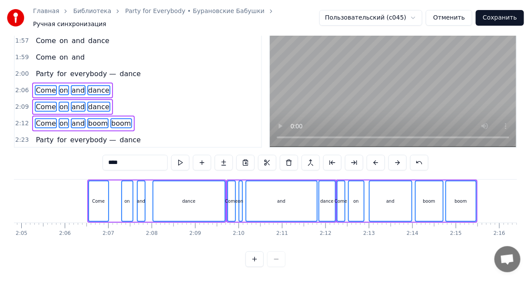
click at [371, 156] on button at bounding box center [376, 163] width 18 height 16
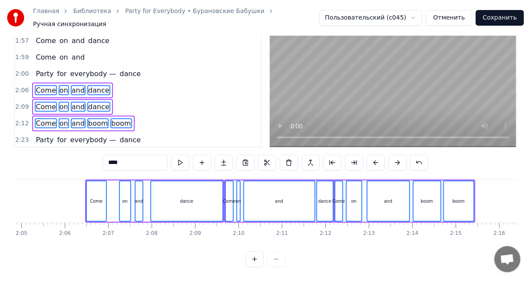
click at [371, 156] on button at bounding box center [376, 163] width 18 height 16
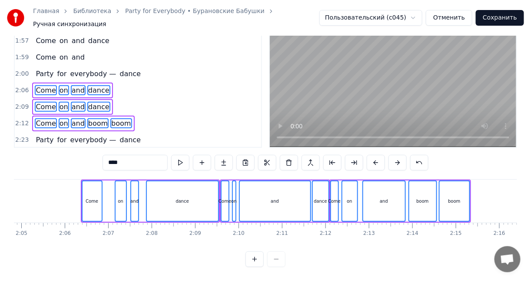
click at [371, 156] on button at bounding box center [376, 163] width 18 height 16
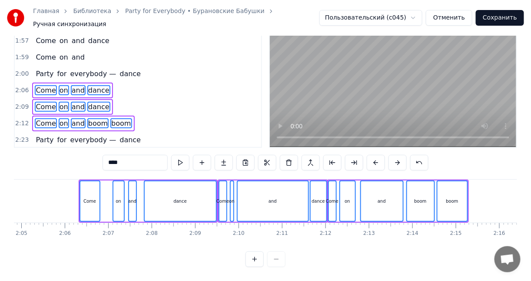
click at [371, 156] on button at bounding box center [376, 163] width 18 height 16
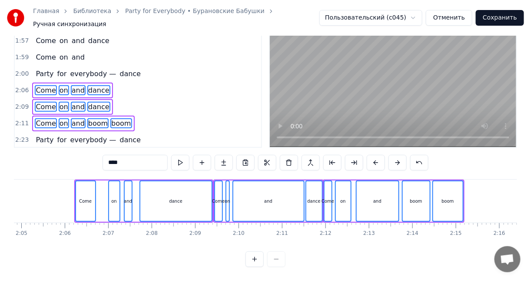
click at [371, 156] on button at bounding box center [376, 163] width 18 height 16
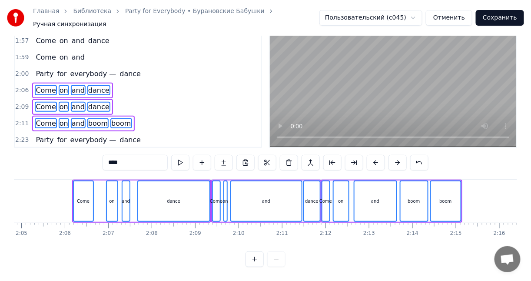
click at [371, 156] on button at bounding box center [376, 163] width 18 height 16
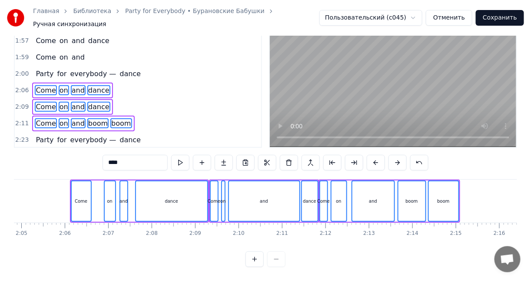
click at [371, 156] on button at bounding box center [376, 163] width 18 height 16
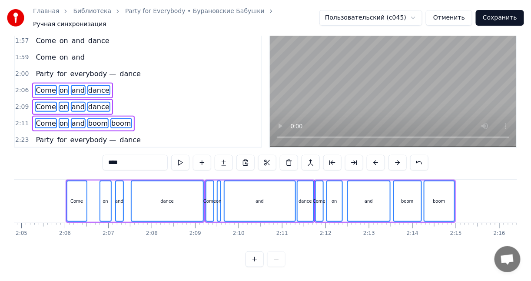
click at [371, 156] on button at bounding box center [376, 163] width 18 height 16
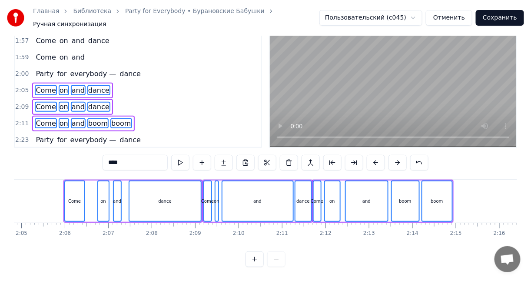
click at [371, 156] on button at bounding box center [376, 163] width 18 height 16
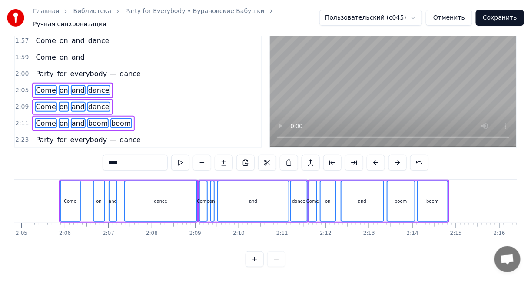
click at [371, 156] on button at bounding box center [376, 163] width 18 height 16
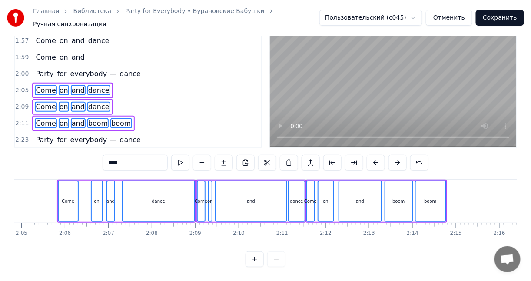
click at [371, 156] on button at bounding box center [376, 163] width 18 height 16
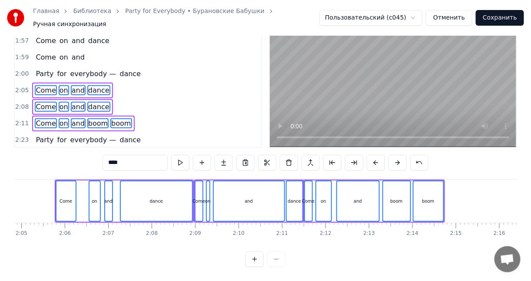
click at [371, 156] on button at bounding box center [376, 163] width 18 height 16
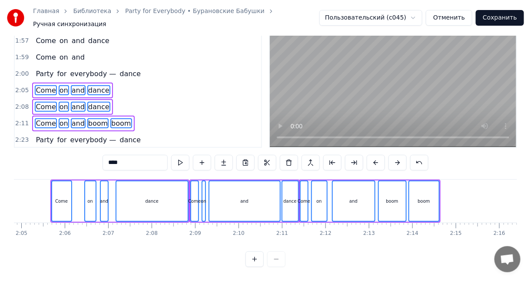
click at [371, 156] on button at bounding box center [376, 163] width 18 height 16
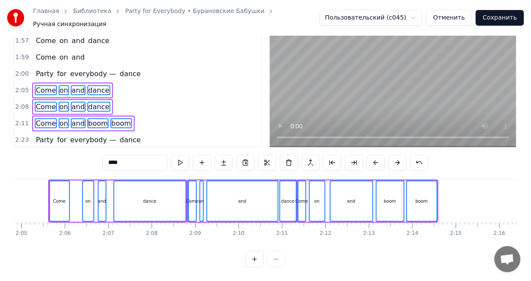
click at [371, 156] on button at bounding box center [376, 163] width 18 height 16
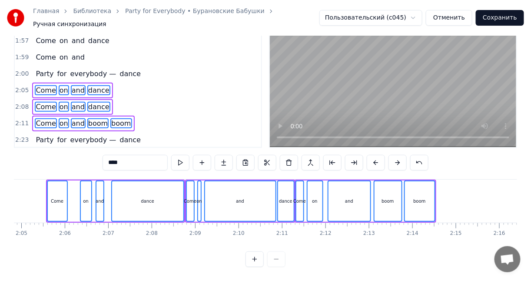
click at [371, 156] on button at bounding box center [376, 163] width 18 height 16
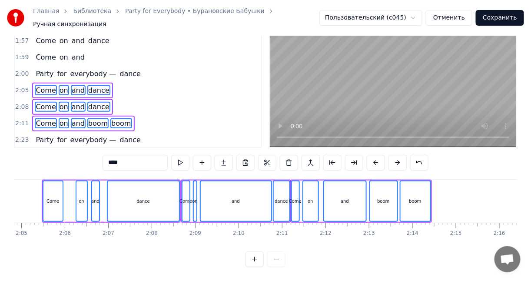
click at [371, 156] on button at bounding box center [376, 163] width 18 height 16
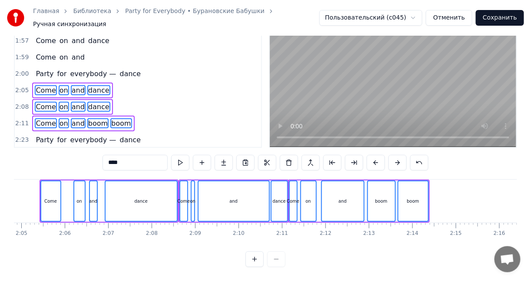
click at [371, 156] on button at bounding box center [376, 163] width 18 height 16
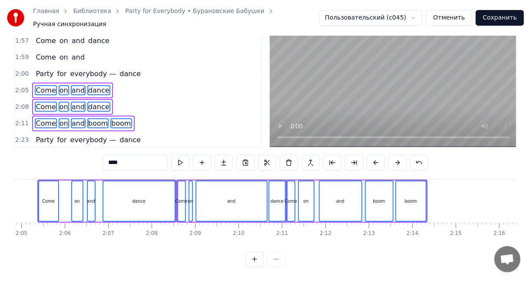
click at [371, 156] on button at bounding box center [376, 163] width 18 height 16
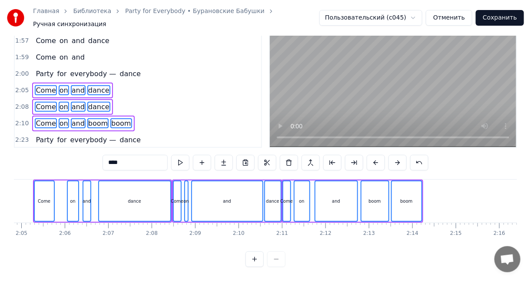
click at [371, 156] on button at bounding box center [376, 163] width 18 height 16
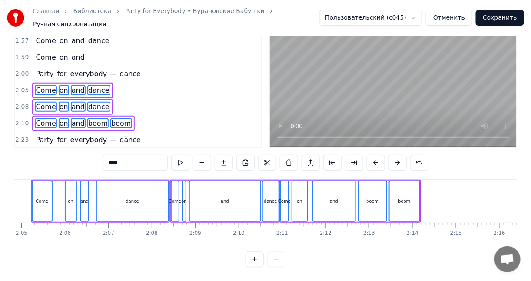
click at [371, 156] on button at bounding box center [376, 163] width 18 height 16
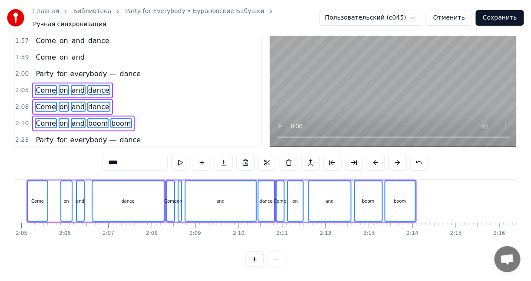
click at [371, 156] on button at bounding box center [376, 163] width 18 height 16
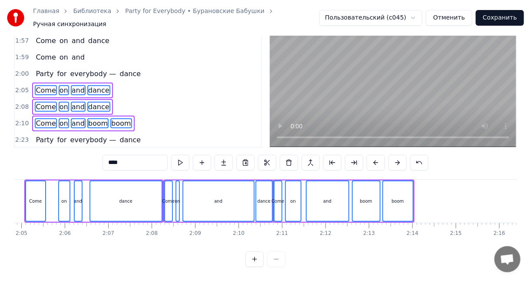
click at [371, 156] on button at bounding box center [376, 163] width 18 height 16
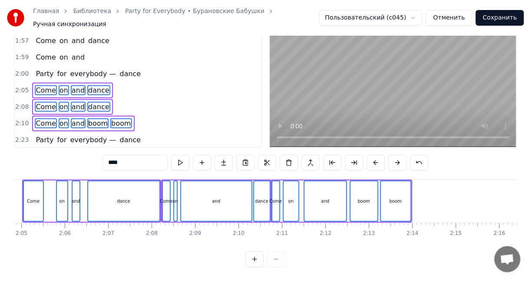
click at [371, 156] on button at bounding box center [376, 163] width 18 height 16
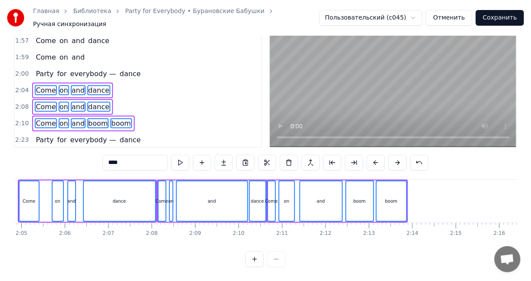
click at [371, 156] on button at bounding box center [376, 163] width 18 height 16
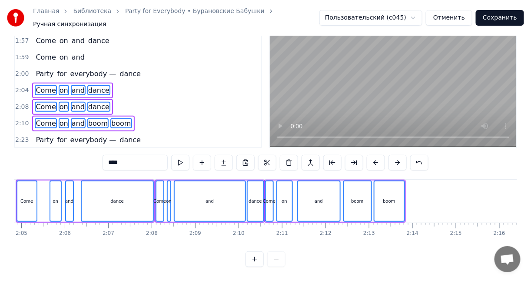
click at [371, 156] on button at bounding box center [376, 163] width 18 height 16
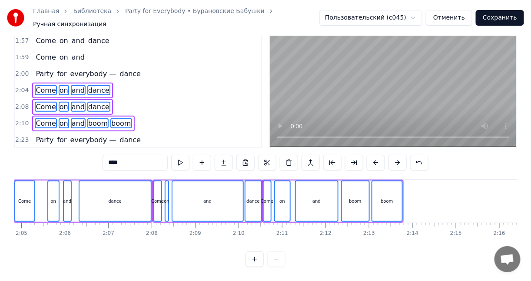
click at [371, 156] on button at bounding box center [376, 163] width 18 height 16
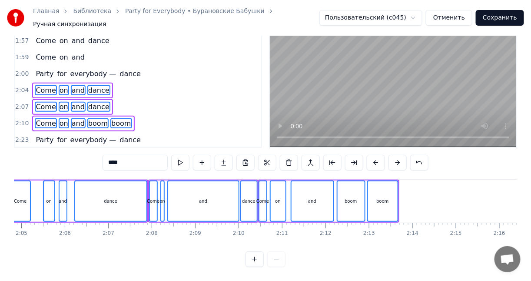
click at [371, 156] on button at bounding box center [376, 163] width 18 height 16
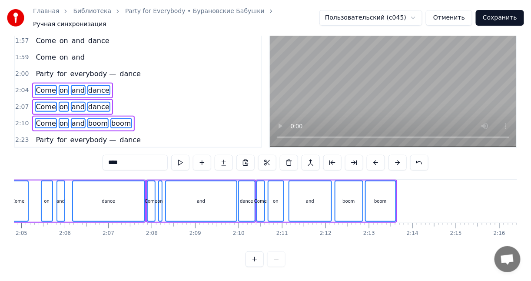
click at [371, 156] on button at bounding box center [376, 163] width 18 height 16
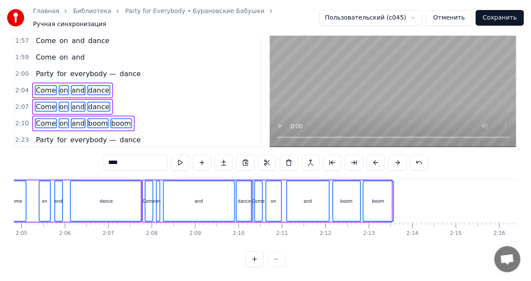
click at [371, 156] on button at bounding box center [376, 163] width 18 height 16
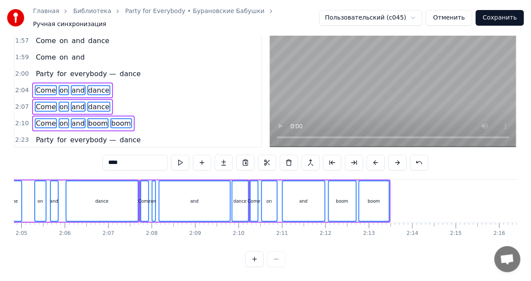
click at [371, 156] on button at bounding box center [376, 163] width 18 height 16
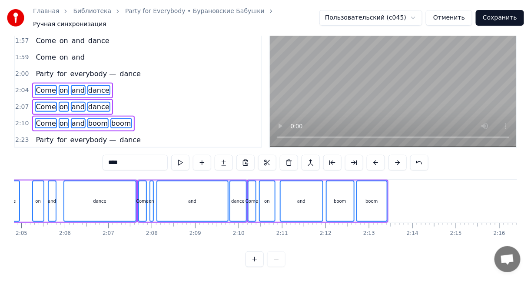
click at [371, 156] on button at bounding box center [376, 163] width 18 height 16
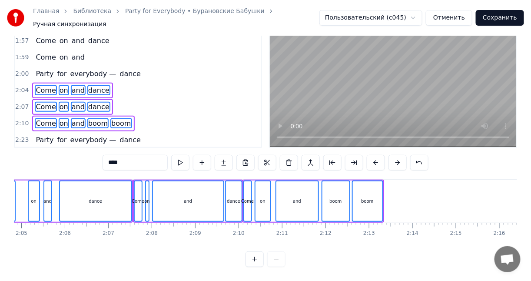
click at [371, 156] on button at bounding box center [376, 163] width 18 height 16
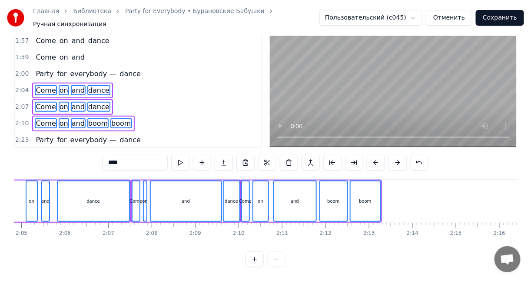
click at [371, 156] on button at bounding box center [376, 163] width 18 height 16
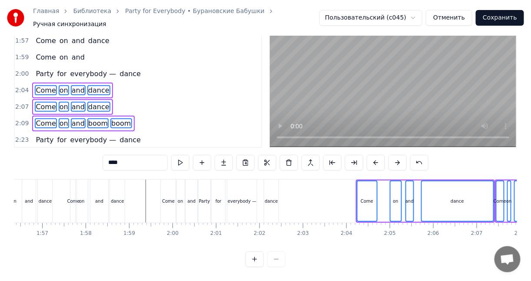
scroll to position [0, 5049]
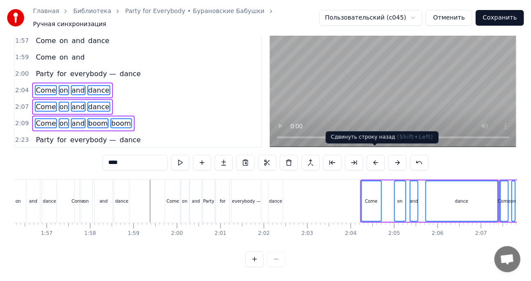
click at [368, 155] on button at bounding box center [376, 163] width 18 height 16
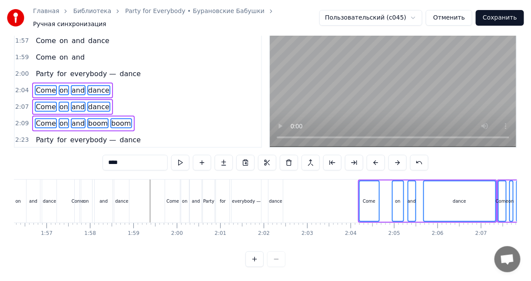
click at [368, 155] on button at bounding box center [376, 163] width 18 height 16
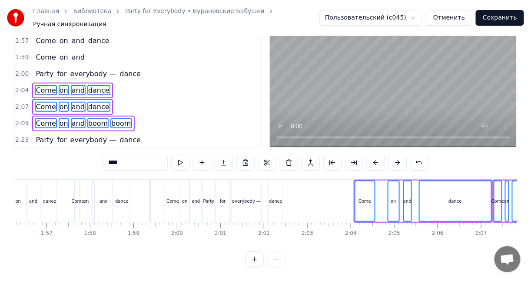
click at [368, 155] on button at bounding box center [376, 163] width 18 height 16
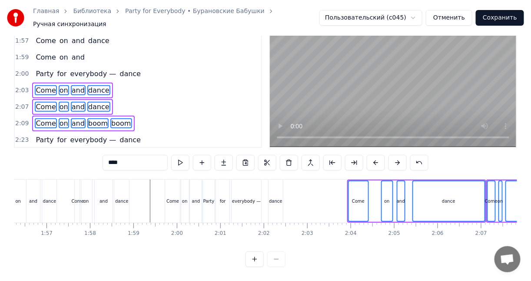
click at [368, 155] on button at bounding box center [376, 163] width 18 height 16
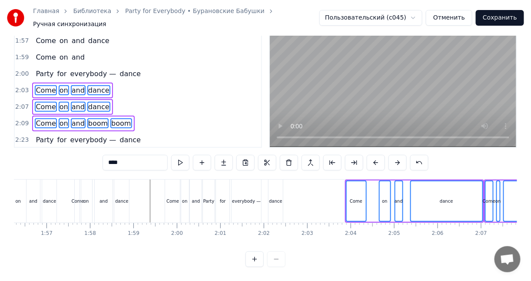
click at [368, 155] on button at bounding box center [376, 163] width 18 height 16
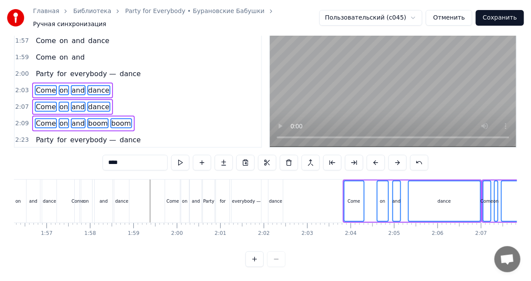
click at [368, 155] on button at bounding box center [376, 163] width 18 height 16
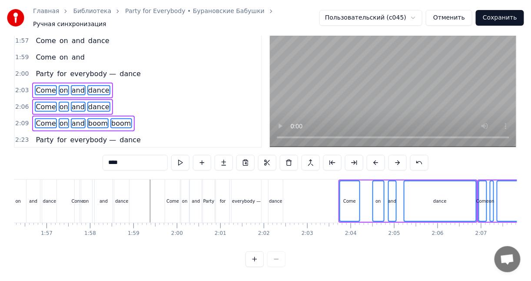
click at [368, 155] on button at bounding box center [376, 163] width 18 height 16
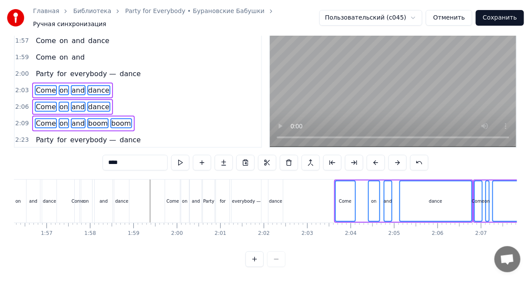
click at [369, 155] on button at bounding box center [376, 163] width 18 height 16
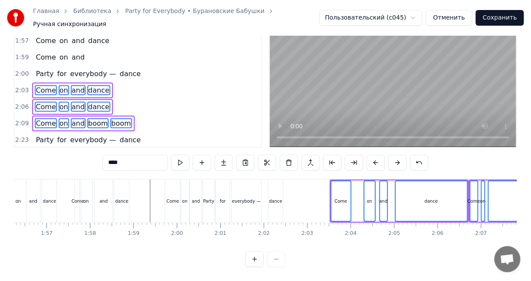
click at [369, 155] on button at bounding box center [376, 163] width 18 height 16
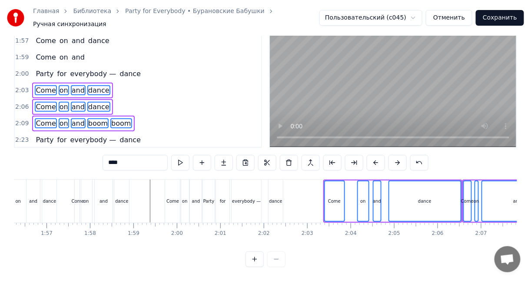
click at [369, 155] on button at bounding box center [376, 163] width 18 height 16
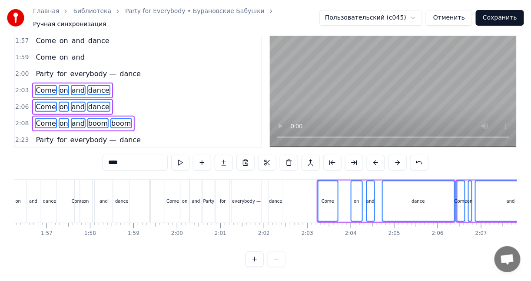
click at [369, 155] on button at bounding box center [376, 163] width 18 height 16
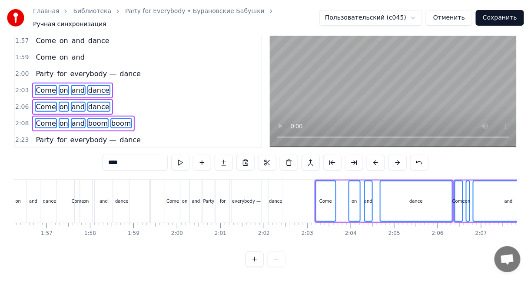
click at [369, 155] on button at bounding box center [376, 163] width 18 height 16
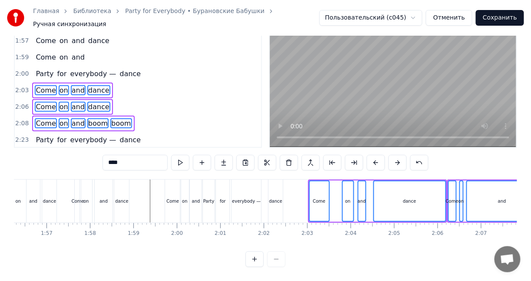
click at [369, 155] on button at bounding box center [376, 163] width 18 height 16
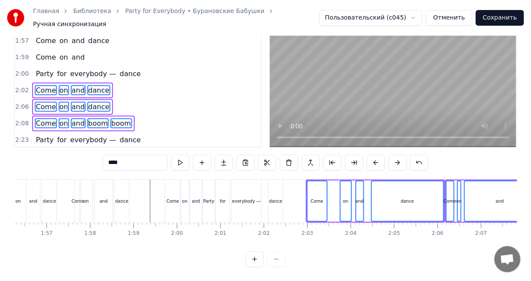
click at [369, 155] on button at bounding box center [376, 163] width 18 height 16
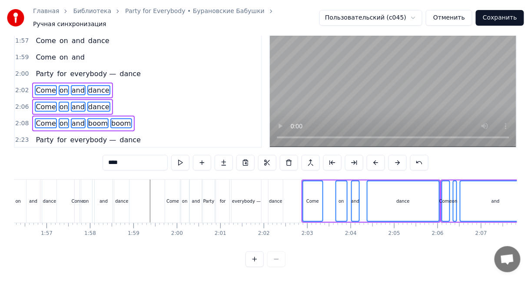
click at [369, 155] on button at bounding box center [376, 163] width 18 height 16
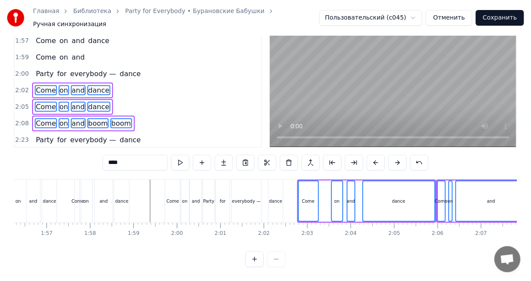
click at [369, 155] on button at bounding box center [376, 163] width 18 height 16
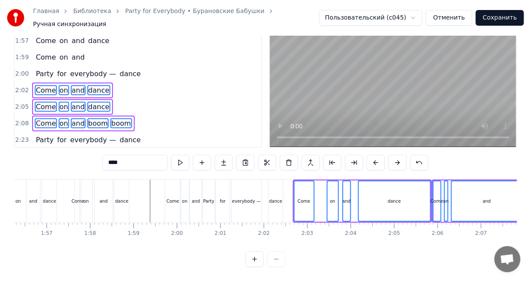
click at [369, 155] on button at bounding box center [376, 163] width 18 height 16
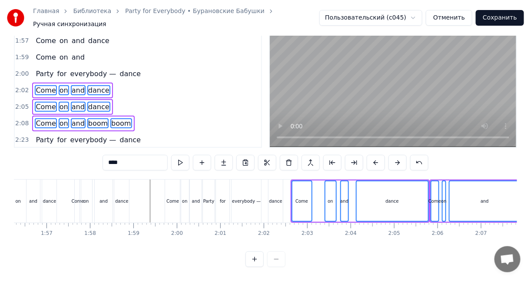
click at [369, 155] on button at bounding box center [376, 163] width 18 height 16
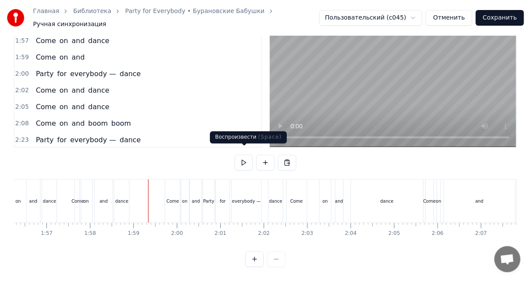
click at [239, 157] on button at bounding box center [244, 163] width 18 height 16
click at [310, 179] on div "Come on and dance" at bounding box center [355, 200] width 139 height 43
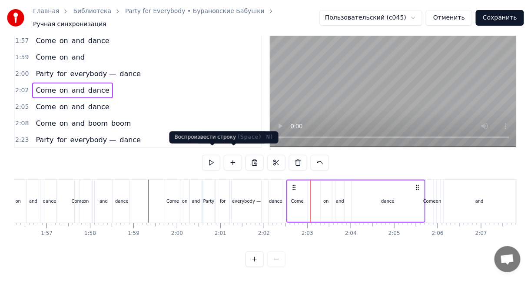
click at [214, 155] on button at bounding box center [211, 163] width 18 height 16
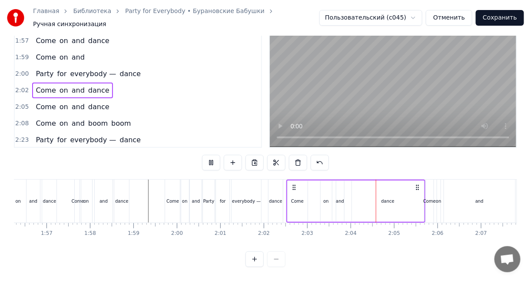
click at [215, 155] on button at bounding box center [211, 163] width 18 height 16
click at [394, 191] on div "dance" at bounding box center [388, 200] width 72 height 41
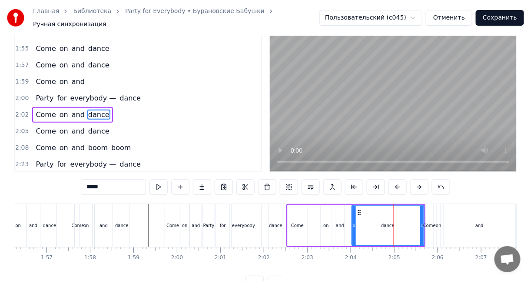
scroll to position [0, 0]
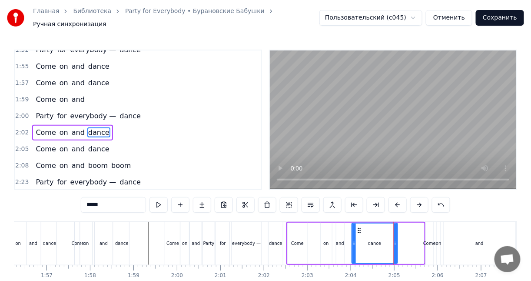
drag, startPoint x: 422, startPoint y: 235, endPoint x: 396, endPoint y: 235, distance: 26.5
click at [396, 235] on div at bounding box center [394, 243] width 3 height 40
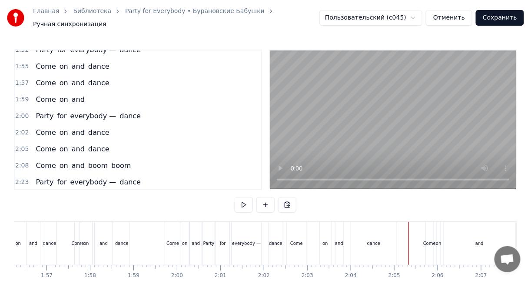
click at [377, 222] on div "dance" at bounding box center [374, 243] width 46 height 43
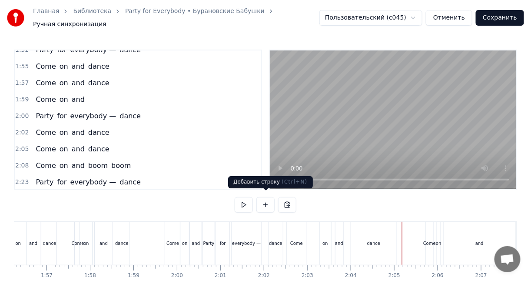
click at [252, 197] on button at bounding box center [244, 205] width 18 height 16
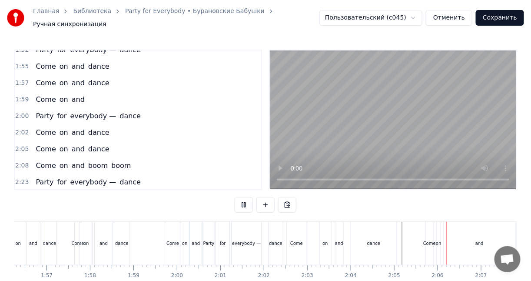
click at [252, 197] on button at bounding box center [244, 205] width 18 height 16
click at [250, 199] on button at bounding box center [244, 205] width 18 height 16
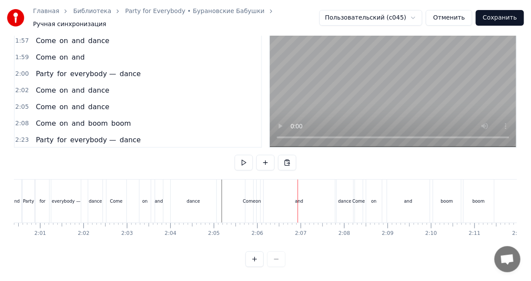
scroll to position [0, 5242]
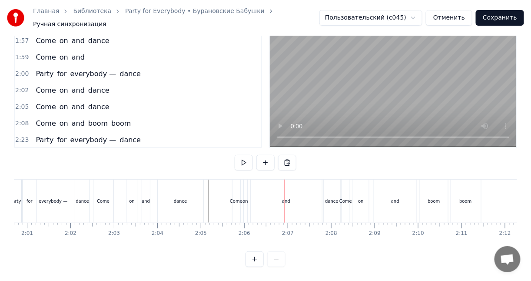
click at [328, 198] on div "dance" at bounding box center [331, 201] width 13 height 7
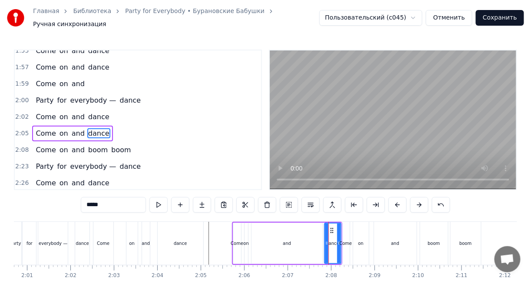
scroll to position [487, 0]
click at [291, 229] on div "and" at bounding box center [286, 242] width 71 height 41
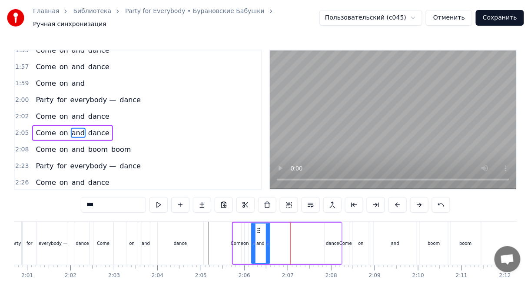
drag, startPoint x: 318, startPoint y: 226, endPoint x: 265, endPoint y: 224, distance: 53.0
click at [266, 224] on div at bounding box center [267, 243] width 3 height 40
click at [332, 228] on div "dance" at bounding box center [332, 242] width 17 height 41
type input "*****"
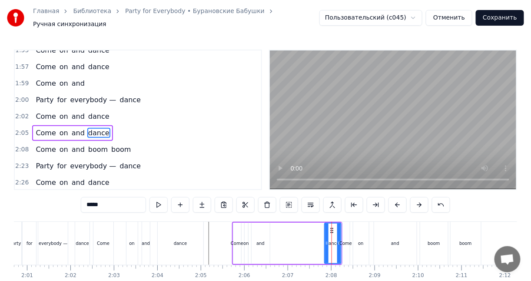
drag, startPoint x: 331, startPoint y: 225, endPoint x: 297, endPoint y: 226, distance: 34.3
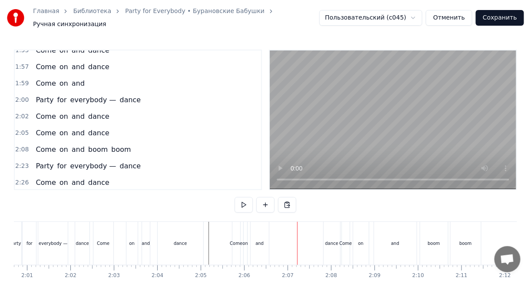
click at [327, 225] on div "dance" at bounding box center [332, 243] width 17 height 43
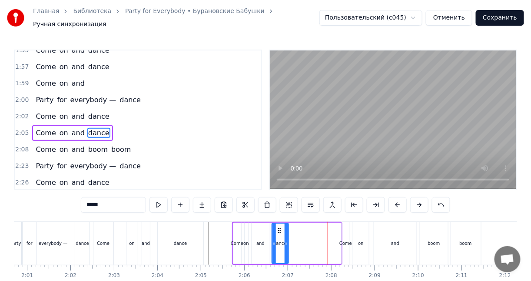
drag, startPoint x: 331, startPoint y: 225, endPoint x: 278, endPoint y: 226, distance: 53.0
click at [278, 227] on icon at bounding box center [278, 230] width 7 height 7
click at [212, 216] on div "0:10 Ӝӧккышет тӧдьы вӧлдӥсько, 0:17 пиосме возьмасько 0:23 Котэм нянь буй- буй …" at bounding box center [265, 179] width 503 height 259
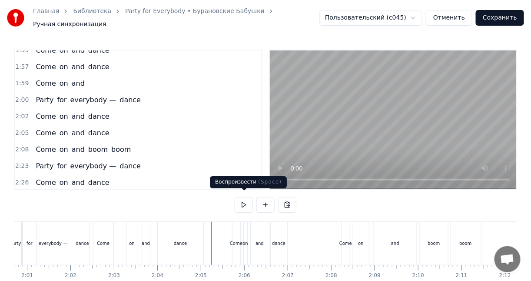
click at [250, 204] on button at bounding box center [244, 205] width 18 height 16
click at [246, 199] on button at bounding box center [244, 205] width 18 height 16
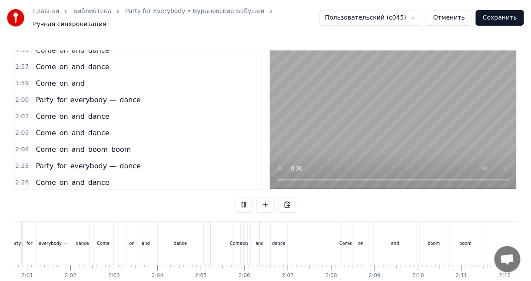
click at [246, 199] on button at bounding box center [244, 205] width 18 height 16
click at [235, 223] on div "Come" at bounding box center [236, 243] width 8 height 43
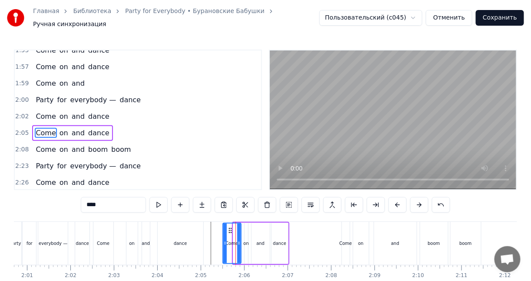
drag, startPoint x: 233, startPoint y: 227, endPoint x: 223, endPoint y: 227, distance: 10.4
click at [223, 227] on div at bounding box center [224, 243] width 3 height 40
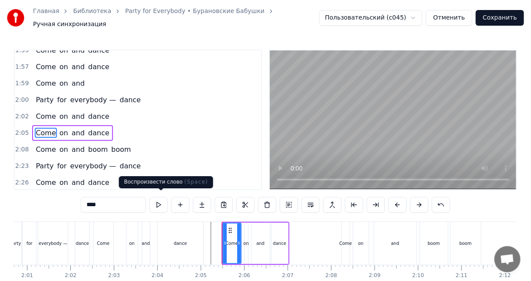
click at [167, 201] on button at bounding box center [158, 205] width 18 height 16
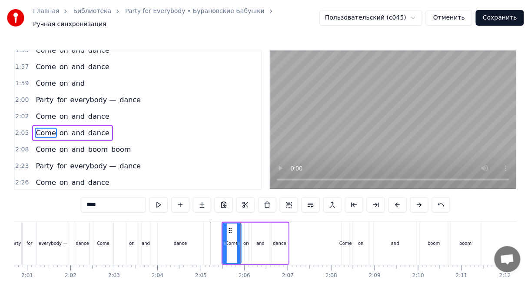
click at [167, 201] on button at bounding box center [158, 205] width 18 height 16
drag, startPoint x: 226, startPoint y: 226, endPoint x: 217, endPoint y: 226, distance: 9.1
click at [217, 227] on icon at bounding box center [218, 230] width 7 height 7
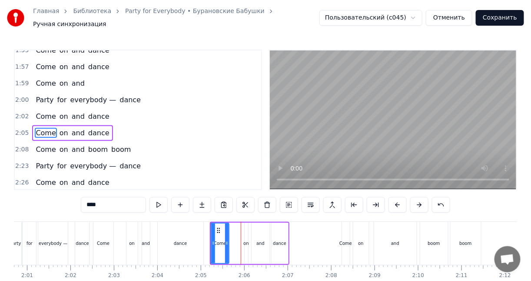
click at [247, 228] on div "on" at bounding box center [246, 242] width 3 height 41
type input "**"
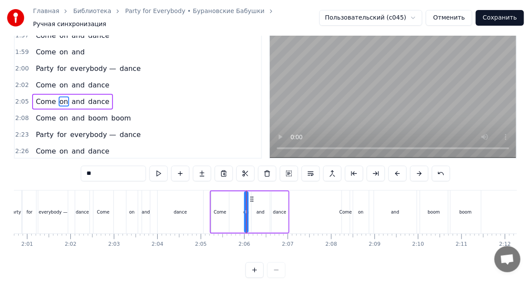
scroll to position [45, 0]
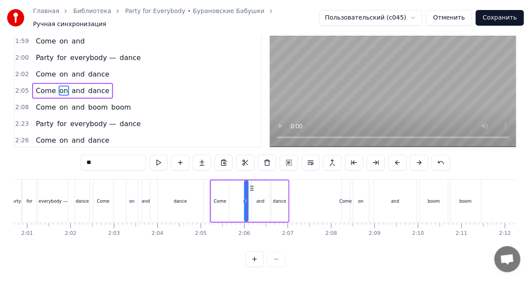
click at [258, 257] on button at bounding box center [254, 259] width 18 height 16
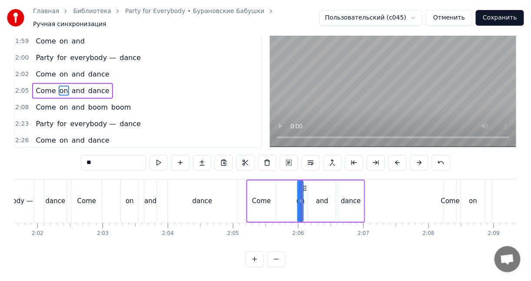
scroll to position [0, 7931]
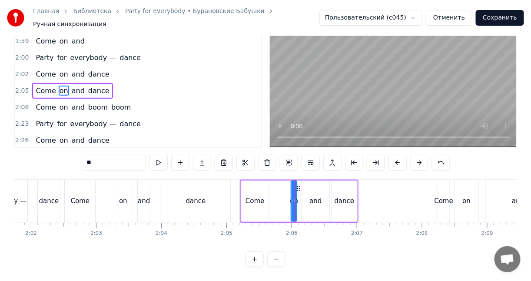
drag, startPoint x: 295, startPoint y: 194, endPoint x: 301, endPoint y: 194, distance: 6.1
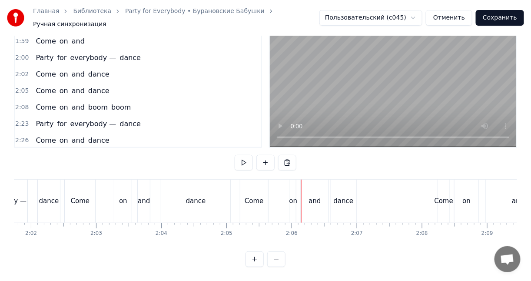
click at [295, 196] on div "on" at bounding box center [293, 201] width 8 height 10
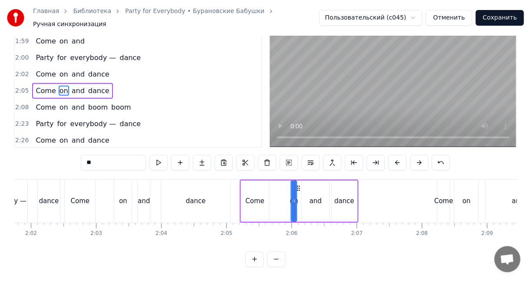
scroll to position [0, 0]
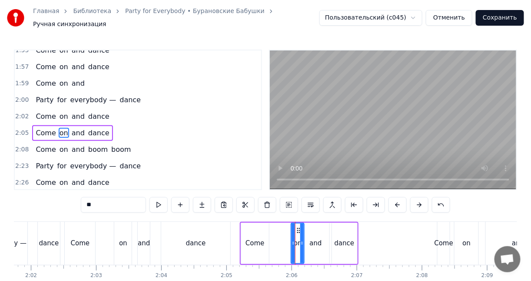
drag, startPoint x: 296, startPoint y: 238, endPoint x: 291, endPoint y: 237, distance: 4.7
click at [302, 239] on icon at bounding box center [301, 242] width 3 height 7
click at [260, 233] on div "Come" at bounding box center [255, 242] width 28 height 41
type input "****"
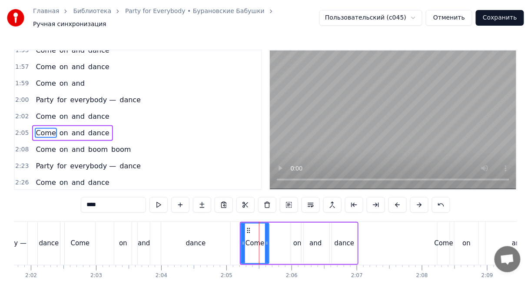
drag, startPoint x: 294, startPoint y: 231, endPoint x: 278, endPoint y: 231, distance: 16.5
click at [278, 231] on div "Come on and dance" at bounding box center [299, 243] width 119 height 43
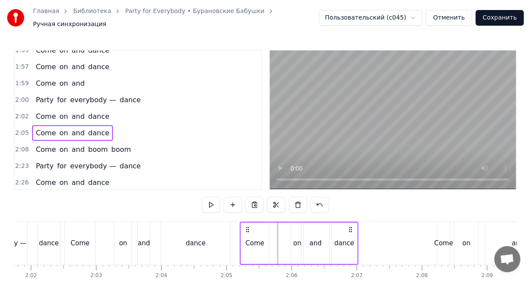
click at [296, 230] on div "on" at bounding box center [297, 242] width 12 height 41
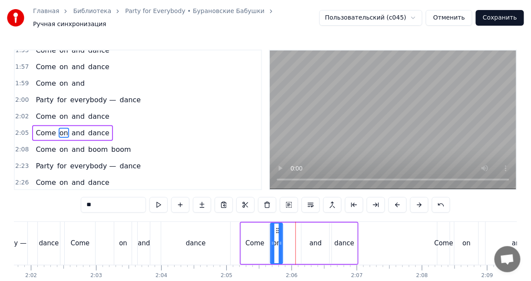
drag, startPoint x: 298, startPoint y: 224, endPoint x: 276, endPoint y: 224, distance: 21.3
click at [277, 228] on circle at bounding box center [277, 228] width 0 height 0
click at [311, 226] on div "and" at bounding box center [315, 242] width 28 height 41
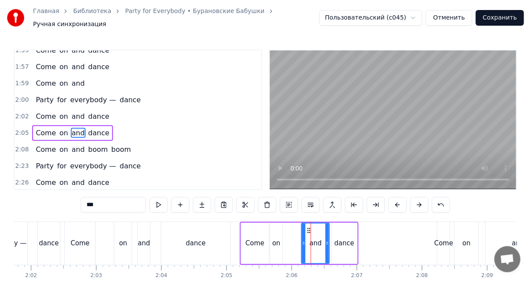
click at [306, 227] on icon at bounding box center [308, 230] width 7 height 7
drag, startPoint x: 308, startPoint y: 224, endPoint x: 293, endPoint y: 225, distance: 15.7
click at [293, 227] on icon at bounding box center [293, 230] width 7 height 7
click at [338, 225] on div "dance" at bounding box center [344, 242] width 25 height 41
type input "*****"
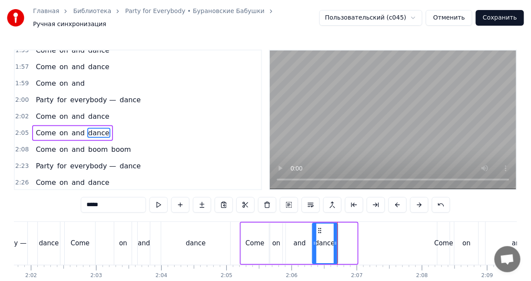
drag, startPoint x: 337, startPoint y: 225, endPoint x: 318, endPoint y: 226, distance: 19.6
click at [318, 227] on icon at bounding box center [319, 230] width 7 height 7
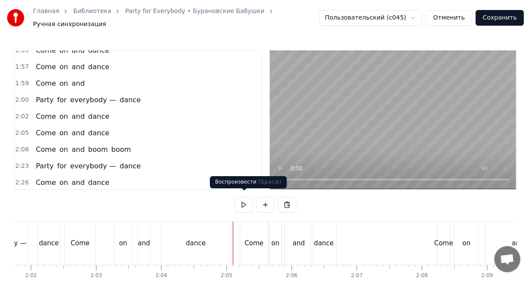
click at [246, 198] on button at bounding box center [244, 205] width 18 height 16
click at [230, 222] on div "dance" at bounding box center [195, 243] width 69 height 43
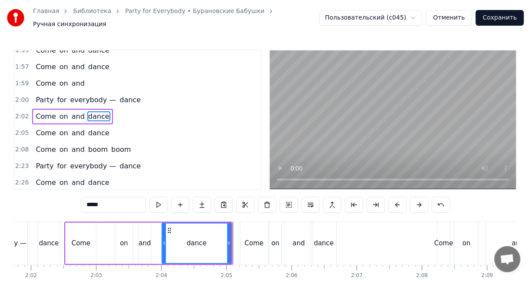
scroll to position [471, 0]
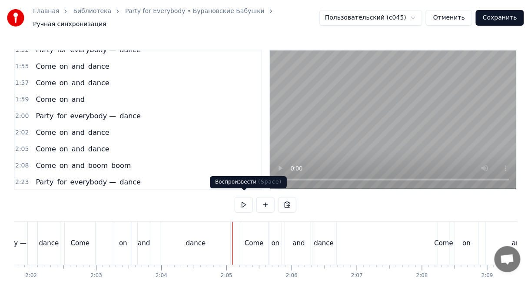
click at [242, 201] on button at bounding box center [244, 205] width 18 height 16
click at [322, 229] on div "dance" at bounding box center [323, 243] width 25 height 43
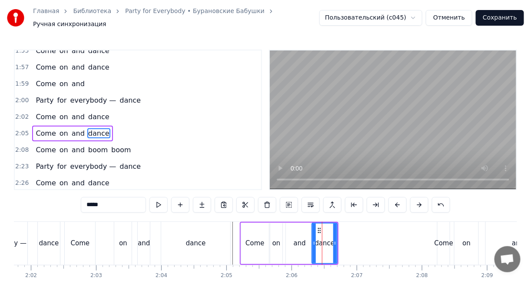
scroll to position [487, 0]
drag, startPoint x: 334, startPoint y: 233, endPoint x: 319, endPoint y: 234, distance: 14.8
click at [319, 234] on div at bounding box center [319, 243] width 3 height 40
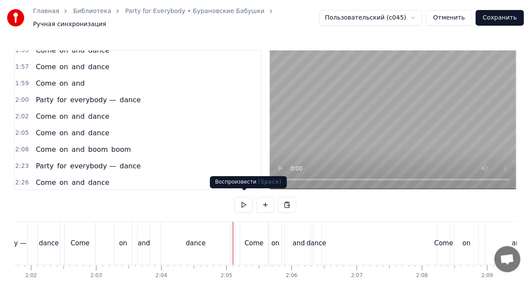
click at [245, 202] on button at bounding box center [244, 205] width 18 height 16
click at [442, 227] on div "Come" at bounding box center [443, 243] width 12 height 43
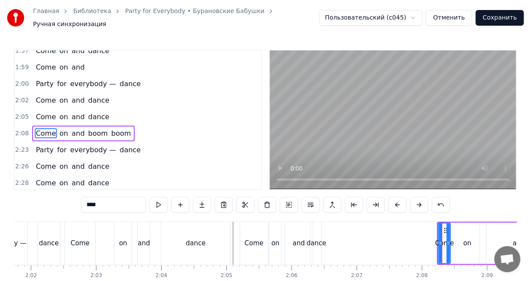
scroll to position [503, 0]
drag, startPoint x: 445, startPoint y: 226, endPoint x: 389, endPoint y: 224, distance: 56.1
click at [393, 227] on icon at bounding box center [393, 230] width 7 height 7
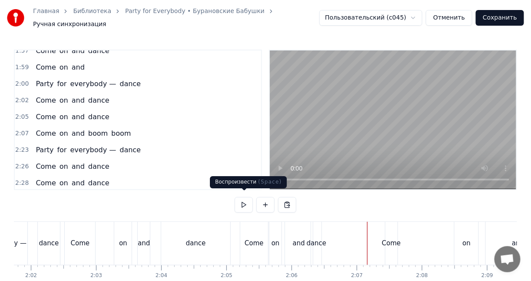
click at [245, 202] on button at bounding box center [244, 205] width 18 height 16
drag, startPoint x: 466, startPoint y: 233, endPoint x: 426, endPoint y: 234, distance: 39.5
click at [426, 234] on div "Come on and boom boom" at bounding box center [517, 243] width 264 height 43
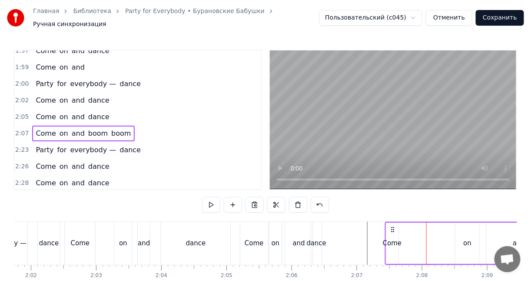
click at [460, 232] on div "on" at bounding box center [467, 242] width 24 height 41
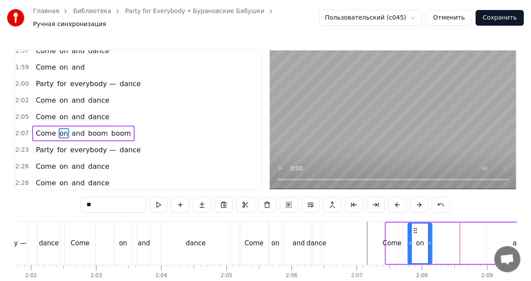
drag, startPoint x: 456, startPoint y: 226, endPoint x: 414, endPoint y: 228, distance: 41.7
click at [414, 228] on icon at bounding box center [415, 230] width 7 height 7
click at [394, 228] on div "Come" at bounding box center [392, 242] width 12 height 41
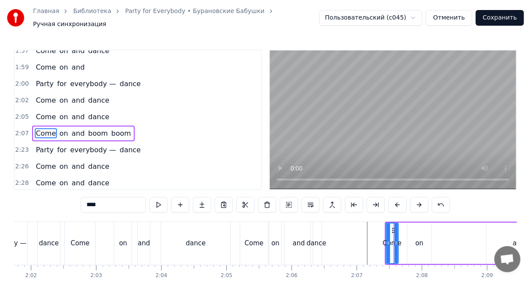
click at [422, 228] on div "on" at bounding box center [419, 242] width 24 height 41
type input "**"
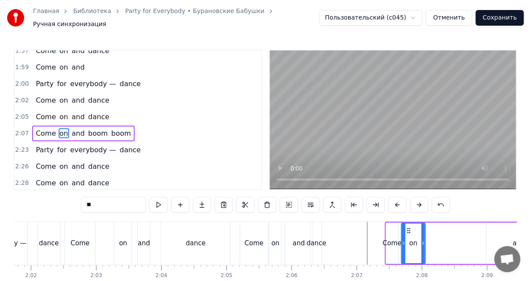
drag, startPoint x: 413, startPoint y: 225, endPoint x: 407, endPoint y: 225, distance: 6.1
click at [407, 227] on icon at bounding box center [408, 230] width 7 height 7
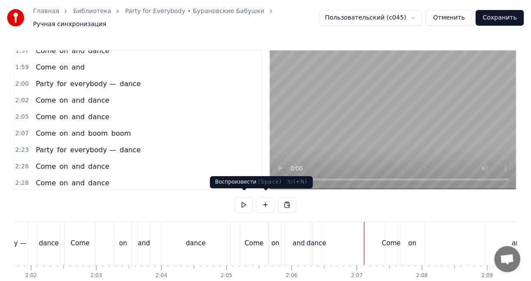
click at [251, 201] on button at bounding box center [244, 205] width 18 height 16
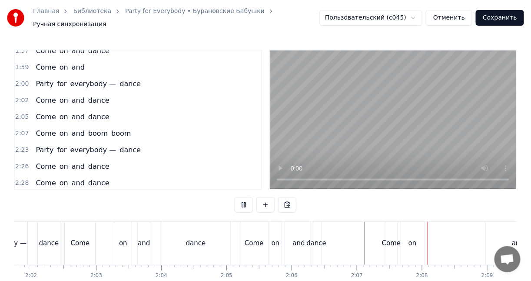
click at [251, 201] on button at bounding box center [244, 205] width 18 height 16
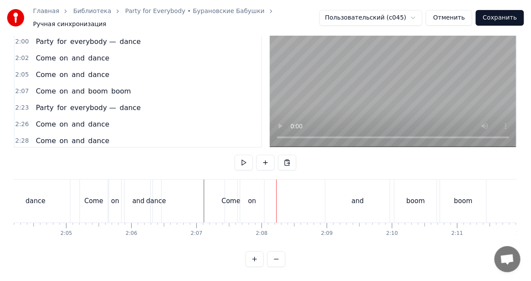
scroll to position [0, 8104]
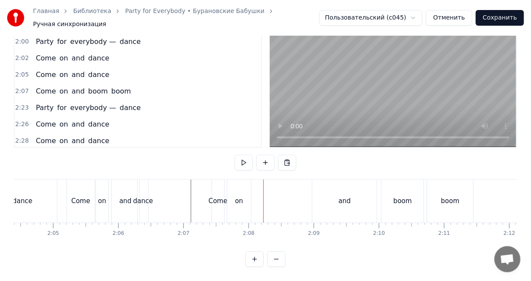
click at [342, 196] on div "and" at bounding box center [344, 201] width 12 height 10
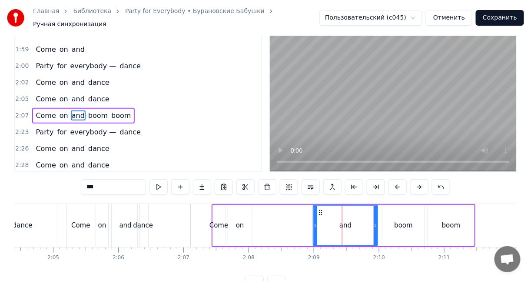
scroll to position [0, 0]
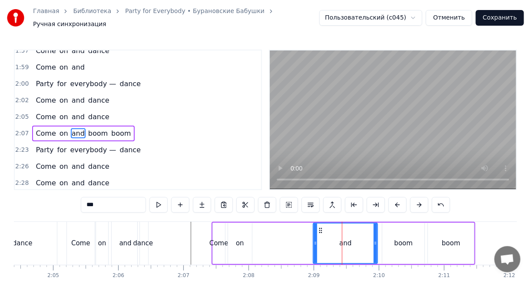
drag, startPoint x: 345, startPoint y: 234, endPoint x: 327, endPoint y: 234, distance: 18.7
click at [327, 234] on div "and" at bounding box center [345, 243] width 63 height 40
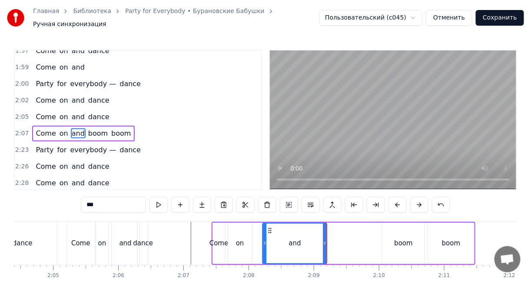
drag, startPoint x: 319, startPoint y: 226, endPoint x: 266, endPoint y: 225, distance: 53.4
click at [269, 230] on circle at bounding box center [269, 230] width 0 height 0
click at [244, 226] on div "on" at bounding box center [240, 242] width 24 height 41
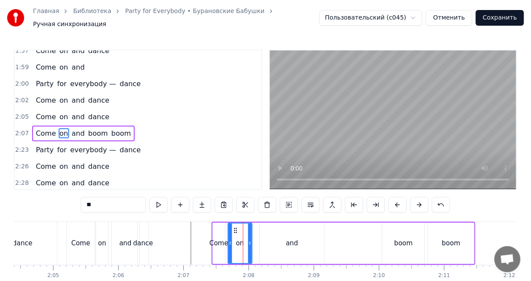
click at [272, 226] on div "and" at bounding box center [292, 242] width 64 height 41
type input "***"
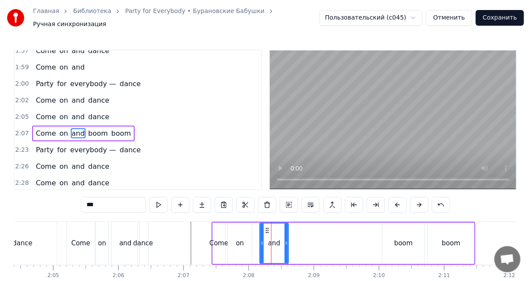
drag, startPoint x: 323, startPoint y: 235, endPoint x: 287, endPoint y: 235, distance: 35.6
click at [287, 235] on div at bounding box center [285, 243] width 3 height 40
drag, startPoint x: 267, startPoint y: 225, endPoint x: 260, endPoint y: 227, distance: 7.1
click at [262, 227] on icon at bounding box center [262, 230] width 7 height 7
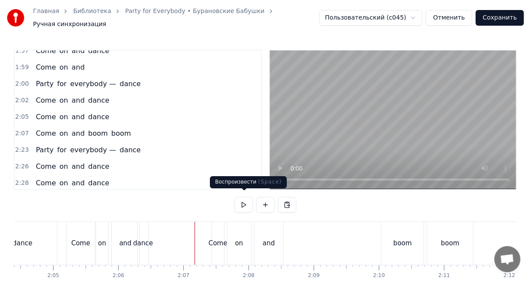
click at [241, 203] on button at bounding box center [244, 205] width 18 height 16
click at [245, 203] on button at bounding box center [244, 205] width 18 height 16
click at [268, 224] on div "and" at bounding box center [269, 243] width 29 height 43
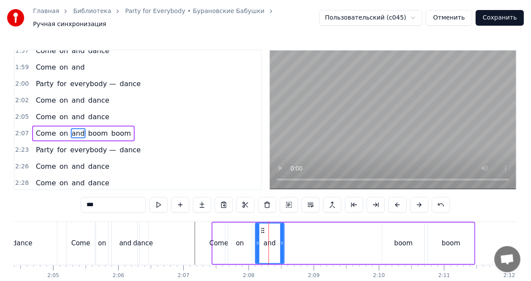
click at [239, 229] on div "on" at bounding box center [240, 242] width 24 height 41
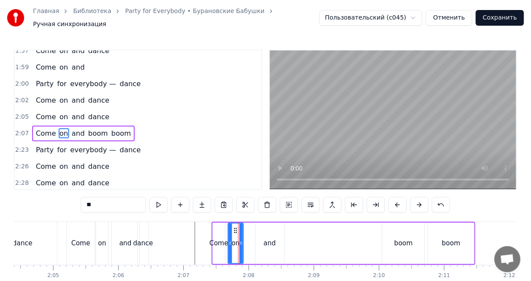
drag, startPoint x: 250, startPoint y: 230, endPoint x: 241, endPoint y: 230, distance: 8.7
click at [241, 230] on div at bounding box center [240, 243] width 3 height 40
click at [220, 230] on div "Come" at bounding box center [219, 242] width 12 height 41
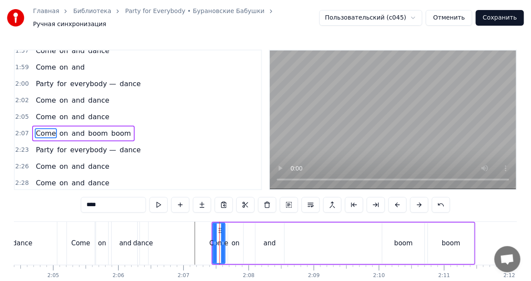
click at [271, 232] on div "and" at bounding box center [269, 242] width 29 height 41
type input "***"
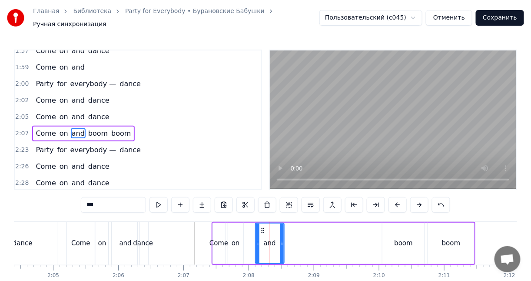
drag, startPoint x: 268, startPoint y: 232, endPoint x: 252, endPoint y: 232, distance: 15.2
click at [252, 232] on div "Come on and boom boom" at bounding box center [344, 243] width 264 height 43
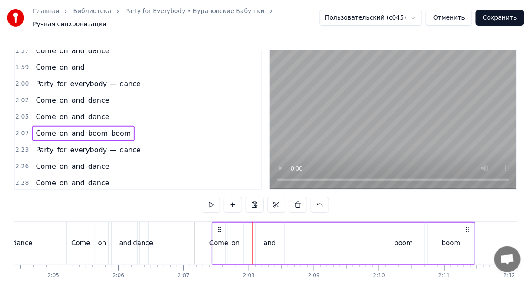
click at [263, 227] on div "and" at bounding box center [269, 242] width 29 height 41
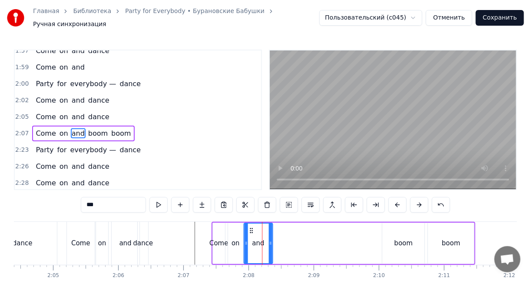
drag, startPoint x: 263, startPoint y: 226, endPoint x: 251, endPoint y: 225, distance: 11.3
click at [251, 227] on icon at bounding box center [251, 230] width 7 height 7
click at [238, 225] on div "on" at bounding box center [235, 242] width 15 height 41
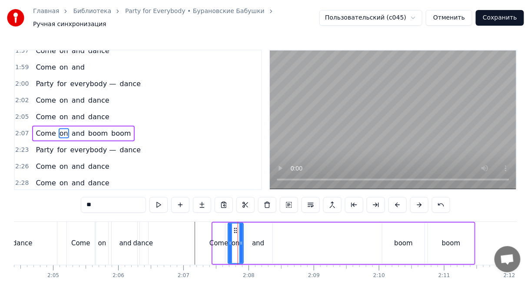
click at [257, 225] on div "and" at bounding box center [258, 242] width 29 height 41
type input "***"
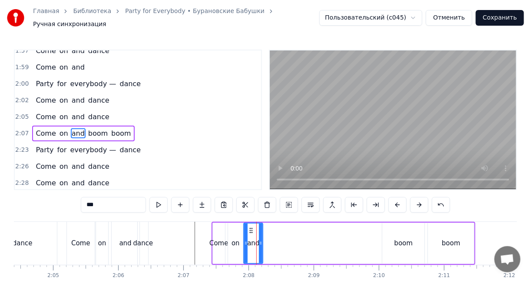
drag, startPoint x: 271, startPoint y: 231, endPoint x: 258, endPoint y: 230, distance: 12.6
click at [261, 230] on div at bounding box center [260, 243] width 3 height 40
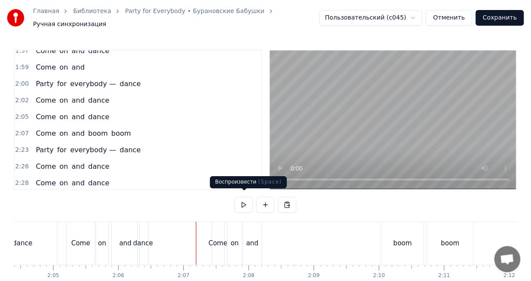
click at [243, 202] on button at bounding box center [244, 205] width 18 height 16
click at [244, 202] on button at bounding box center [244, 205] width 18 height 16
click at [248, 198] on button at bounding box center [244, 205] width 18 height 16
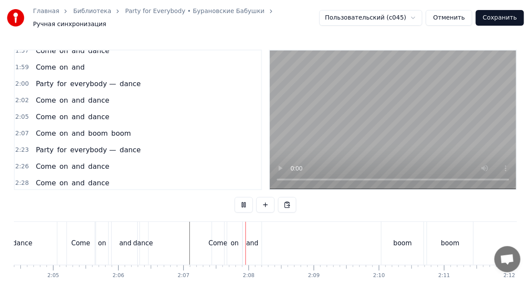
click at [248, 198] on button at bounding box center [244, 205] width 18 height 16
click at [215, 238] on div "Come" at bounding box center [217, 243] width 19 height 10
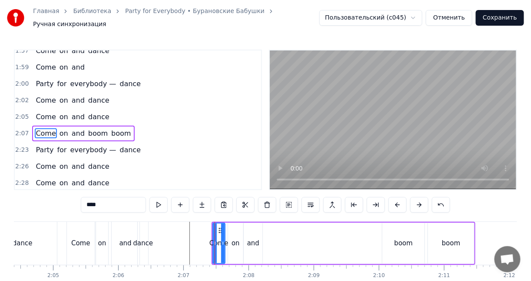
click at [230, 234] on div "on" at bounding box center [235, 242] width 15 height 41
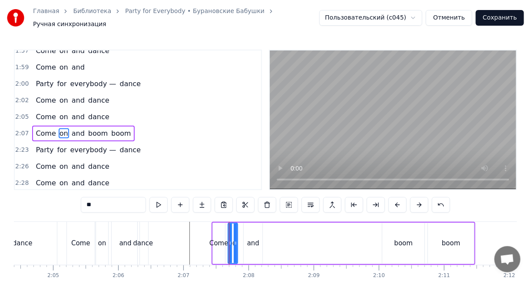
drag, startPoint x: 239, startPoint y: 229, endPoint x: 234, endPoint y: 229, distance: 5.6
click at [234, 229] on div at bounding box center [235, 243] width 3 height 40
click at [252, 231] on div "and" at bounding box center [253, 242] width 19 height 41
type input "***"
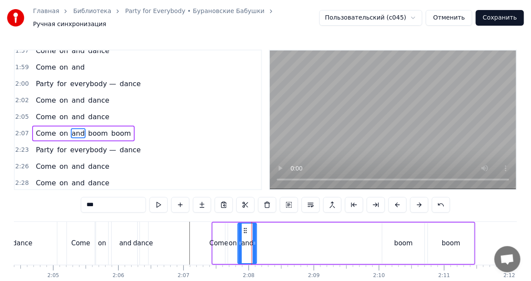
drag, startPoint x: 250, startPoint y: 226, endPoint x: 244, endPoint y: 225, distance: 6.1
click at [244, 227] on icon at bounding box center [245, 230] width 7 height 7
drag, startPoint x: 254, startPoint y: 231, endPoint x: 241, endPoint y: 231, distance: 12.6
click at [248, 230] on div at bounding box center [248, 243] width 3 height 40
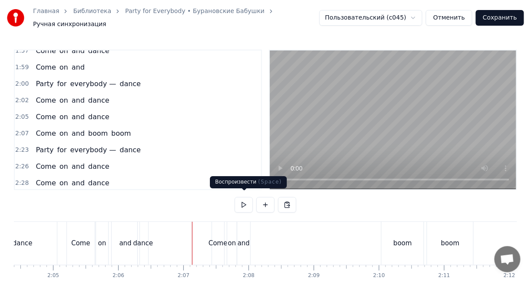
click at [243, 200] on button at bounding box center [244, 205] width 18 height 16
click at [400, 231] on div "boom" at bounding box center [402, 243] width 42 height 43
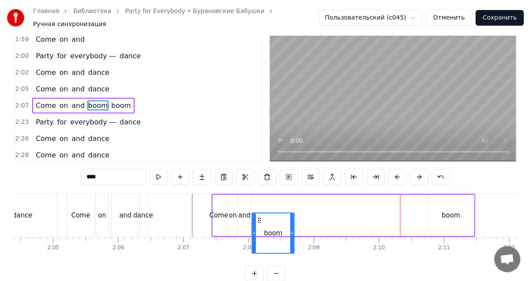
drag, startPoint x: 372, startPoint y: 226, endPoint x: 268, endPoint y: 218, distance: 104.5
click at [264, 221] on div "boom" at bounding box center [272, 233] width 41 height 40
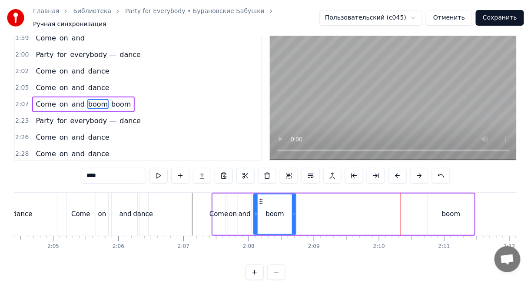
click at [267, 213] on div "boom" at bounding box center [274, 214] width 41 height 40
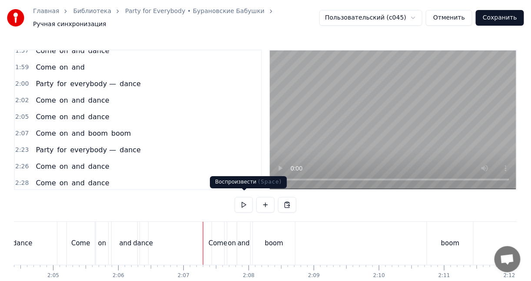
click at [250, 200] on button at bounding box center [244, 205] width 18 height 16
click
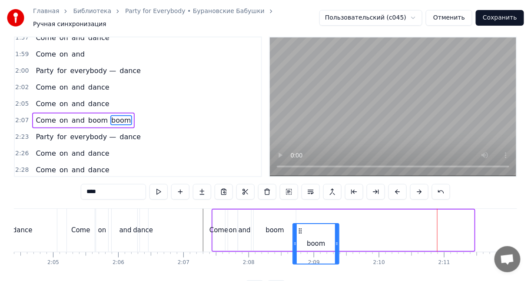
scroll to position [13, 0]
drag, startPoint x: 433, startPoint y: 224, endPoint x: 291, endPoint y: 221, distance: 141.6
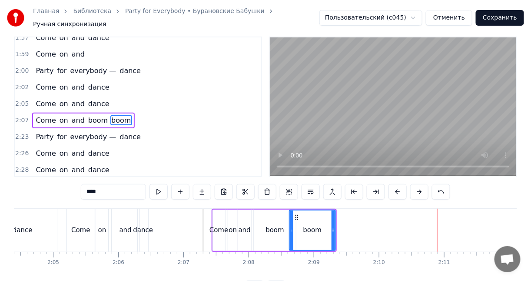
scroll to position [0, 0]
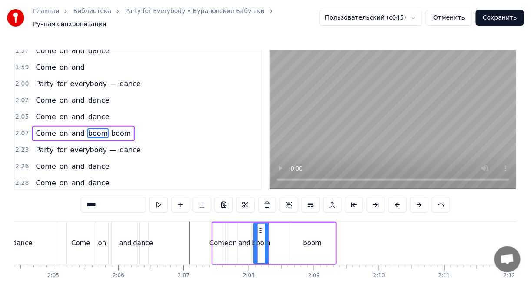
drag, startPoint x: 293, startPoint y: 232, endPoint x: 266, endPoint y: 231, distance: 26.9
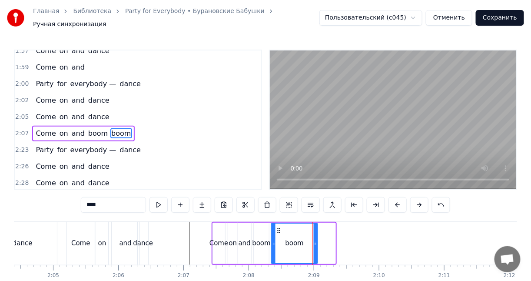
drag, startPoint x: 295, startPoint y: 224, endPoint x: 278, endPoint y: 224, distance: 17.4
drag, startPoint x: 317, startPoint y: 230, endPoint x: 297, endPoint y: 230, distance: 19.5
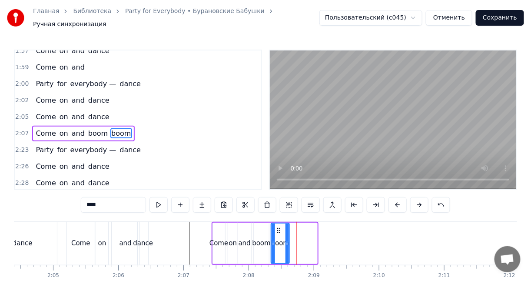
drag, startPoint x: 315, startPoint y: 234, endPoint x: 272, endPoint y: 233, distance: 43.0
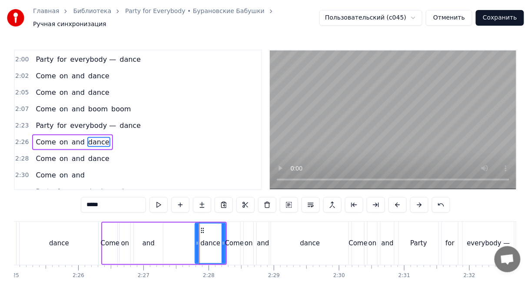
scroll to position [535, 0]
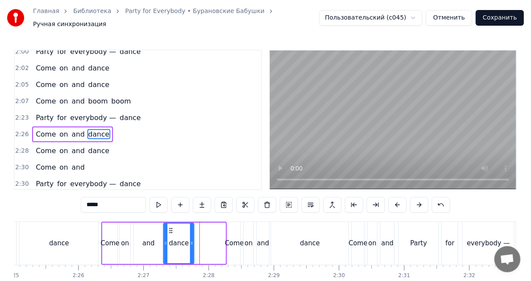
drag, startPoint x: 202, startPoint y: 224, endPoint x: 170, endPoint y: 223, distance: 31.7
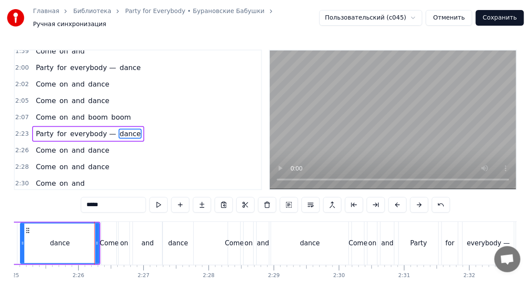
type input "****"
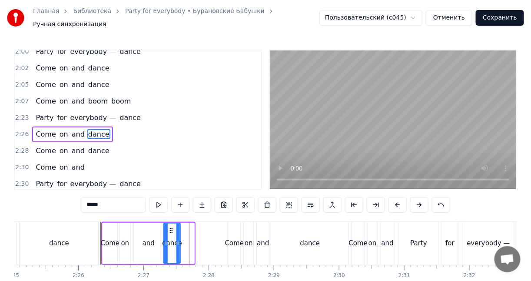
drag, startPoint x: 190, startPoint y: 232, endPoint x: 177, endPoint y: 230, distance: 13.2
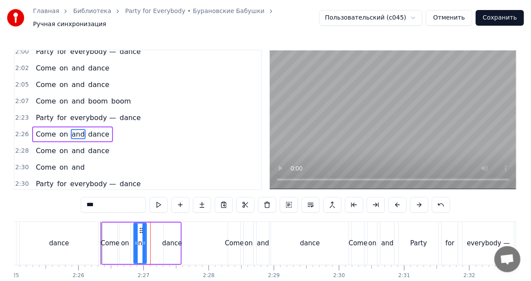
drag, startPoint x: 160, startPoint y: 234, endPoint x: 143, endPoint y: 232, distance: 16.6
type input "*****"
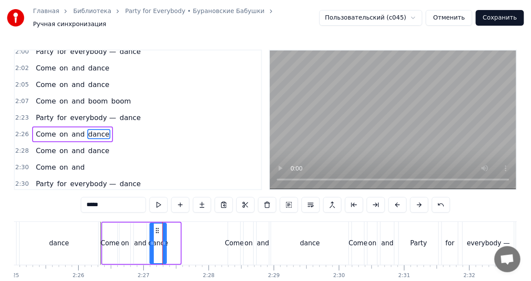
drag, startPoint x: 171, startPoint y: 224, endPoint x: 157, endPoint y: 223, distance: 14.4
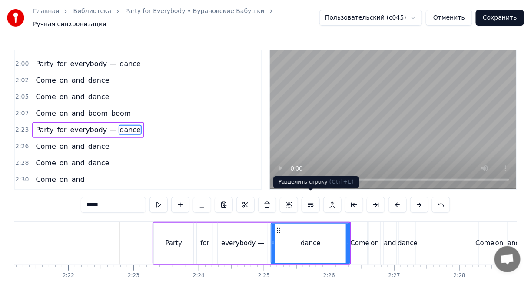
scroll to position [519, 0]
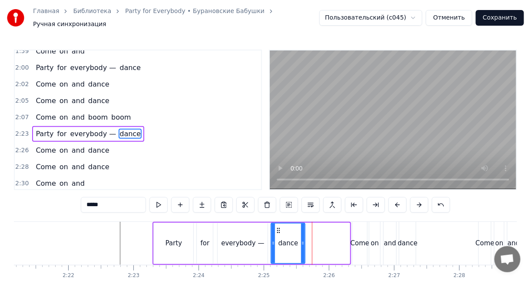
drag, startPoint x: 347, startPoint y: 232, endPoint x: 302, endPoint y: 233, distance: 45.2
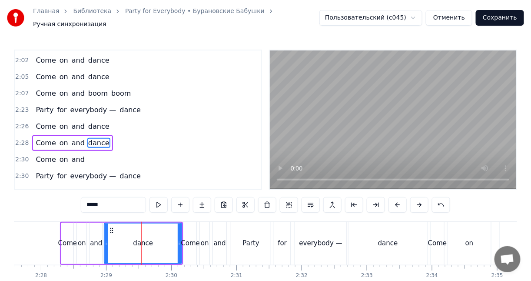
scroll to position [552, 0]
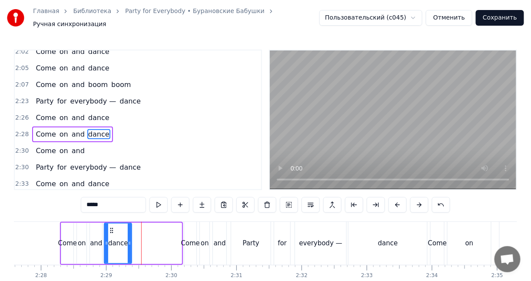
drag, startPoint x: 179, startPoint y: 237, endPoint x: 129, endPoint y: 235, distance: 50.0
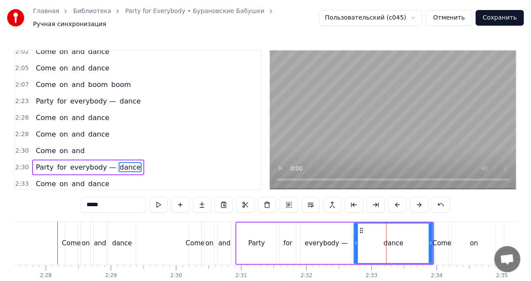
scroll to position [571, 0]
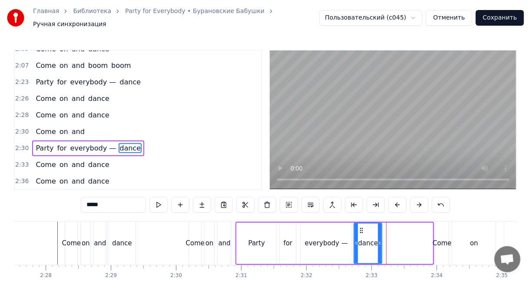
drag, startPoint x: 430, startPoint y: 236, endPoint x: 379, endPoint y: 236, distance: 50.8
type input "***"
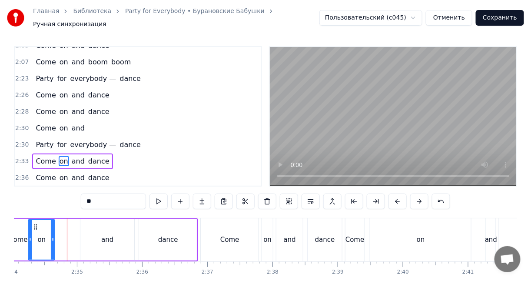
drag, startPoint x: 69, startPoint y: 232, endPoint x: 52, endPoint y: 230, distance: 17.0
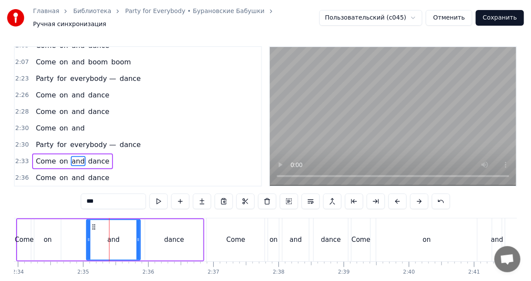
scroll to position [0, 10028]
drag, startPoint x: 138, startPoint y: 232, endPoint x: 106, endPoint y: 232, distance: 32.1
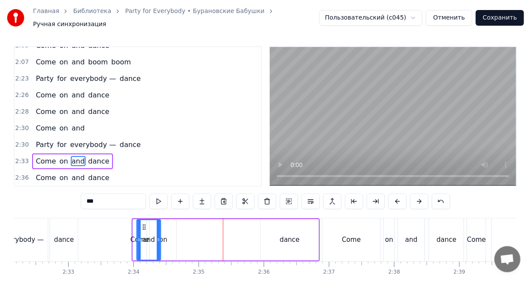
scroll to position [0, 9910]
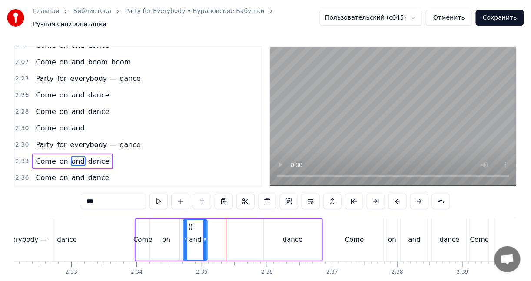
drag, startPoint x: 91, startPoint y: 222, endPoint x: 190, endPoint y: 222, distance: 98.6
type input "*****"
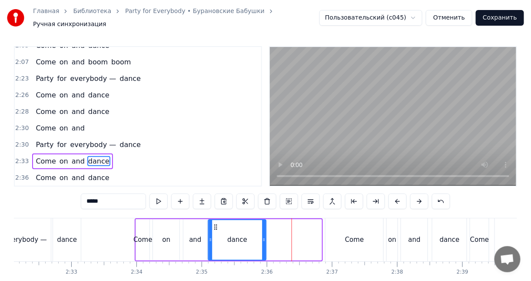
drag, startPoint x: 273, startPoint y: 222, endPoint x: 218, endPoint y: 221, distance: 55.6
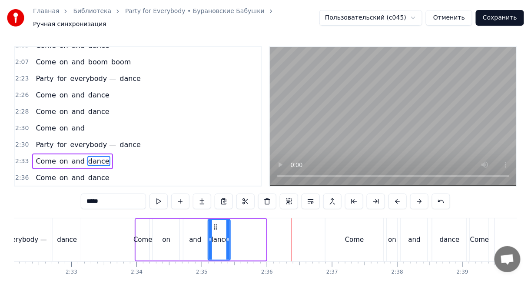
drag, startPoint x: 261, startPoint y: 231, endPoint x: 224, endPoint y: 230, distance: 37.4
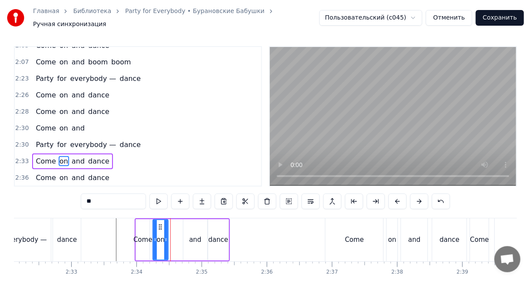
drag, startPoint x: 177, startPoint y: 233, endPoint x: 166, endPoint y: 232, distance: 11.4
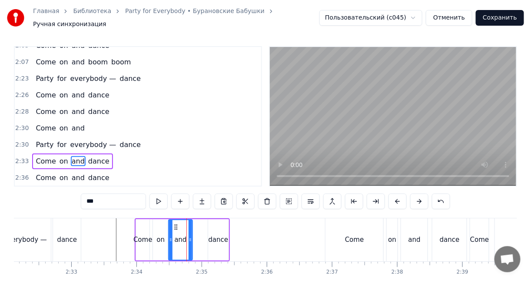
drag, startPoint x: 191, startPoint y: 222, endPoint x: 176, endPoint y: 221, distance: 14.8
drag, startPoint x: 190, startPoint y: 230, endPoint x: 185, endPoint y: 229, distance: 5.2
type input "*****"
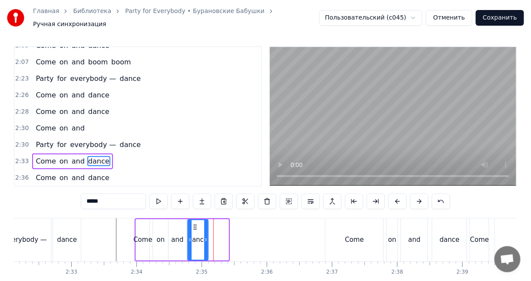
drag, startPoint x: 215, startPoint y: 221, endPoint x: 195, endPoint y: 222, distance: 20.4
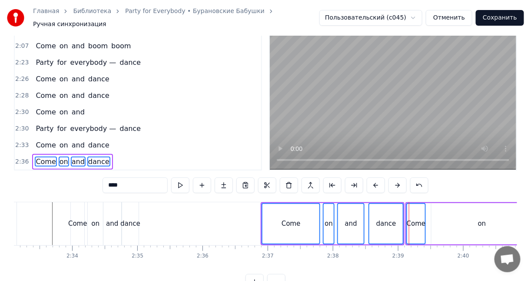
scroll to position [0, 9917]
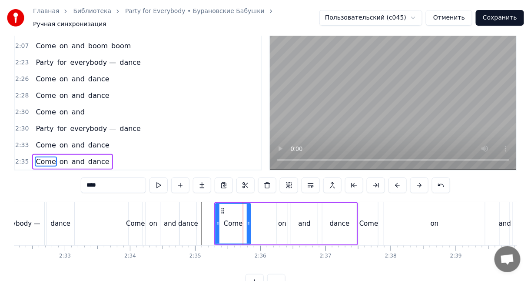
drag, startPoint x: 270, startPoint y: 215, endPoint x: 246, endPoint y: 217, distance: 23.5
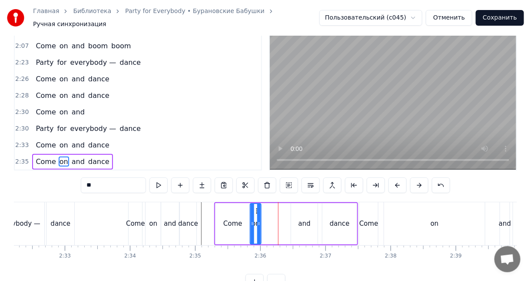
drag, startPoint x: 282, startPoint y: 206, endPoint x: 256, endPoint y: 206, distance: 26.5
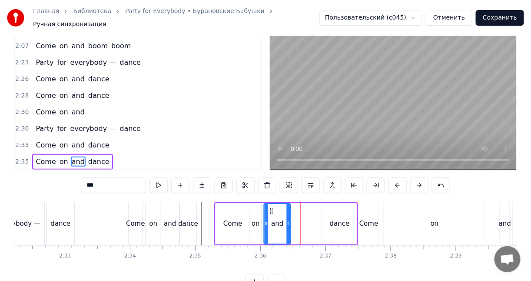
drag, startPoint x: 287, startPoint y: 205, endPoint x: 269, endPoint y: 205, distance: 17.8
drag, startPoint x: 287, startPoint y: 209, endPoint x: 277, endPoint y: 209, distance: 9.6
type input "*****"
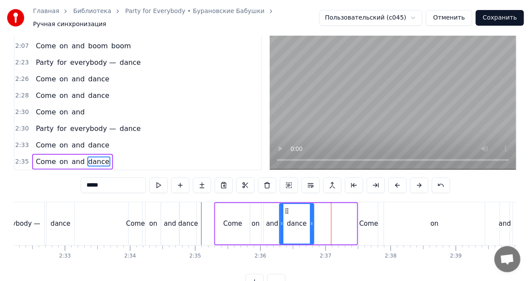
drag, startPoint x: 329, startPoint y: 205, endPoint x: 287, endPoint y: 207, distance: 42.6
drag, startPoint x: 310, startPoint y: 211, endPoint x: 293, endPoint y: 211, distance: 17.4
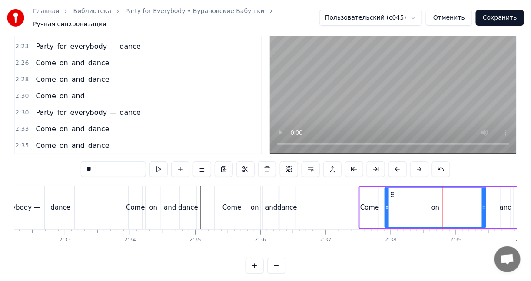
scroll to position [36, 0]
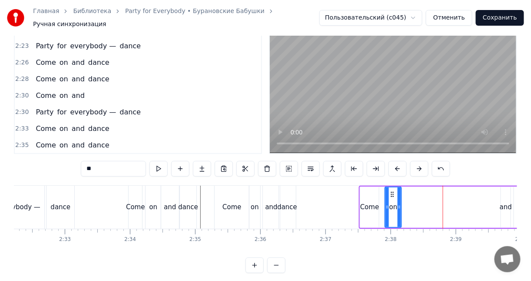
drag, startPoint x: 483, startPoint y: 202, endPoint x: 399, endPoint y: 205, distance: 84.3
type input "****"
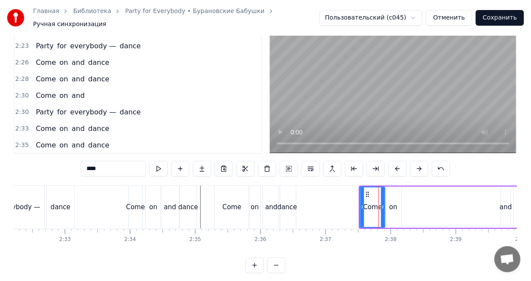
drag, startPoint x: 376, startPoint y: 198, endPoint x: 386, endPoint y: 198, distance: 10.4
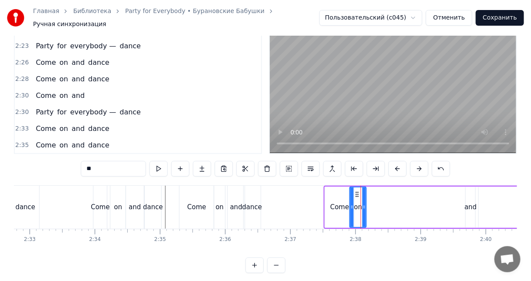
scroll to position [0, 10054]
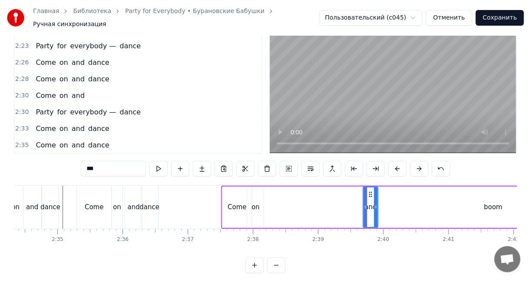
drag, startPoint x: 368, startPoint y: 199, endPoint x: 377, endPoint y: 201, distance: 8.4
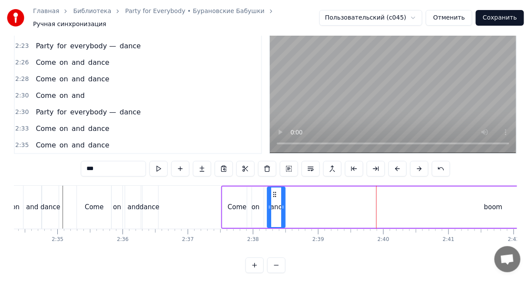
drag, startPoint x: 370, startPoint y: 190, endPoint x: 274, endPoint y: 188, distance: 96.0
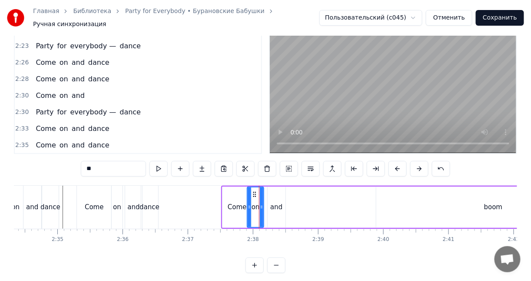
type input "***"
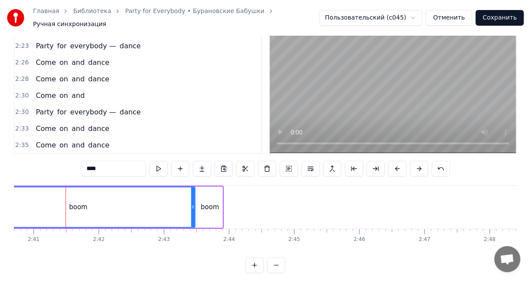
scroll to position [0, 10477]
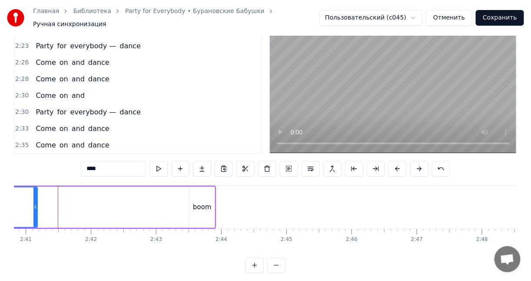
drag, startPoint x: 184, startPoint y: 194, endPoint x: 34, endPoint y: 196, distance: 149.9
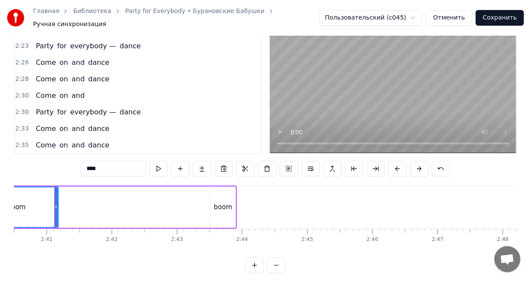
scroll to position [0, 10454]
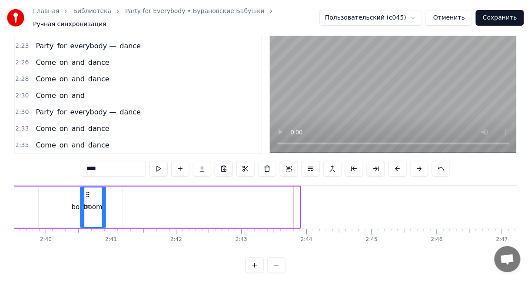
drag, startPoint x: 207, startPoint y: 190, endPoint x: 82, endPoint y: 194, distance: 124.7
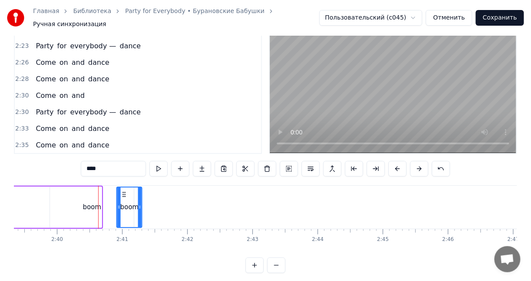
drag, startPoint x: 83, startPoint y: 188, endPoint x: 126, endPoint y: 189, distance: 42.6
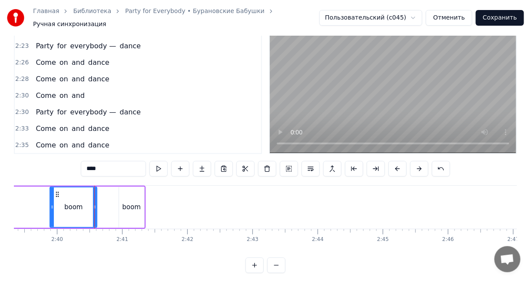
drag, startPoint x: 131, startPoint y: 198, endPoint x: 89, endPoint y: 195, distance: 41.8
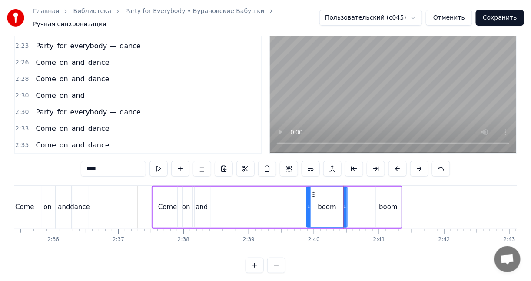
scroll to position [0, 10092]
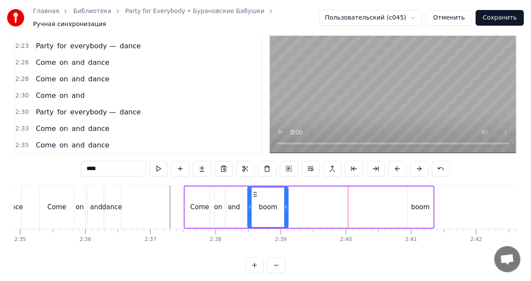
drag, startPoint x: 333, startPoint y: 188, endPoint x: 254, endPoint y: 189, distance: 79.5
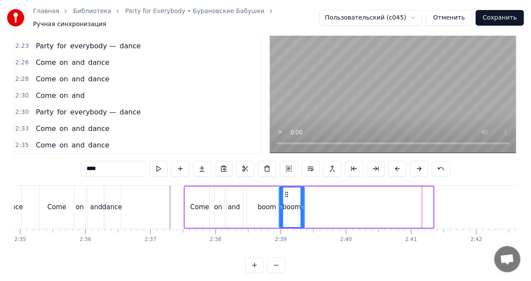
drag, startPoint x: 414, startPoint y: 188, endPoint x: 286, endPoint y: 190, distance: 127.7
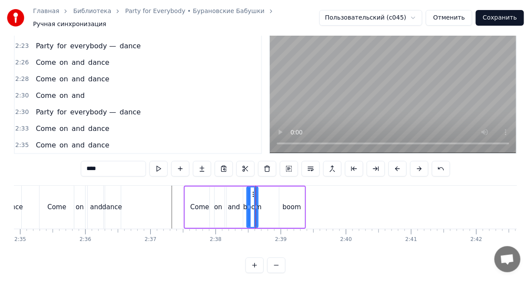
drag, startPoint x: 283, startPoint y: 199, endPoint x: 254, endPoint y: 196, distance: 29.2
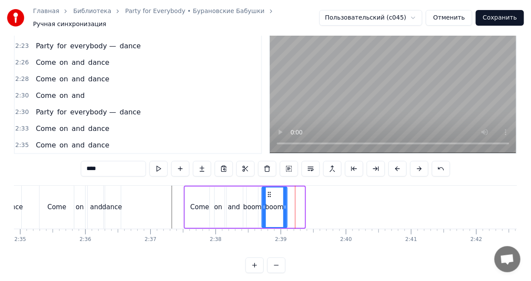
drag, startPoint x: 287, startPoint y: 188, endPoint x: 269, endPoint y: 189, distance: 17.5
drag, startPoint x: 285, startPoint y: 196, endPoint x: 274, endPoint y: 196, distance: 10.9
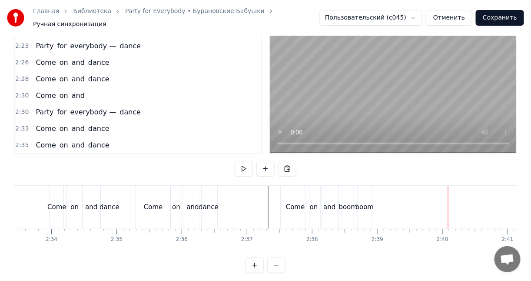
scroll to position [0, 10027]
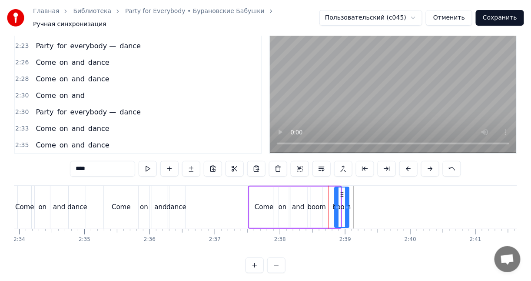
drag, startPoint x: 334, startPoint y: 189, endPoint x: 340, endPoint y: 189, distance: 6.5
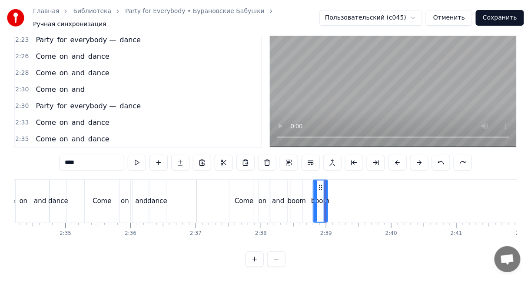
scroll to position [45, 0]
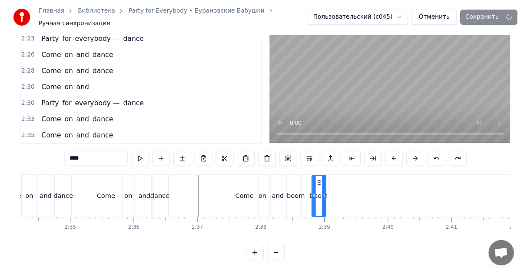
scroll to position [31, 0]
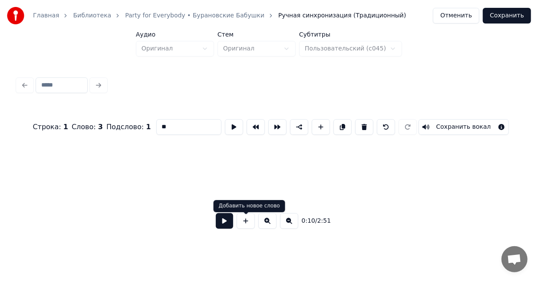
scroll to position [0, 448]
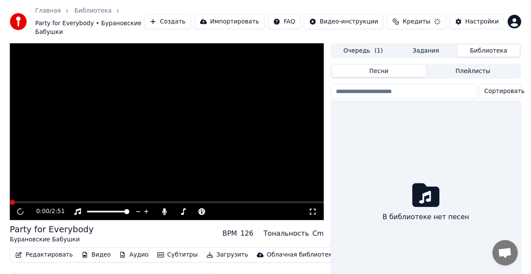
scroll to position [31, 0]
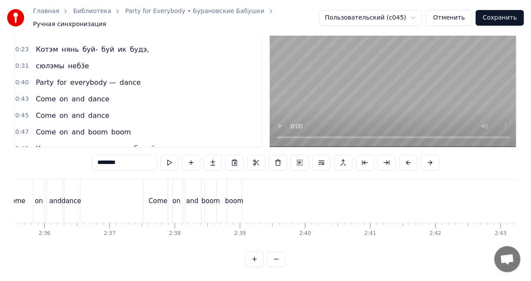
scroll to position [0, 10101]
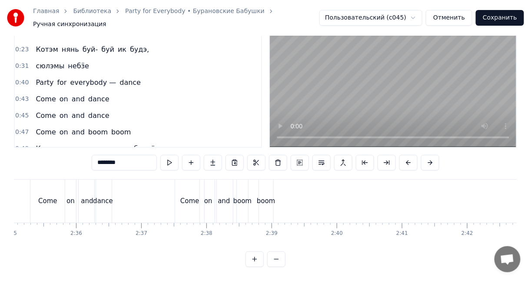
type input "****"
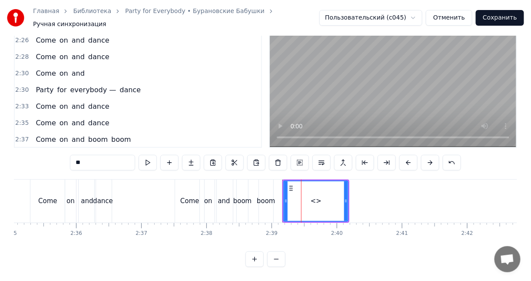
scroll to position [36, 0]
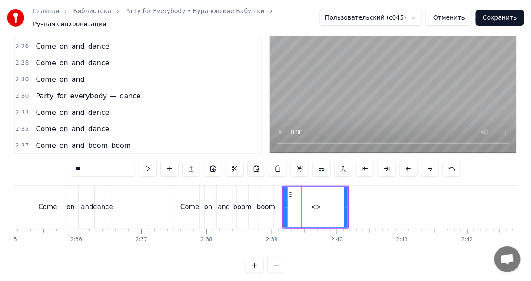
drag, startPoint x: 98, startPoint y: 165, endPoint x: 74, endPoint y: 162, distance: 24.2
type input "*********"
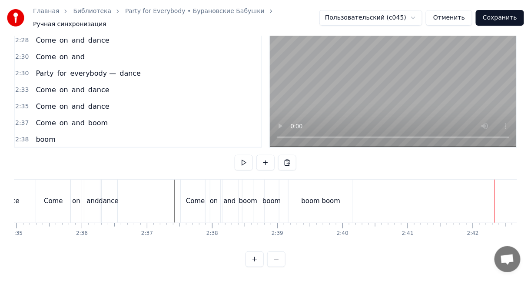
scroll to position [0, 10076]
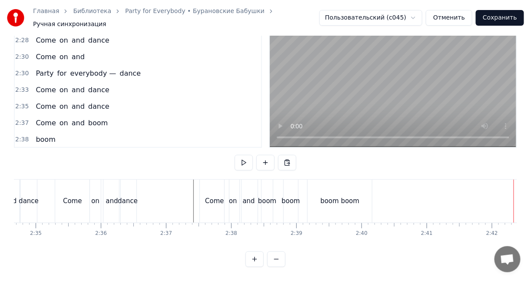
drag, startPoint x: 38, startPoint y: 116, endPoint x: 104, endPoint y: 98, distance: 68.4
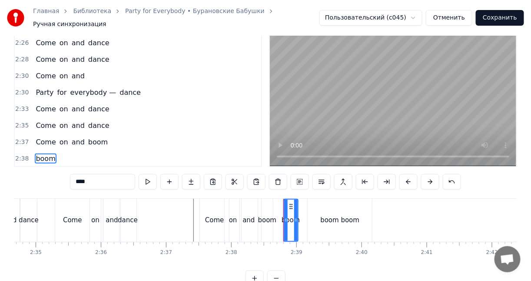
scroll to position [20, 0]
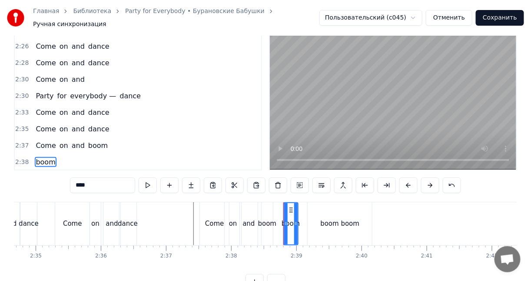
drag, startPoint x: 45, startPoint y: 136, endPoint x: 117, endPoint y: 120, distance: 74.0
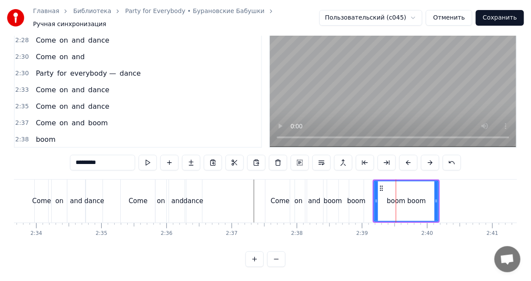
scroll to position [36, 0]
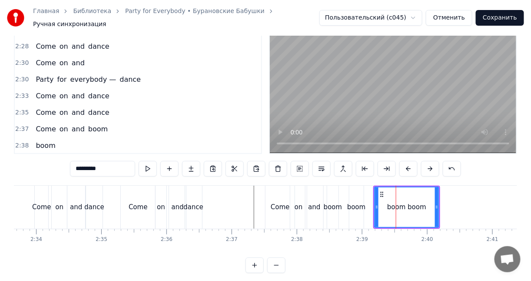
type input "****"
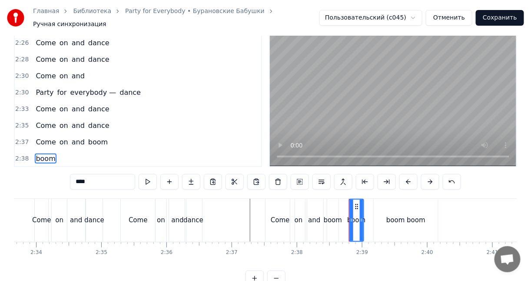
scroll to position [20, 0]
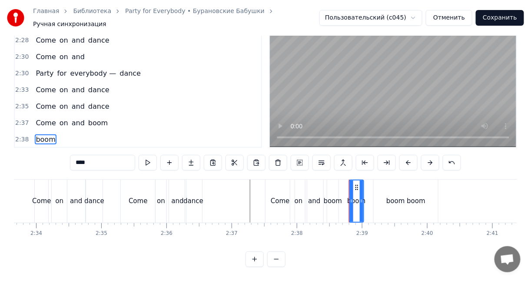
type input "*********"
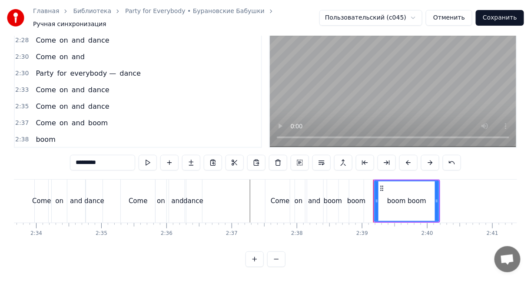
scroll to position [36, 0]
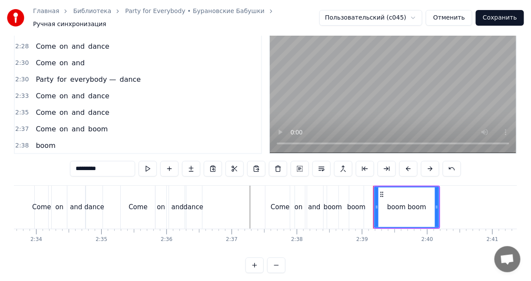
drag, startPoint x: 48, startPoint y: 138, endPoint x: 93, endPoint y: 135, distance: 45.3
type input "****"
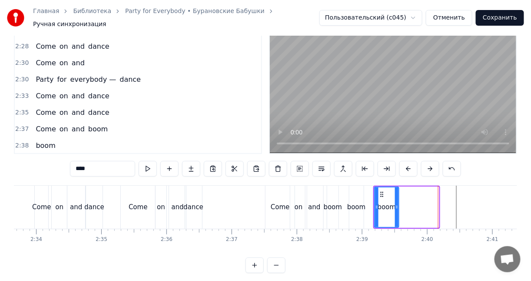
drag, startPoint x: 435, startPoint y: 202, endPoint x: 395, endPoint y: 202, distance: 40.0
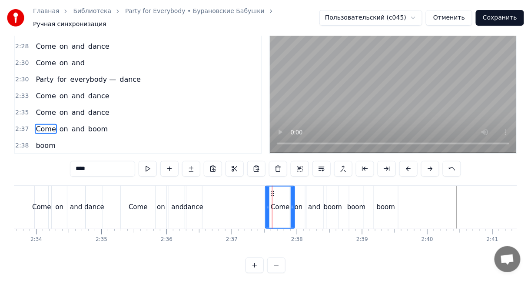
scroll to position [4, 0]
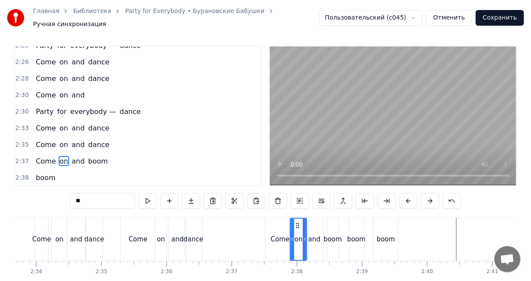
type input "****"
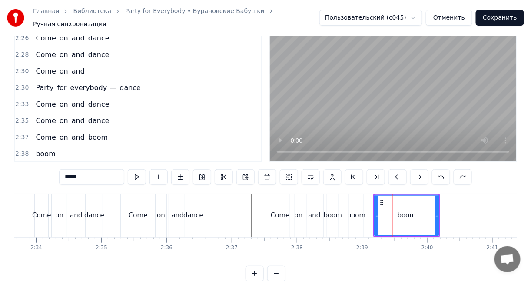
scroll to position [36, 0]
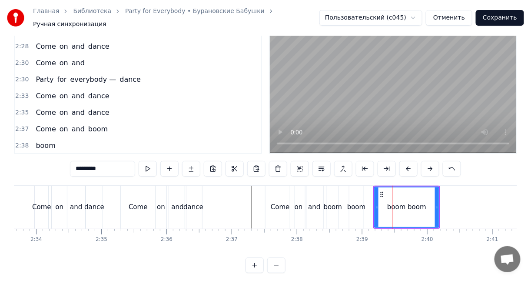
type input "*********"
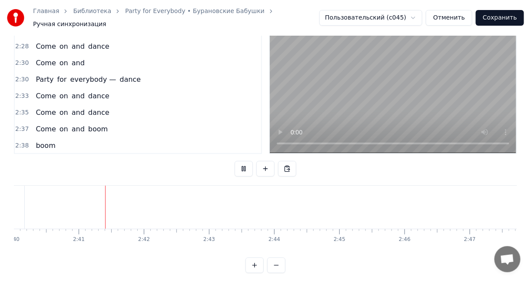
scroll to position [0, 10432]
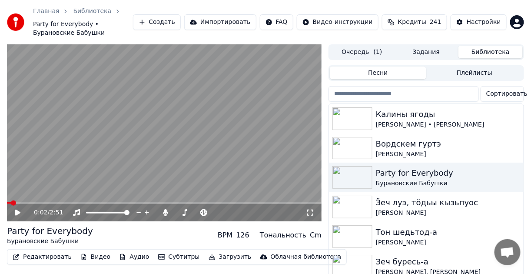
scroll to position [31, 0]
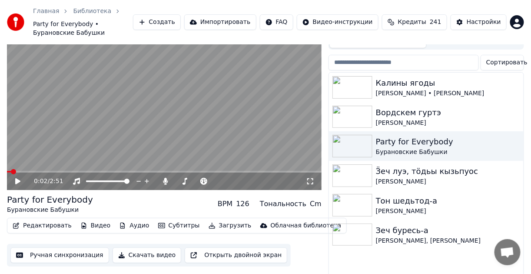
click at [209, 219] on button "Загрузить" at bounding box center [230, 225] width 50 height 12
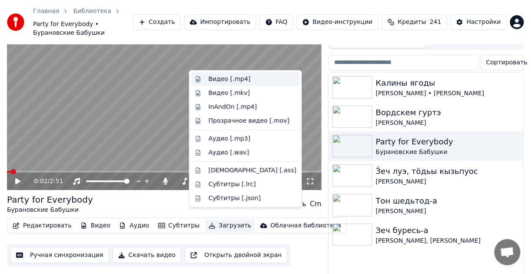
click at [238, 79] on div "Видео [.mp4]" at bounding box center [229, 79] width 42 height 9
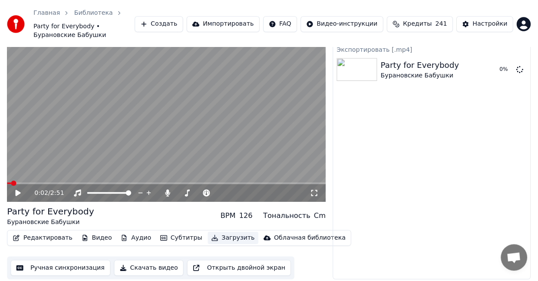
scroll to position [14, 0]
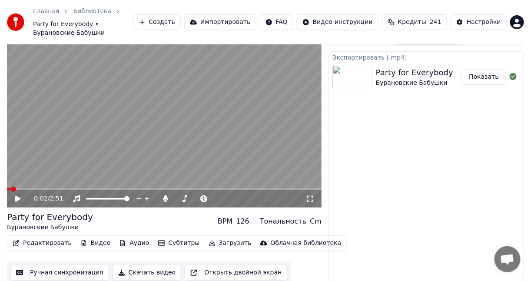
click at [475, 69] on button "Показать" at bounding box center [483, 77] width 45 height 16
click at [165, 195] on icon at bounding box center [165, 198] width 5 height 7
click at [214, 237] on button "Загрузить" at bounding box center [230, 243] width 50 height 12
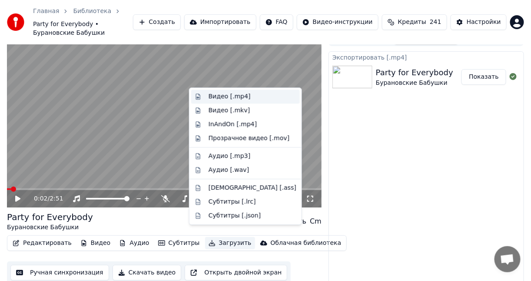
click at [240, 99] on div "Видео [.mp4]" at bounding box center [229, 96] width 42 height 9
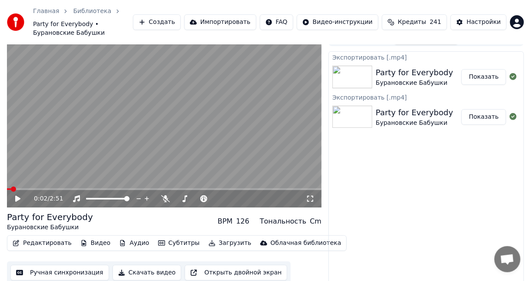
click at [166, 20] on button "Создать" at bounding box center [157, 22] width 48 height 16
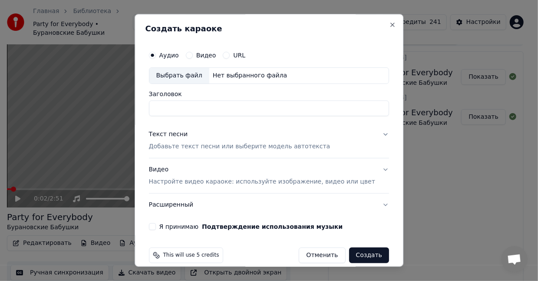
click at [184, 108] on input "Заголовок" at bounding box center [269, 108] width 240 height 16
click at [341, 20] on div "**********" at bounding box center [269, 140] width 269 height 252
click at [303, 106] on input "**********" at bounding box center [269, 108] width 240 height 16
click at [304, 106] on input "**********" at bounding box center [269, 108] width 240 height 16
type input "**********"
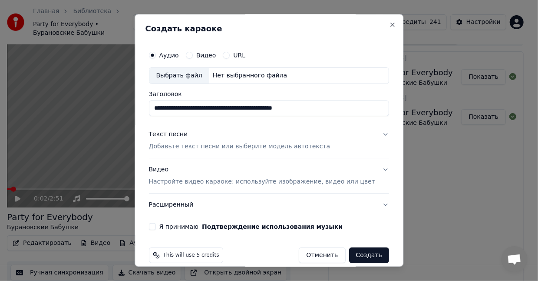
click at [300, 144] on p "Добавьте текст песни или выберите модель автотекста" at bounding box center [240, 146] width 182 height 9
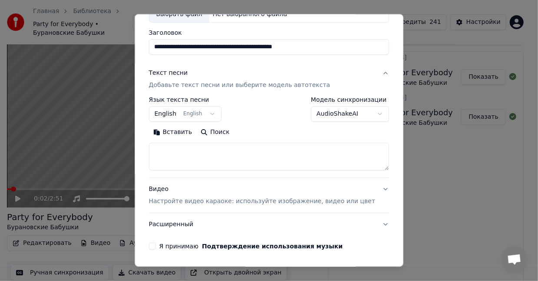
scroll to position [72, 0]
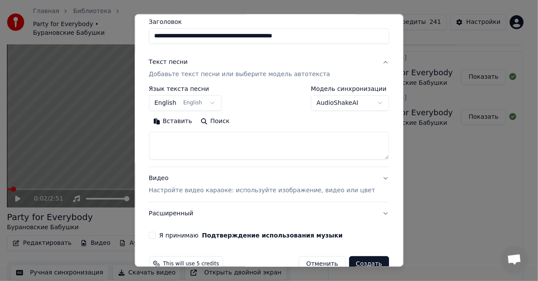
click at [268, 147] on textarea at bounding box center [269, 146] width 240 height 28
click at [303, 20] on label "Заголовок" at bounding box center [269, 22] width 240 height 6
click at [303, 28] on input "**********" at bounding box center [269, 36] width 240 height 16
click at [196, 137] on textarea at bounding box center [269, 146] width 240 height 28
paste textarea "**********"
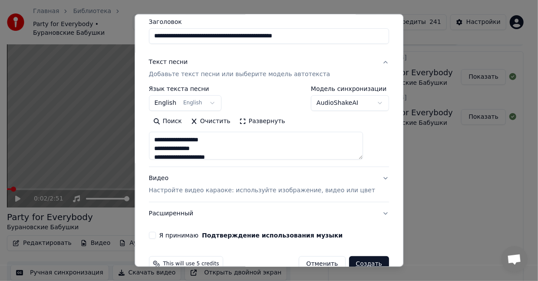
scroll to position [341, 0]
type textarea "**********"
click at [213, 102] on button "English English" at bounding box center [185, 103] width 73 height 16
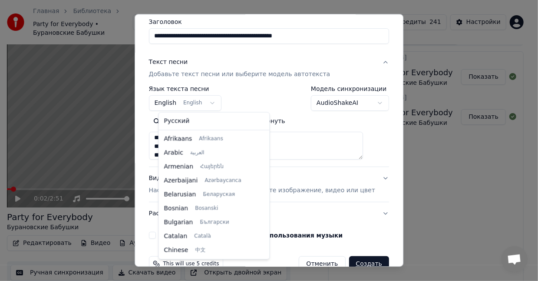
scroll to position [69, 0]
select select "**"
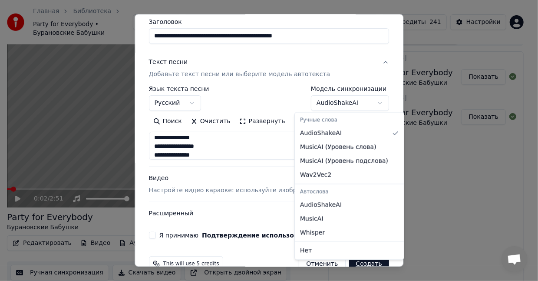
click at [364, 100] on body "**********" at bounding box center [265, 126] width 531 height 281
click at [332, 59] on body "**********" at bounding box center [265, 126] width 531 height 281
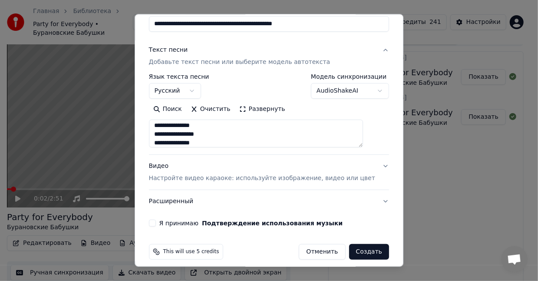
scroll to position [90, 0]
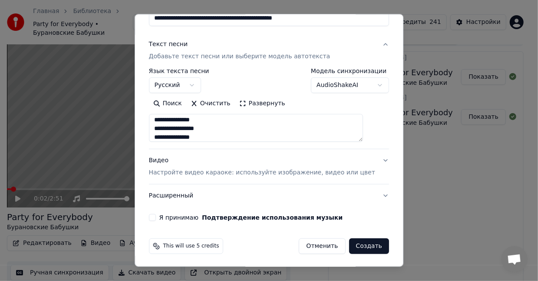
click at [156, 216] on button "Я принимаю Подтверждение использования музыки" at bounding box center [152, 217] width 7 height 7
click at [258, 174] on p "Настройте видео караоке: используйте изображение, видео или цвет" at bounding box center [262, 172] width 226 height 9
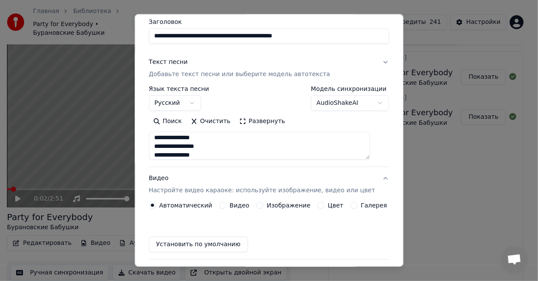
scroll to position [66, 0]
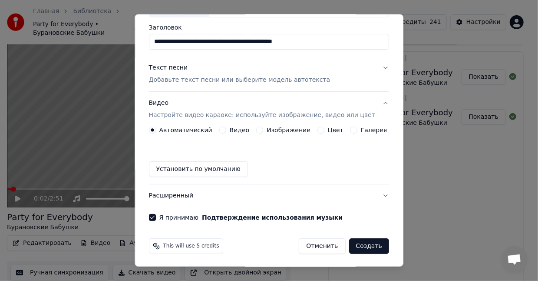
click at [239, 129] on label "Видео" at bounding box center [240, 130] width 20 height 6
click at [226, 129] on button "Видео" at bounding box center [222, 129] width 7 height 7
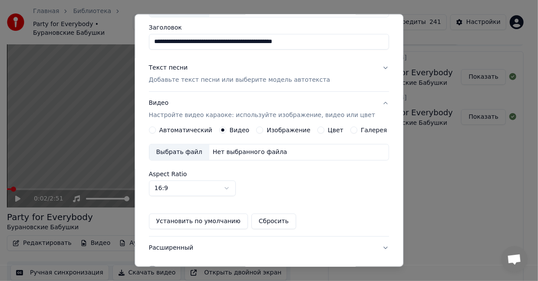
click at [201, 151] on div "Выбрать файл" at bounding box center [179, 152] width 60 height 16
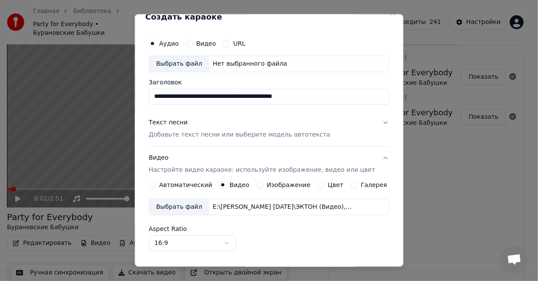
scroll to position [0, 0]
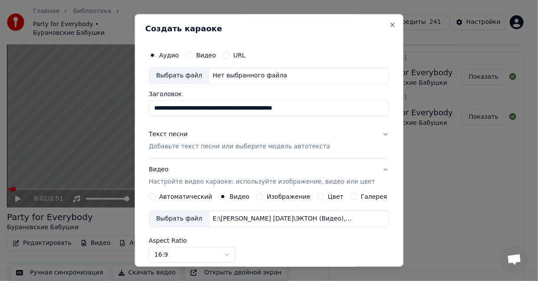
click at [195, 75] on div "Выбрать файл" at bounding box center [179, 76] width 60 height 16
click at [188, 109] on input "**********" at bounding box center [269, 108] width 240 height 16
click at [299, 109] on input "**********" at bounding box center [269, 108] width 240 height 16
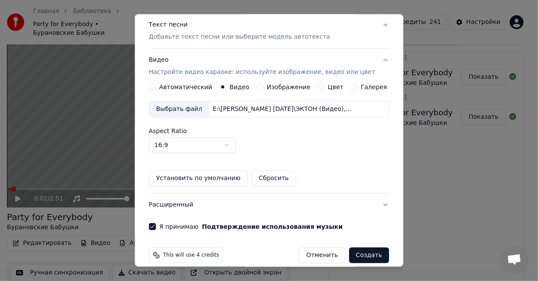
scroll to position [118, 0]
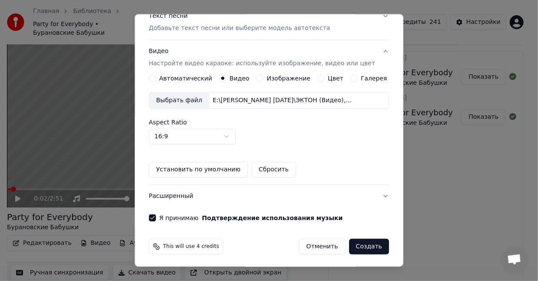
type input "**********"
click at [350, 244] on button "Создать" at bounding box center [369, 246] width 40 height 16
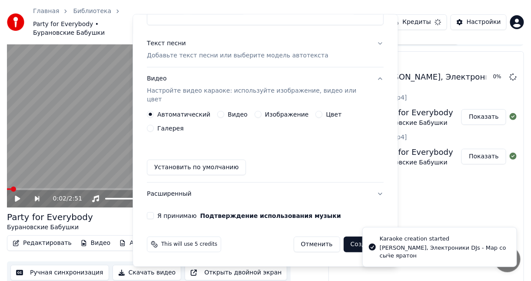
scroll to position [0, 0]
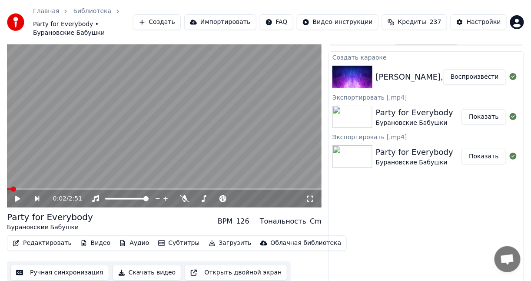
click at [478, 69] on button "Воспроизвести" at bounding box center [474, 77] width 63 height 16
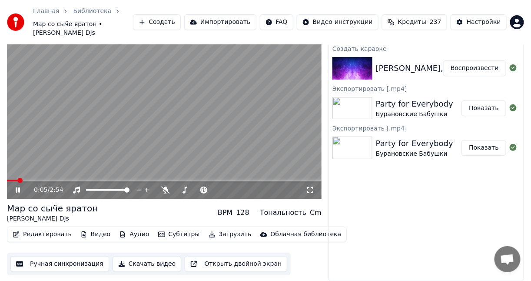
drag, startPoint x: 312, startPoint y: 192, endPoint x: 312, endPoint y: 200, distance: 7.8
click at [312, 192] on icon at bounding box center [310, 190] width 6 height 6
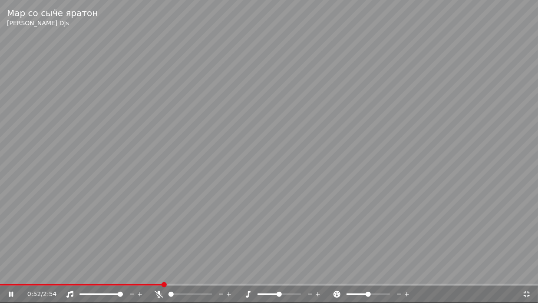
click at [525, 280] on icon at bounding box center [526, 294] width 9 height 7
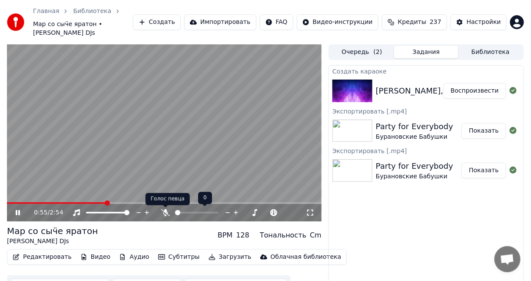
click at [163, 212] on icon at bounding box center [165, 212] width 9 height 7
click at [210, 212] on span at bounding box center [208, 212] width 5 height 5
click at [308, 212] on icon at bounding box center [310, 212] width 9 height 7
click at [186, 213] on icon at bounding box center [184, 212] width 9 height 7
click at [165, 212] on icon at bounding box center [165, 212] width 5 height 7
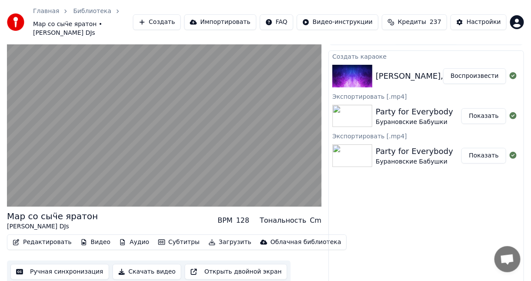
scroll to position [23, 0]
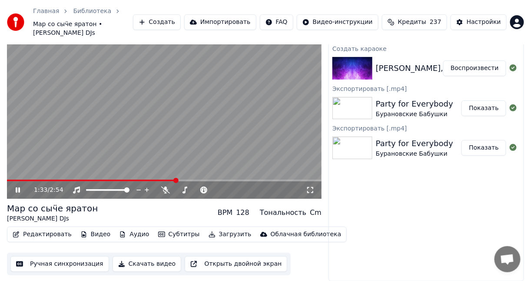
click at [208, 181] on span at bounding box center [164, 180] width 314 height 2
click at [194, 179] on span at bounding box center [100, 180] width 187 height 2
click at [24, 188] on icon at bounding box center [24, 189] width 20 height 7
click at [219, 234] on button "Загрузить" at bounding box center [230, 234] width 50 height 12
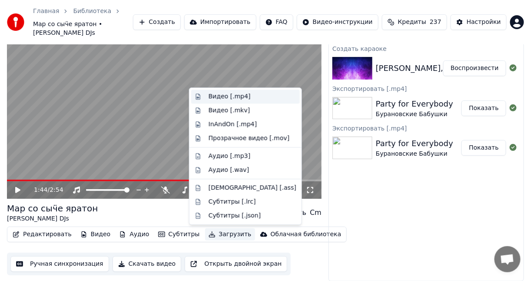
click at [240, 95] on div "Видео [.mp4]" at bounding box center [229, 96] width 42 height 9
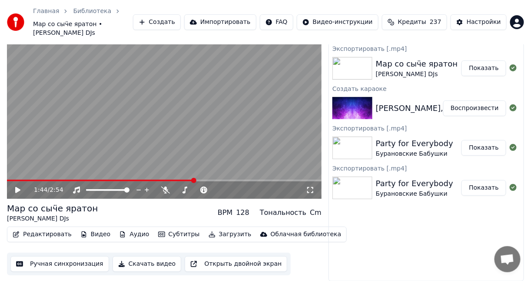
click at [481, 69] on button "Показать" at bounding box center [483, 68] width 45 height 16
click at [355, 0] on div "Главная Библиотека Мар со сыӵе яратон • [PERSON_NAME] DJs Создать Импортировать…" at bounding box center [265, 22] width 531 height 44
click at [164, 188] on icon at bounding box center [165, 189] width 9 height 7
click at [16, 188] on icon at bounding box center [17, 190] width 5 height 6
click at [34, 180] on span at bounding box center [20, 180] width 27 height 2
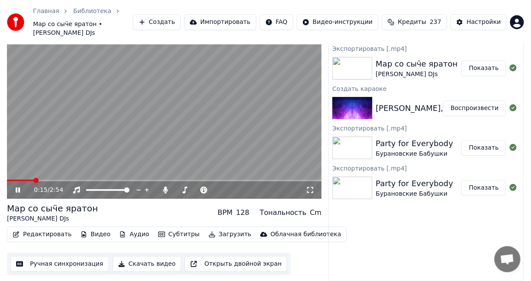
click at [46, 180] on span at bounding box center [164, 180] width 314 height 2
click at [181, 188] on span at bounding box center [182, 189] width 5 height 5
click at [192, 192] on span at bounding box center [193, 189] width 5 height 5
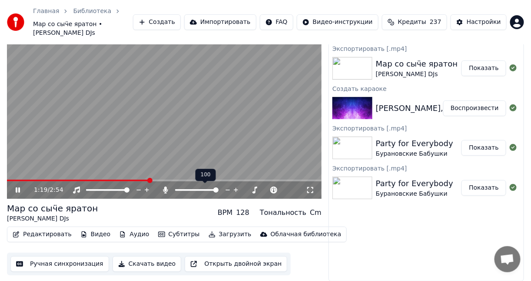
click at [218, 190] on span at bounding box center [215, 189] width 5 height 5
click at [19, 188] on icon at bounding box center [18, 189] width 4 height 5
click at [43, 235] on button "Редактировать" at bounding box center [42, 234] width 66 height 12
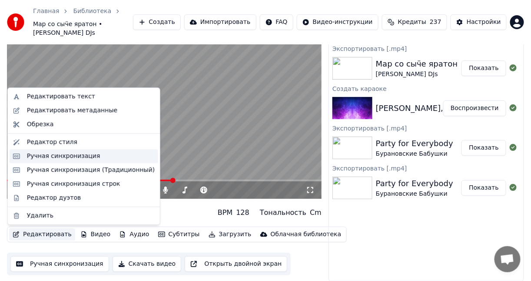
click at [72, 157] on div "Ручная синхронизация" at bounding box center [63, 156] width 73 height 9
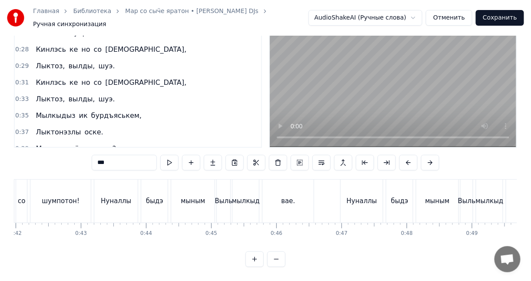
scroll to position [0, 2747]
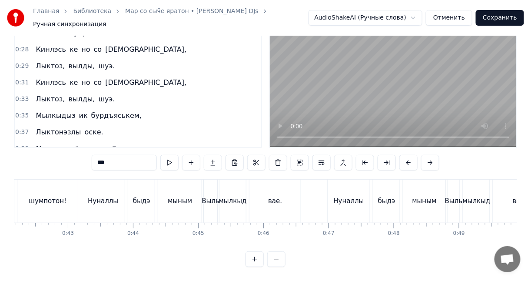
click at [205, 179] on div "Выль" at bounding box center [210, 200] width 13 height 43
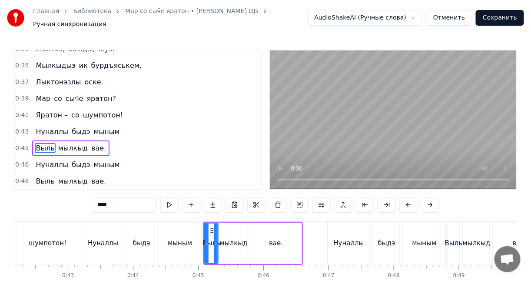
scroll to position [116, 0]
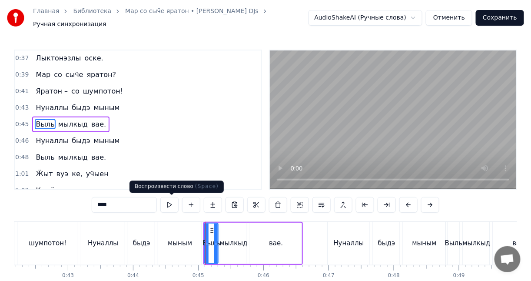
click at [172, 202] on button at bounding box center [169, 205] width 18 height 16
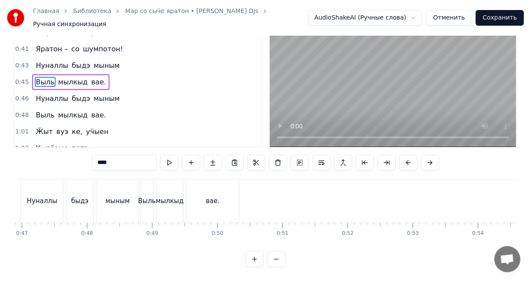
scroll to position [0, 2982]
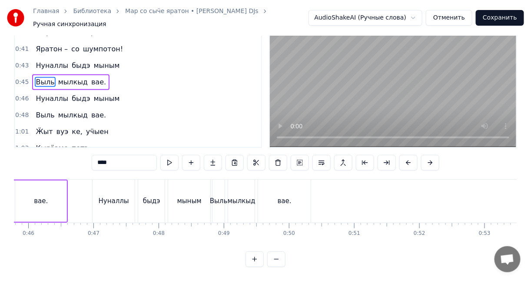
click at [202, 179] on div "мыным" at bounding box center [189, 200] width 42 height 43
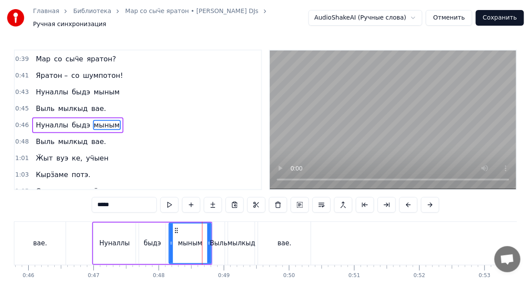
scroll to position [132, 0]
click at [173, 203] on button at bounding box center [169, 205] width 18 height 16
click at [162, 219] on div "0:24 Шур дурын уӵы чирдэ, 0:26 Уг жаля куаразэ. 0:28 Кинлэсь ке но со мӧзме, 0:…" at bounding box center [265, 179] width 503 height 259
click at [220, 224] on div "Выль" at bounding box center [218, 243] width 12 height 43
type input "****"
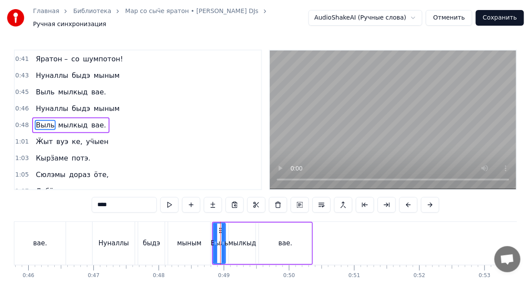
scroll to position [148, 0]
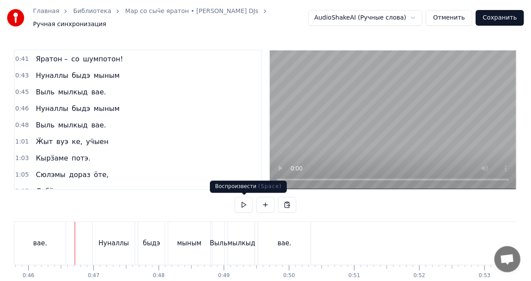
click at [238, 204] on button at bounding box center [244, 205] width 18 height 16
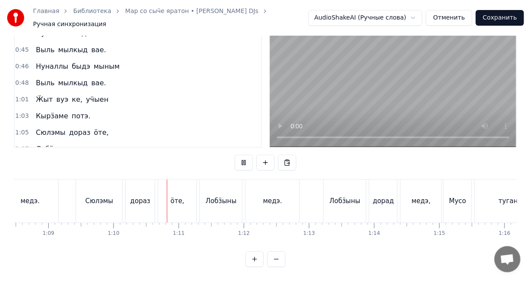
scroll to position [0, 4536]
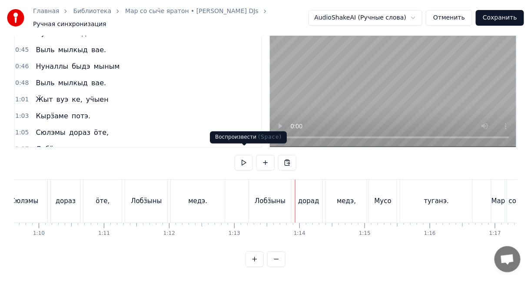
click at [245, 156] on button at bounding box center [244, 163] width 18 height 16
click at [339, 186] on div "медэ," at bounding box center [346, 200] width 41 height 43
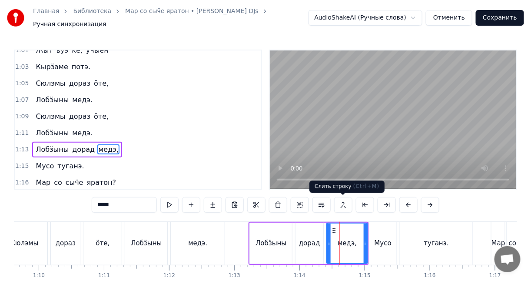
scroll to position [261, 0]
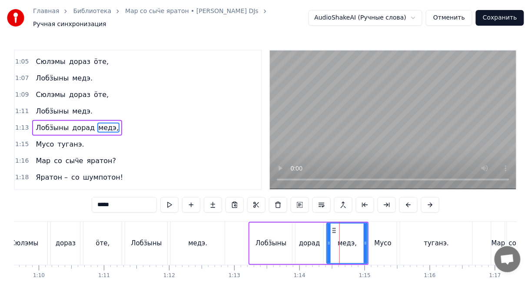
click at [306, 232] on div "дорад" at bounding box center [309, 242] width 28 height 41
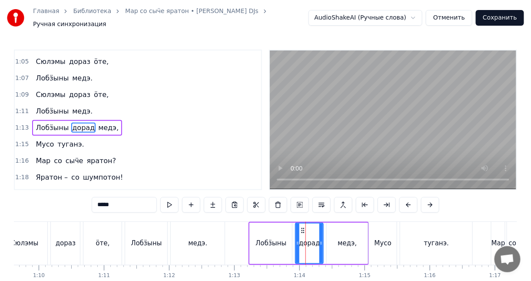
click at [338, 230] on div "медэ," at bounding box center [347, 242] width 41 height 41
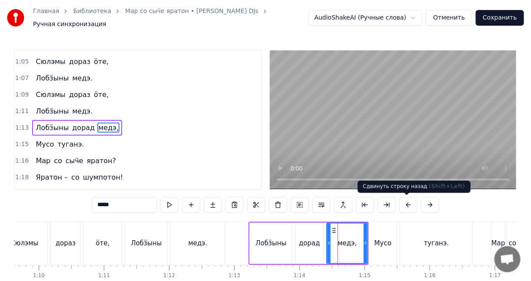
click at [402, 203] on button at bounding box center [408, 205] width 18 height 16
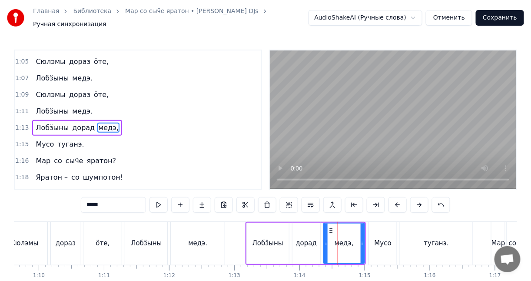
click at [402, 203] on button at bounding box center [397, 205] width 18 height 16
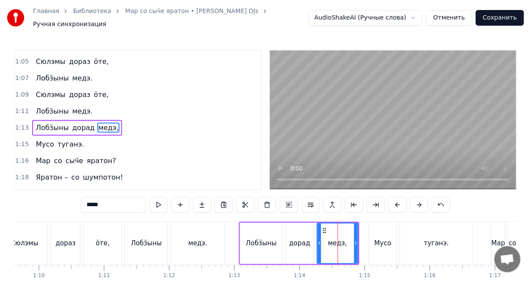
click at [225, 225] on div "медэ." at bounding box center [197, 243] width 55 height 43
type input "*****"
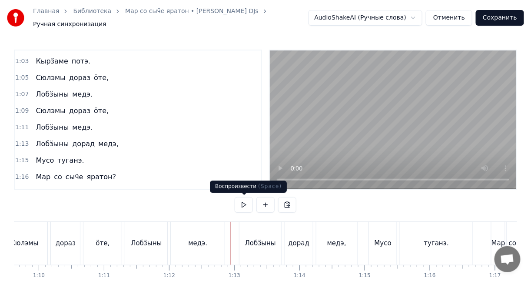
click at [239, 207] on button at bounding box center [244, 205] width 18 height 16
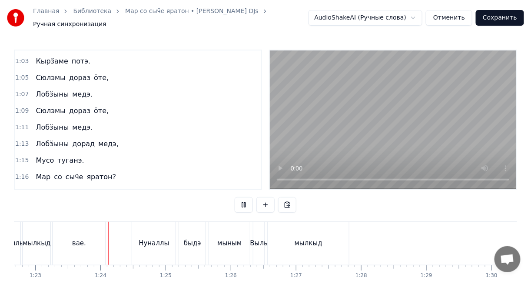
scroll to position [0, 5396]
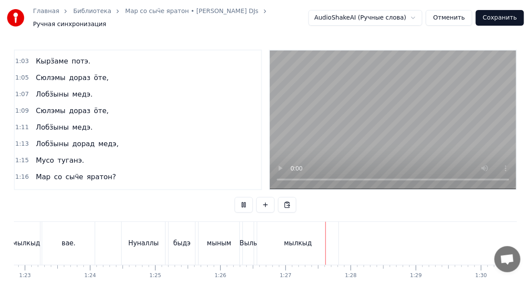
click at [242, 205] on button at bounding box center [244, 205] width 18 height 16
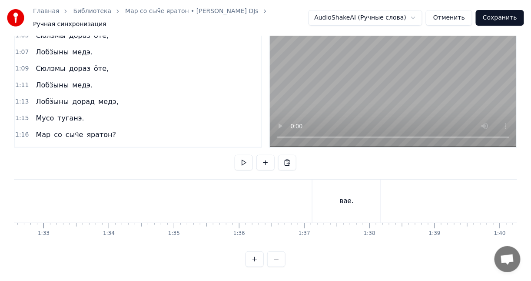
scroll to position [0, 6042]
click at [331, 185] on div "вае." at bounding box center [333, 200] width 68 height 43
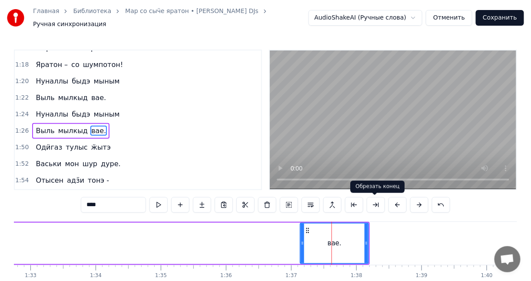
scroll to position [374, 0]
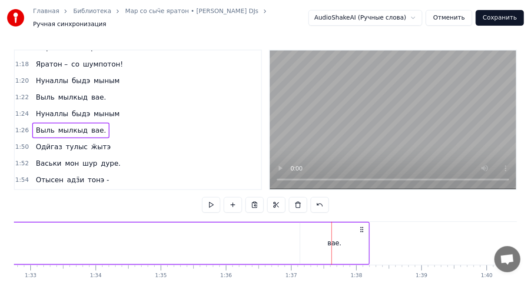
click at [317, 231] on div "вае." at bounding box center [334, 242] width 68 height 41
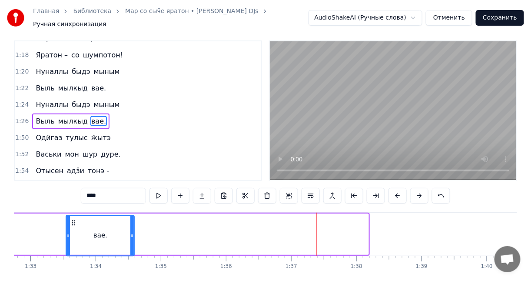
drag, startPoint x: 305, startPoint y: 230, endPoint x: 60, endPoint y: 229, distance: 245.8
click at [70, 226] on icon at bounding box center [73, 222] width 7 height 7
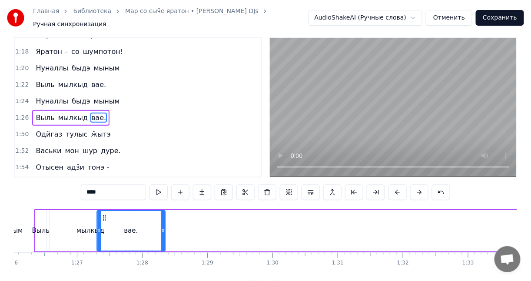
scroll to position [0, 5599]
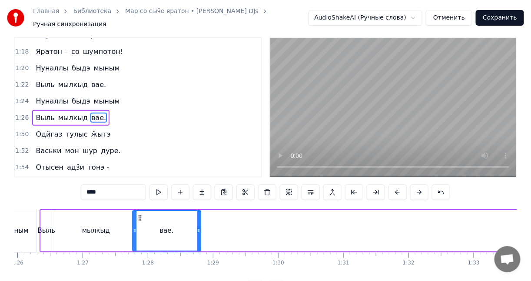
drag, startPoint x: 440, startPoint y: 217, endPoint x: 138, endPoint y: 216, distance: 301.4
click at [138, 216] on icon at bounding box center [139, 217] width 7 height 7
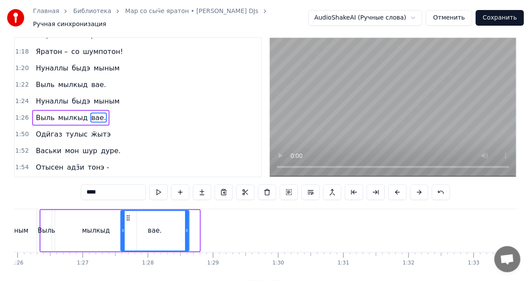
drag, startPoint x: 139, startPoint y: 217, endPoint x: 127, endPoint y: 217, distance: 12.2
click at [127, 216] on icon at bounding box center [128, 217] width 7 height 7
click at [102, 222] on div "мылкыд" at bounding box center [95, 230] width 81 height 41
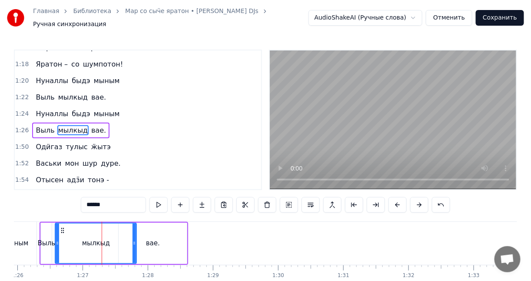
click at [148, 233] on div "вае." at bounding box center [153, 242] width 68 height 41
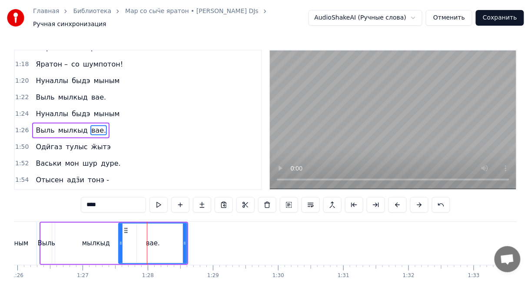
click at [35, 220] on div "0:24 Шур дурын уӵы чирдэ, 0:26 Уг жаля куаразэ. 0:28 Кинлэсь ке но со мӧзме, 0:…" at bounding box center [265, 179] width 503 height 259
click at [35, 224] on div "мыным" at bounding box center [16, 243] width 41 height 43
type input "*****"
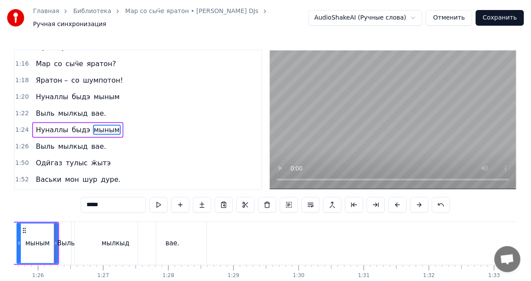
scroll to position [0, 5577]
click at [60, 222] on div "Нуналлы быдэ мыным" at bounding box center [0, 243] width 120 height 43
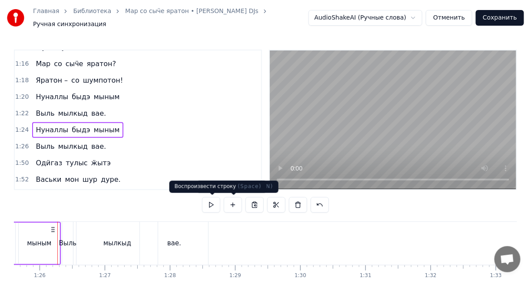
click at [215, 204] on button at bounding box center [211, 205] width 18 height 16
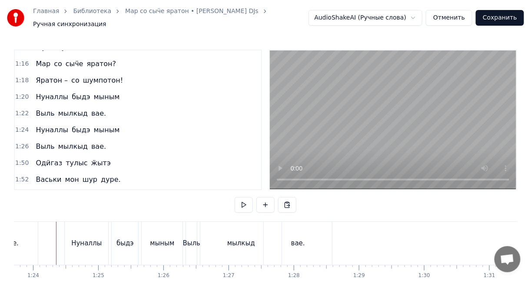
scroll to position [0, 5452]
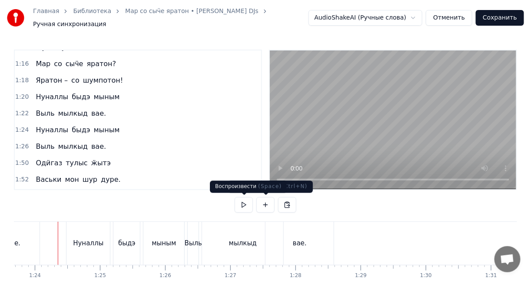
click at [250, 205] on button at bounding box center [244, 205] width 18 height 16
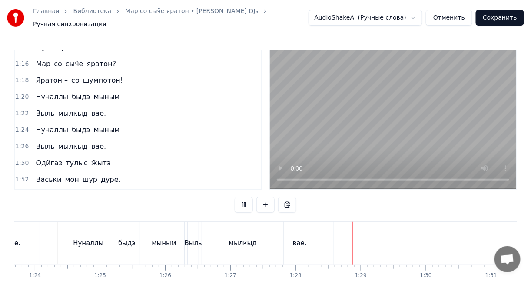
click at [250, 205] on button at bounding box center [244, 205] width 18 height 16
click at [250, 234] on div "мылкыд" at bounding box center [242, 243] width 81 height 43
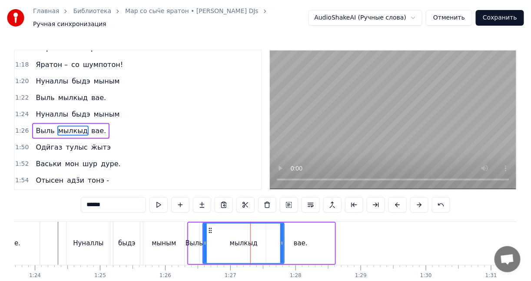
scroll to position [374, 0]
drag, startPoint x: 281, startPoint y: 236, endPoint x: 249, endPoint y: 237, distance: 32.2
click at [249, 237] on div at bounding box center [249, 243] width 3 height 40
click at [278, 237] on div "вае." at bounding box center [300, 242] width 68 height 41
type input "****"
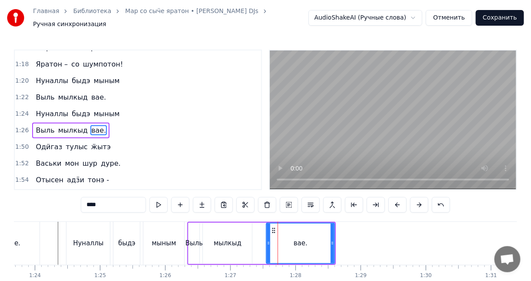
drag, startPoint x: 294, startPoint y: 236, endPoint x: 278, endPoint y: 236, distance: 16.1
click at [278, 236] on div "вае." at bounding box center [300, 243] width 67 height 40
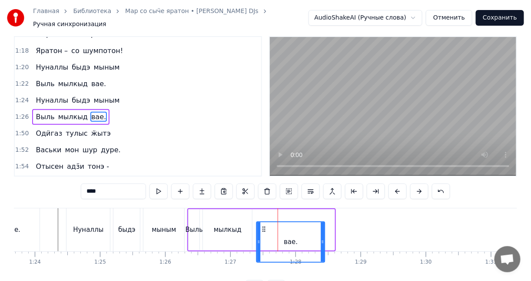
scroll to position [19, 0]
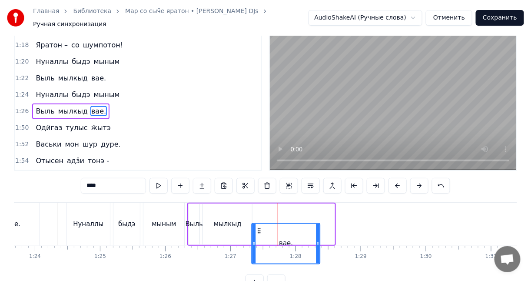
drag, startPoint x: 272, startPoint y: 230, endPoint x: 258, endPoint y: 206, distance: 27.5
click at [258, 206] on div "Выль мылкыд вае." at bounding box center [261, 223] width 149 height 43
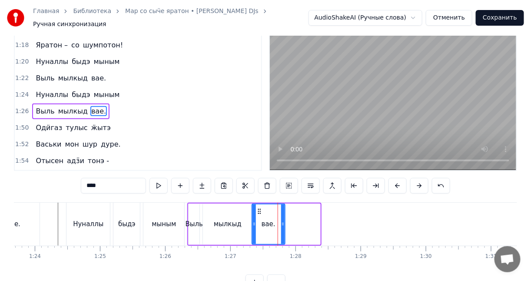
drag, startPoint x: 318, startPoint y: 220, endPoint x: 281, endPoint y: 221, distance: 36.5
click at [282, 221] on icon at bounding box center [282, 223] width 3 height 7
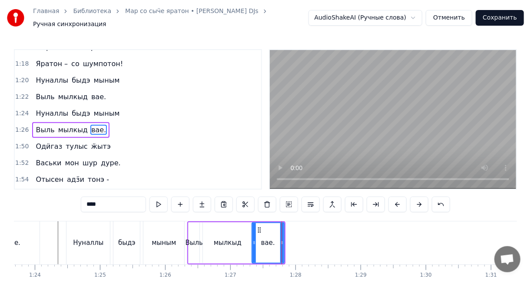
scroll to position [0, 0]
click at [55, 226] on div at bounding box center [247, 243] width 11370 height 43
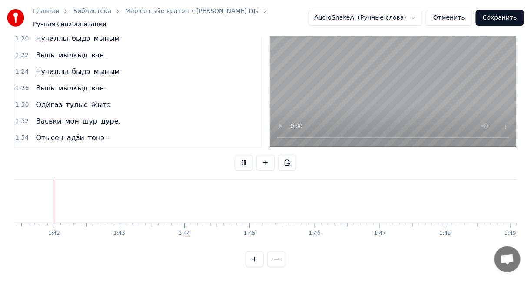
scroll to position [0, 6589]
click at [276, 261] on button at bounding box center [276, 259] width 18 height 16
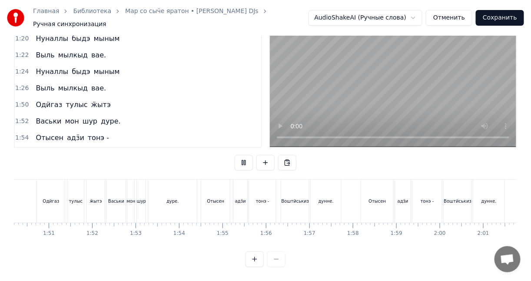
click at [254, 258] on button at bounding box center [254, 259] width 18 height 16
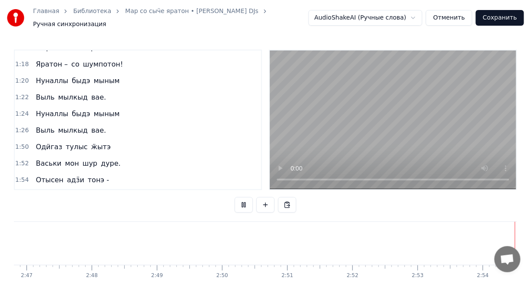
scroll to position [0, 10867]
click at [506, 16] on button "Сохранить" at bounding box center [500, 18] width 48 height 16
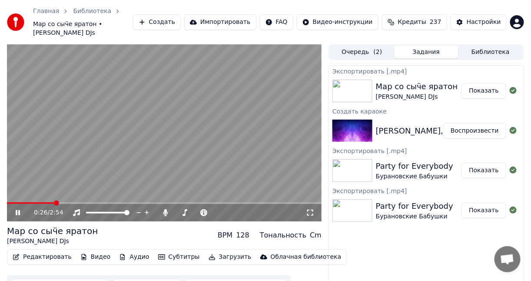
click at [17, 211] on icon at bounding box center [18, 212] width 4 height 5
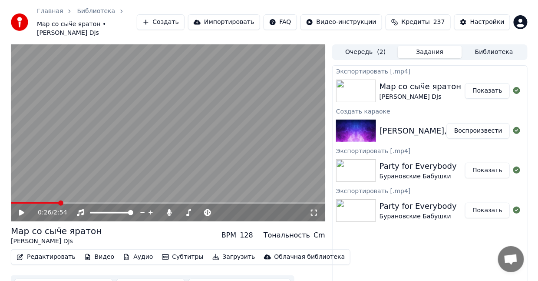
scroll to position [23, 0]
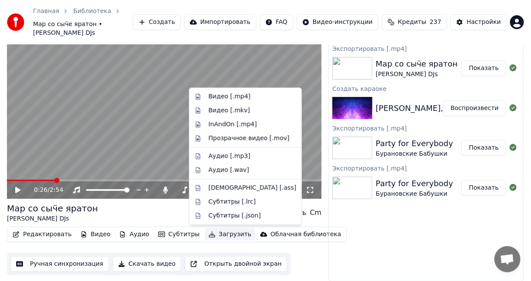
click at [210, 234] on button "Загрузить" at bounding box center [230, 234] width 50 height 12
click at [215, 96] on div "Видео [.mp4]" at bounding box center [229, 96] width 42 height 9
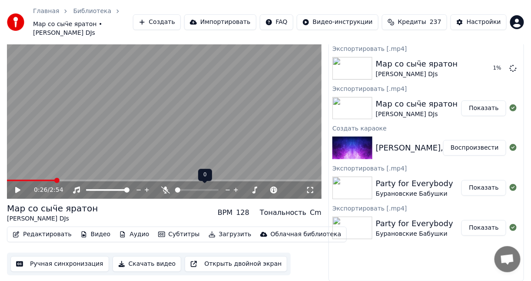
click at [175, 191] on span at bounding box center [175, 190] width 0 height 2
click at [212, 234] on button "Загрузить" at bounding box center [230, 234] width 50 height 12
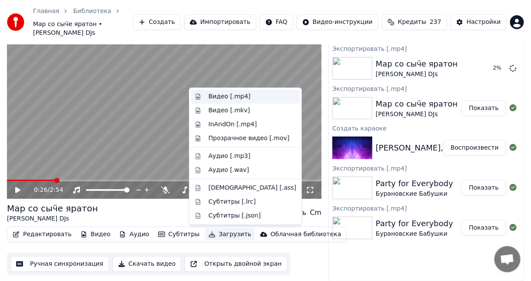
click at [226, 96] on div "Видео [.mp4]" at bounding box center [229, 96] width 42 height 9
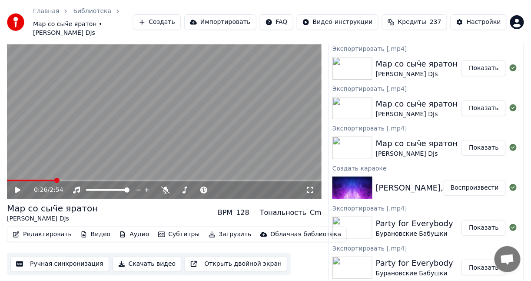
click at [181, 23] on button "Создать" at bounding box center [157, 22] width 48 height 16
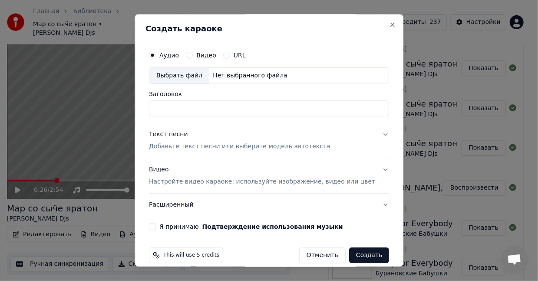
click at [195, 105] on input "Заголовок" at bounding box center [269, 108] width 240 height 16
click at [158, 19] on div "**********" at bounding box center [269, 140] width 269 height 252
click at [294, 26] on h2 "Создать караоке" at bounding box center [268, 29] width 247 height 8
click at [254, 109] on input "**********" at bounding box center [269, 108] width 240 height 16
paste input "**********"
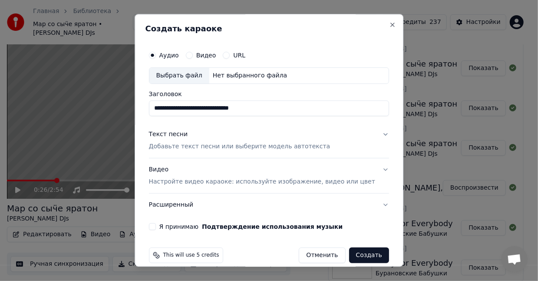
click at [258, 110] on input "**********" at bounding box center [269, 108] width 240 height 16
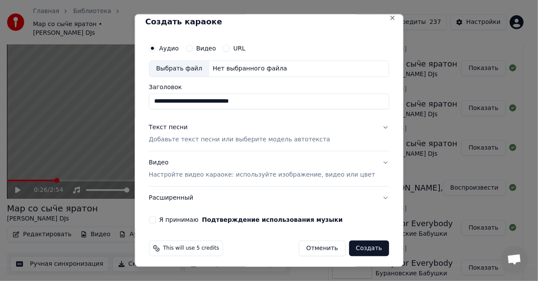
scroll to position [9, 0]
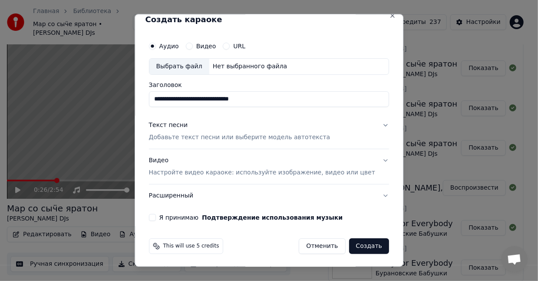
type input "**********"
click at [258, 134] on p "Добавьте текст песни или выберите модель автотекста" at bounding box center [240, 137] width 182 height 9
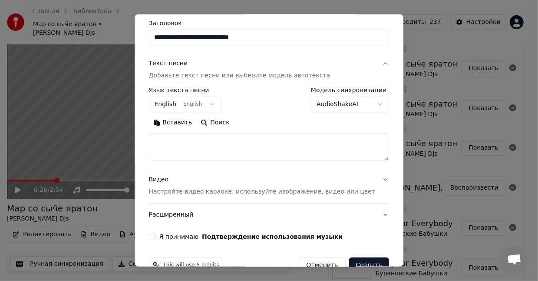
scroll to position [82, 0]
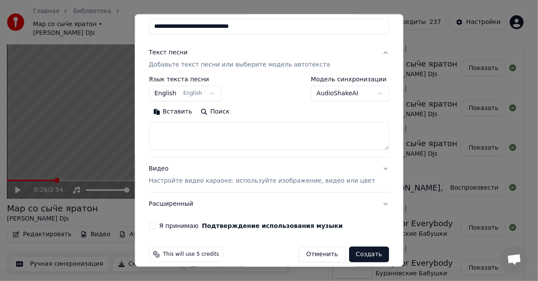
click at [260, 130] on textarea at bounding box center [269, 136] width 240 height 28
paste textarea "**********"
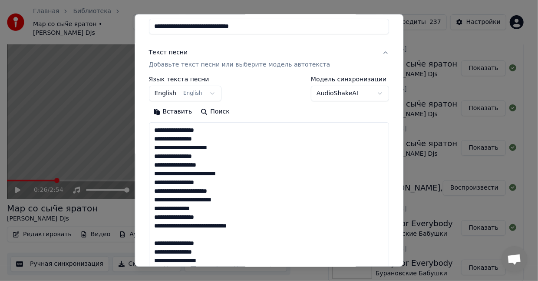
scroll to position [618, 0]
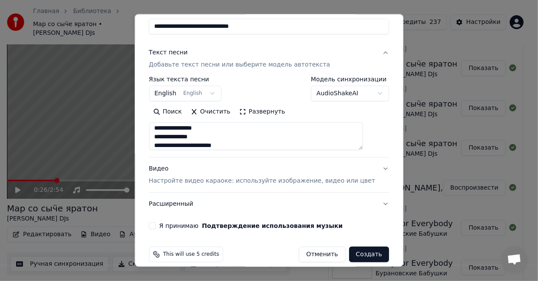
type textarea "**********"
click at [208, 90] on body "Главная Библиотека Мар со сыӵе яратон • [PERSON_NAME] DJs Создать Импортировать…" at bounding box center [265, 117] width 531 height 281
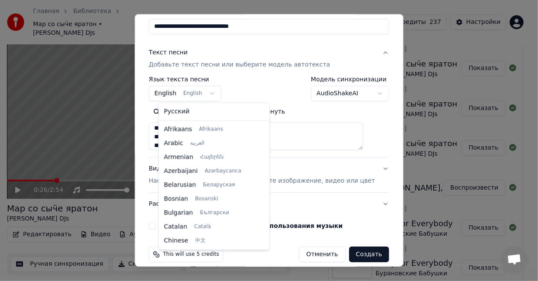
scroll to position [69, 0]
select select "**"
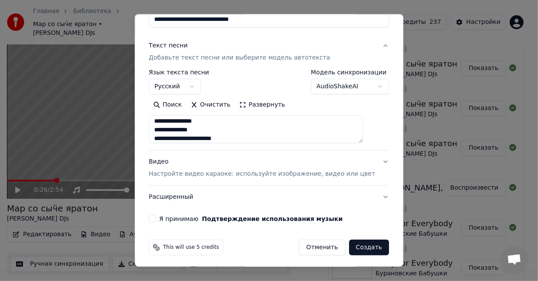
scroll to position [90, 0]
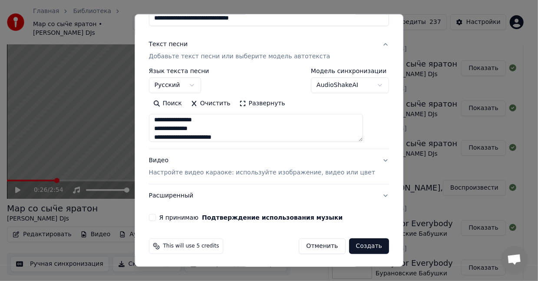
click at [166, 214] on div "Я принимаю Подтверждение использования музыки" at bounding box center [269, 217] width 240 height 7
click at [156, 214] on button "Я принимаю Подтверждение использования музыки" at bounding box center [152, 217] width 7 height 7
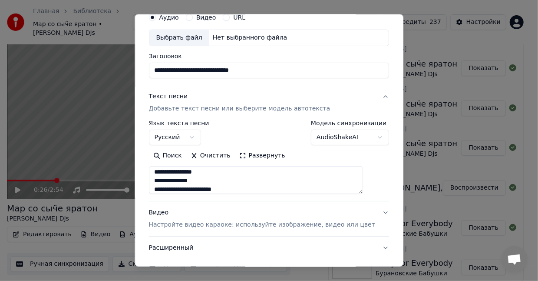
scroll to position [0, 0]
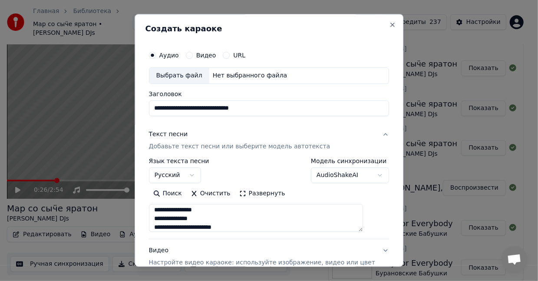
click at [195, 74] on div "Выбрать файл" at bounding box center [179, 76] width 60 height 16
click at [192, 109] on input "**********" at bounding box center [269, 108] width 240 height 16
click at [260, 109] on input "**********" at bounding box center [269, 108] width 240 height 16
type input "**********"
click at [211, 55] on label "Видео" at bounding box center [206, 55] width 20 height 6
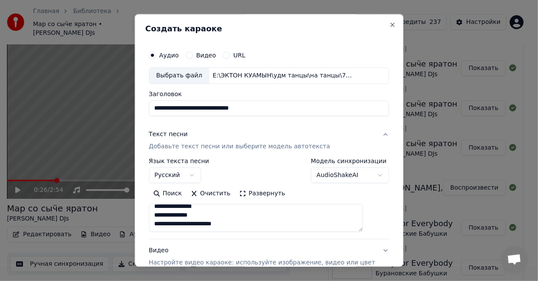
click at [193, 55] on button "Видео" at bounding box center [189, 55] width 7 height 7
click at [171, 75] on div "Выбрать файл" at bounding box center [179, 76] width 60 height 16
type input "**********"
click at [165, 56] on div "Аудио" at bounding box center [164, 55] width 30 height 7
click at [156, 56] on button "Аудио" at bounding box center [152, 55] width 7 height 7
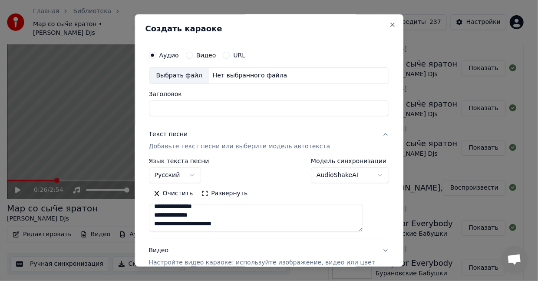
click at [194, 74] on div "Выбрать файл" at bounding box center [179, 76] width 60 height 16
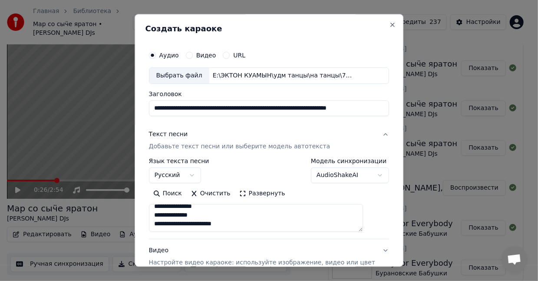
click at [194, 108] on input "**********" at bounding box center [269, 108] width 240 height 16
click at [271, 109] on input "**********" at bounding box center [269, 108] width 240 height 16
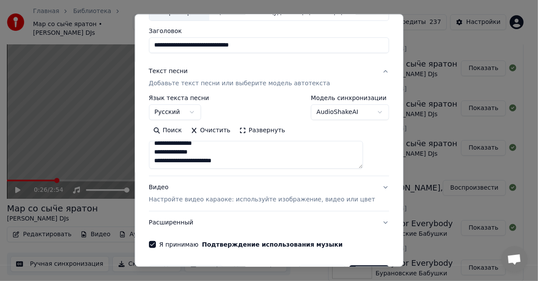
scroll to position [90, 0]
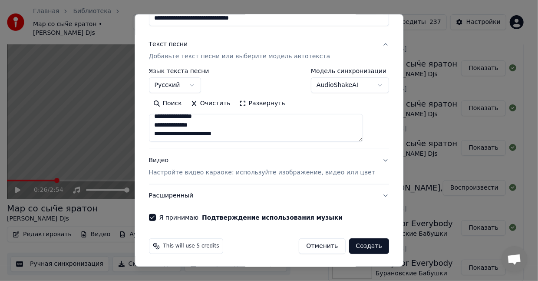
type input "**********"
click at [352, 241] on button "Создать" at bounding box center [369, 246] width 40 height 16
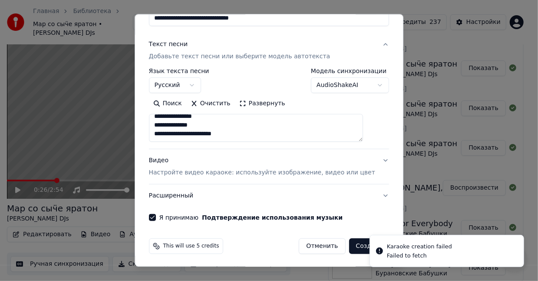
click at [357, 247] on button "Создать" at bounding box center [369, 246] width 40 height 16
click at [165, 214] on div "Я принимаю Подтверждение использования музыки" at bounding box center [269, 217] width 240 height 7
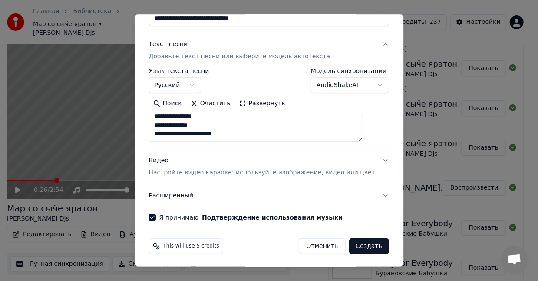
click at [156, 215] on button "Я принимаю Подтверждение использования музыки" at bounding box center [152, 217] width 7 height 7
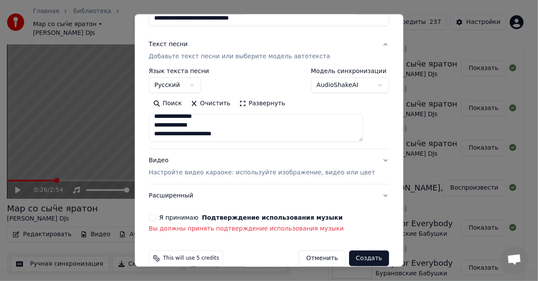
click at [156, 217] on button "Я принимаю Подтверждение использования музыки" at bounding box center [152, 217] width 7 height 7
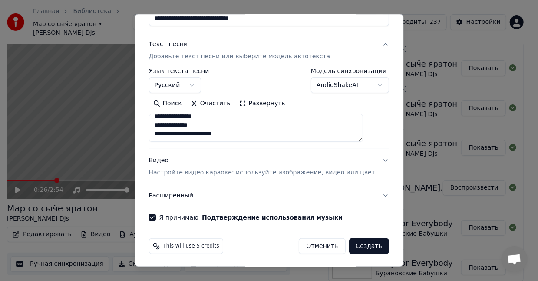
click at [349, 248] on button "Создать" at bounding box center [369, 246] width 40 height 16
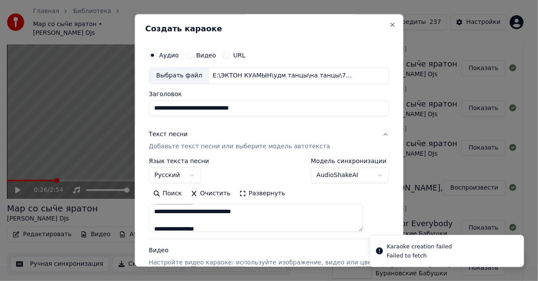
scroll to position [477, 0]
click at [210, 53] on label "Видео" at bounding box center [206, 55] width 20 height 6
click at [193, 53] on button "Видео" at bounding box center [189, 55] width 7 height 7
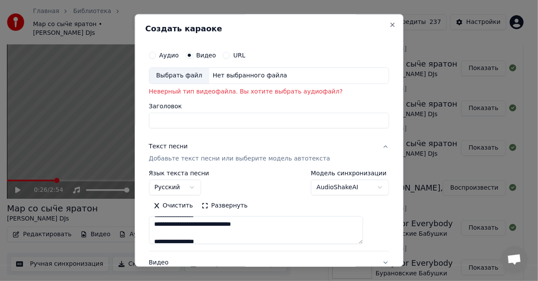
click at [195, 76] on div "Выбрать файл" at bounding box center [179, 76] width 60 height 16
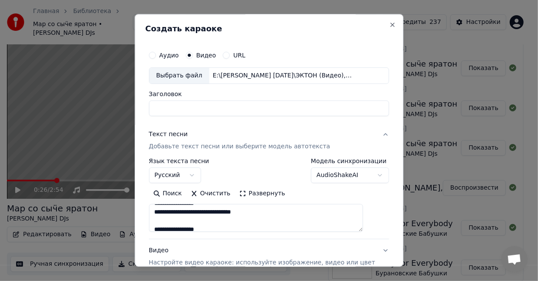
type input "**********"
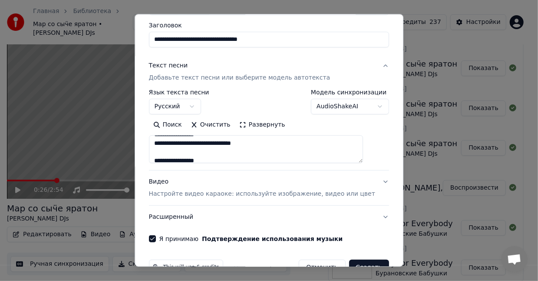
scroll to position [90, 0]
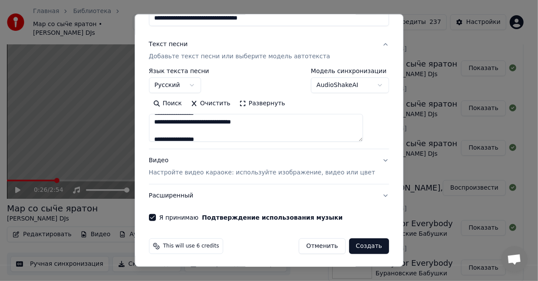
click at [368, 243] on button "Создать" at bounding box center [369, 246] width 40 height 16
click at [356, 242] on button "Создать" at bounding box center [369, 246] width 40 height 16
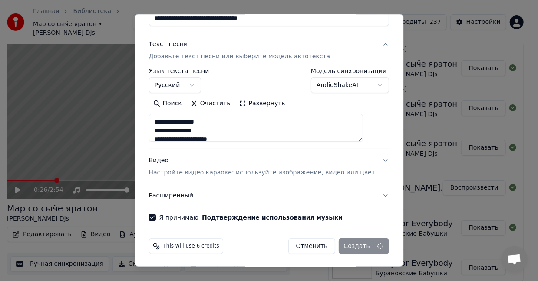
select select
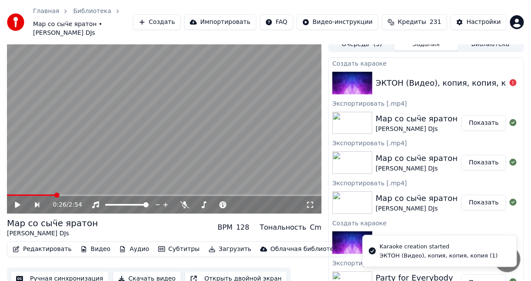
scroll to position [0, 0]
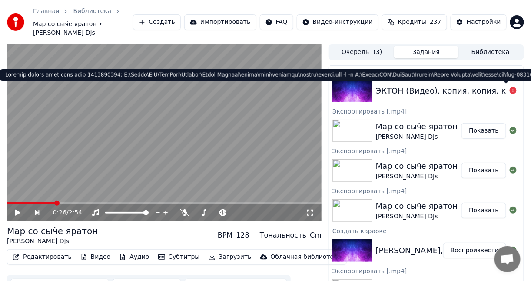
click at [509, 90] on icon at bounding box center [512, 90] width 7 height 7
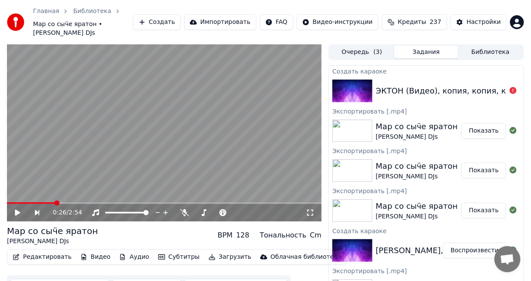
click at [420, 90] on div "ЭКТОН (Видео), копия, копия, копия (1)" at bounding box center [457, 91] width 163 height 12
click at [341, 50] on button "Очередь ( 3 )" at bounding box center [362, 52] width 64 height 13
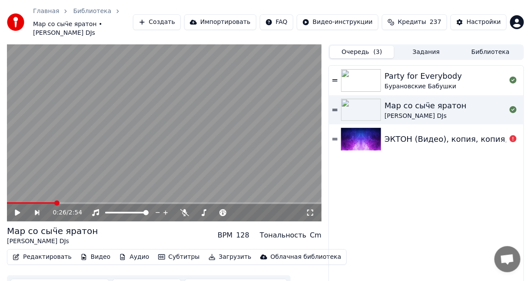
click at [423, 139] on div "ЭКТОН (Видео), копия, копия, копия (1)" at bounding box center [465, 139] width 163 height 12
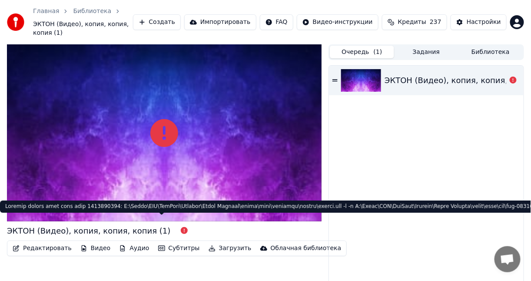
click at [181, 227] on icon at bounding box center [184, 230] width 7 height 7
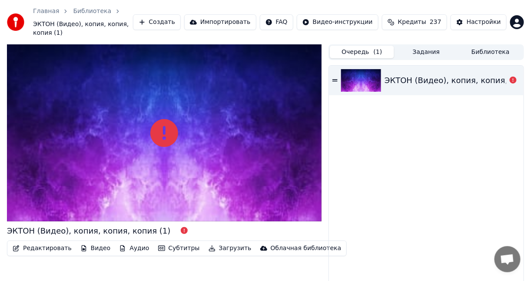
click at [407, 74] on div "ЭКТОН (Видео), копия, копия, копия (1)" at bounding box center [465, 80] width 163 height 12
click at [328, 73] on div "ЭКТОН (Видео), копия, копия, копия (1) Редактировать Видео Аудио Субтитры Загру…" at bounding box center [265, 173] width 531 height 259
